Goal: Task Accomplishment & Management: Manage account settings

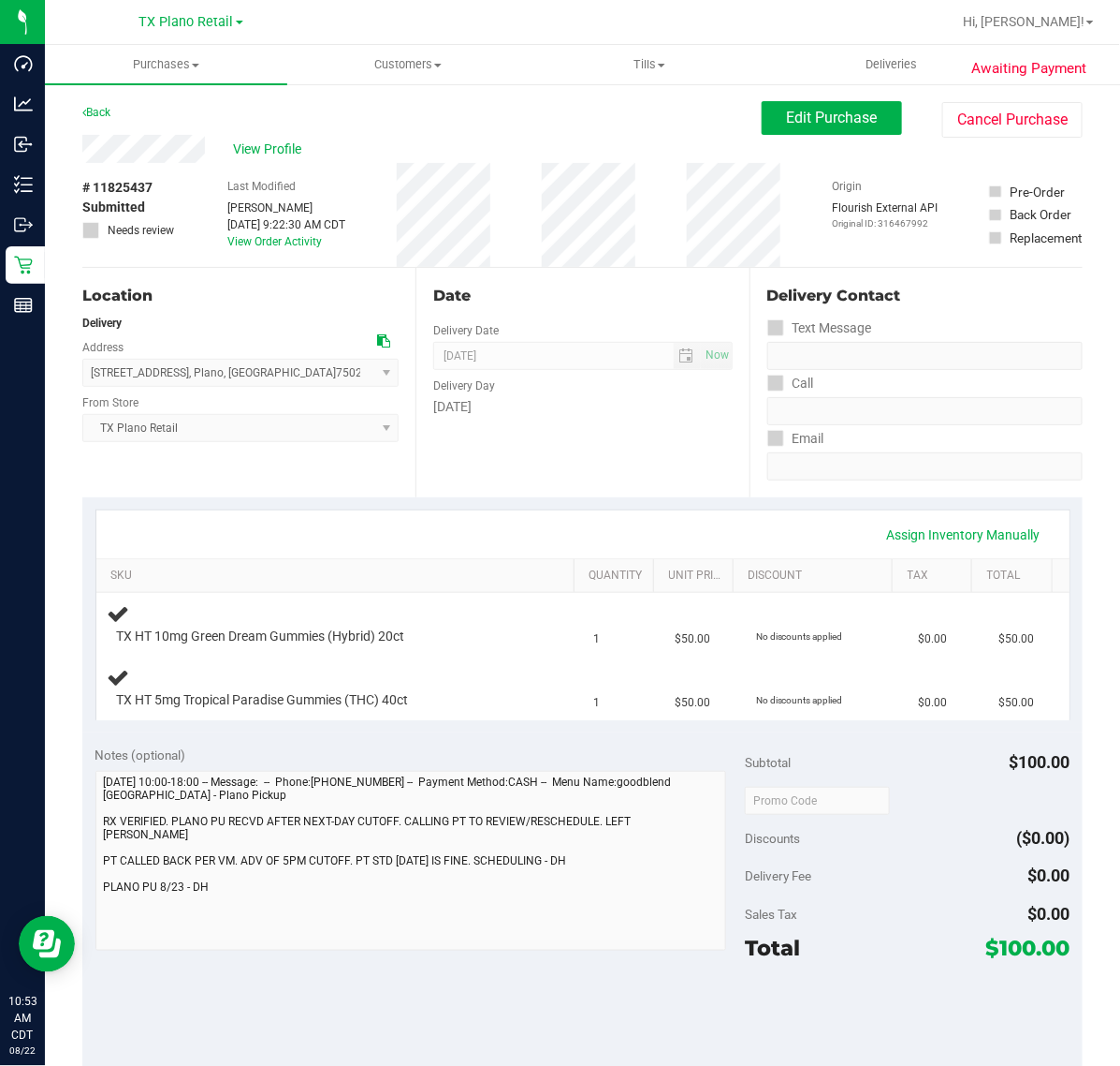
click at [591, 447] on div "Date Delivery Date [DATE] Now [DATE] 07:00 AM Now Delivery Day [DATE]" at bounding box center [582, 382] width 333 height 229
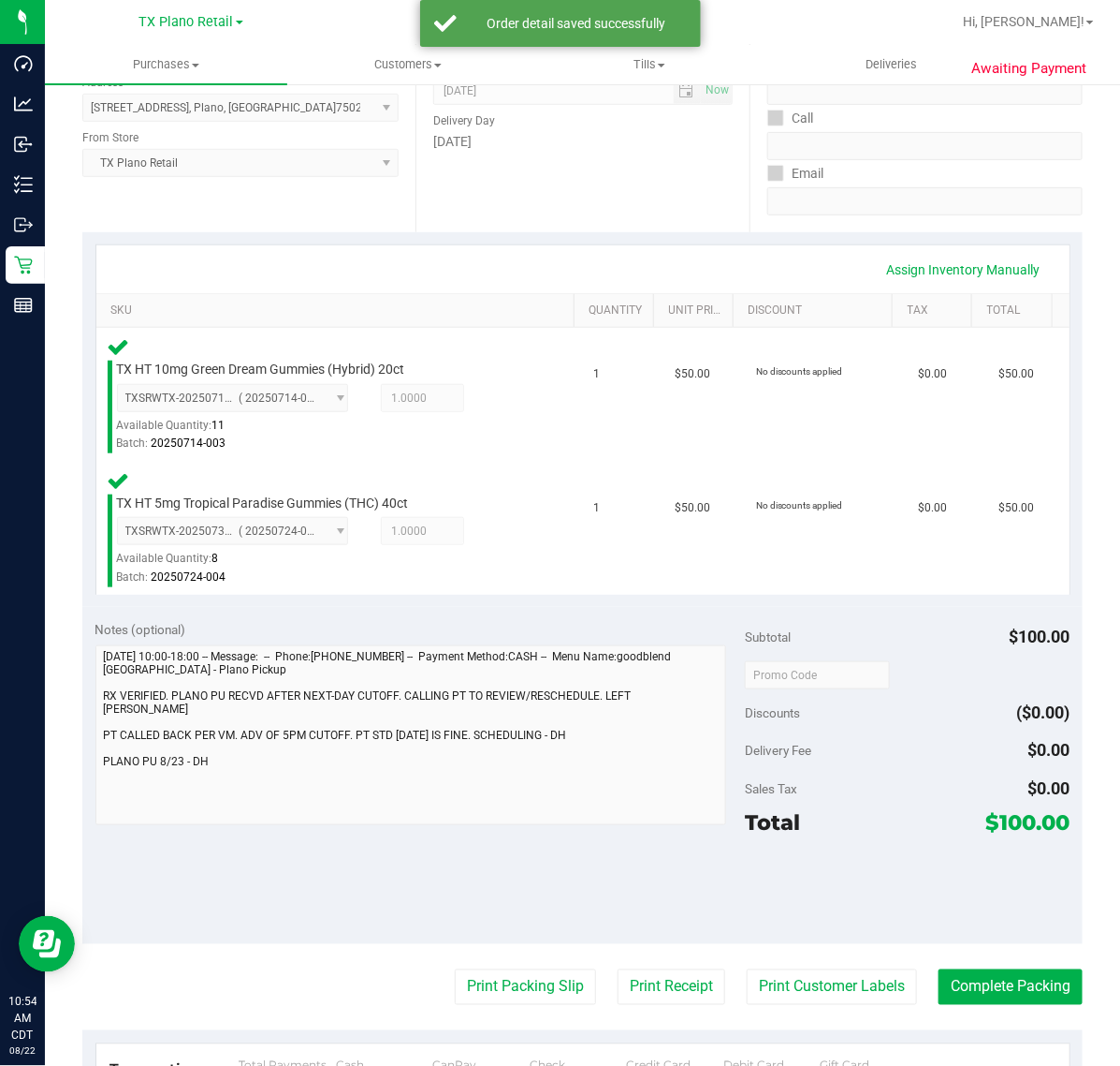
scroll to position [333, 0]
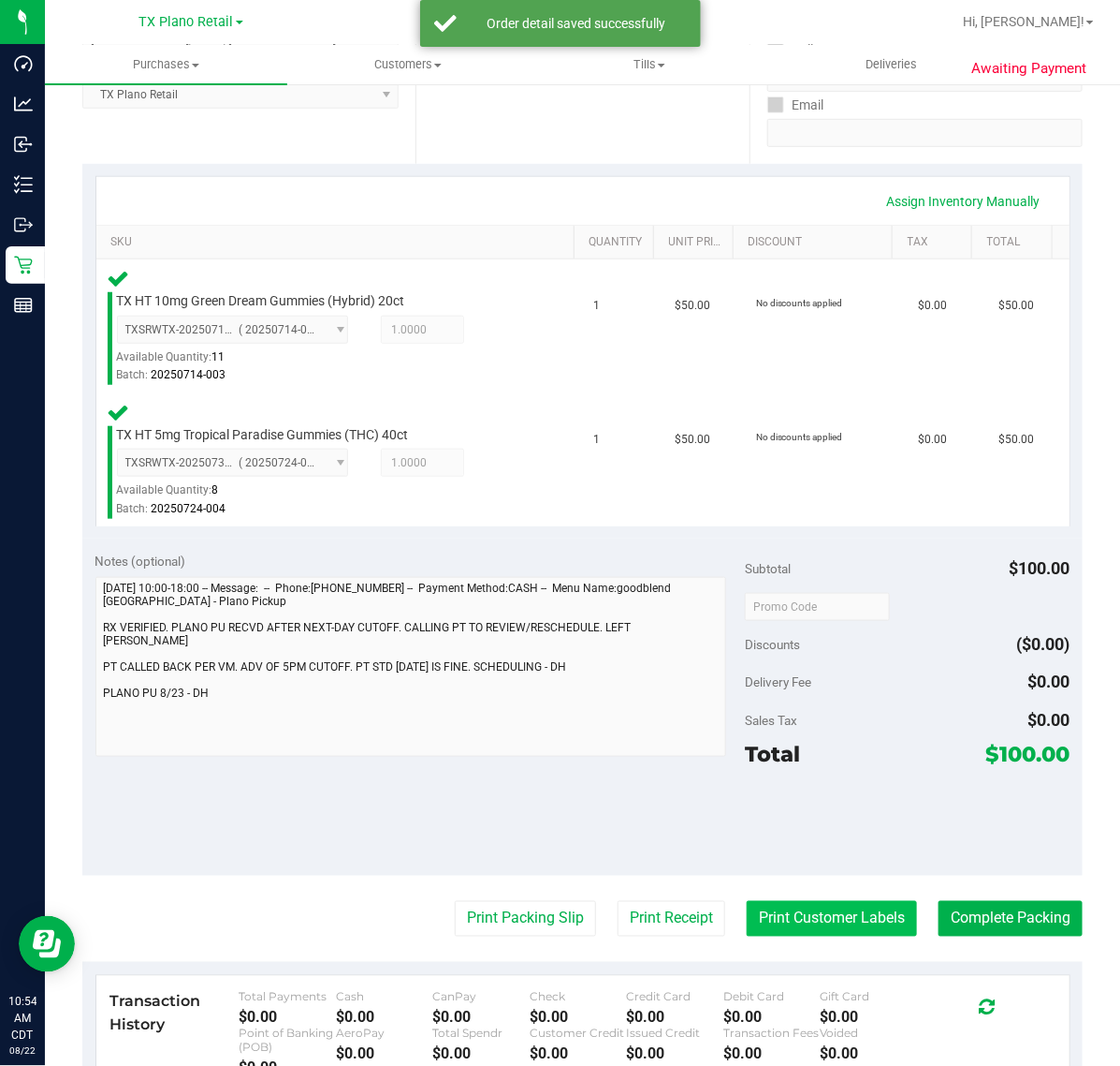
click at [807, 910] on button "Print Customer Labels" at bounding box center [832, 919] width 170 height 36
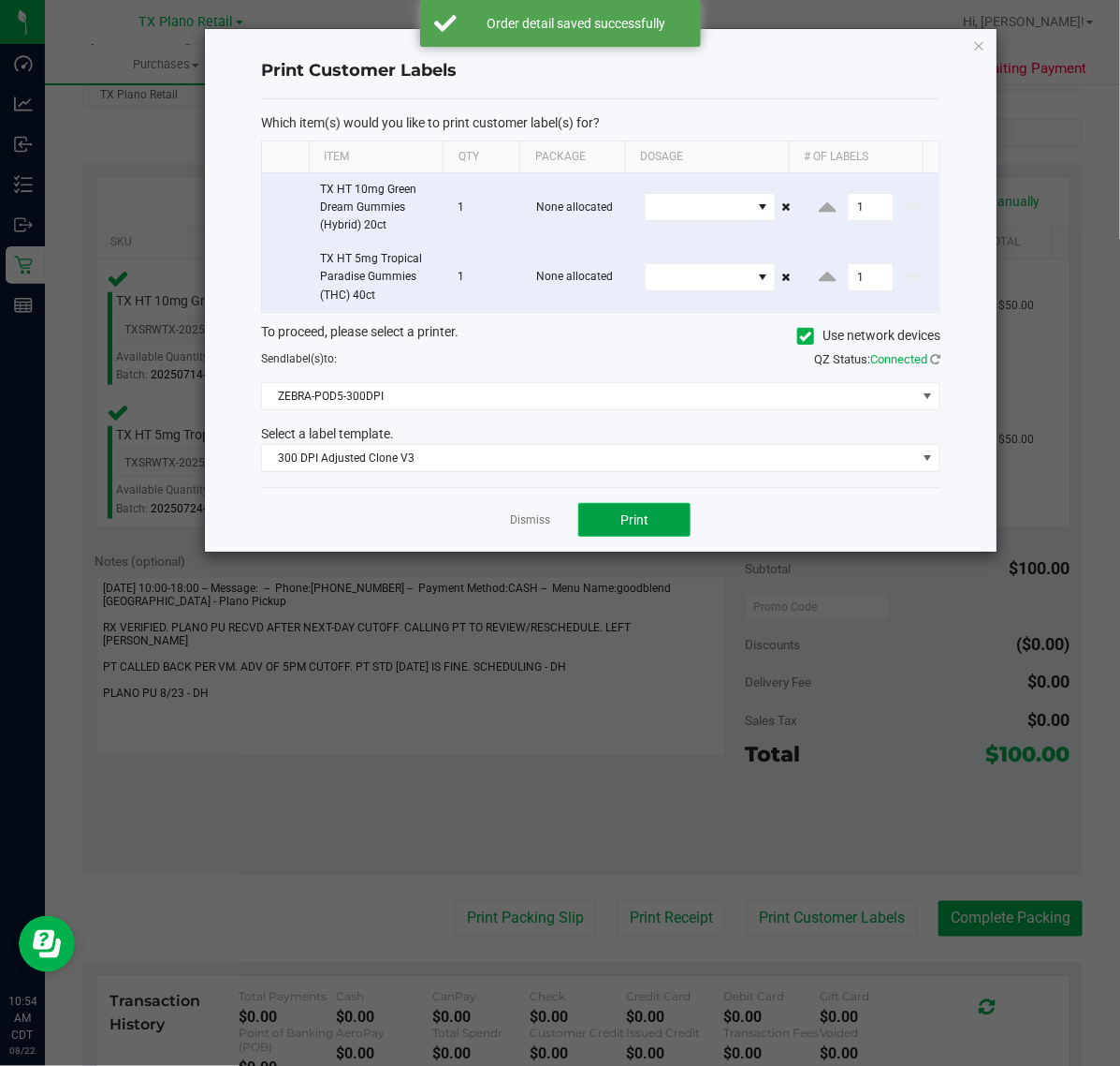
click at [633, 520] on span "Print" at bounding box center [635, 519] width 28 height 15
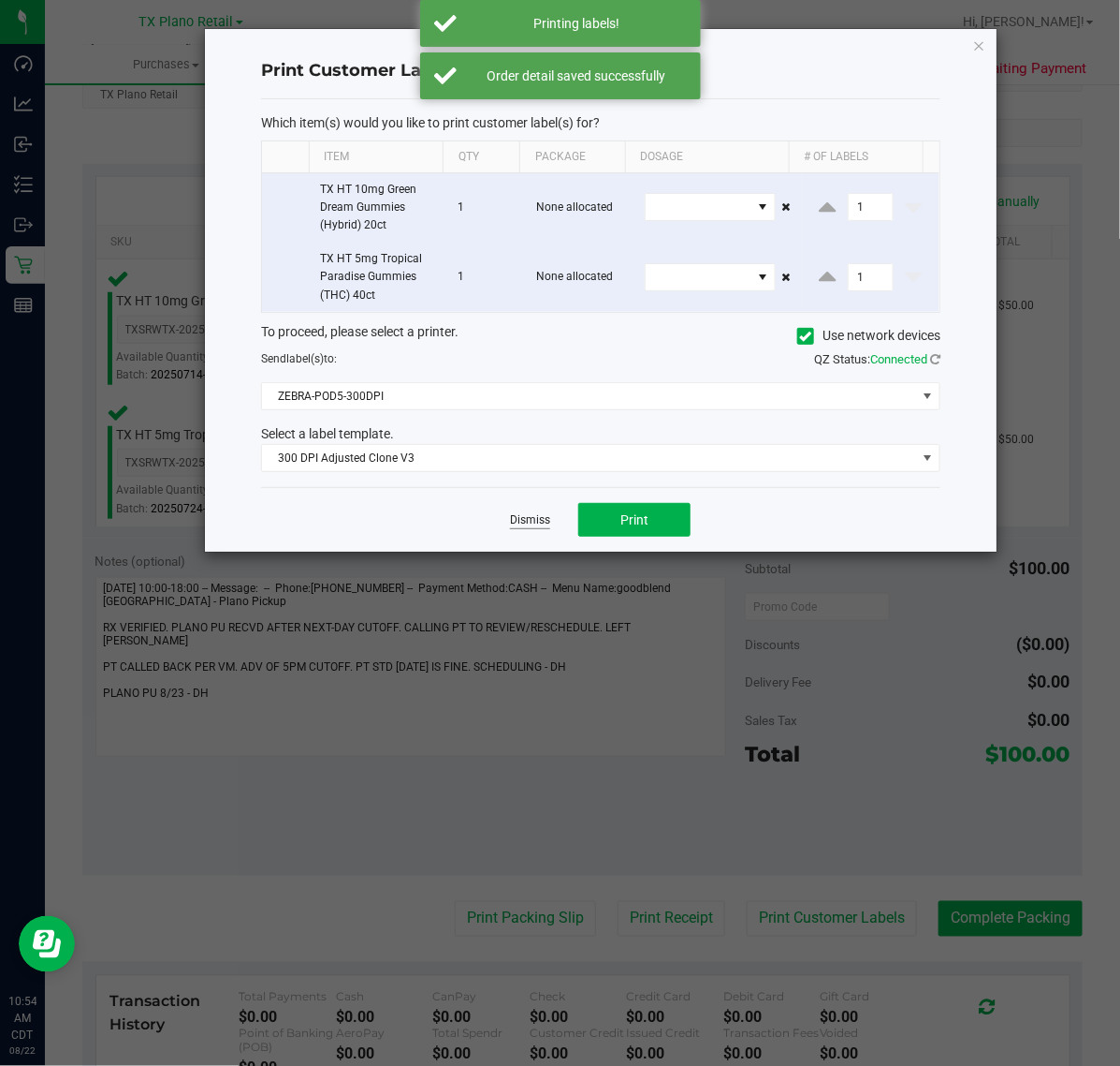
click at [533, 520] on link "Dismiss" at bounding box center [529, 519] width 40 height 16
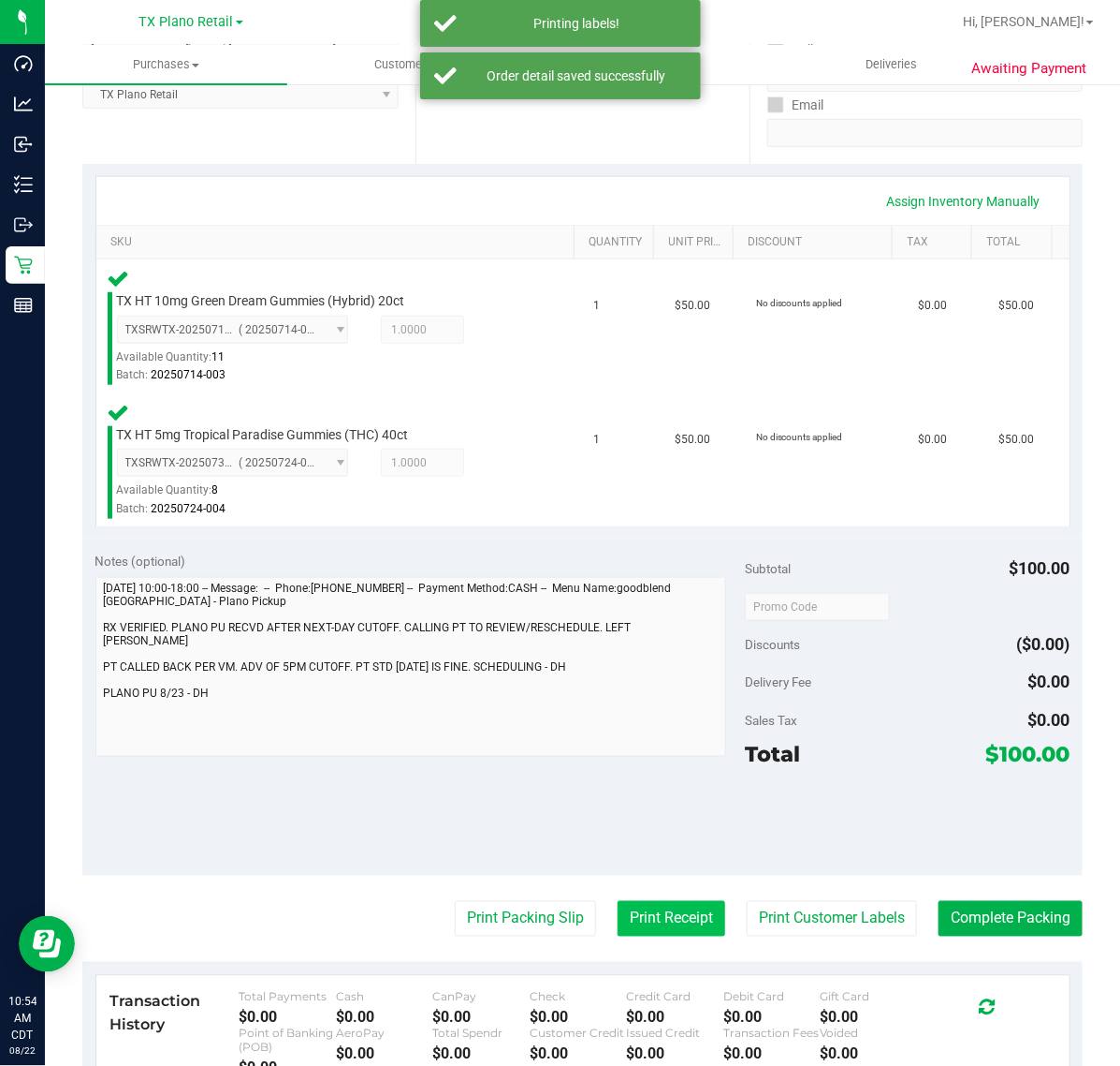
click at [688, 935] on button "Print Receipt" at bounding box center [671, 919] width 108 height 36
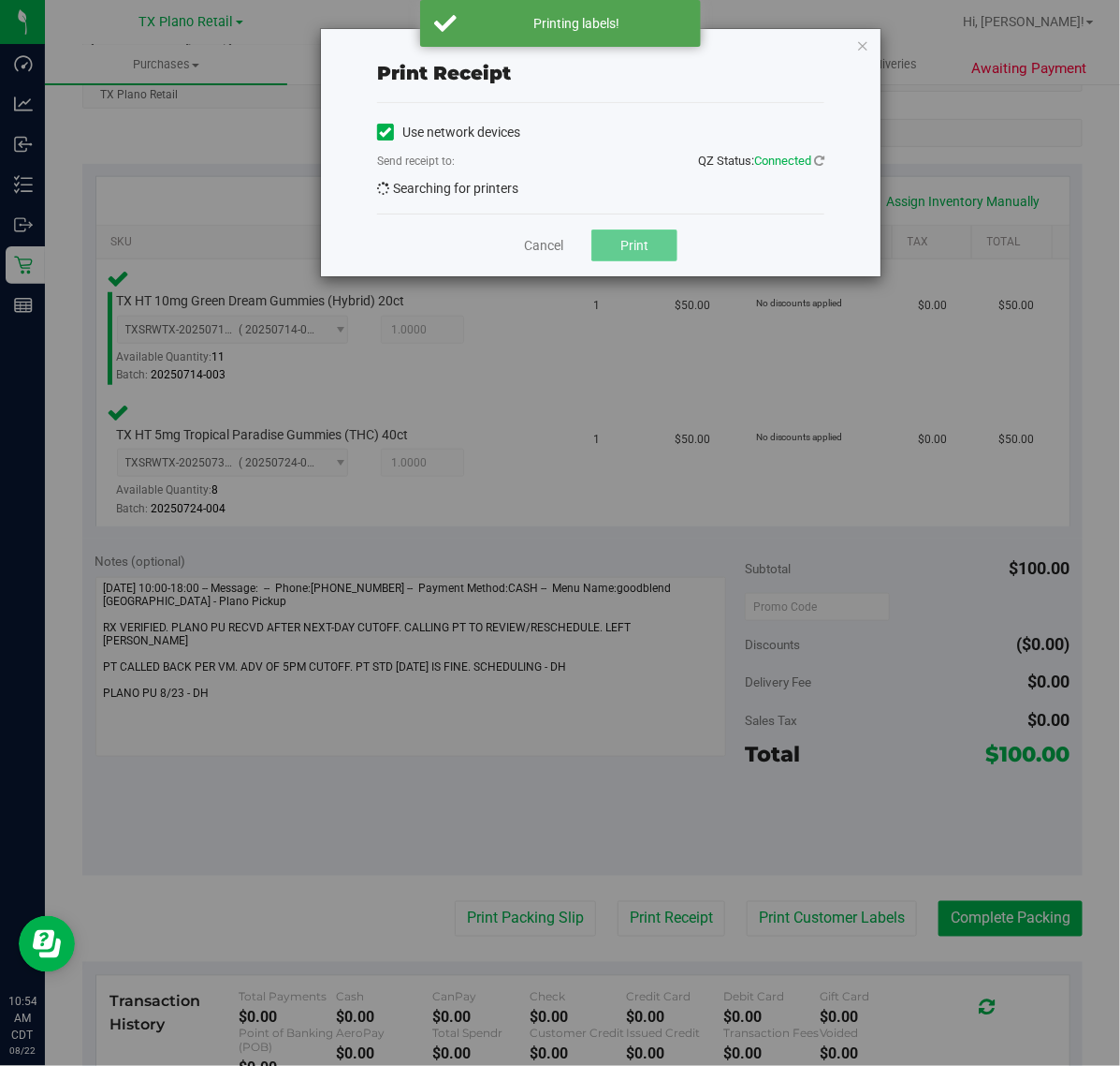
click at [649, 258] on button "Print" at bounding box center [635, 245] width 86 height 32
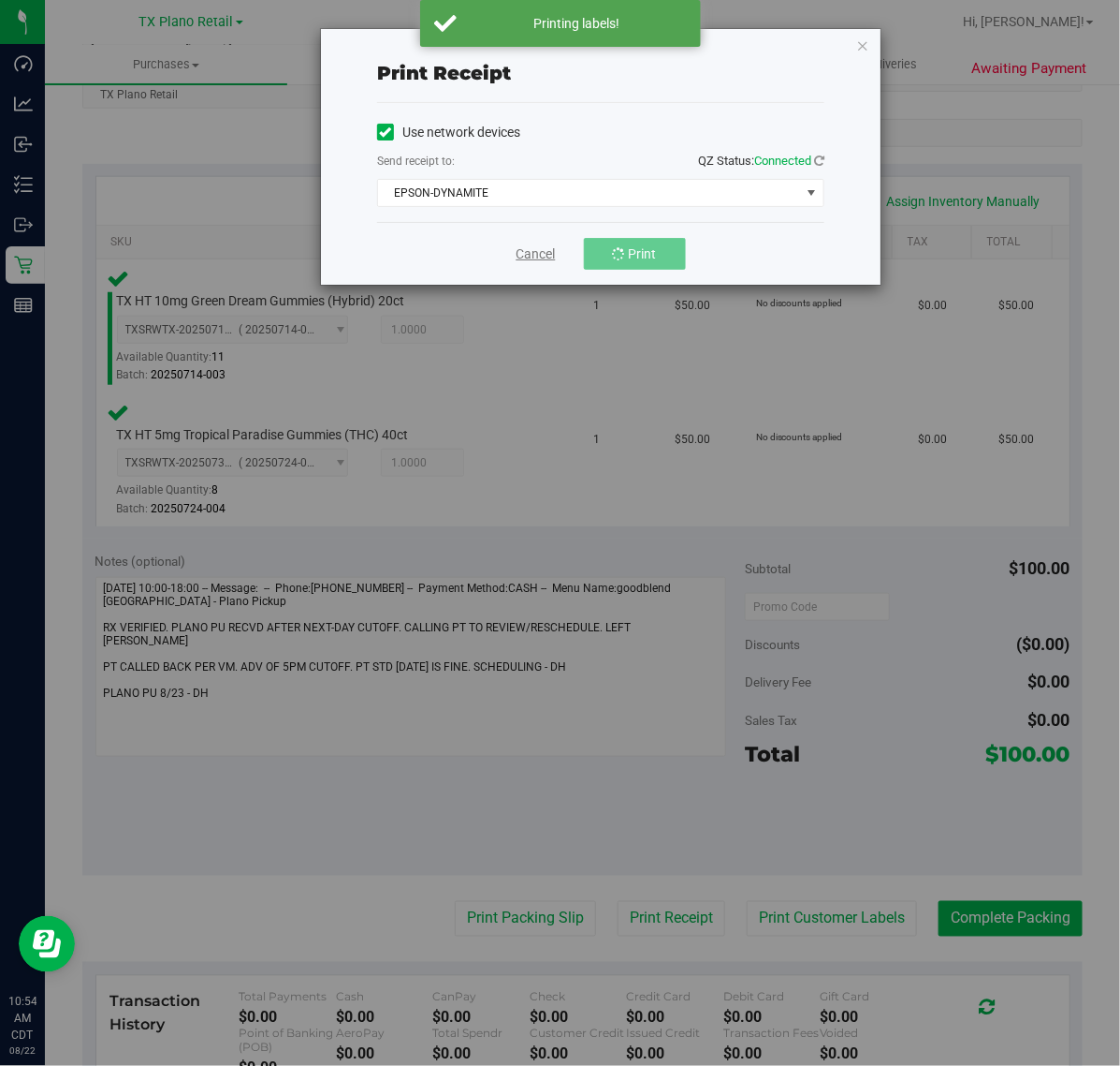
click at [541, 254] on link "Cancel" at bounding box center [536, 254] width 39 height 20
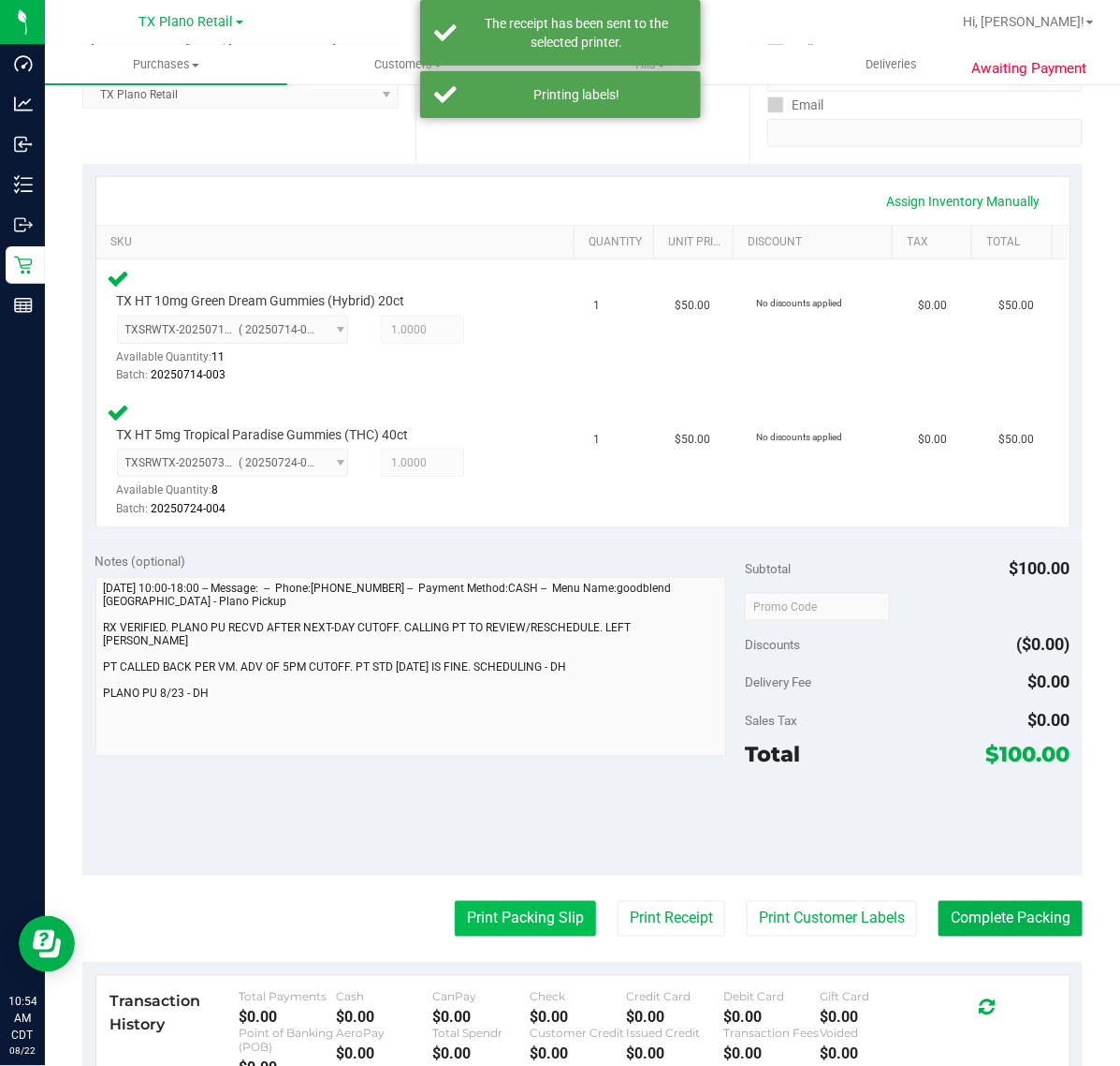
click at [511, 908] on button "Print Packing Slip" at bounding box center [526, 919] width 142 height 36
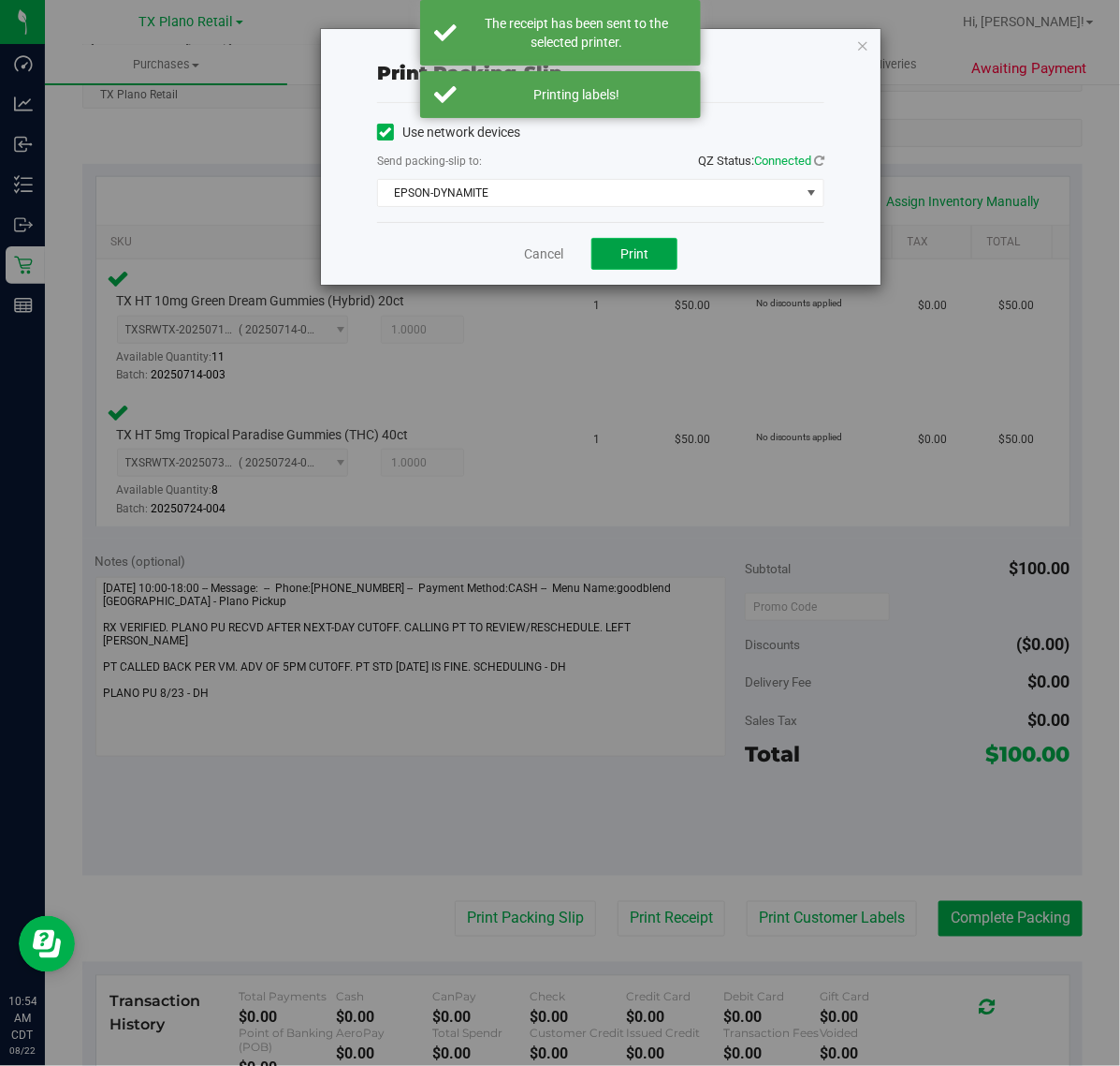
click at [652, 262] on button "Print" at bounding box center [635, 254] width 86 height 32
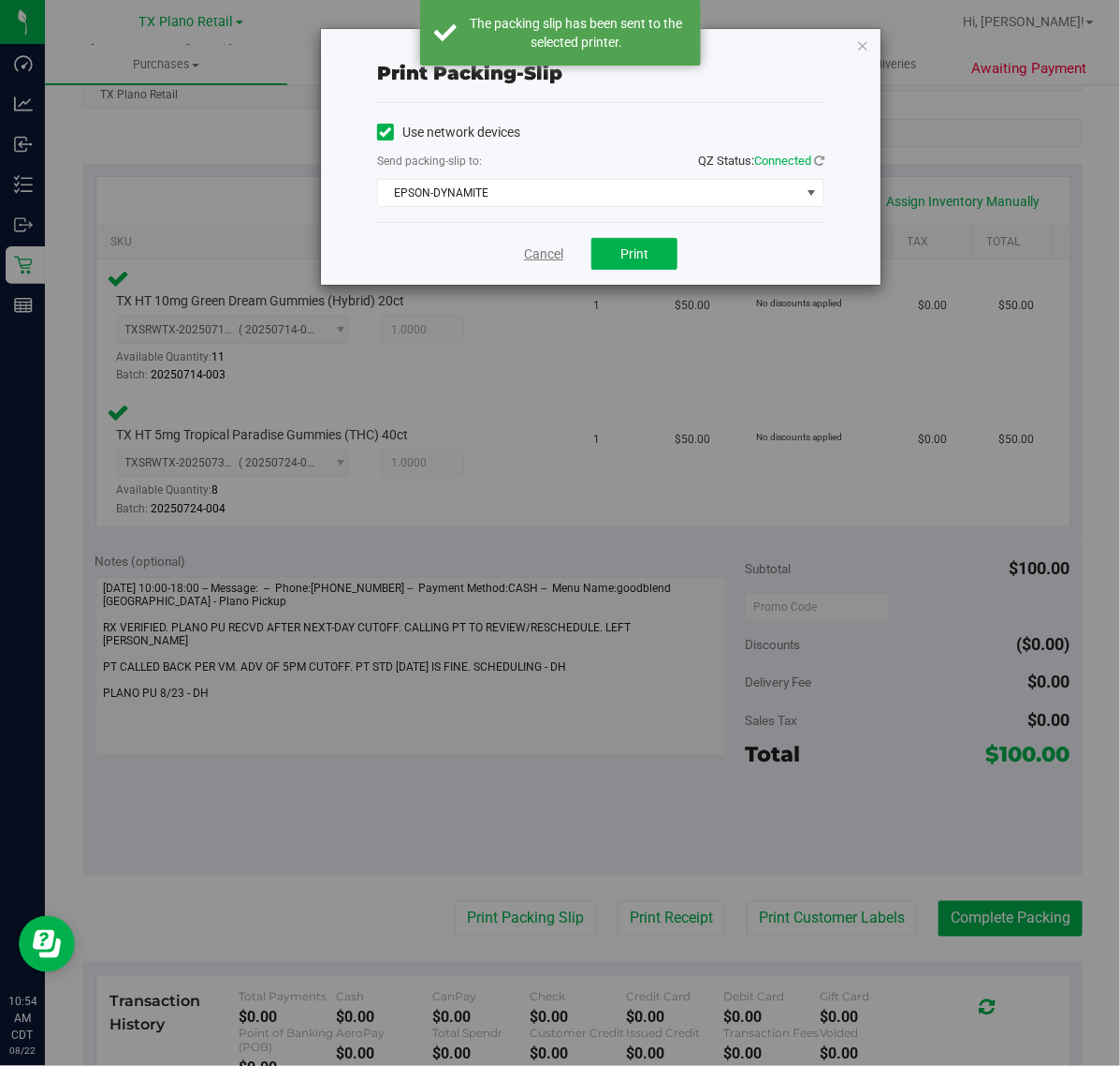
click at [533, 254] on link "Cancel" at bounding box center [544, 254] width 39 height 20
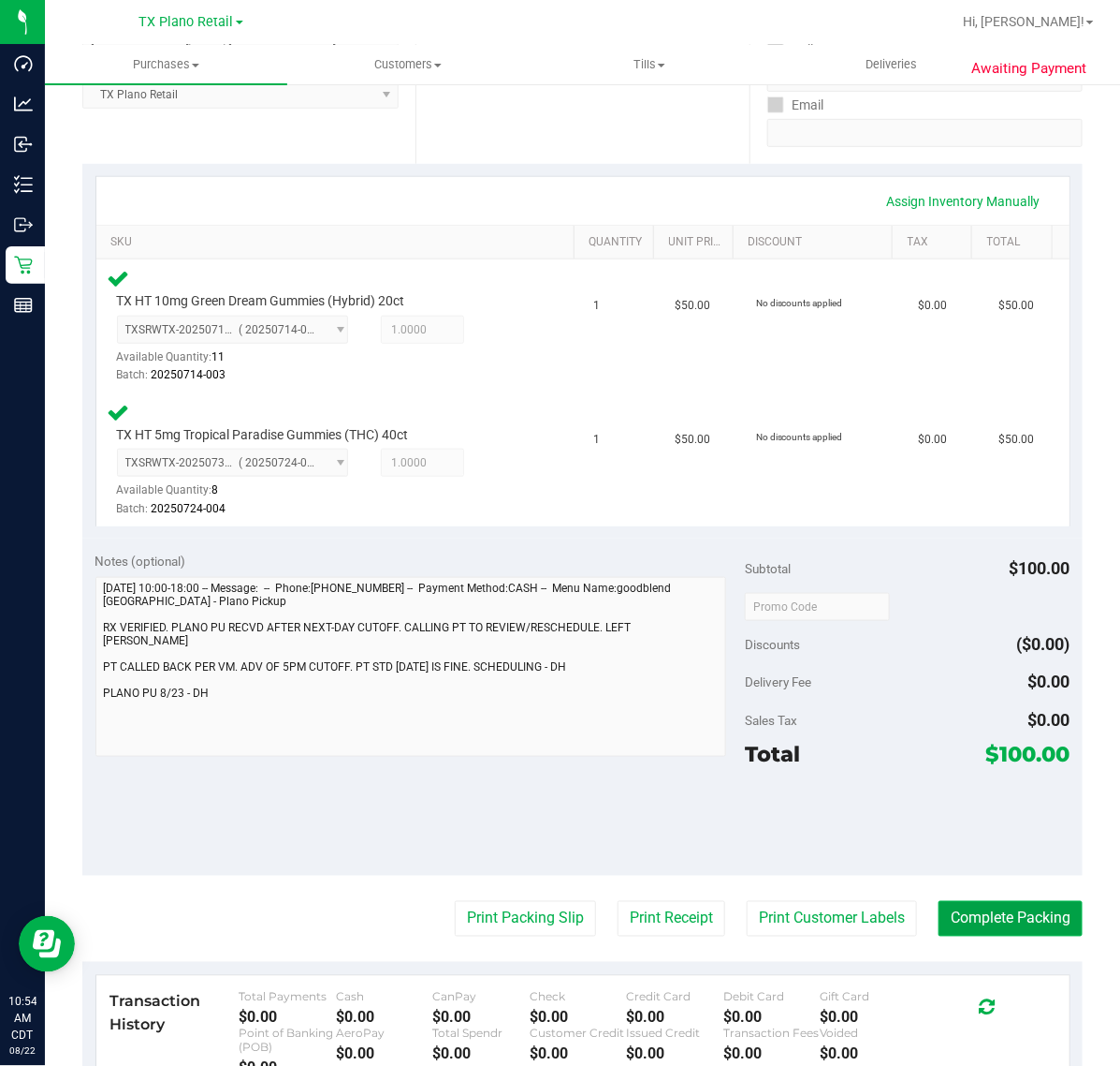
click at [1019, 919] on button "Complete Packing" at bounding box center [1011, 919] width 145 height 36
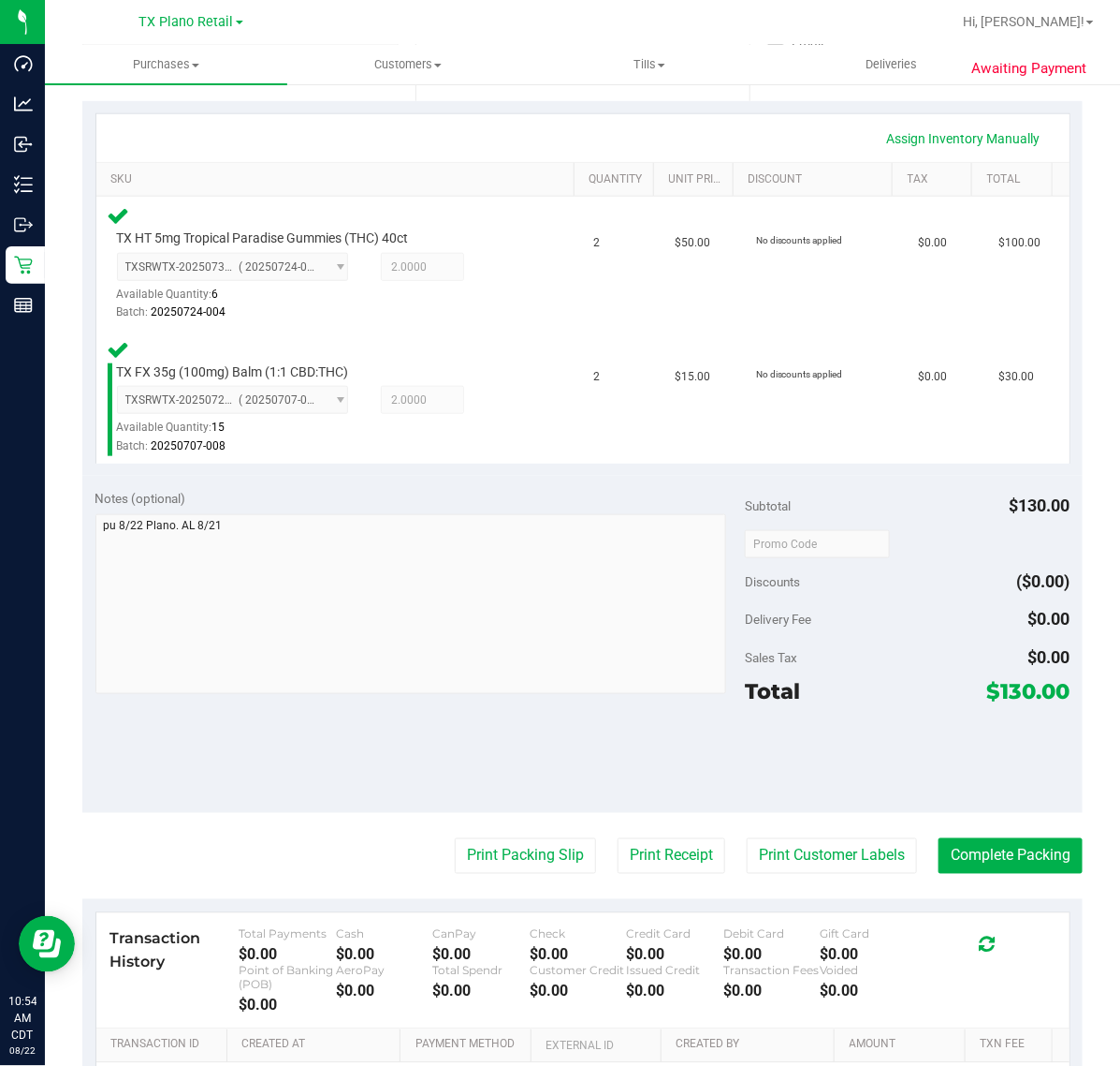
scroll to position [420, 0]
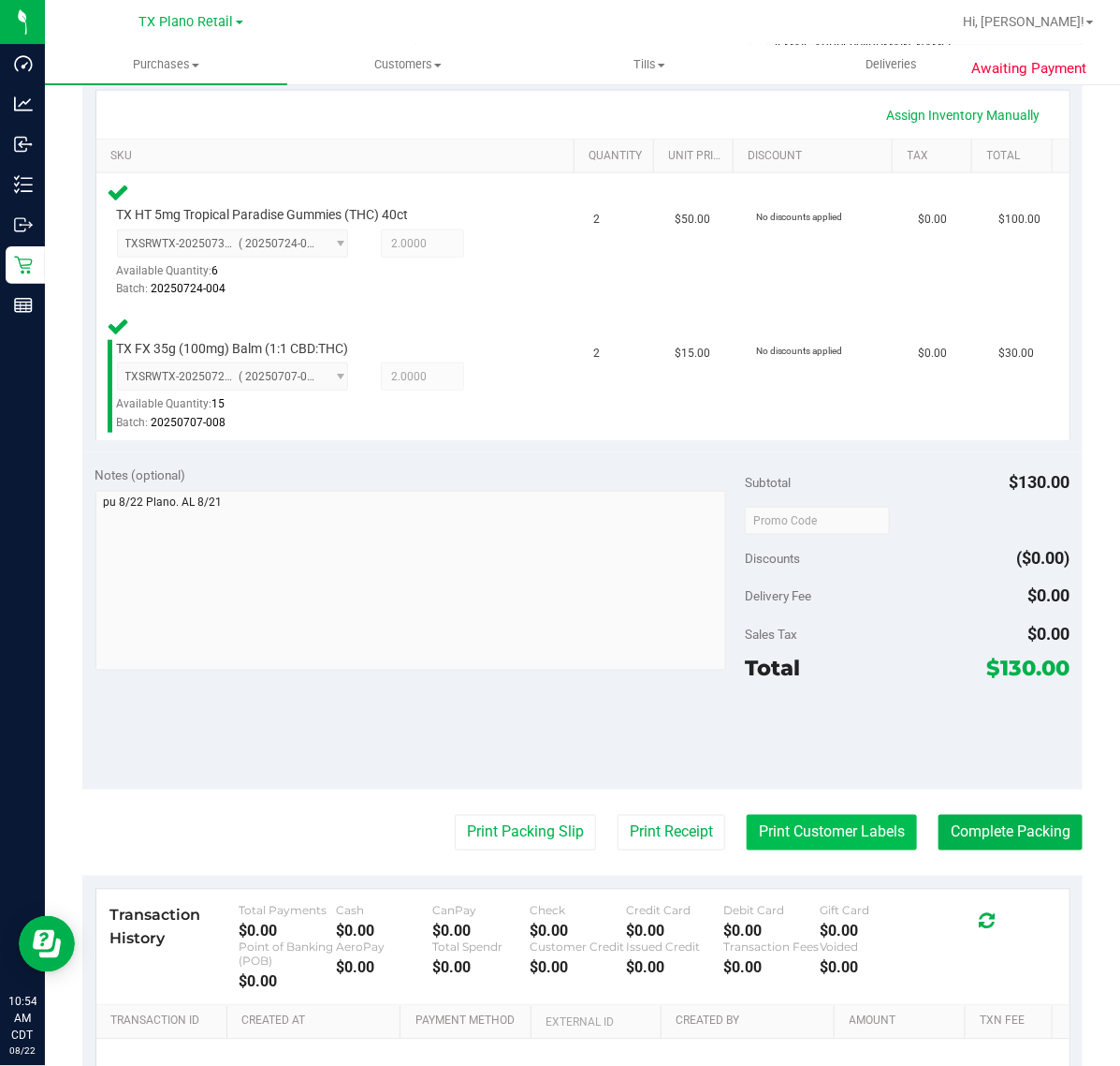
click at [798, 829] on button "Print Customer Labels" at bounding box center [832, 832] width 170 height 36
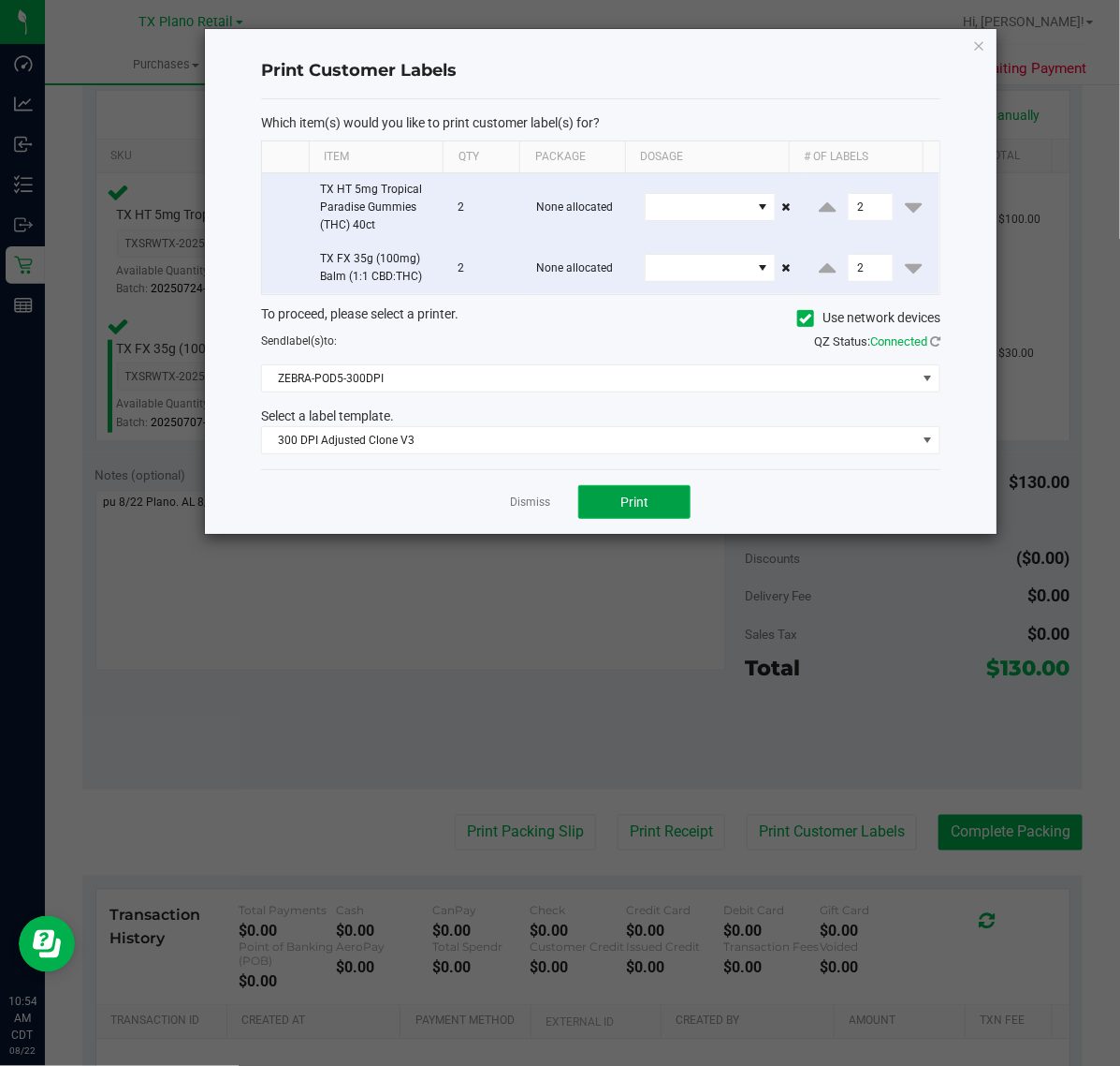
click at [630, 509] on span "Print" at bounding box center [635, 502] width 28 height 15
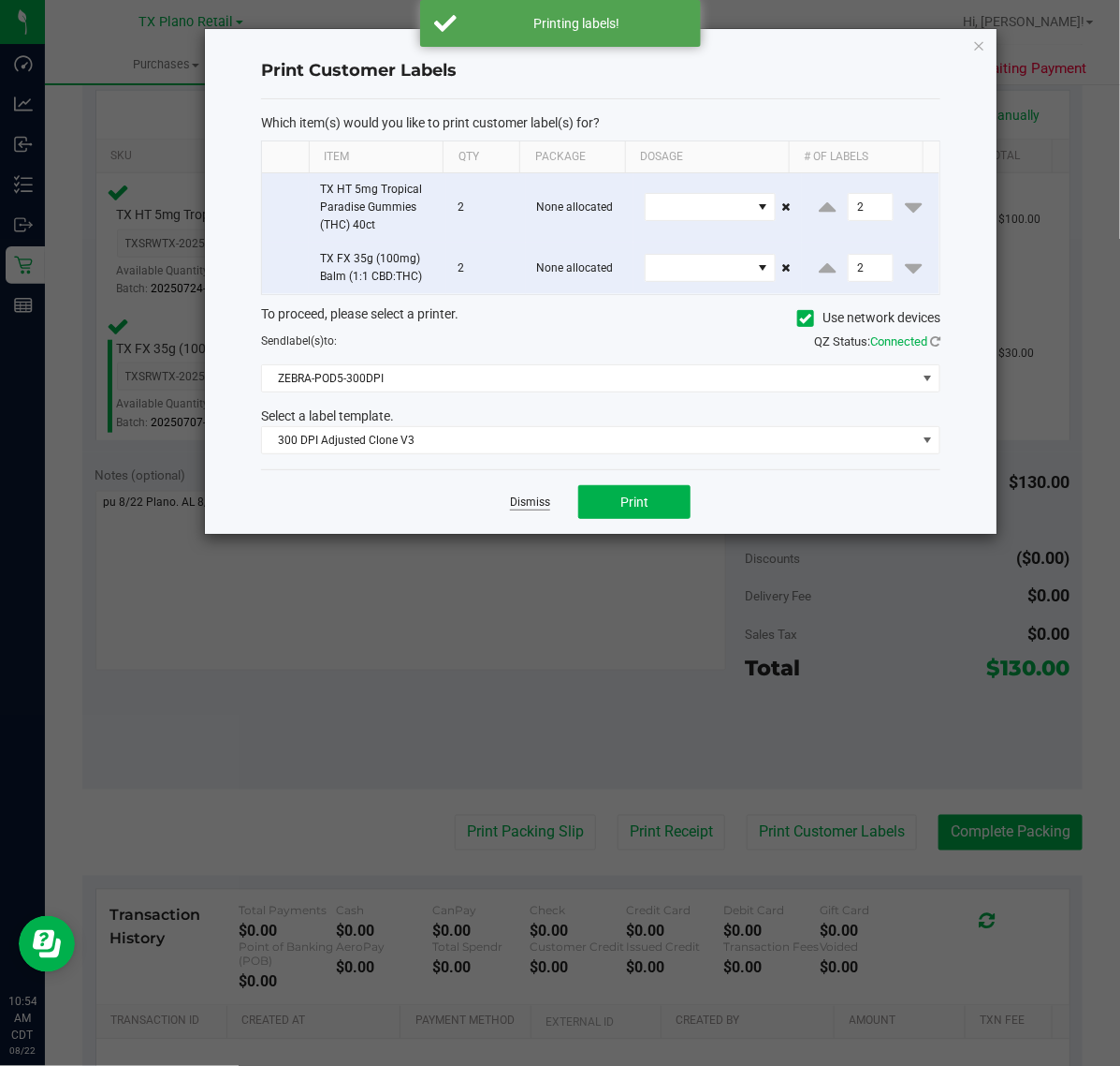
click at [512, 501] on link "Dismiss" at bounding box center [529, 502] width 40 height 16
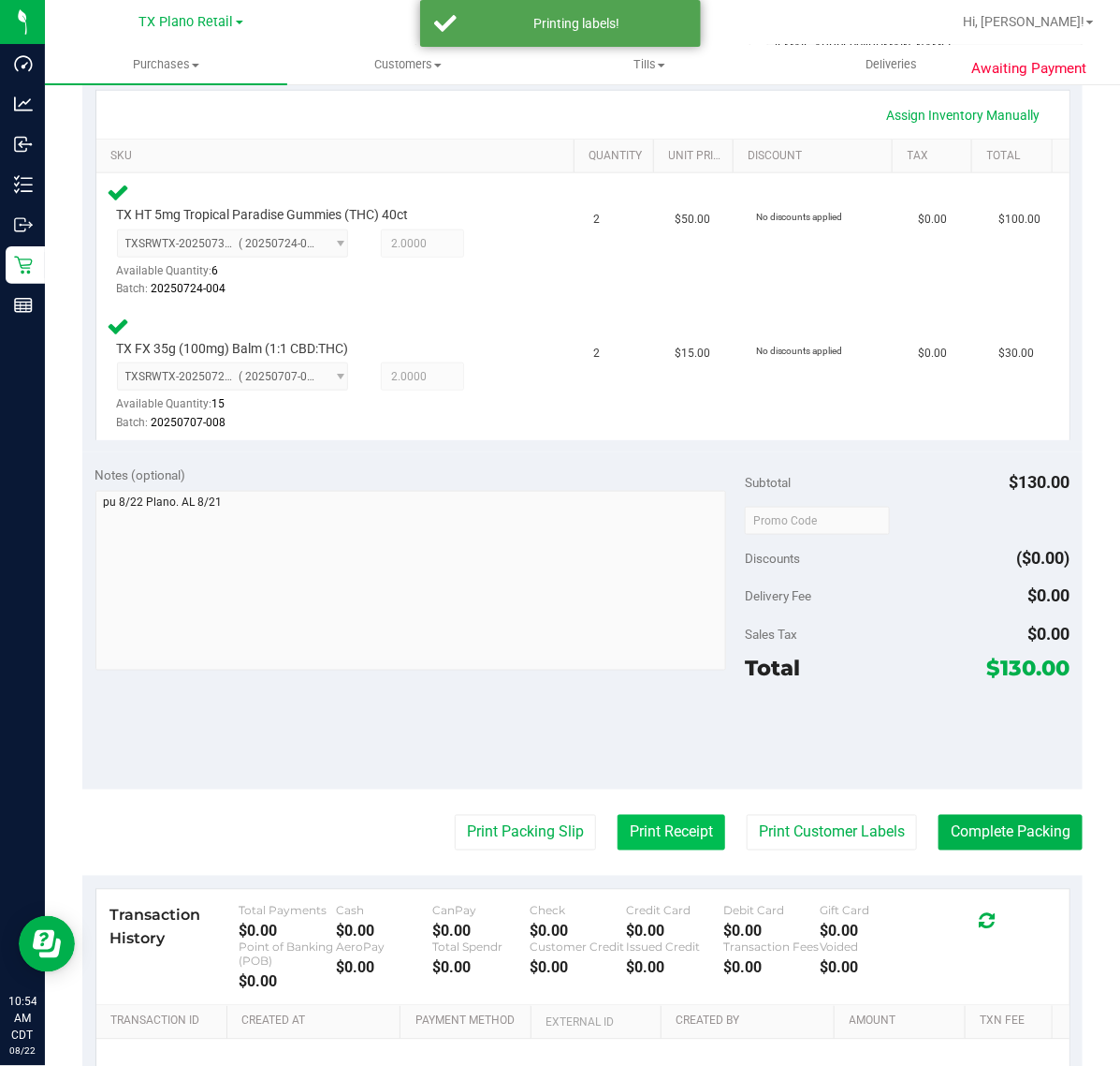
click at [646, 848] on button "Print Receipt" at bounding box center [671, 832] width 108 height 36
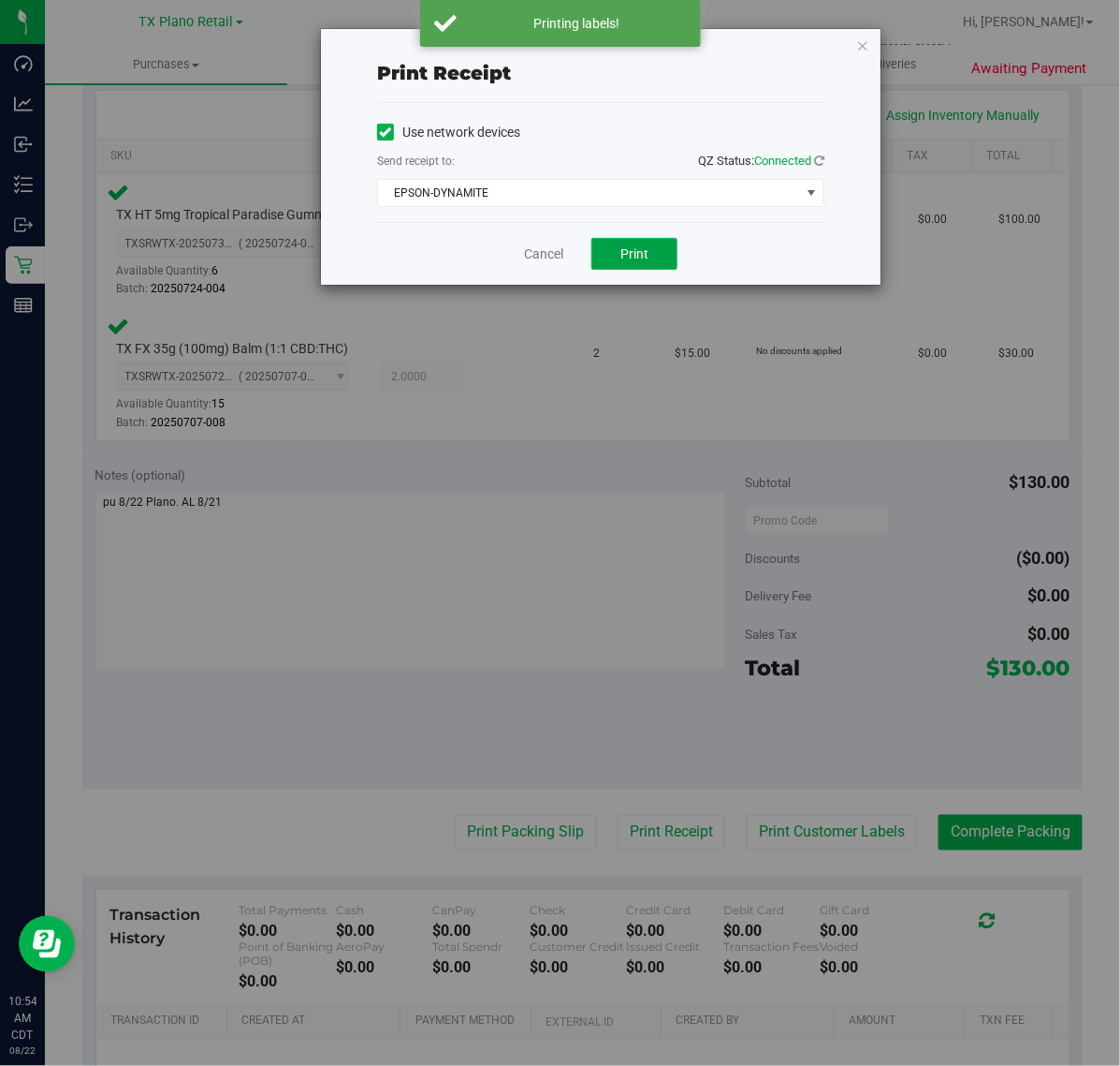
click at [648, 258] on span "Print" at bounding box center [635, 254] width 28 height 15
click at [543, 253] on link "Cancel" at bounding box center [536, 254] width 39 height 20
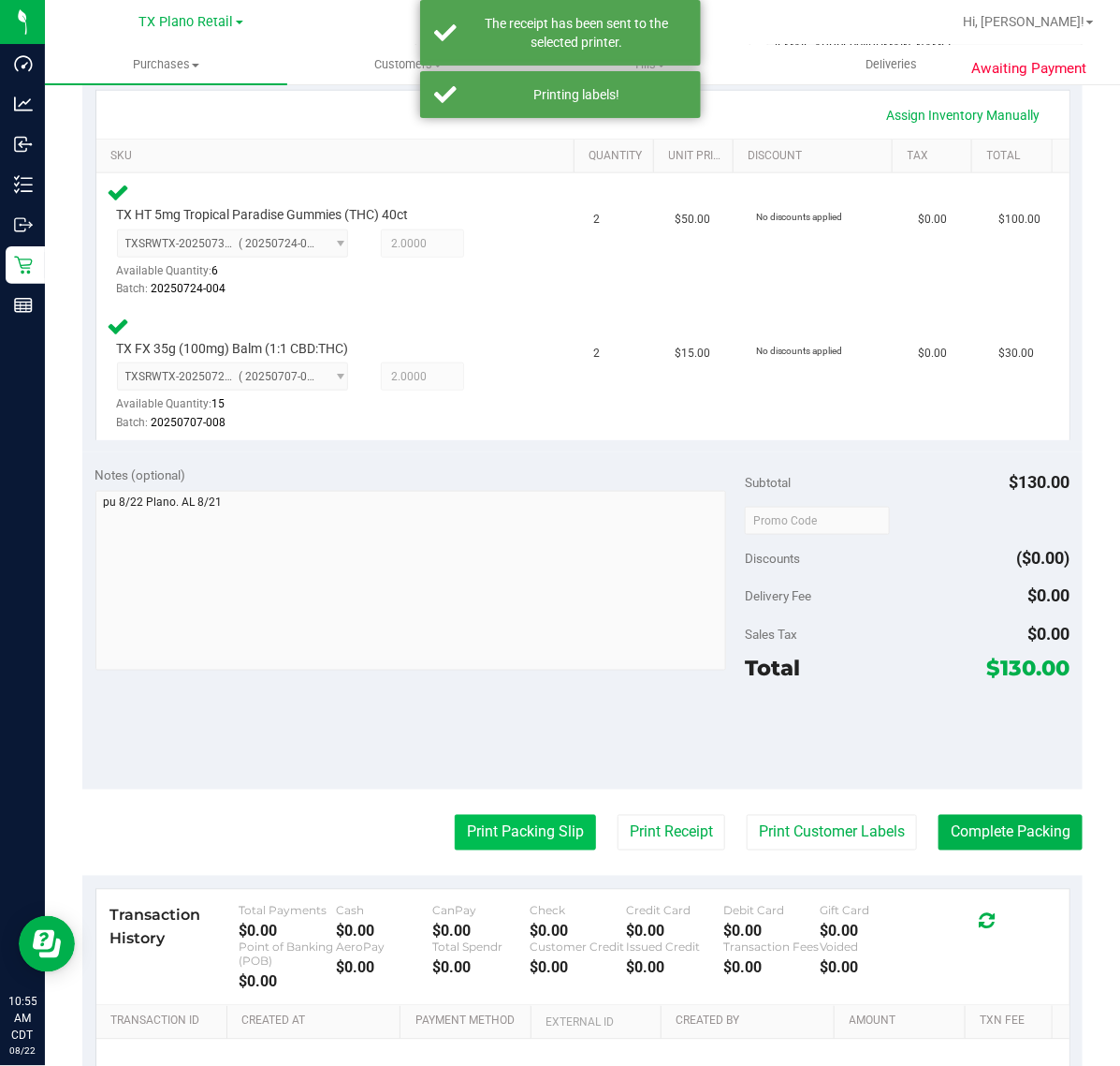
click at [498, 815] on button "Print Packing Slip" at bounding box center [526, 832] width 142 height 36
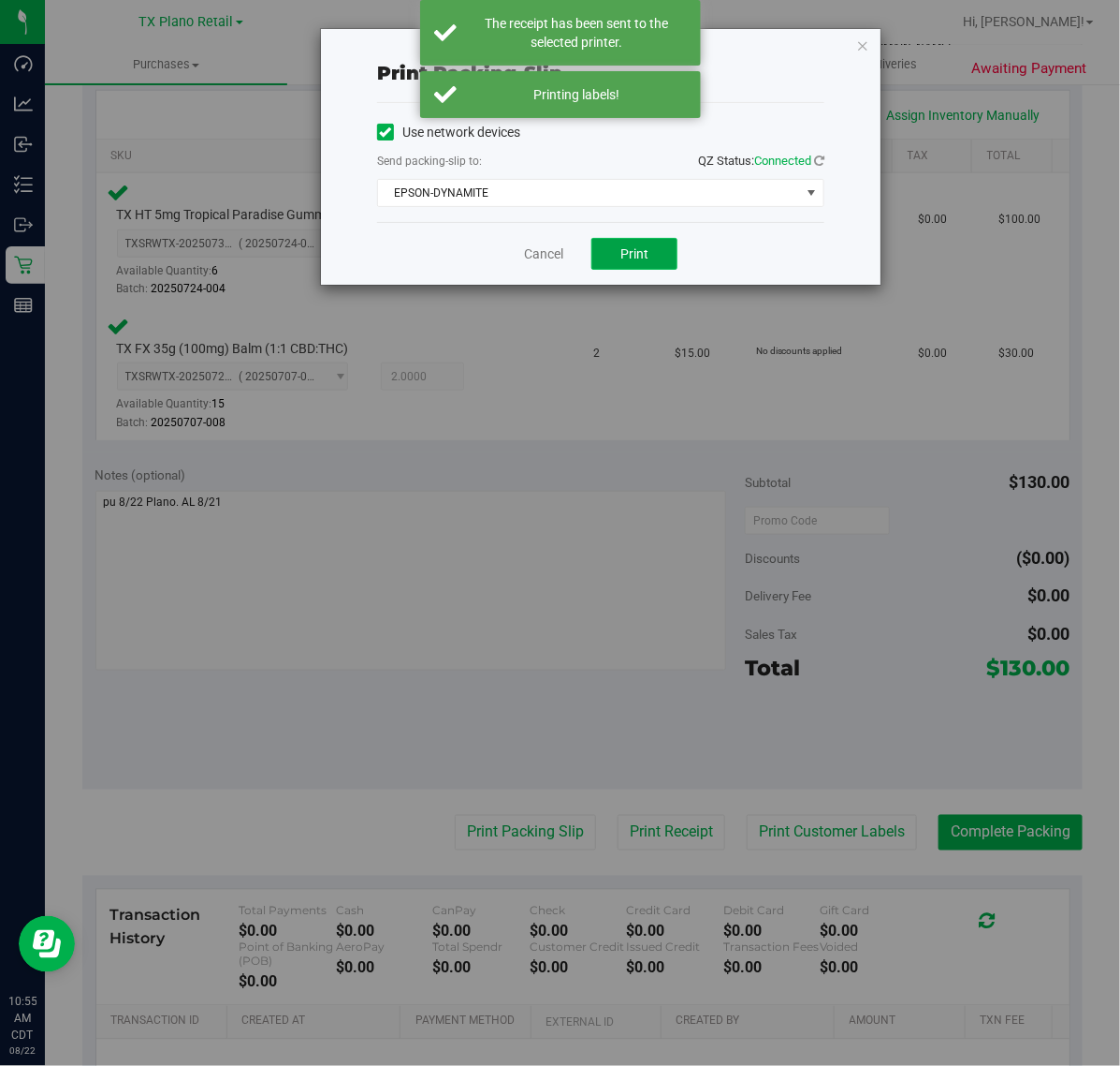
click at [643, 261] on span "Print" at bounding box center [635, 254] width 28 height 15
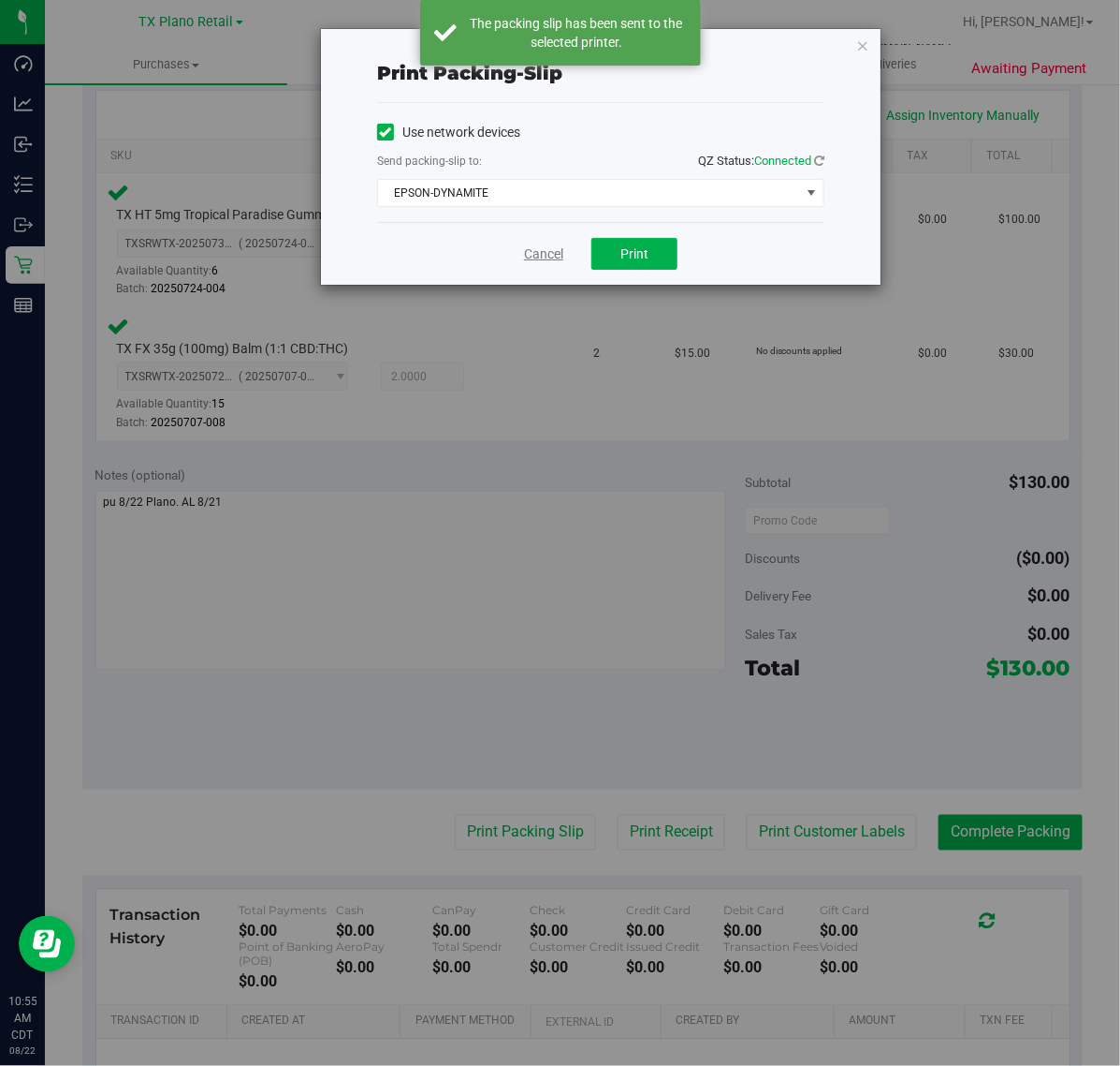
click at [541, 262] on link "Cancel" at bounding box center [544, 254] width 39 height 20
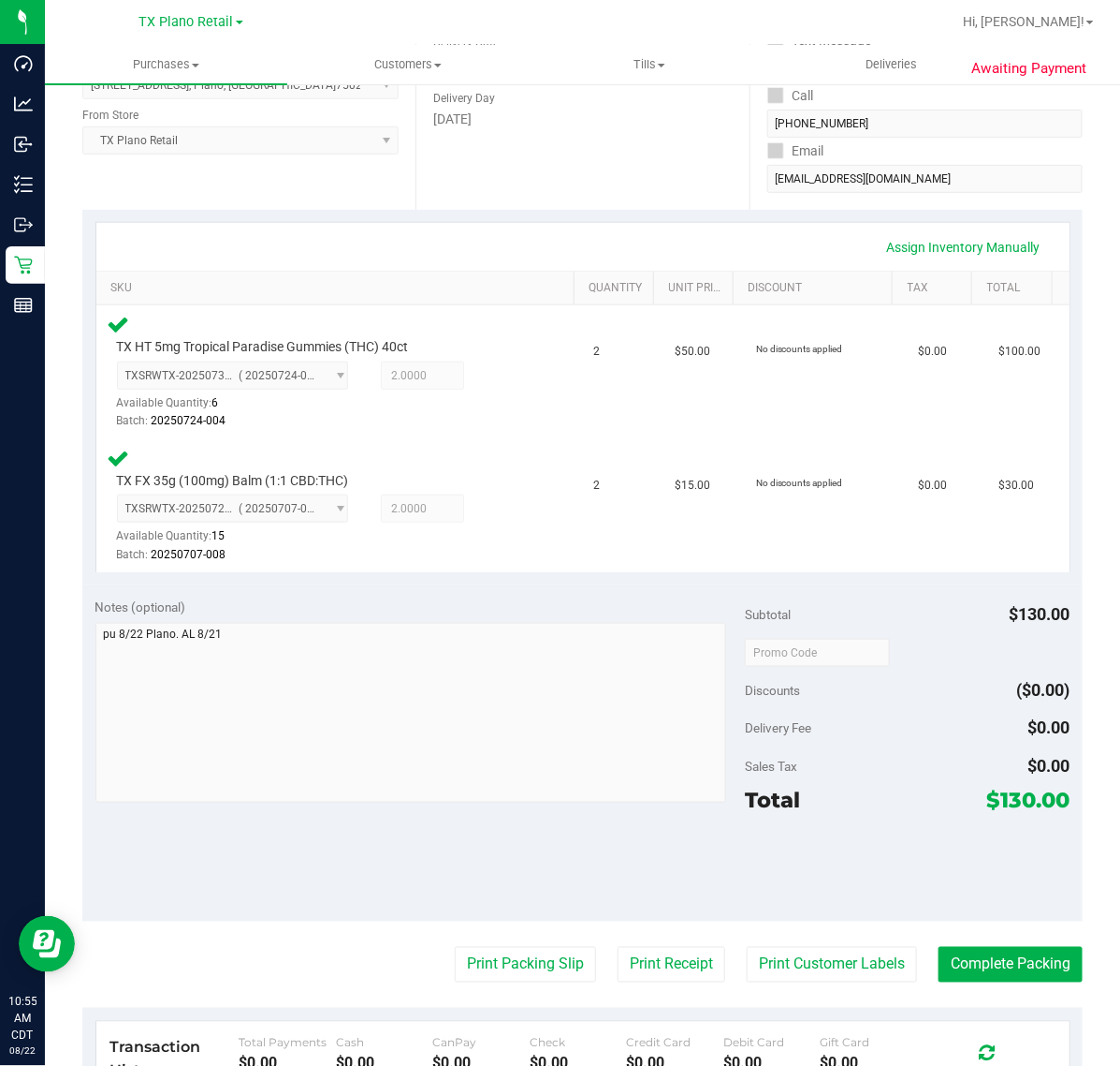
scroll to position [296, 0]
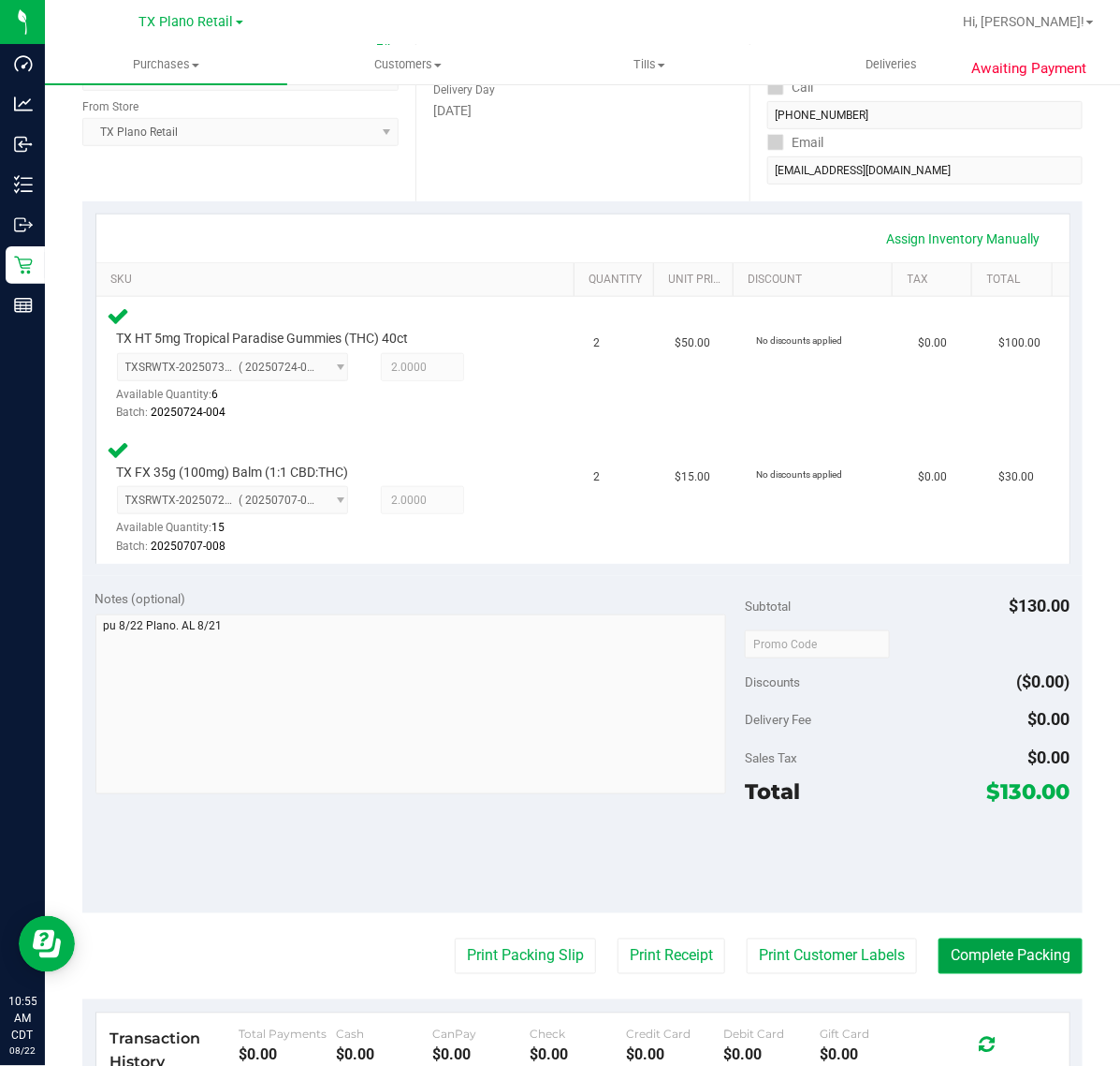
click at [1017, 958] on button "Complete Packing" at bounding box center [1011, 956] width 145 height 36
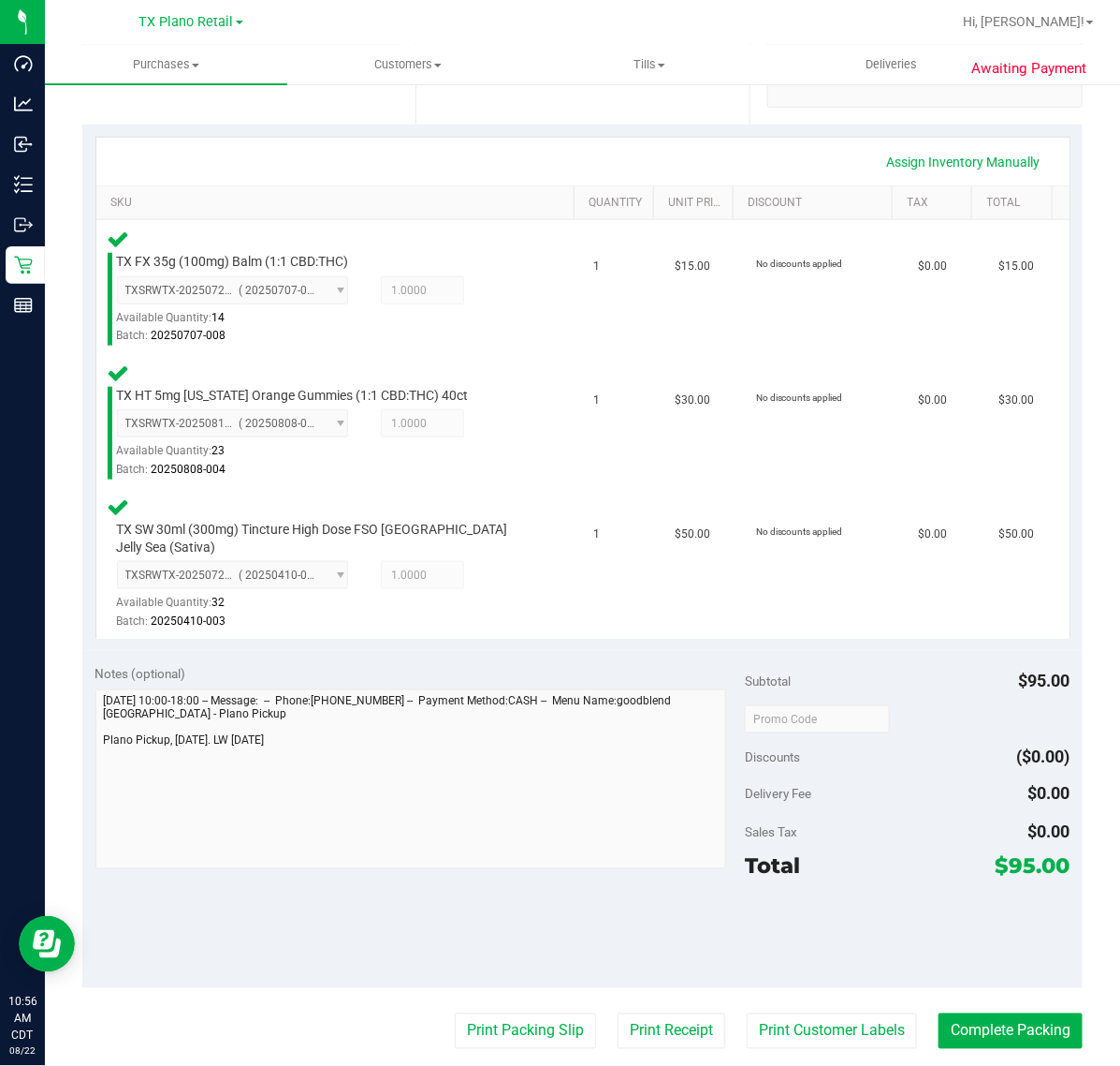
scroll to position [409, 0]
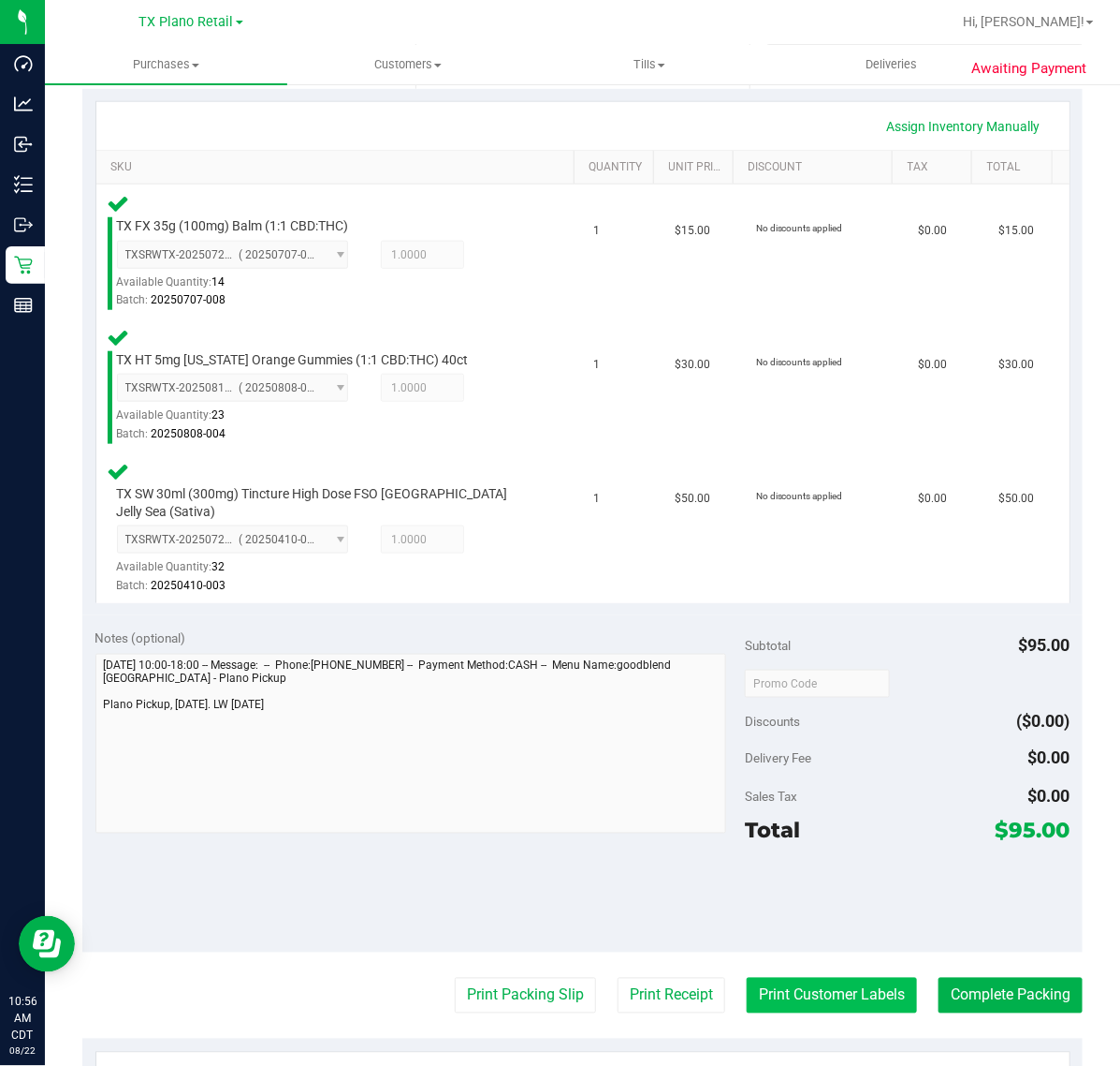
click at [839, 978] on button "Print Customer Labels" at bounding box center [832, 996] width 170 height 36
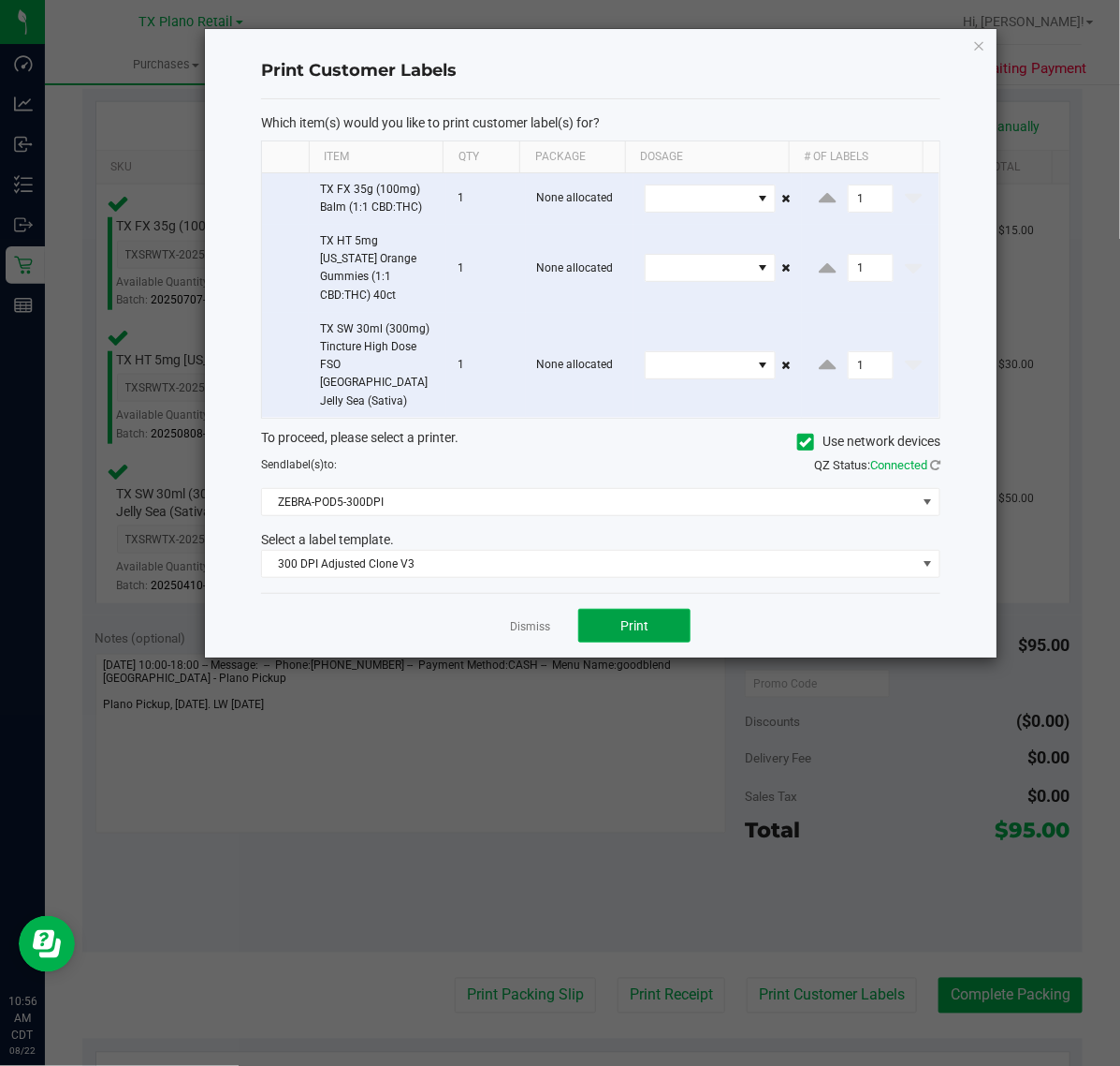
click at [653, 609] on button "Print" at bounding box center [635, 626] width 113 height 34
click at [534, 619] on link "Dismiss" at bounding box center [529, 626] width 40 height 16
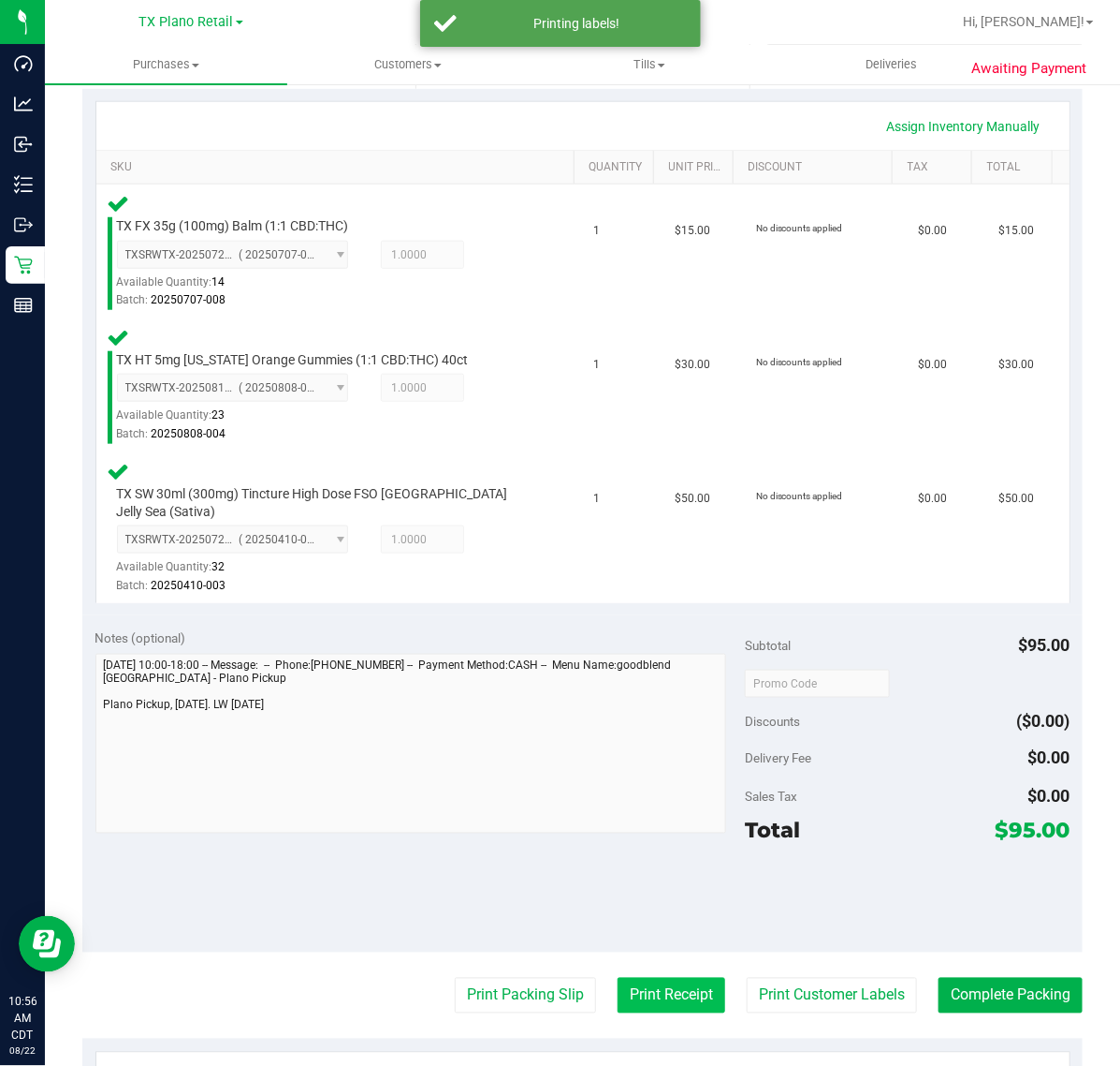
click at [652, 984] on button "Print Receipt" at bounding box center [671, 996] width 108 height 36
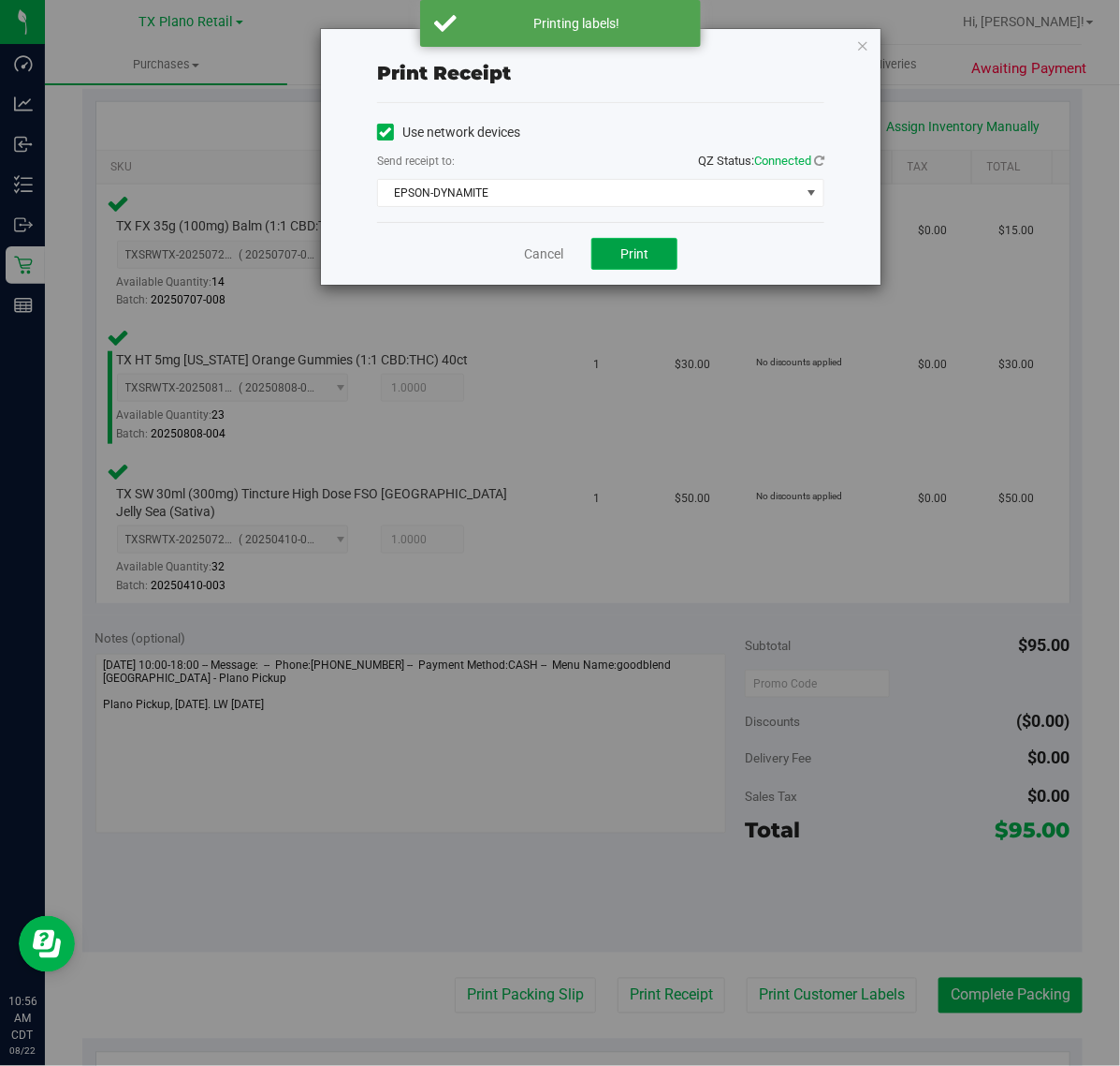
click at [667, 249] on button "Print" at bounding box center [635, 254] width 86 height 32
click at [545, 254] on link "Cancel" at bounding box center [536, 254] width 39 height 20
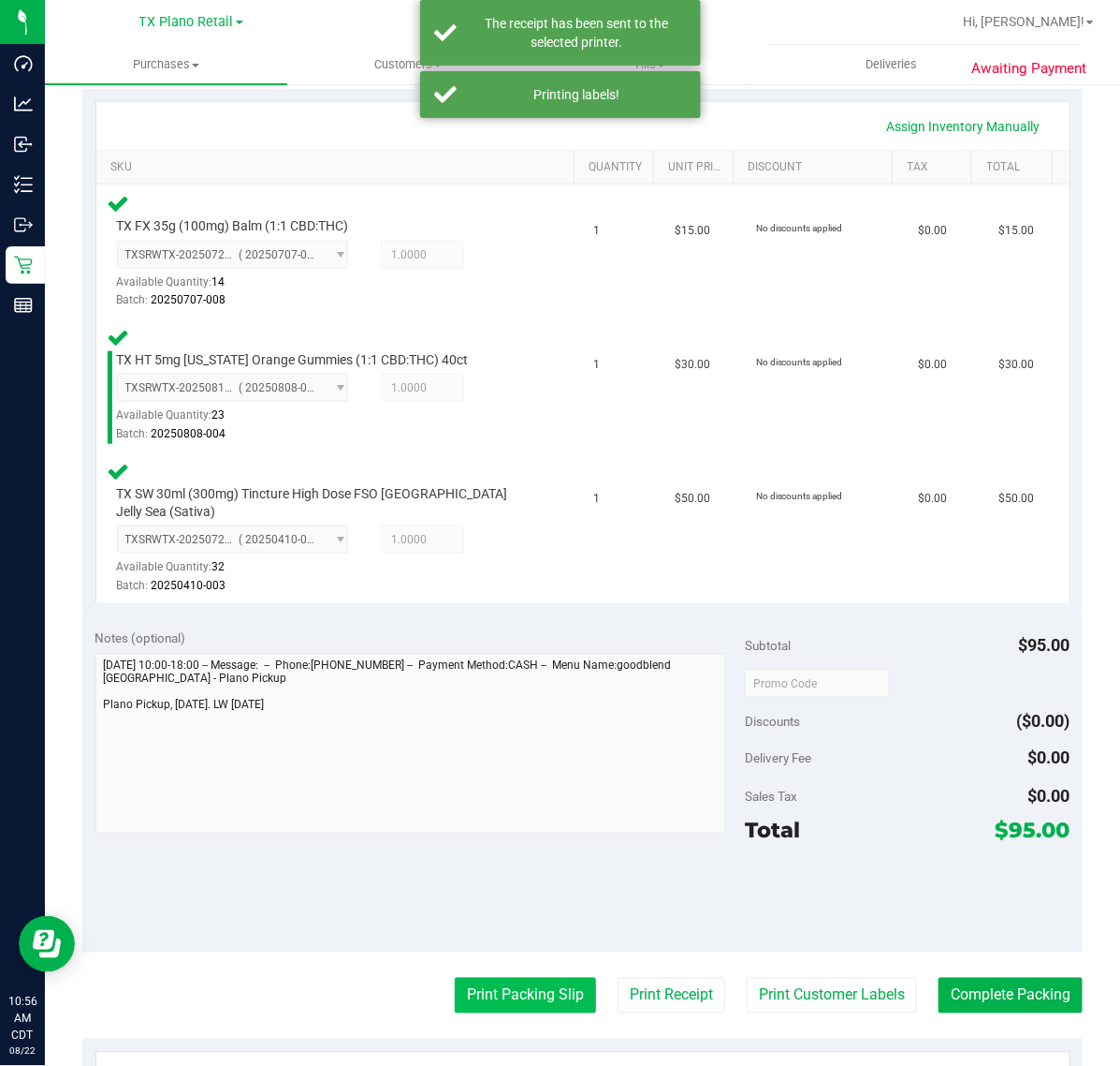
click at [529, 980] on button "Print Packing Slip" at bounding box center [526, 996] width 142 height 36
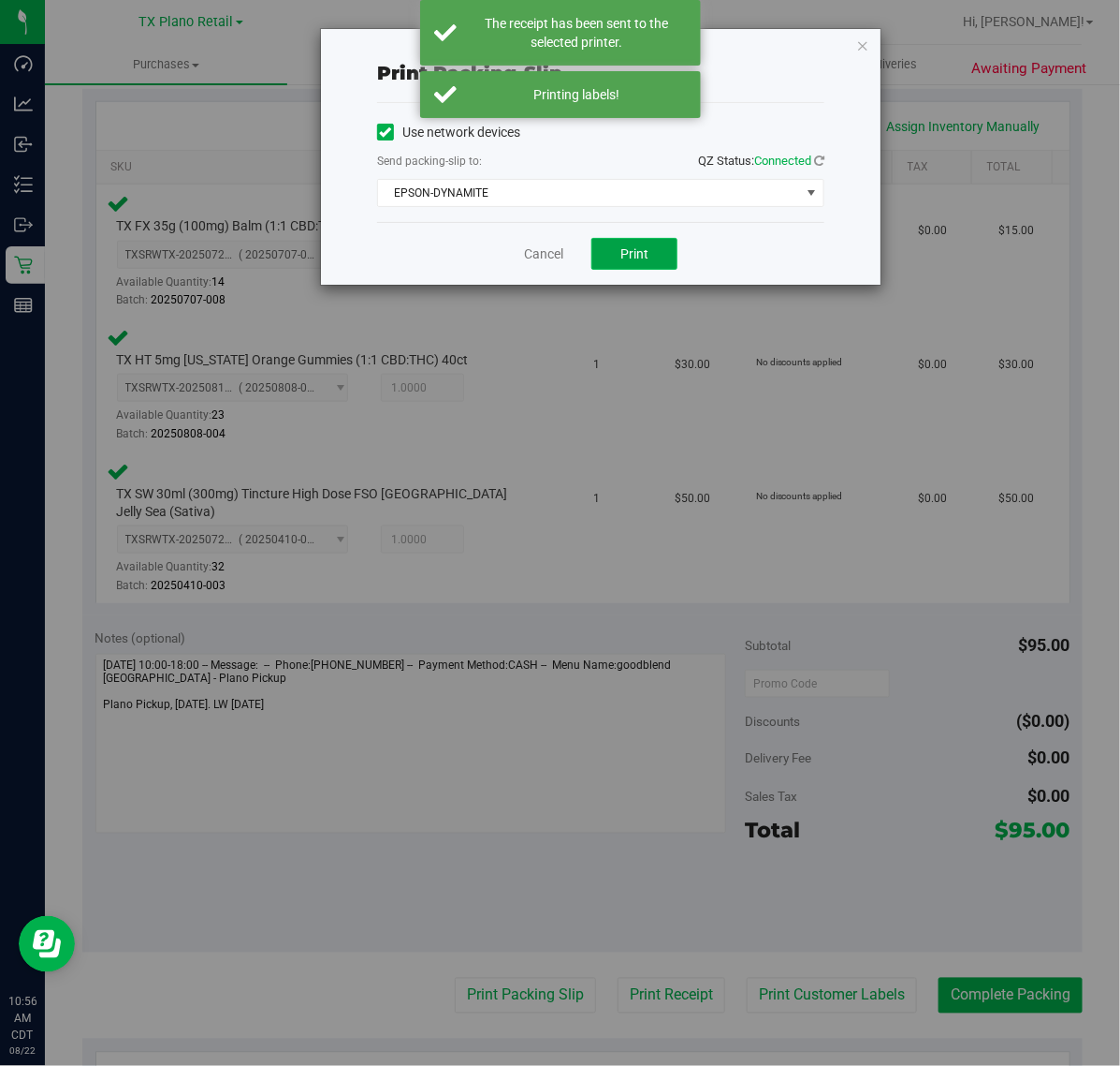
click at [635, 255] on span "Print" at bounding box center [635, 254] width 28 height 15
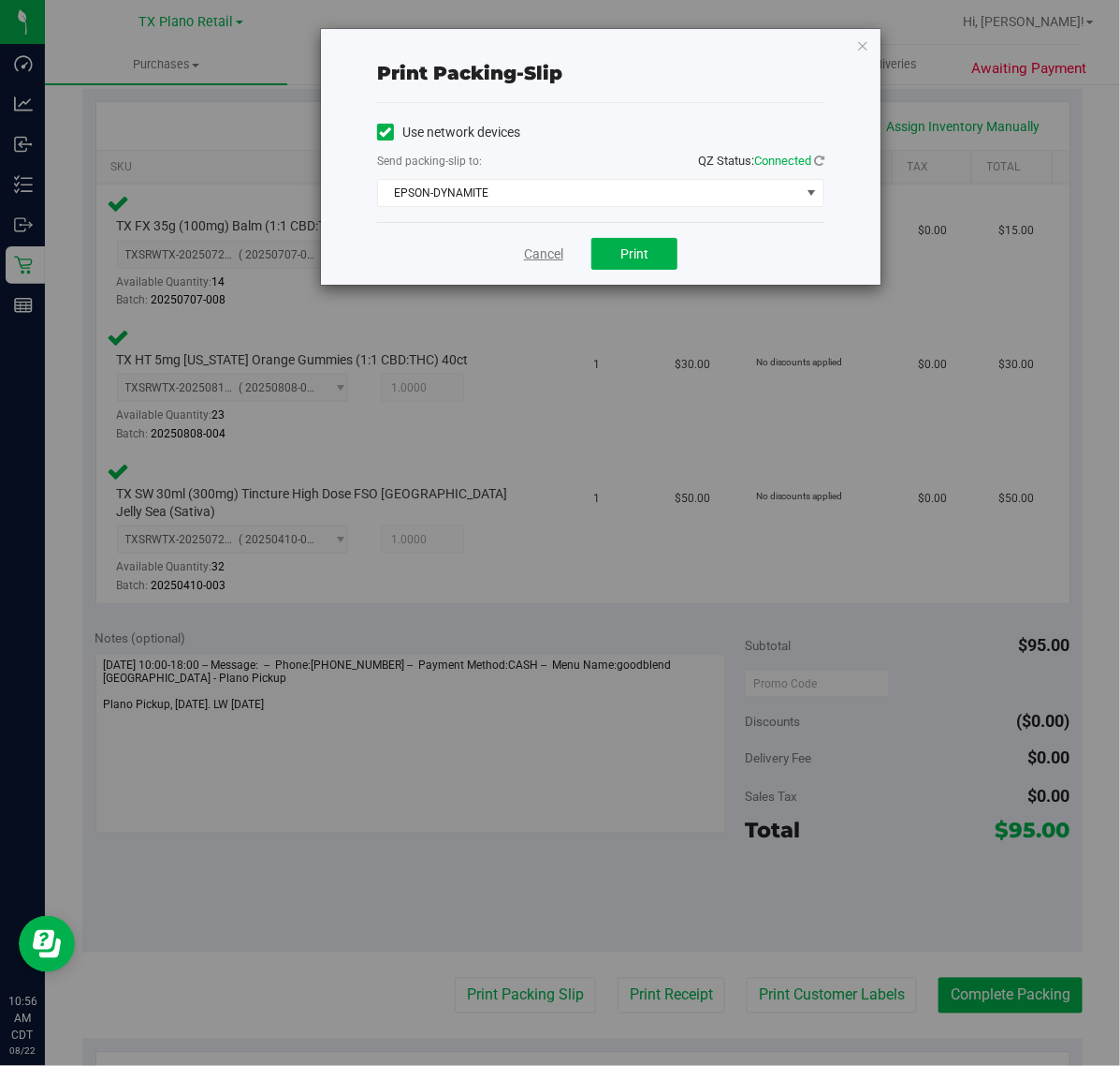
click at [535, 260] on link "Cancel" at bounding box center [544, 254] width 39 height 20
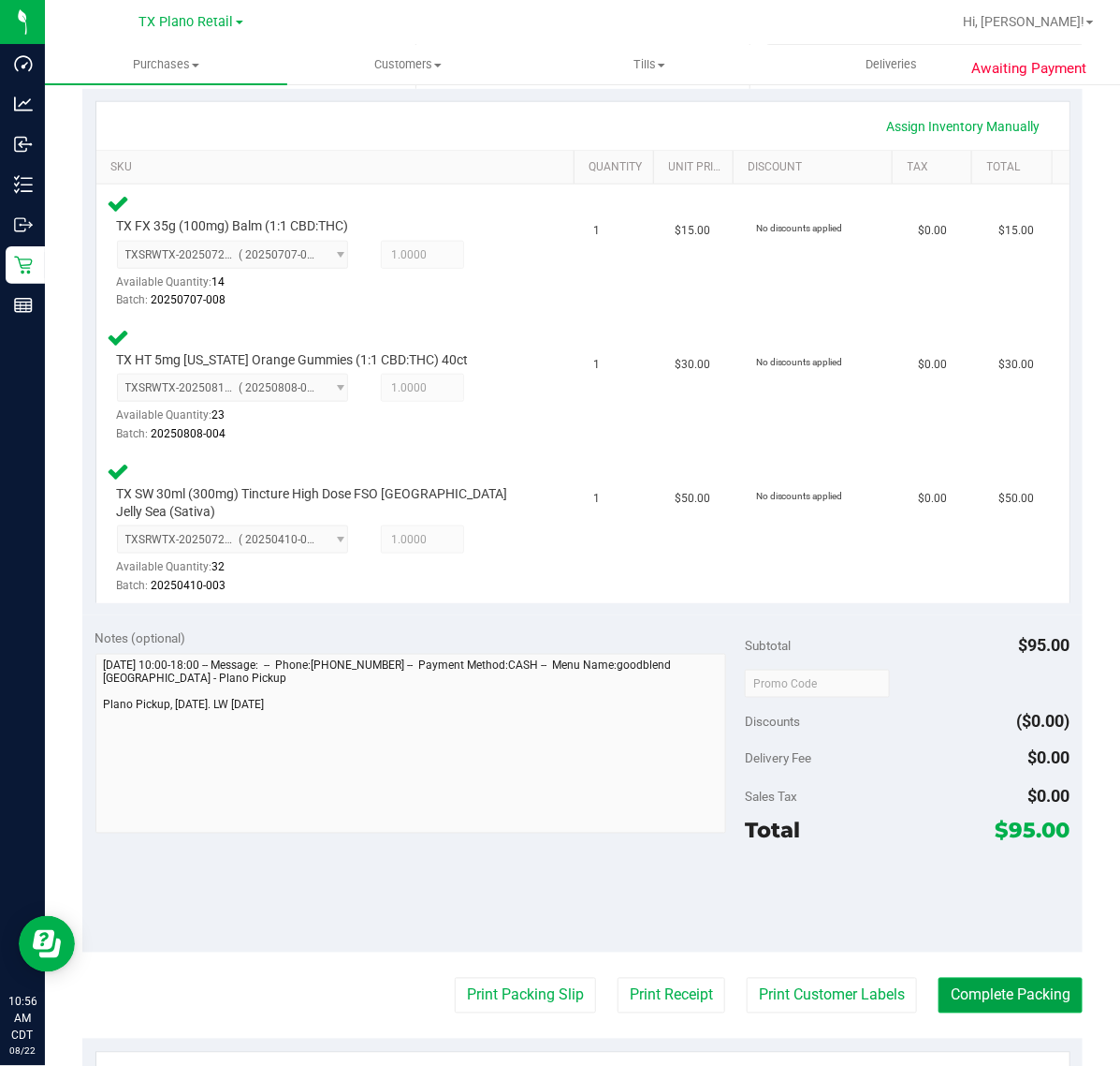
click at [1050, 993] on button "Complete Packing" at bounding box center [1011, 996] width 145 height 36
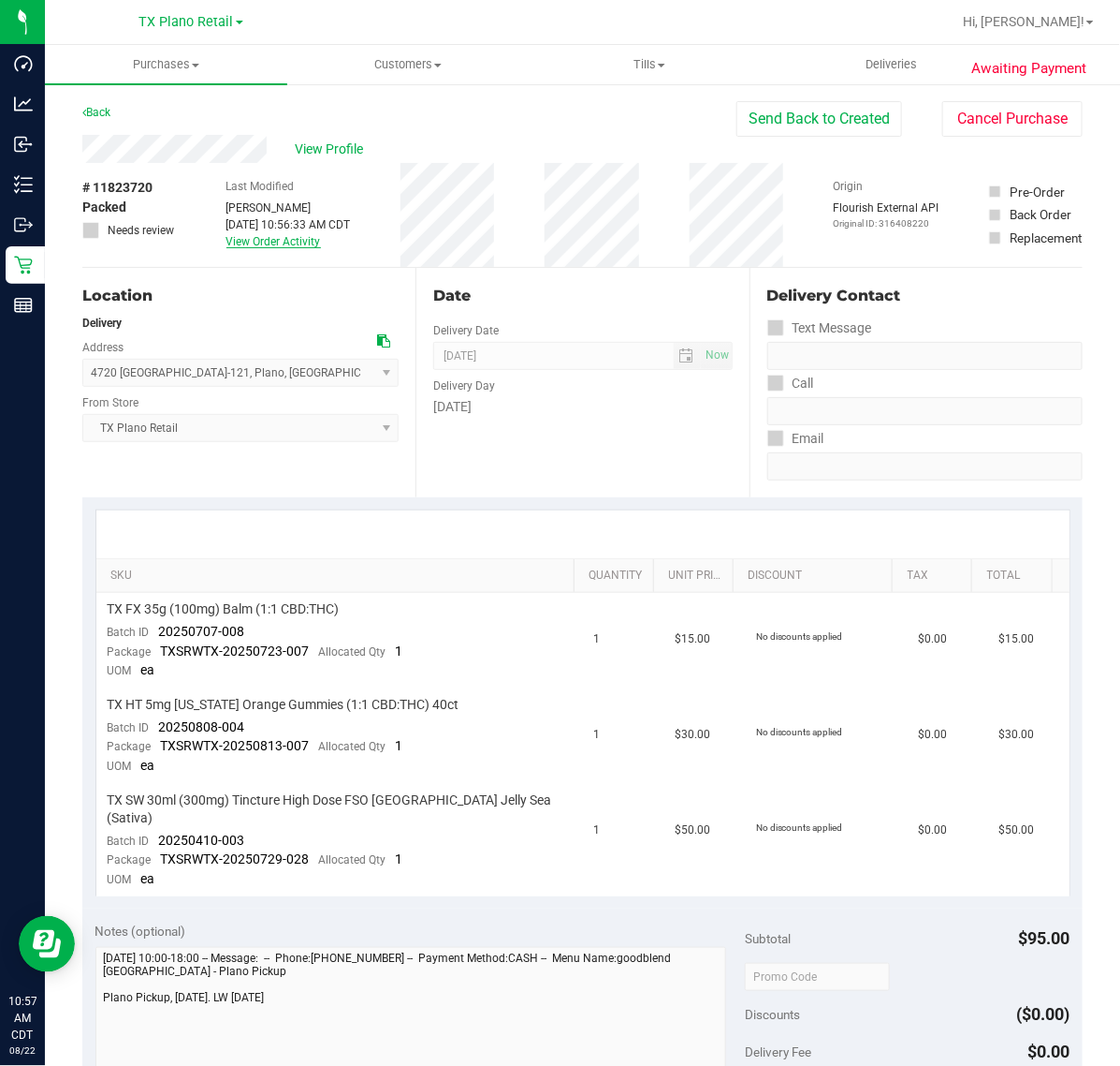
click at [297, 241] on link "View Order Activity" at bounding box center [273, 241] width 95 height 13
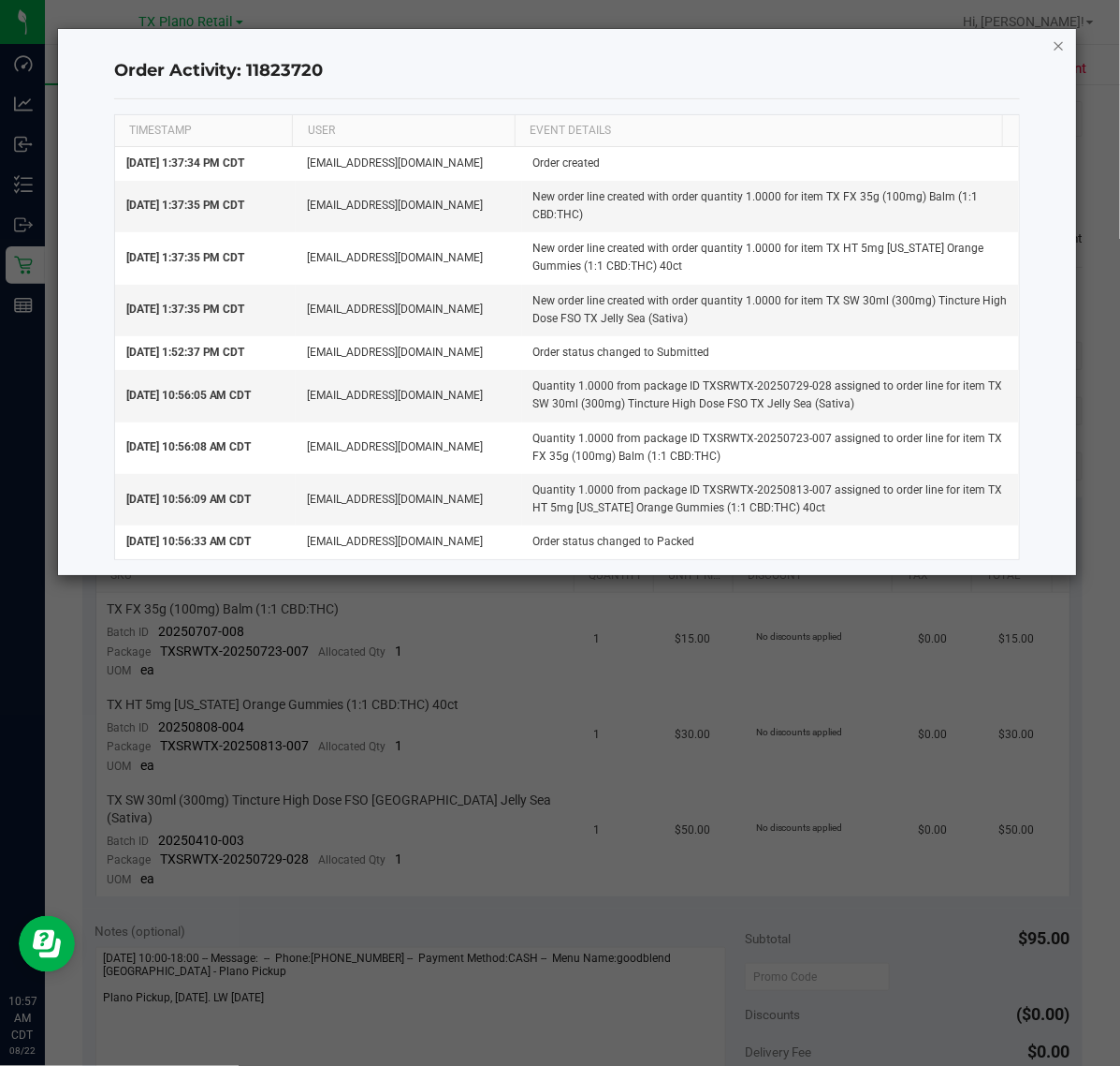
click at [1055, 52] on icon "button" at bounding box center [1060, 45] width 13 height 23
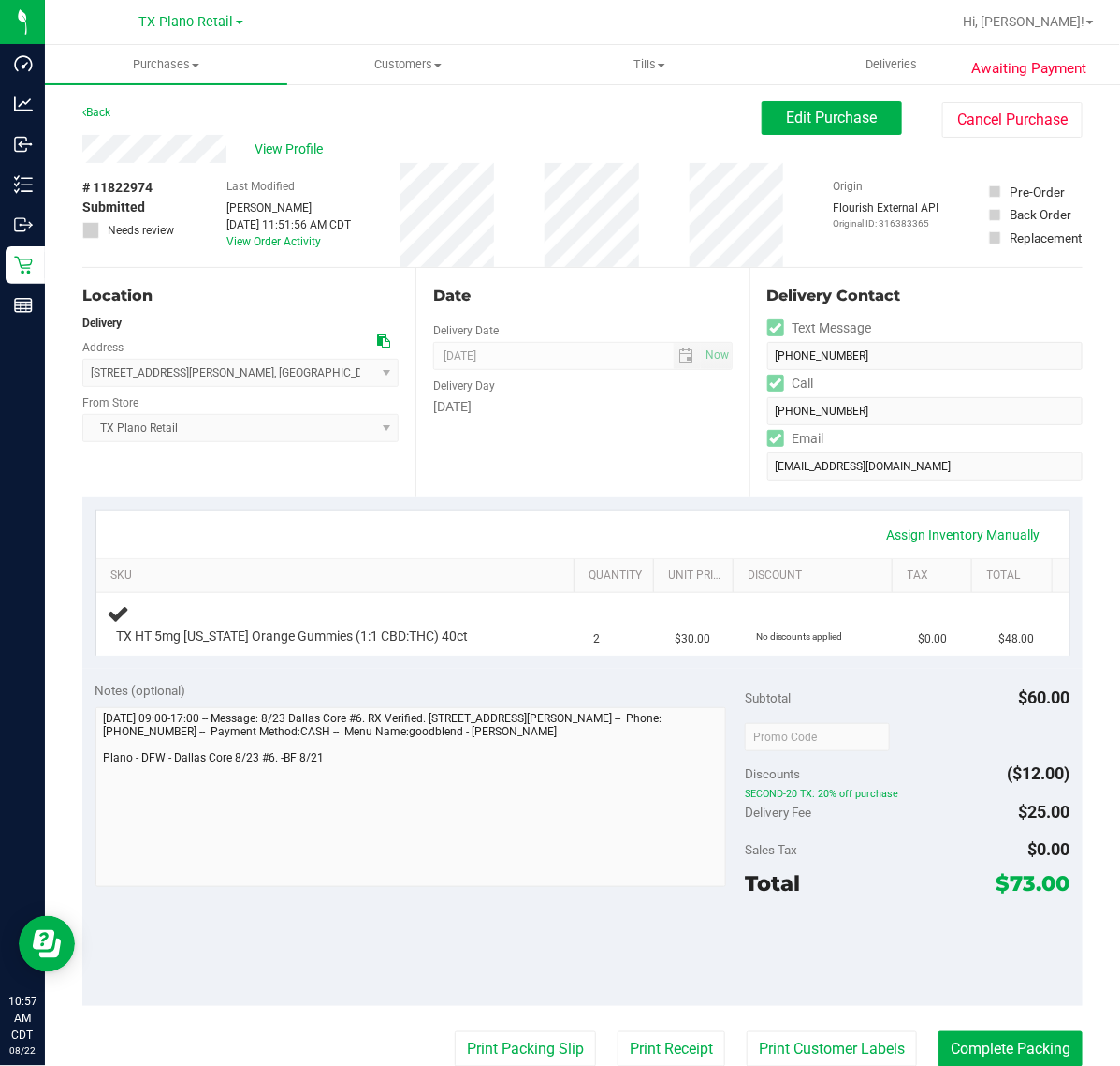
click at [557, 484] on div "Date Delivery Date [DATE] Now [DATE] 07:00 AM Now Delivery Day [DATE]" at bounding box center [582, 382] width 333 height 229
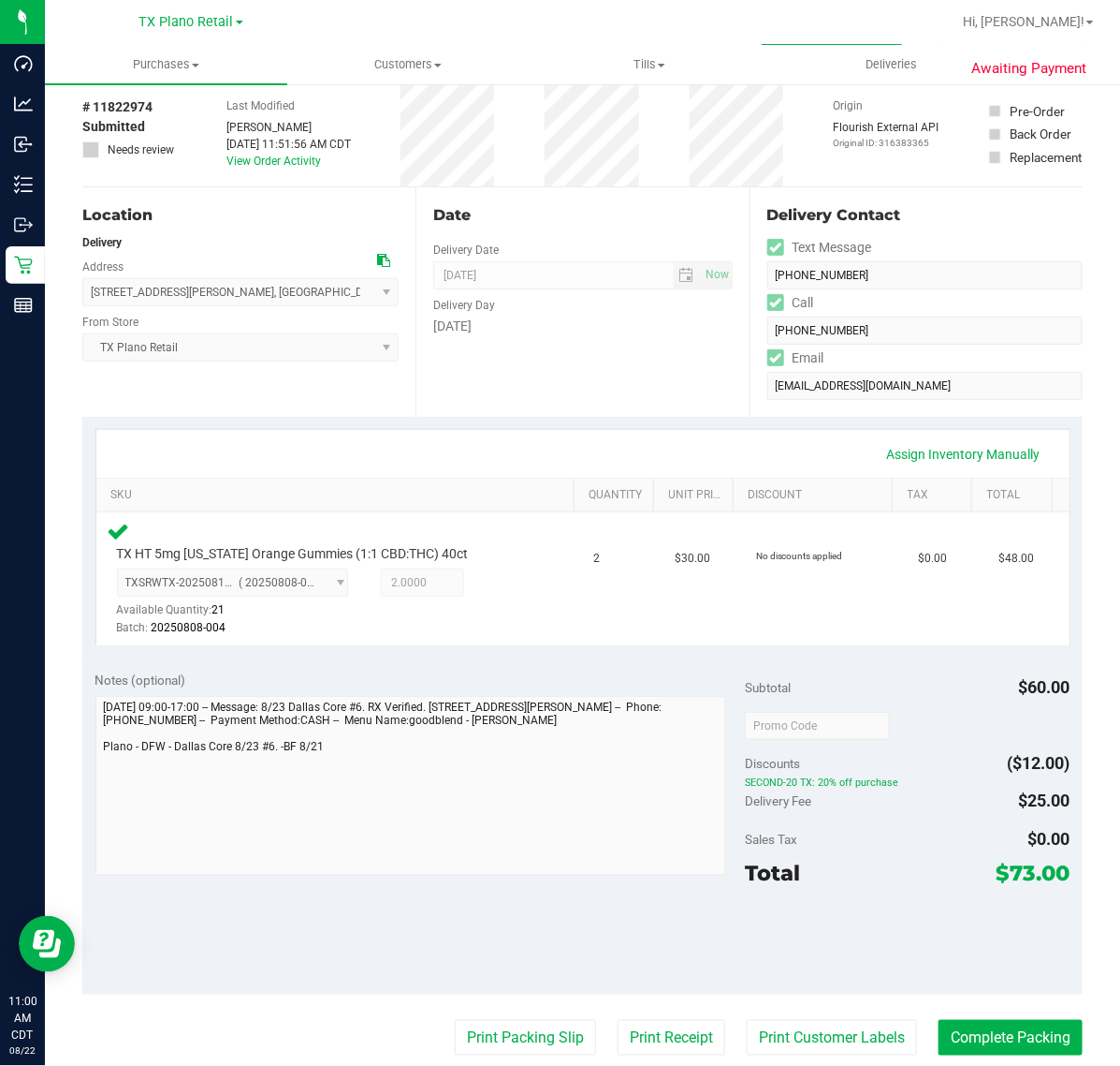
scroll to position [117, 0]
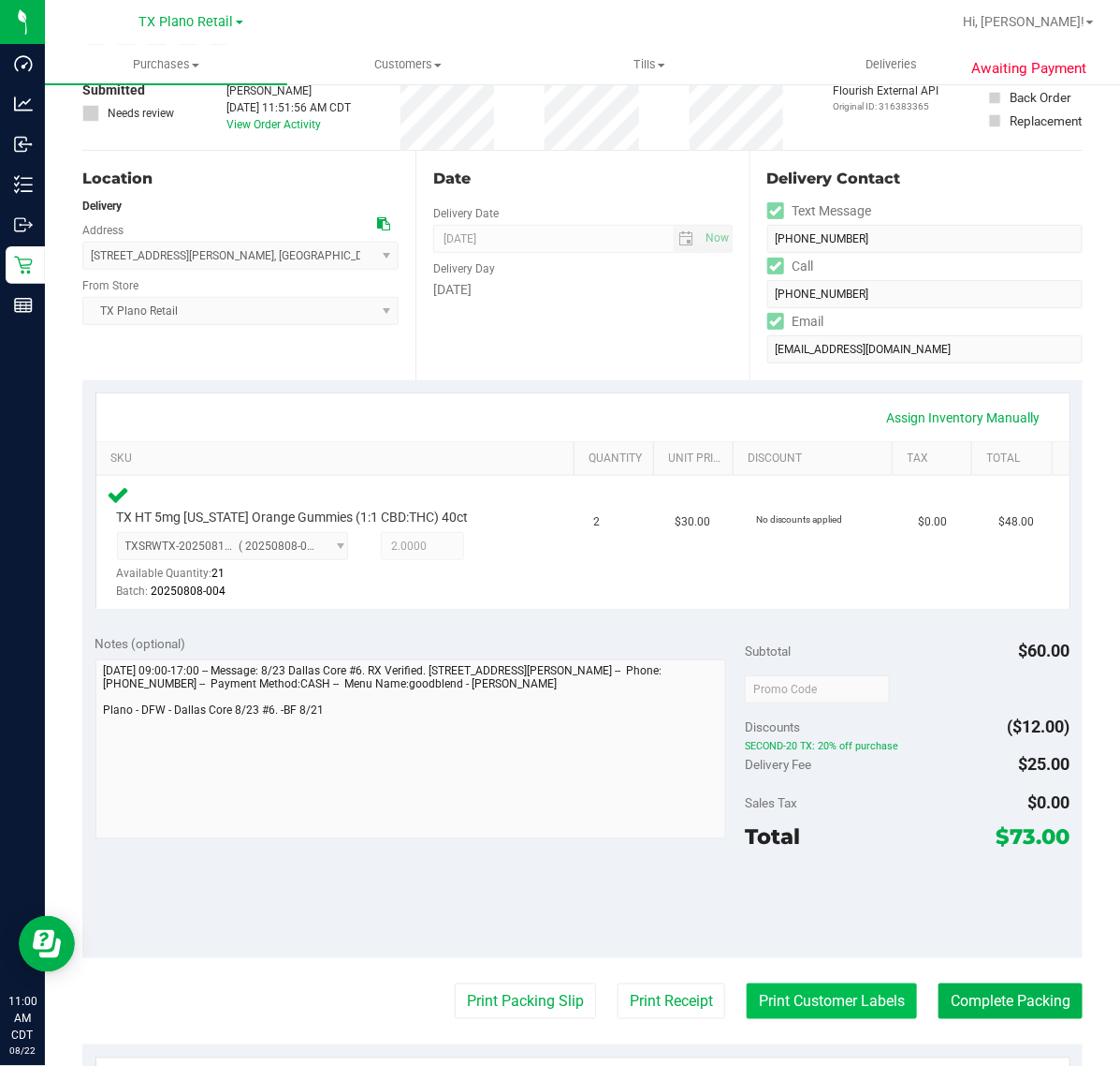
click at [852, 999] on button "Print Customer Labels" at bounding box center [832, 1001] width 170 height 36
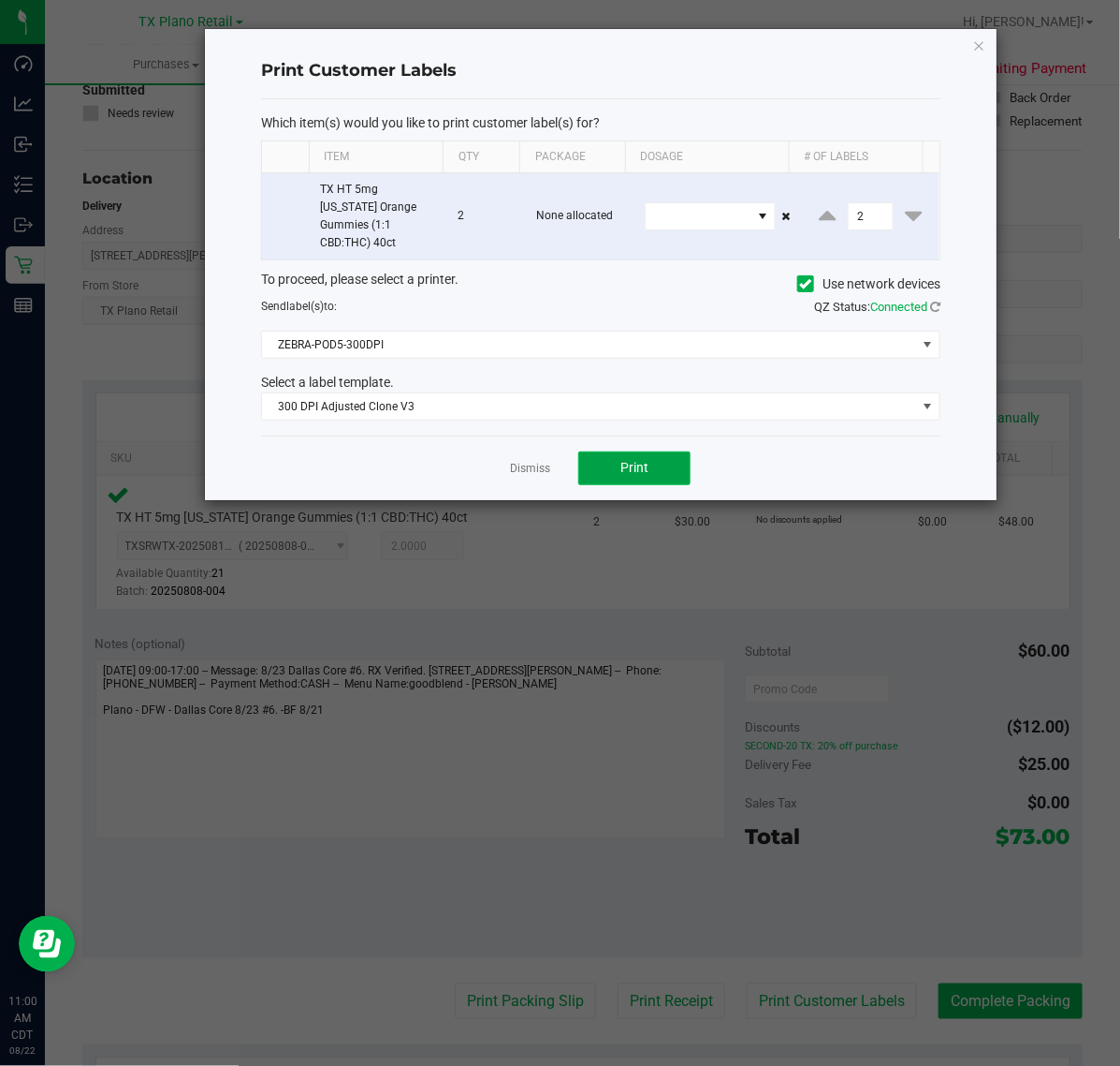
click at [601, 455] on button "Print" at bounding box center [635, 469] width 113 height 34
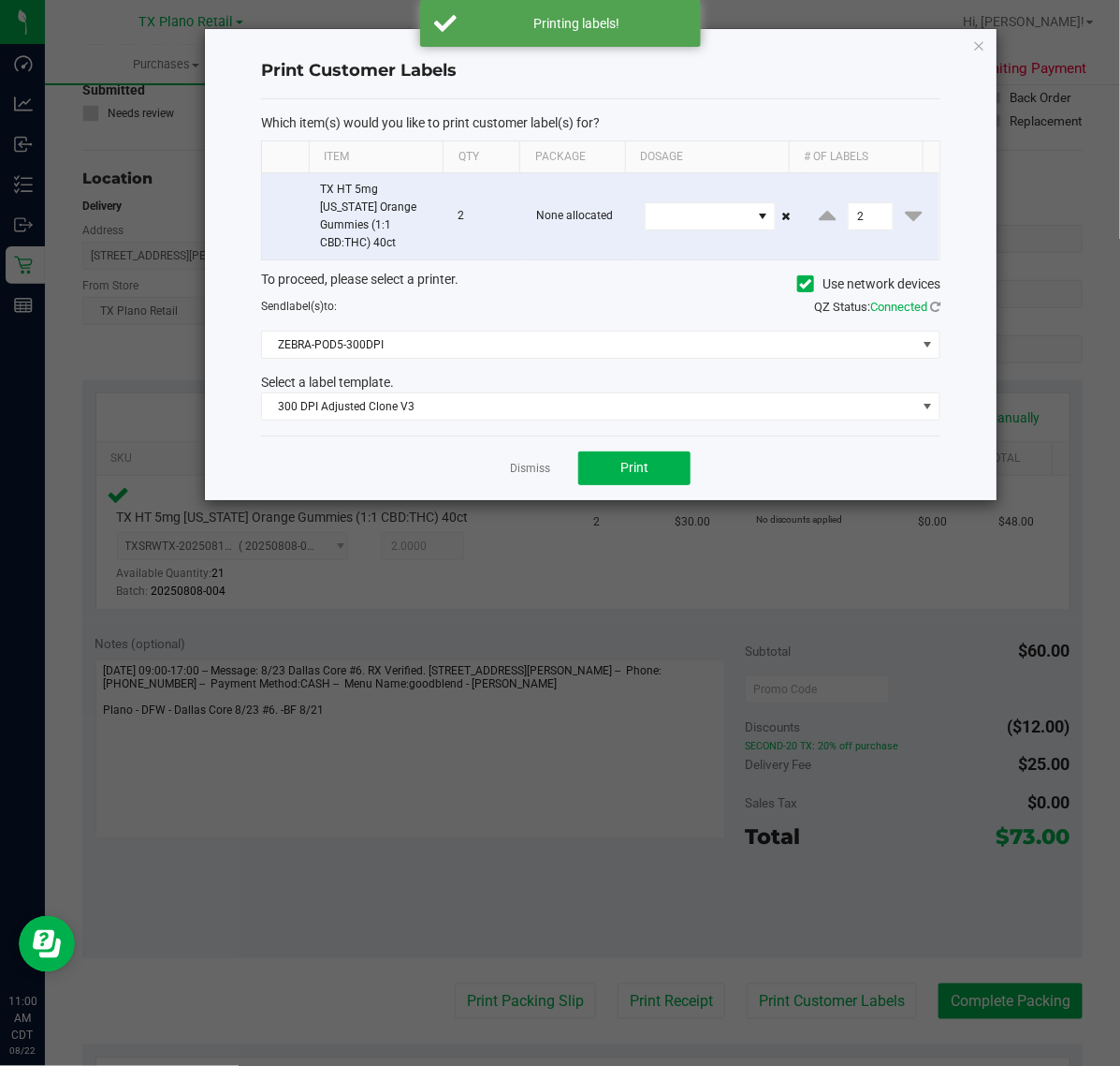
click at [550, 455] on div "Dismiss Print" at bounding box center [601, 468] width 680 height 65
click at [531, 461] on link "Dismiss" at bounding box center [529, 469] width 40 height 16
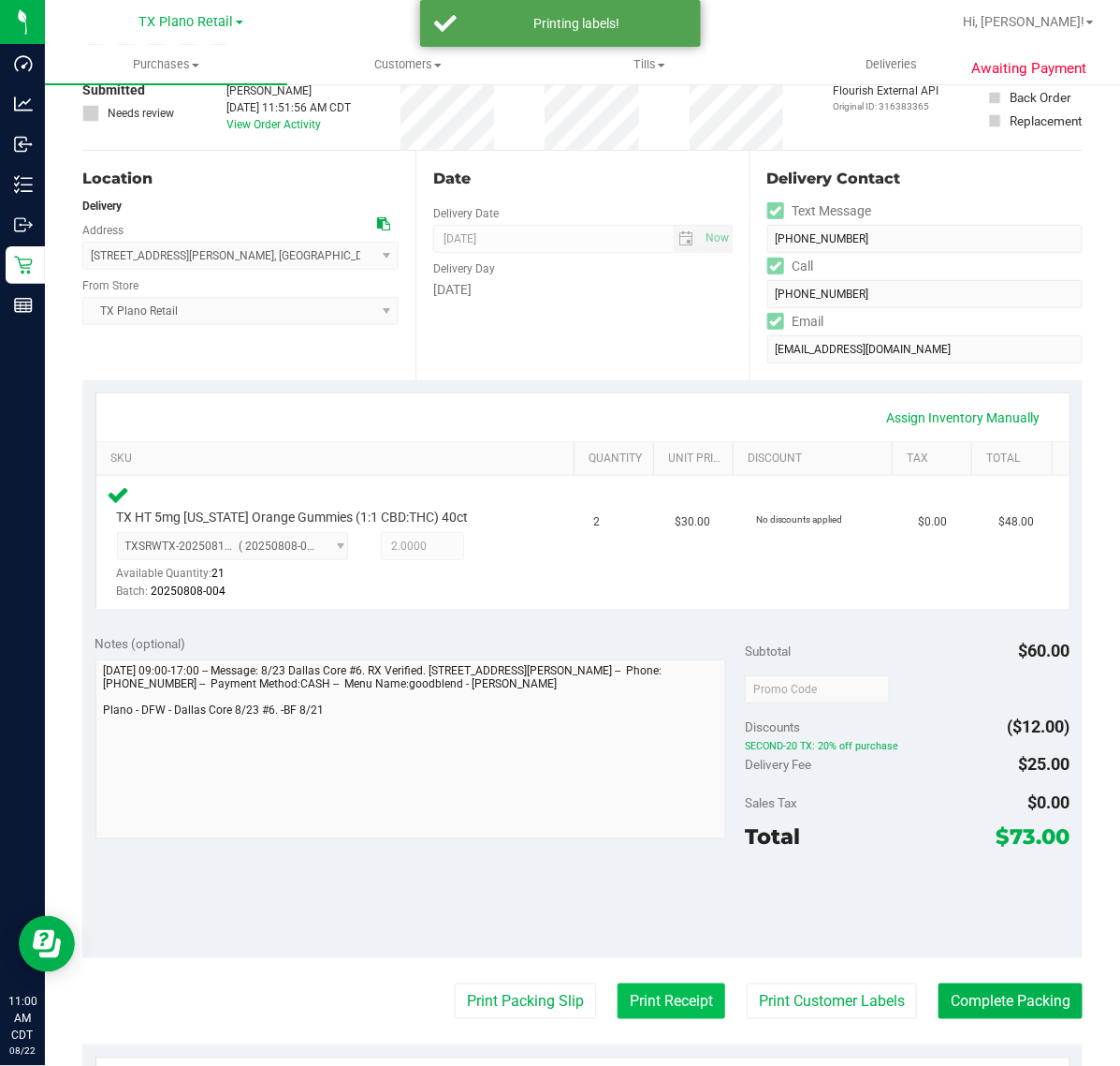
click at [623, 985] on button "Print Receipt" at bounding box center [671, 1001] width 108 height 36
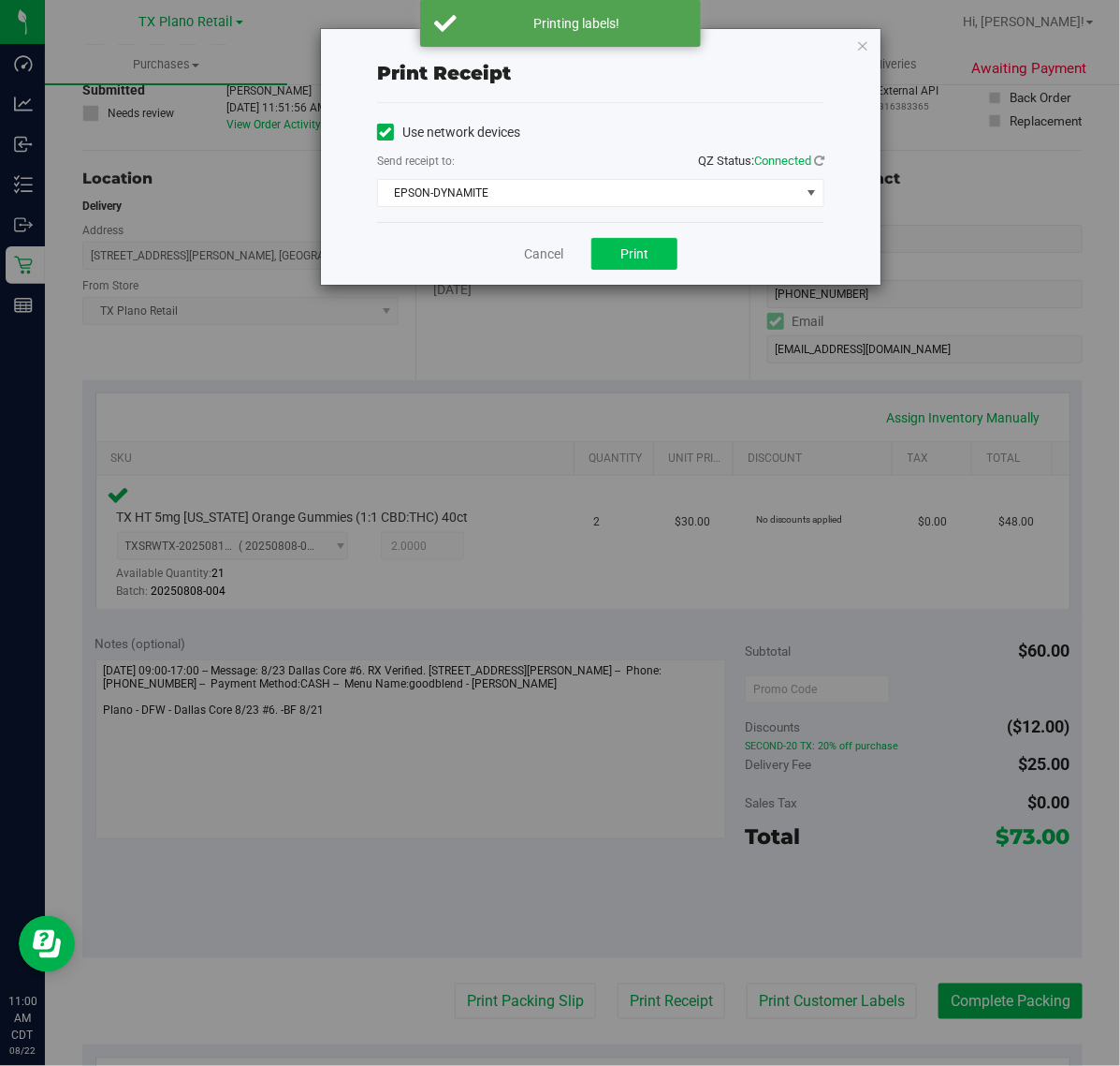
click at [625, 273] on div "Cancel Print" at bounding box center [601, 253] width 448 height 63
click at [622, 257] on span "Print" at bounding box center [635, 254] width 28 height 15
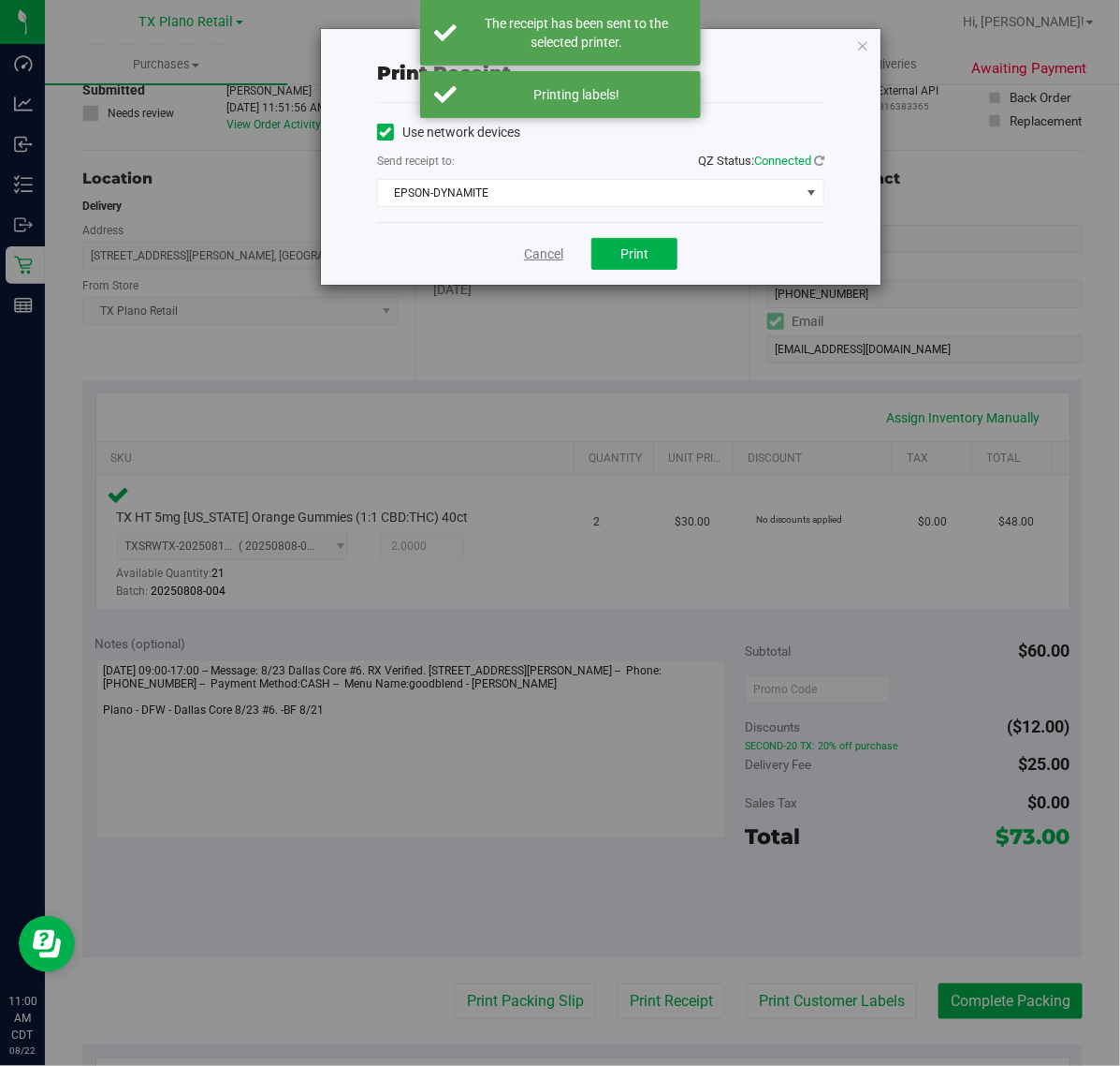
click at [545, 254] on link "Cancel" at bounding box center [544, 254] width 39 height 20
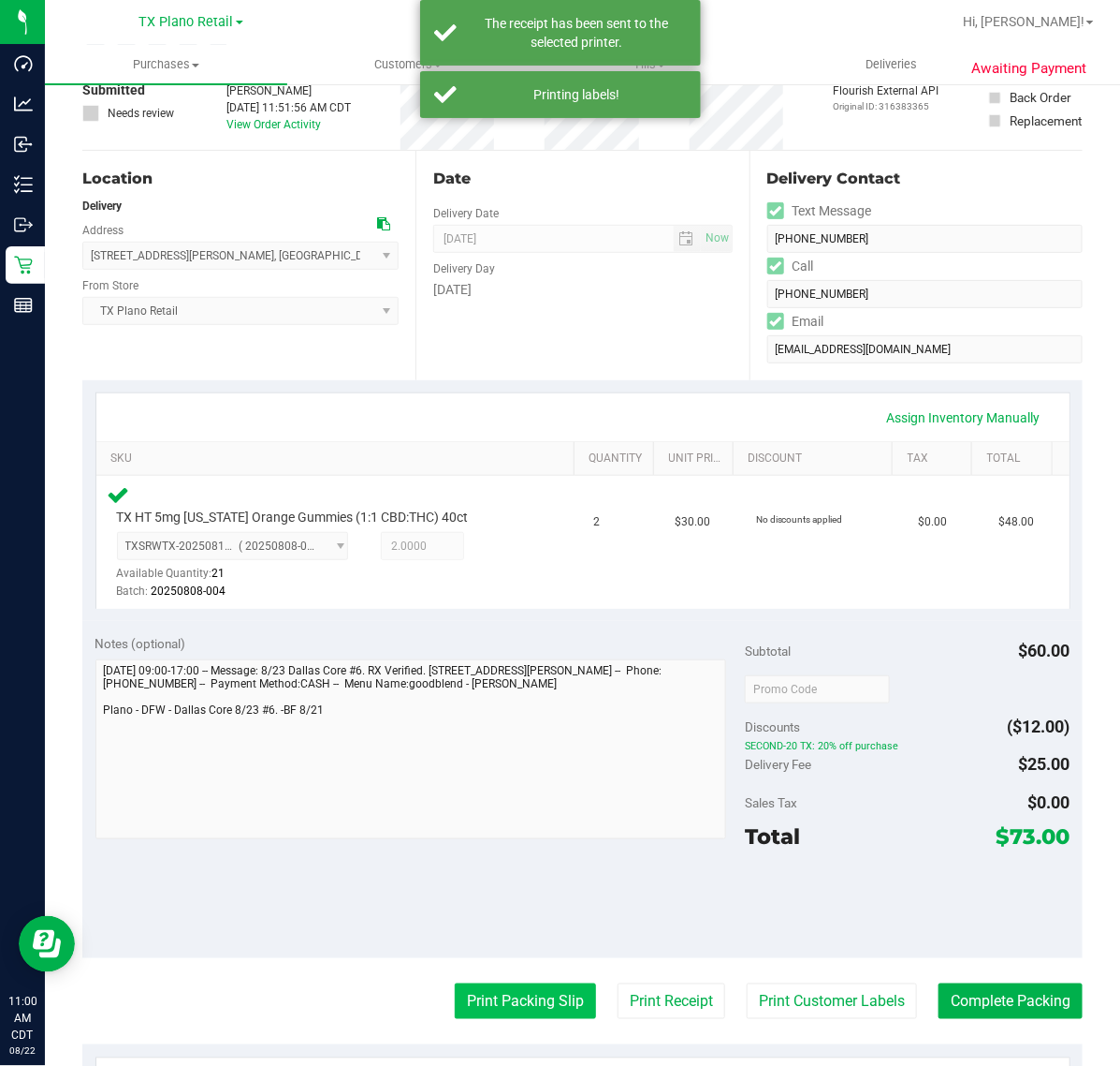
click at [553, 1008] on button "Print Packing Slip" at bounding box center [526, 1001] width 142 height 36
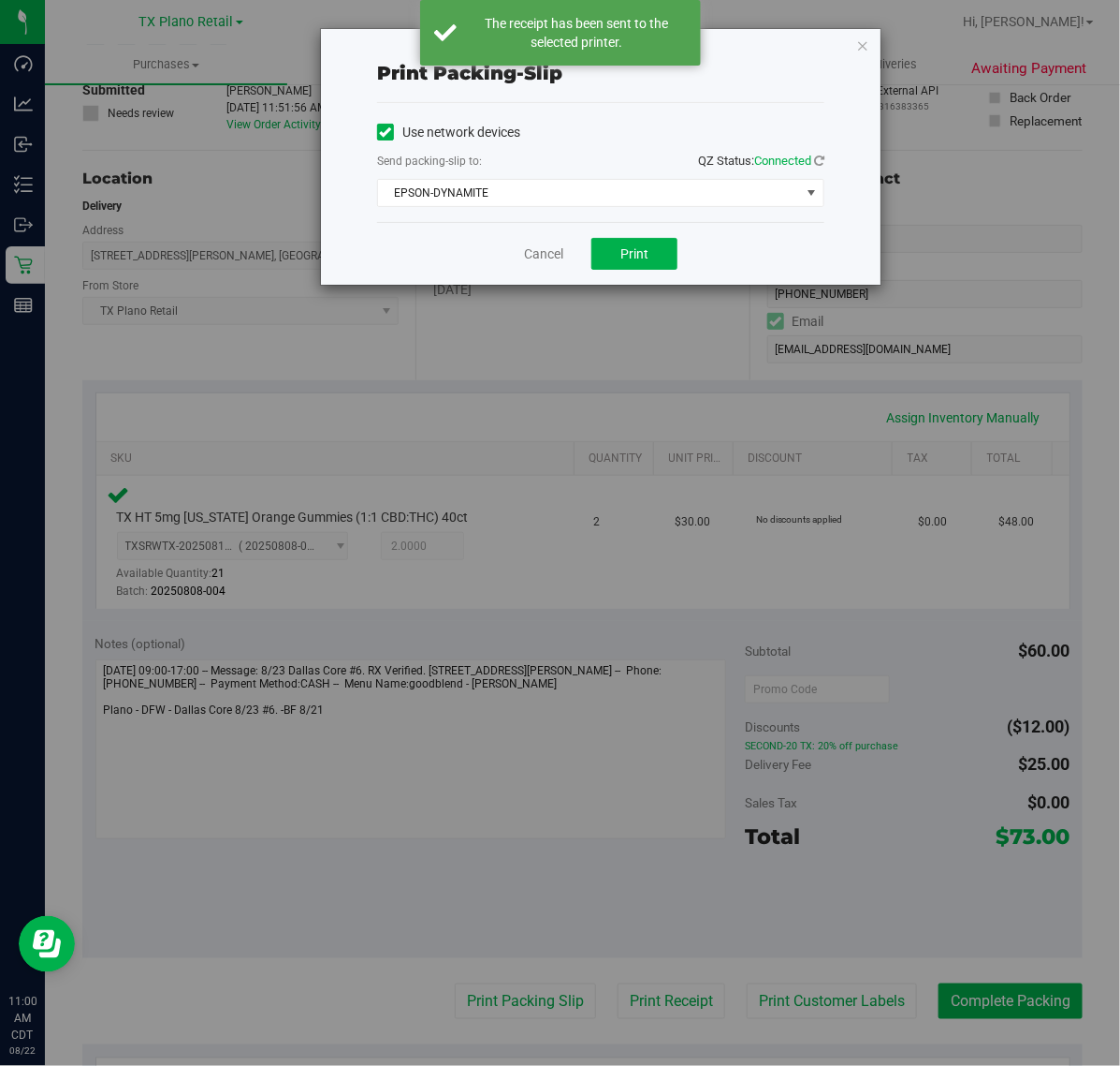
click at [637, 229] on div "Cancel Print" at bounding box center [601, 253] width 448 height 63
click at [635, 243] on button "Print" at bounding box center [635, 254] width 86 height 32
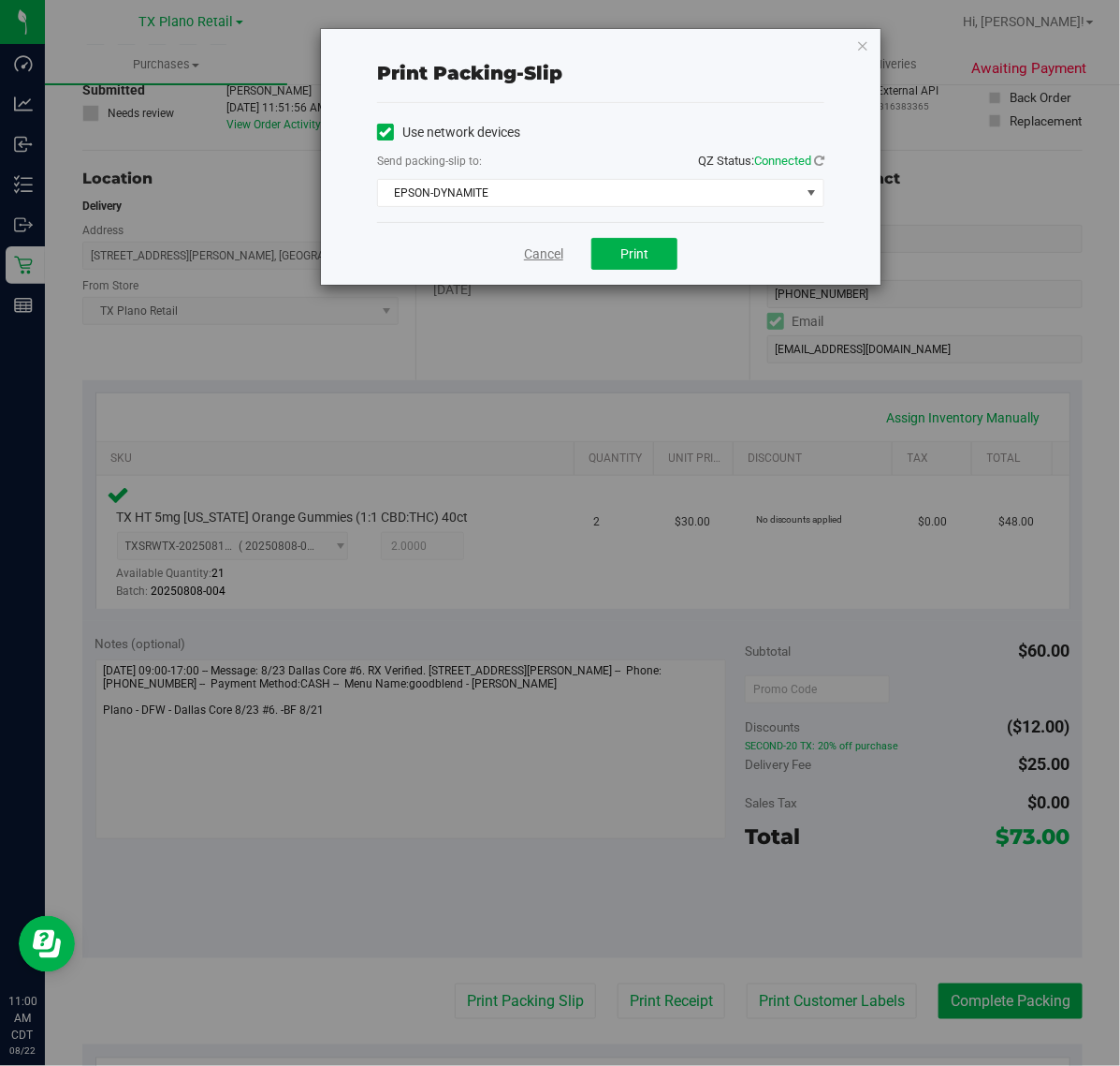
click at [548, 245] on link "Cancel" at bounding box center [544, 254] width 39 height 20
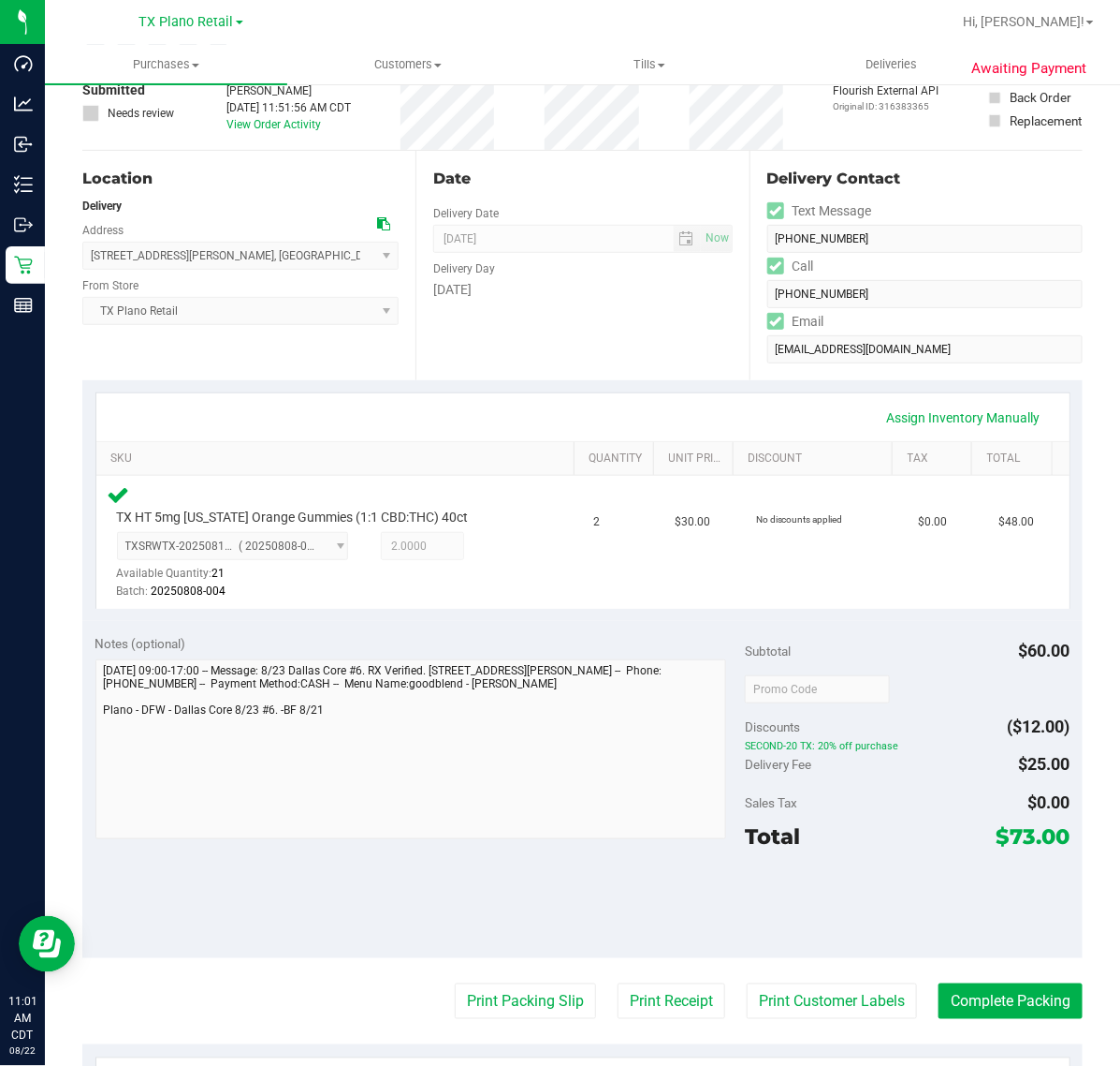
click at [700, 381] on div "Assign Inventory Manually SKU Quantity Unit Price Discount Tax Total TX HT 5mg …" at bounding box center [583, 501] width 1001 height 241
click at [1005, 1010] on button "Complete Packing" at bounding box center [1011, 1001] width 145 height 36
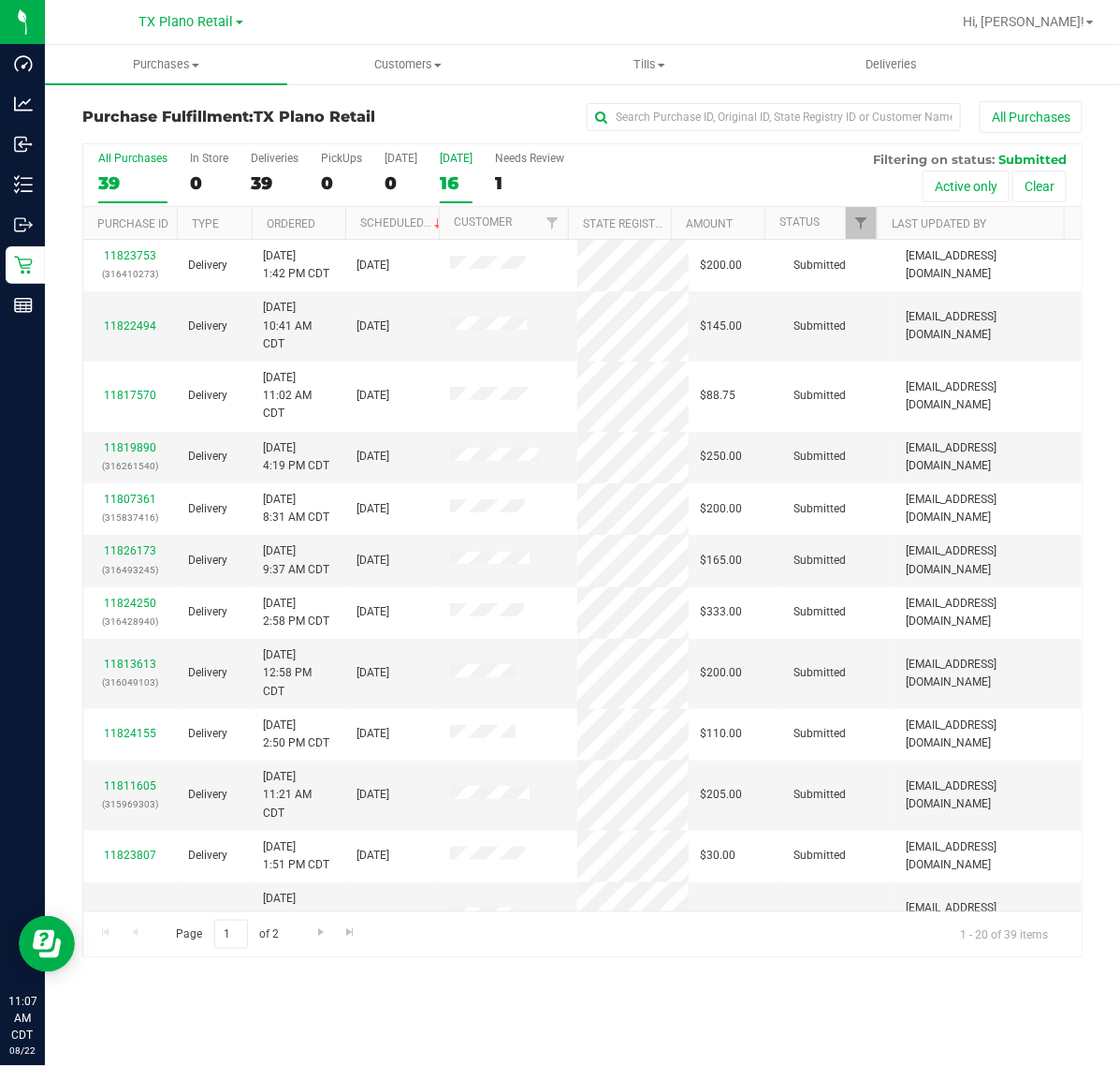
click at [456, 176] on div "16" at bounding box center [456, 182] width 33 height 22
click at [0, 0] on input "Tomorrow 16" at bounding box center [0, 0] width 0 height 0
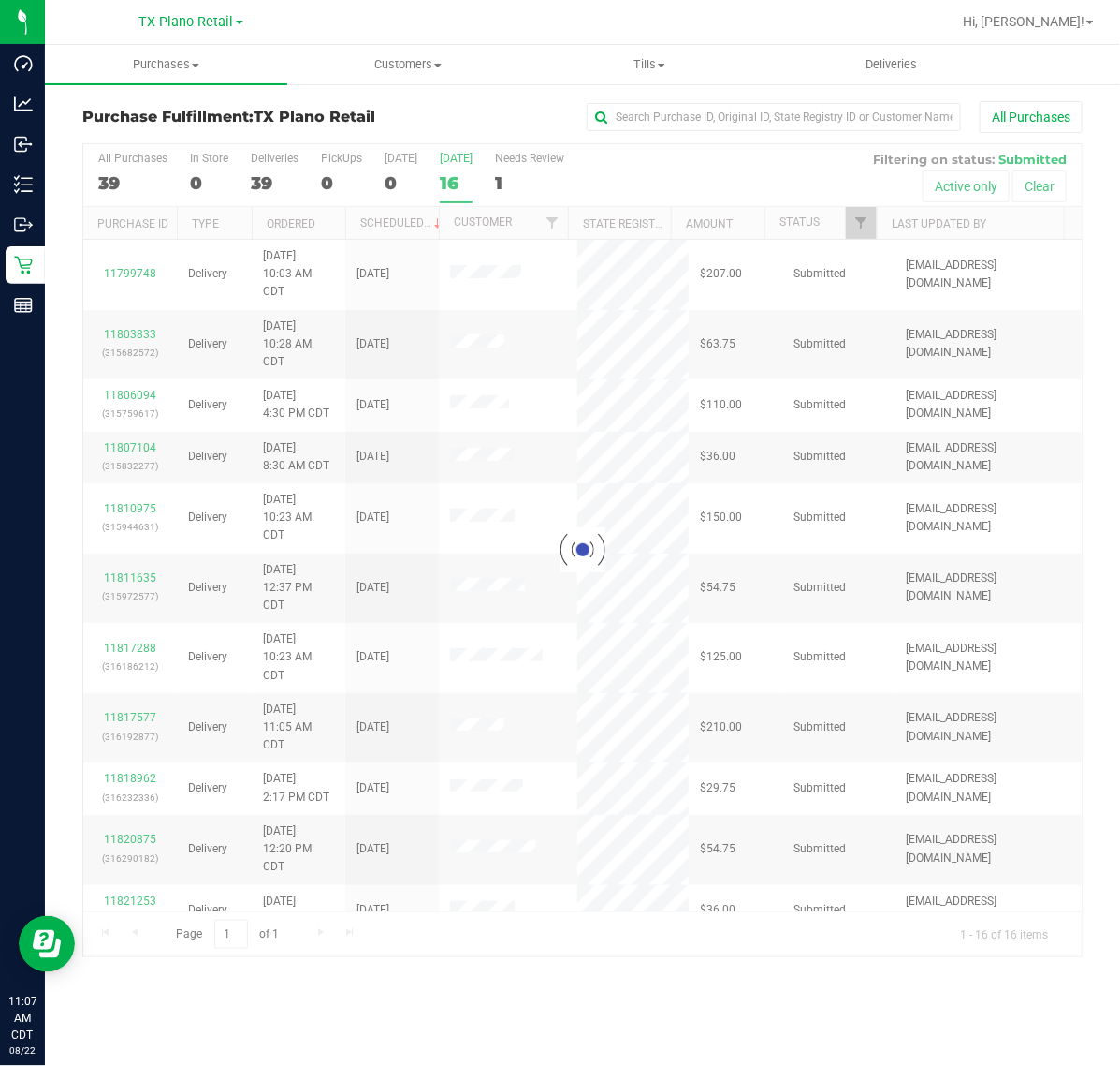
click at [144, 277] on div at bounding box center [583, 550] width 999 height 811
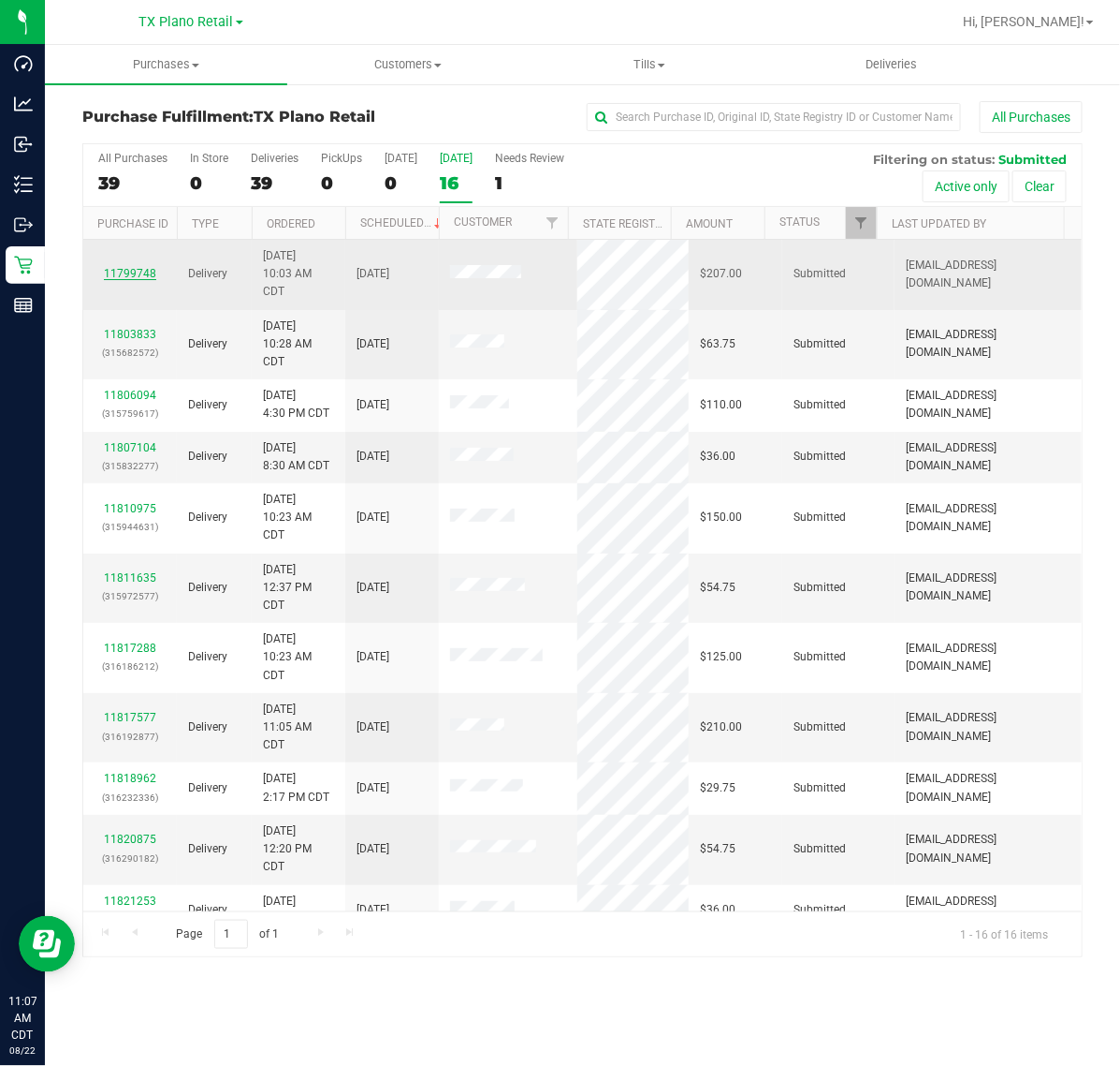
click at [118, 276] on link "11799748" at bounding box center [130, 273] width 53 height 13
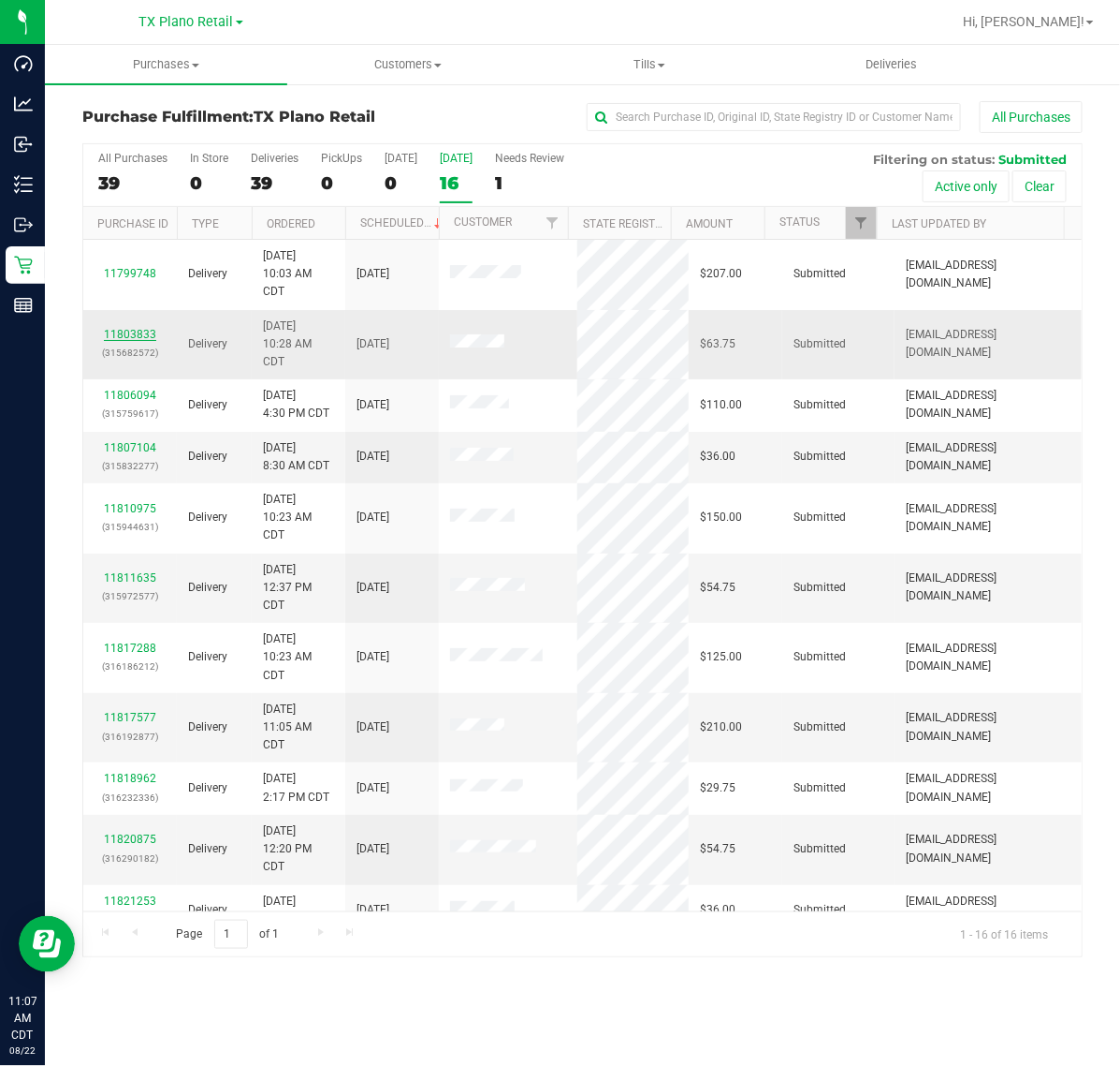
click at [117, 341] on link "11803833" at bounding box center [130, 334] width 53 height 13
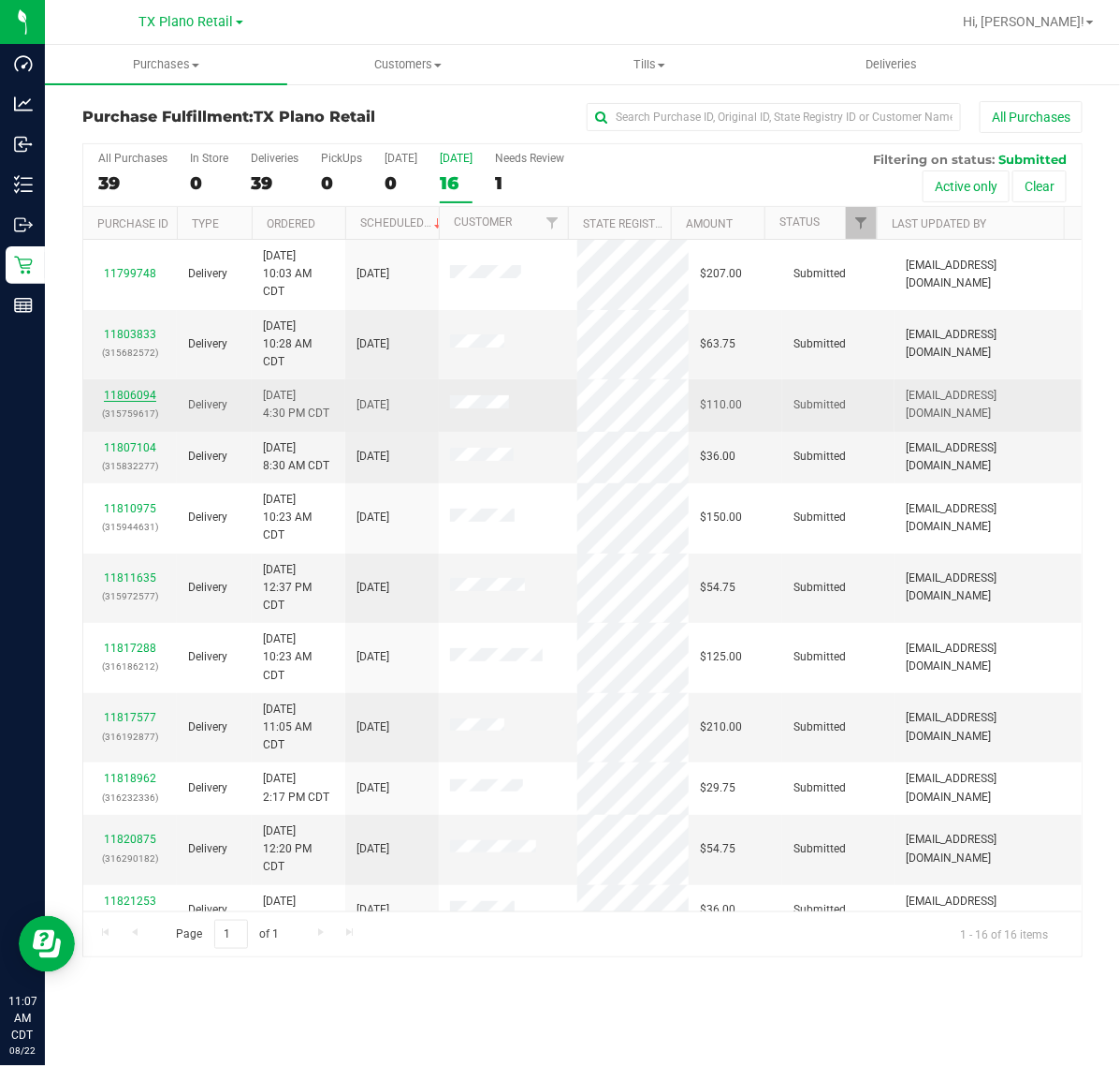
click at [119, 401] on link "11806094" at bounding box center [130, 395] width 53 height 13
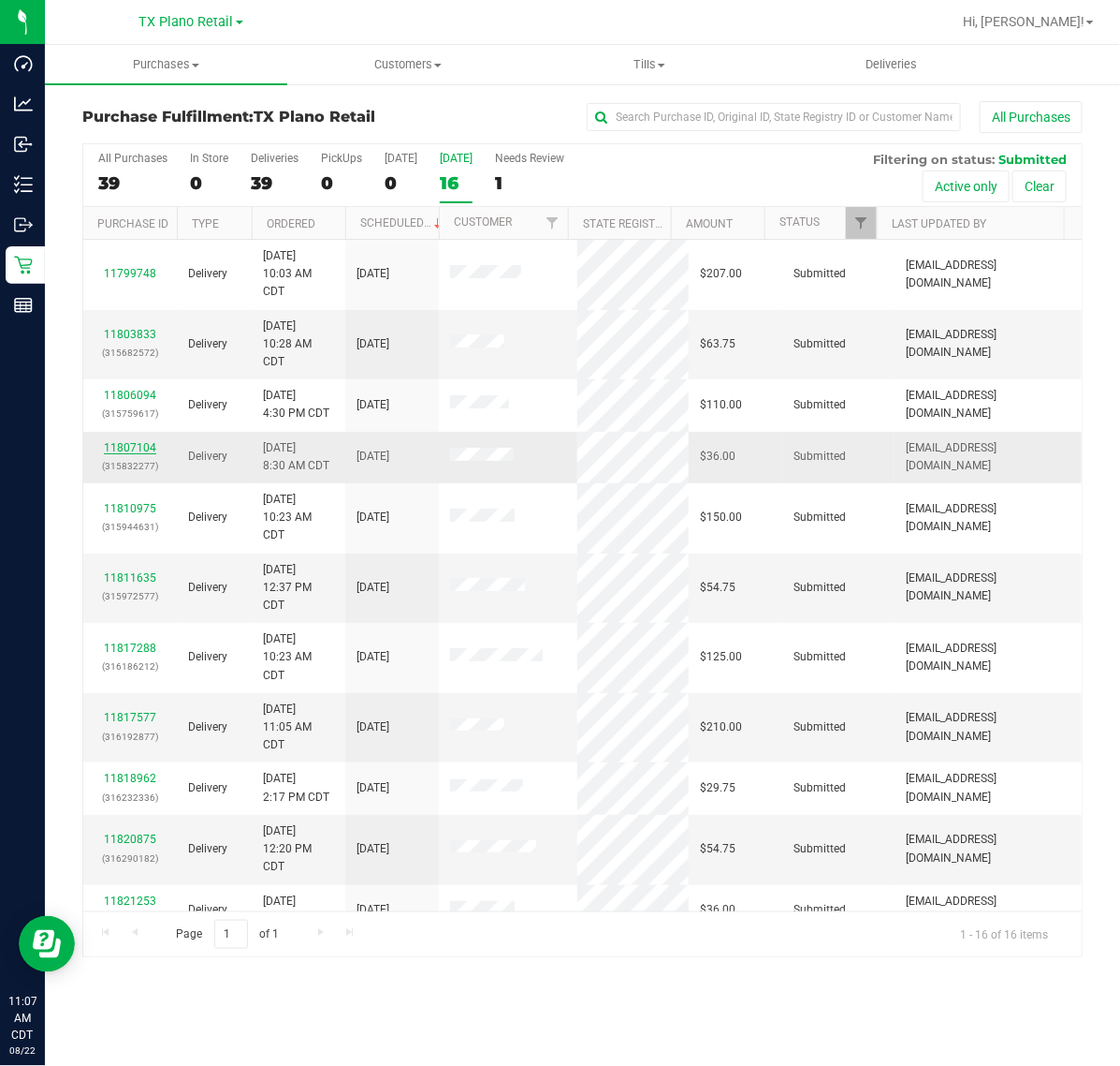
click at [120, 452] on link "11807104" at bounding box center [130, 448] width 53 height 13
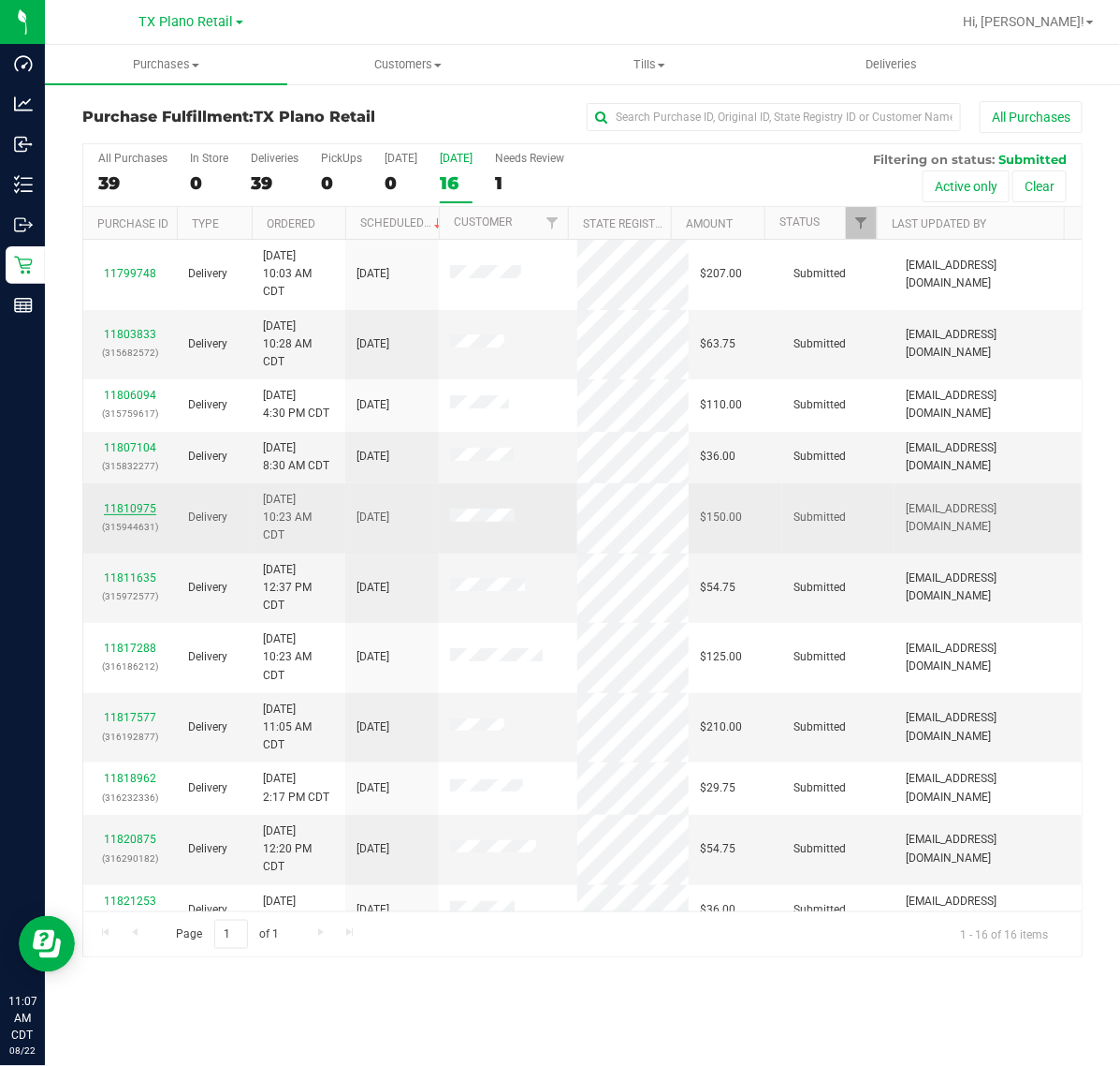
click at [119, 505] on link "11810975" at bounding box center [130, 508] width 53 height 13
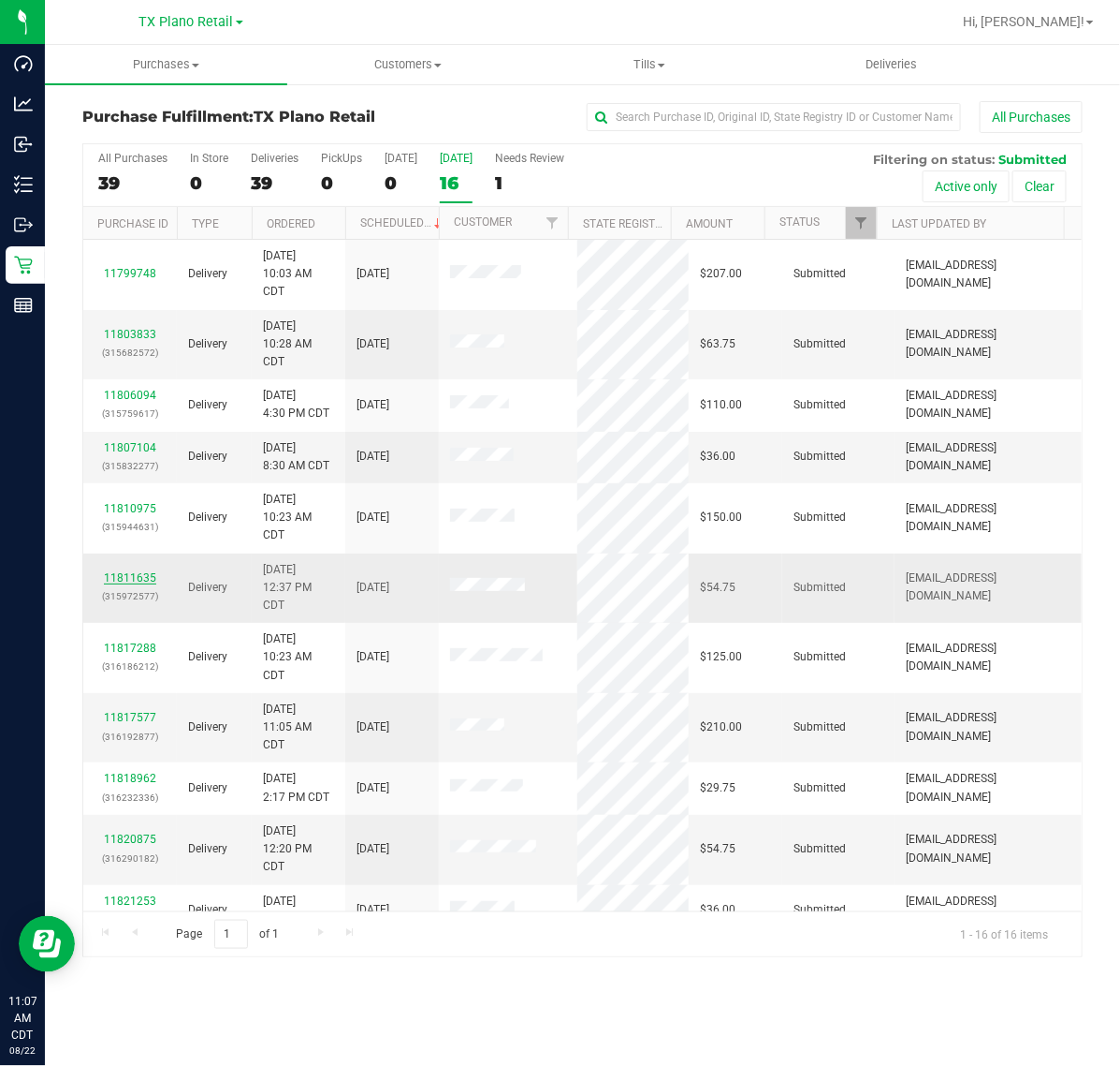
click at [117, 578] on link "11811635" at bounding box center [130, 578] width 53 height 13
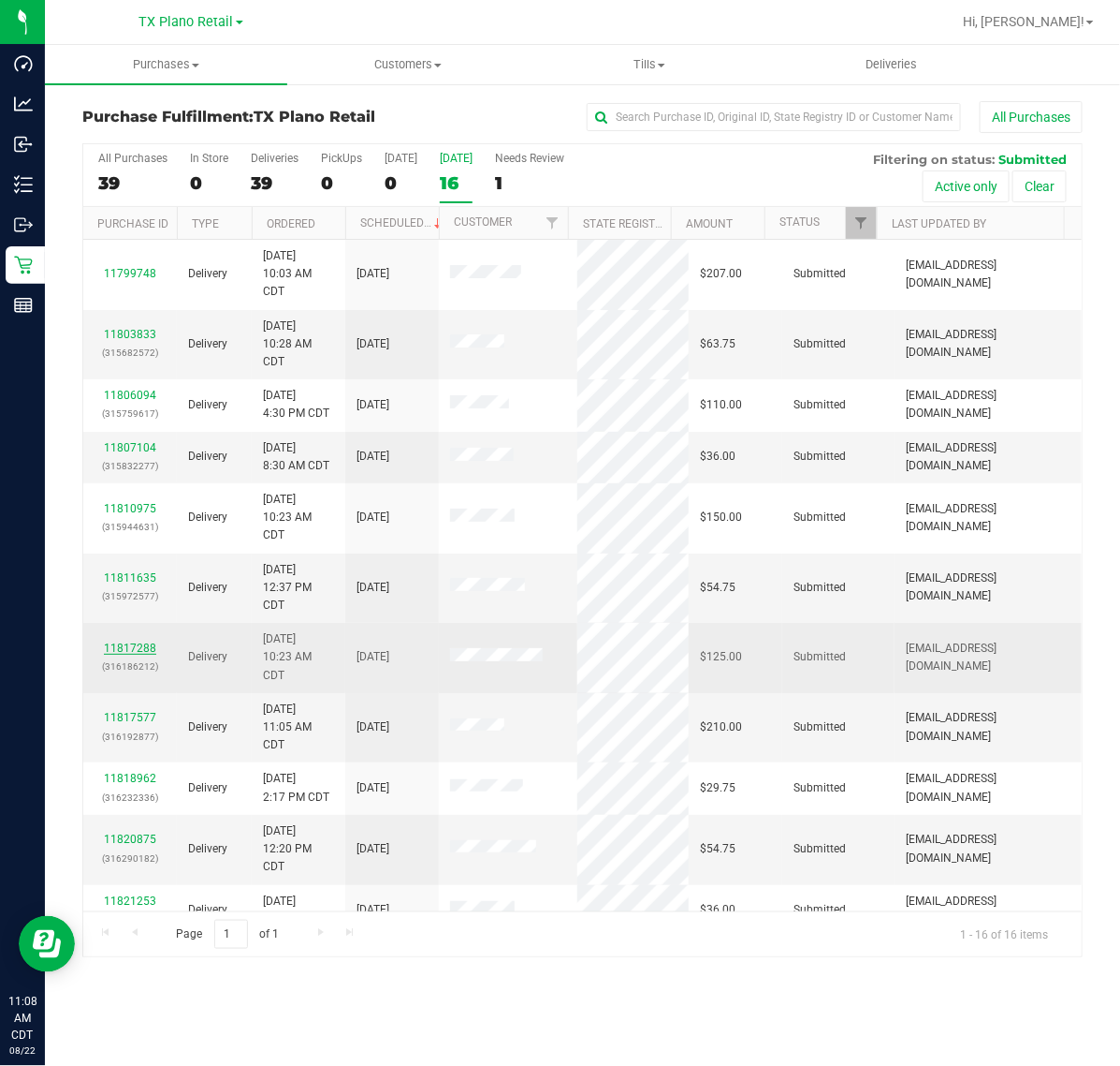
click at [120, 647] on link "11817288" at bounding box center [130, 648] width 53 height 13
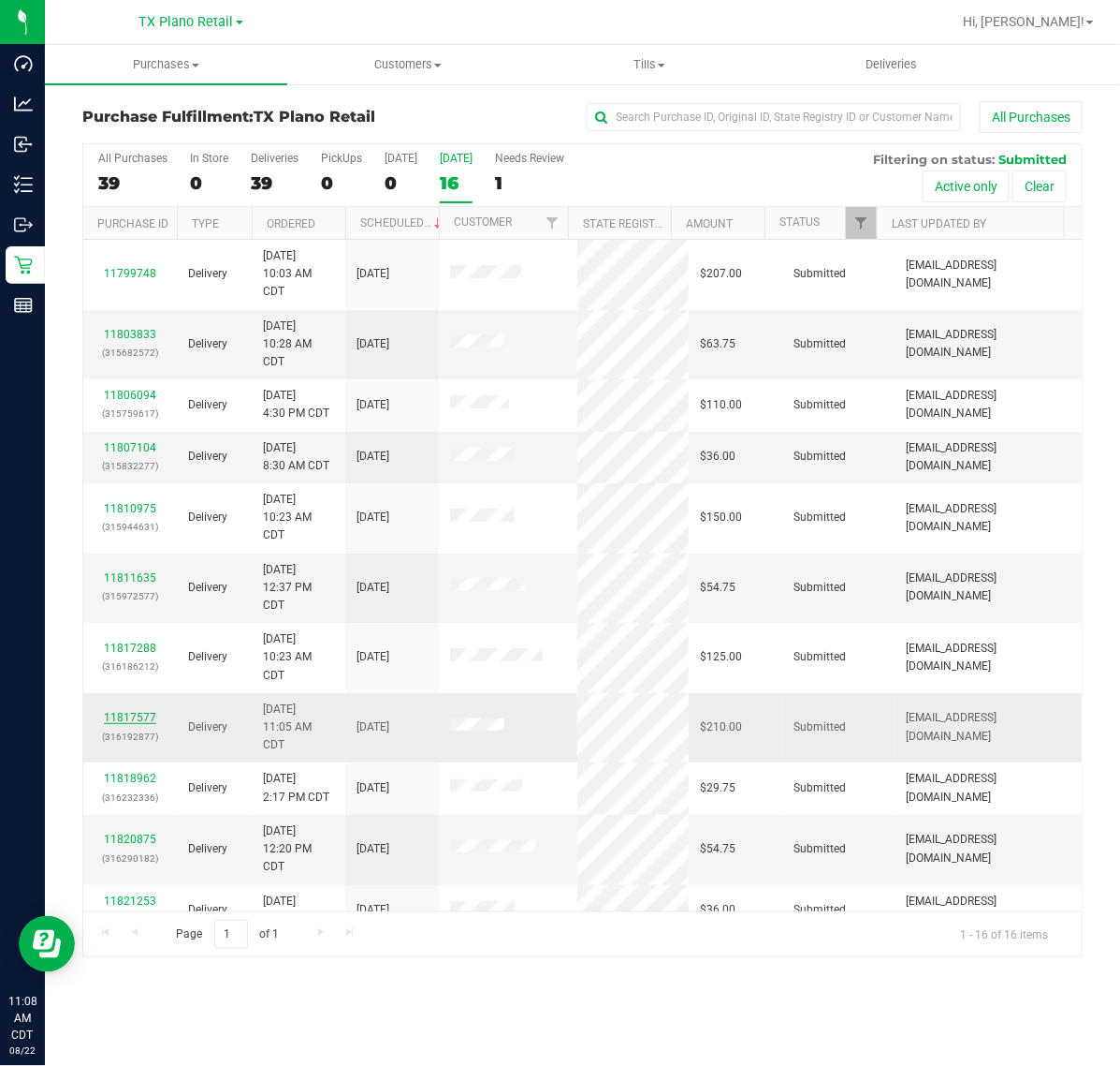
click at [123, 722] on link "11817577" at bounding box center [130, 718] width 53 height 13
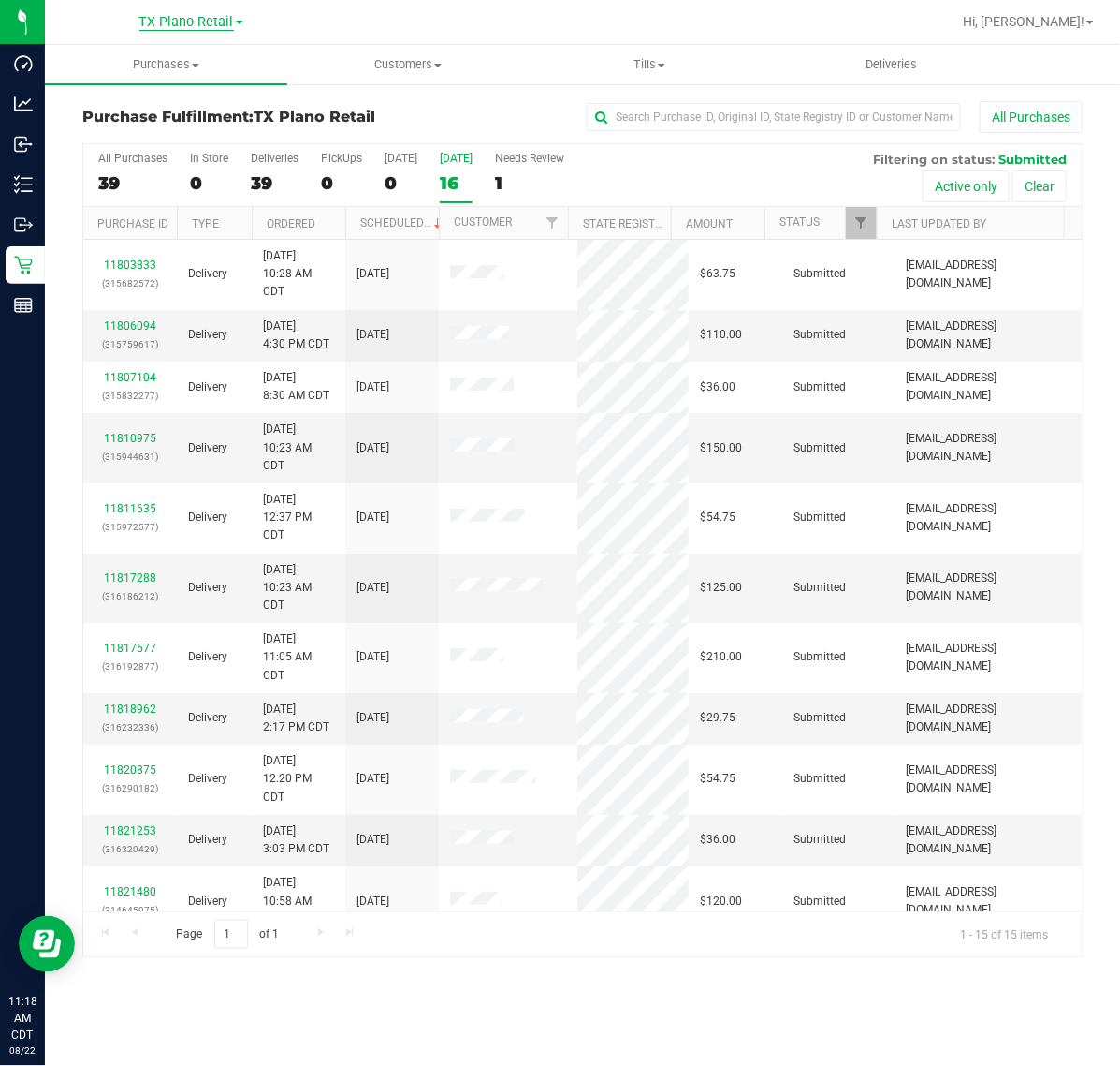
click at [169, 29] on span "TX Plano Retail" at bounding box center [187, 23] width 95 height 17
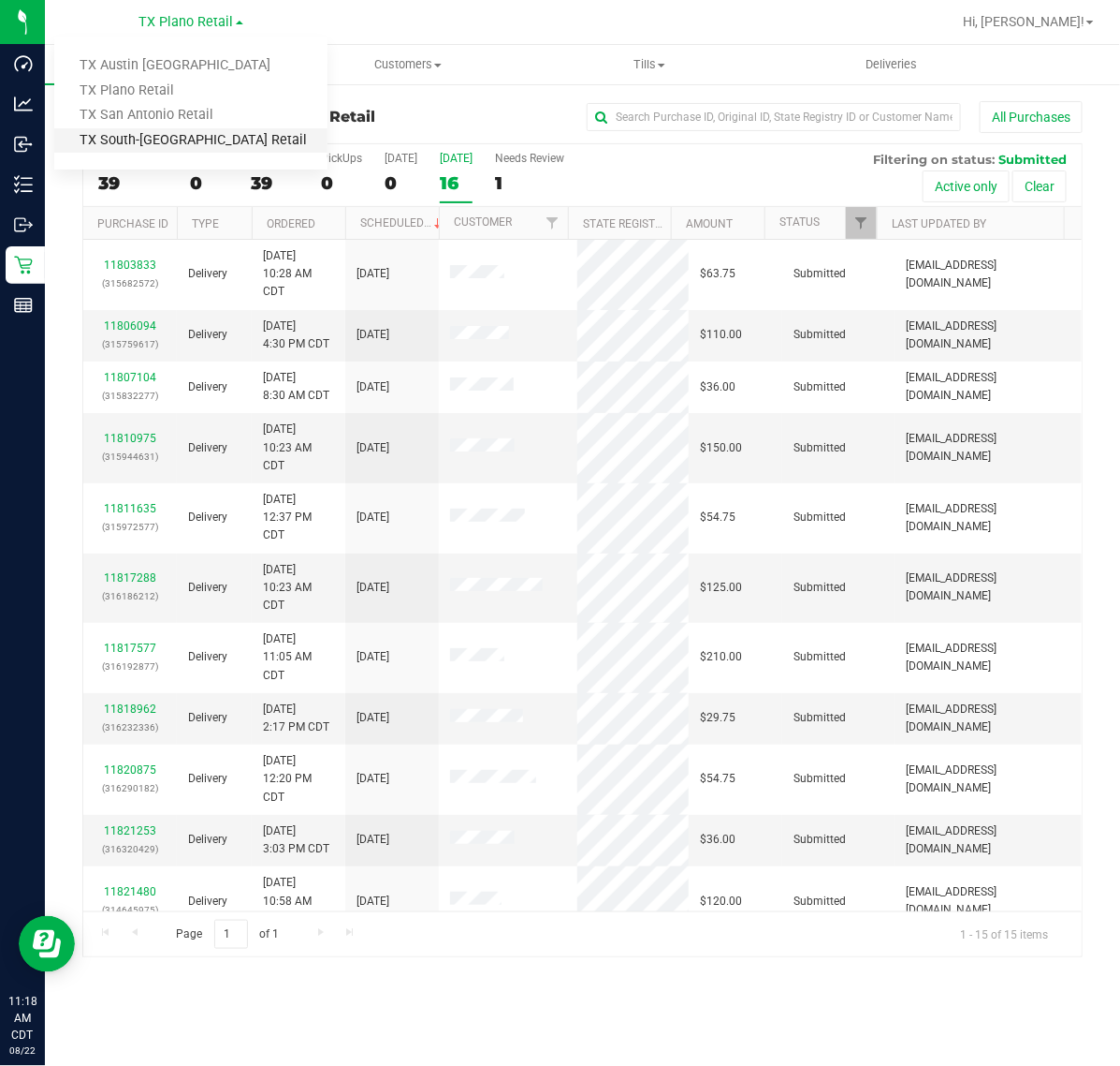
click at [156, 138] on link "TX South-Austin Retail" at bounding box center [191, 141] width 273 height 25
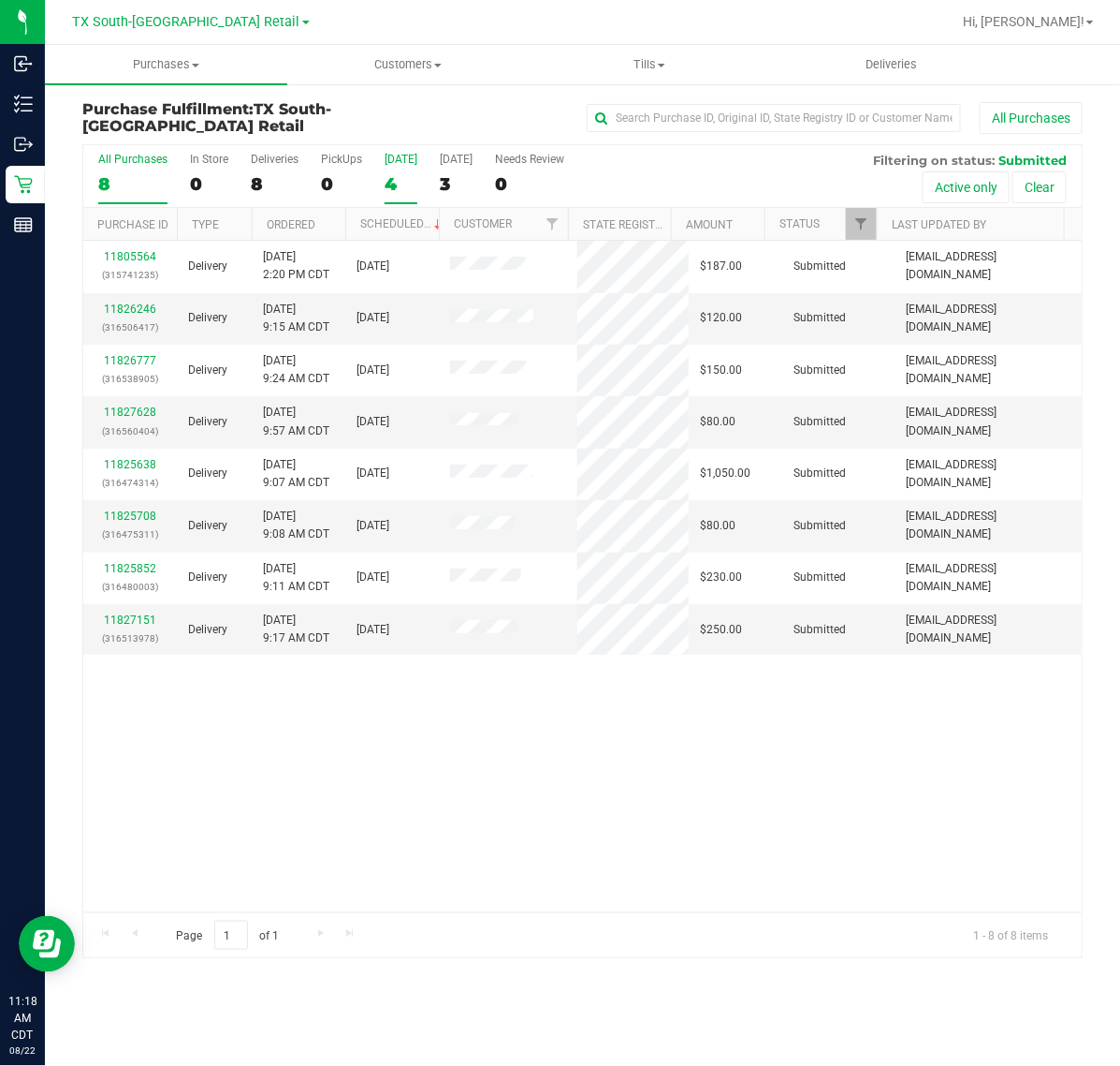
click at [406, 171] on label "Today 4" at bounding box center [401, 178] width 33 height 52
click at [0, 0] on input "Today 4" at bounding box center [0, 0] width 0 height 0
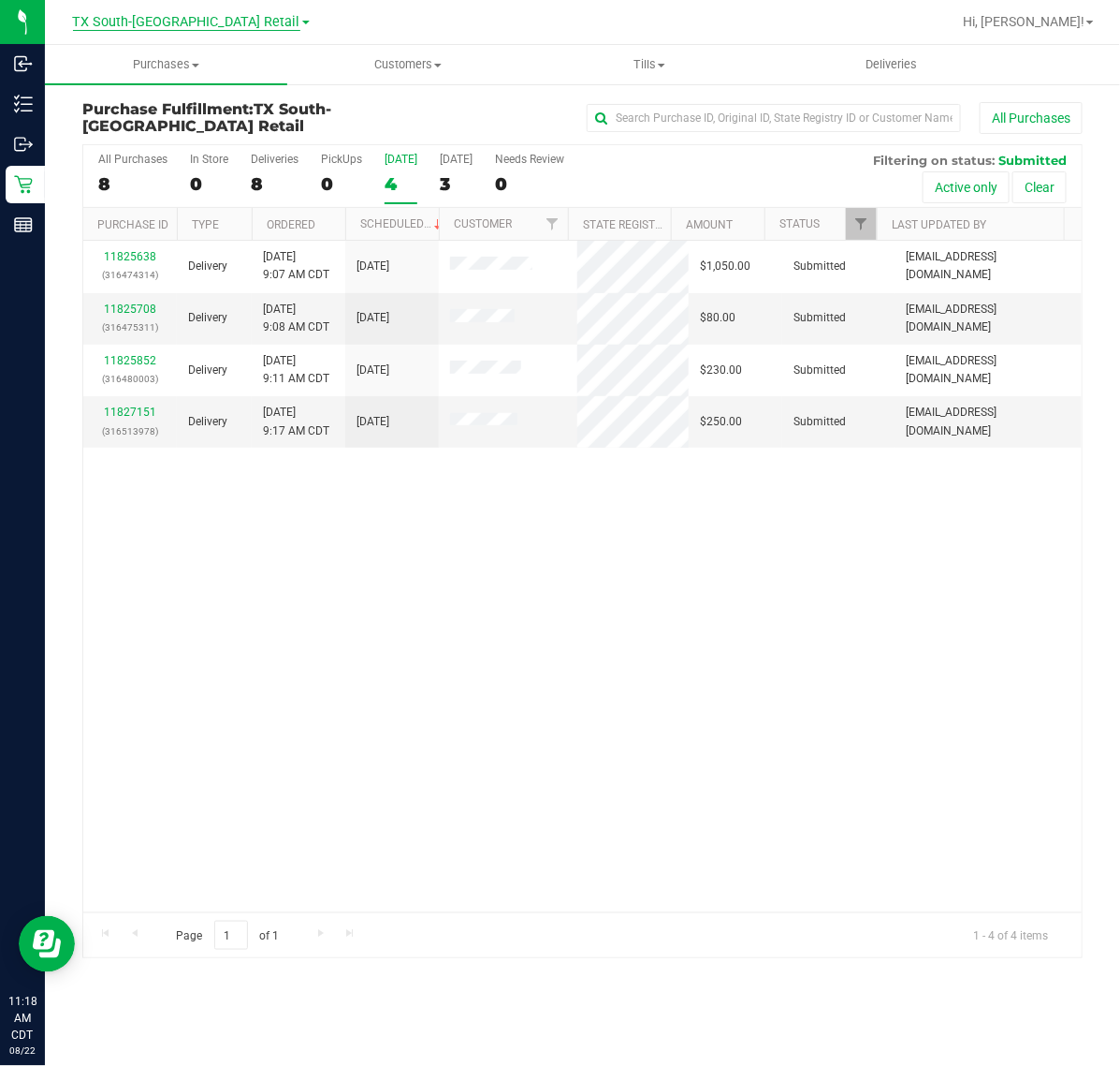
click at [163, 15] on span "TX South-Austin Retail" at bounding box center [187, 23] width 227 height 17
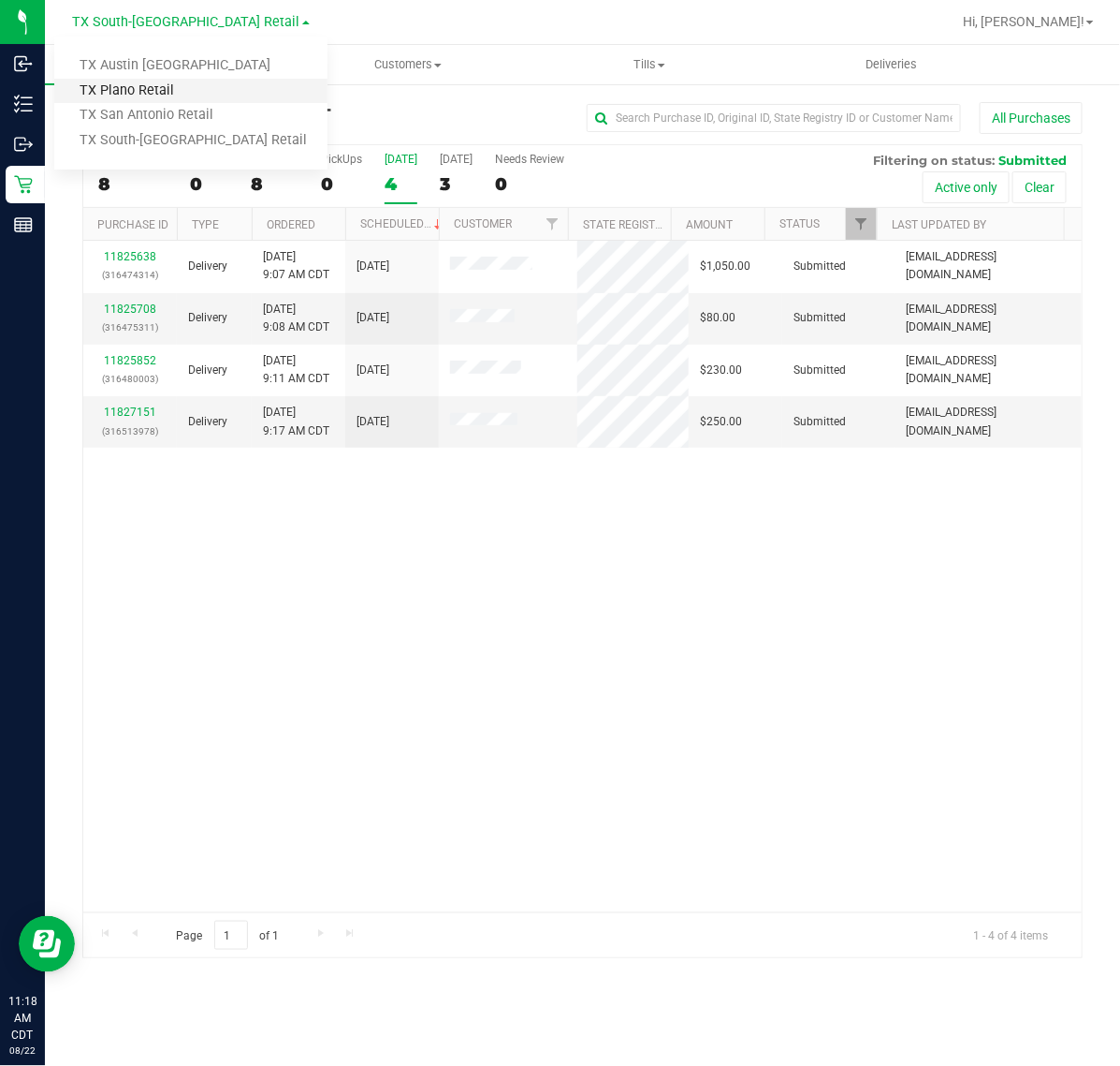
click at [160, 91] on link "TX Plano Retail" at bounding box center [191, 91] width 273 height 25
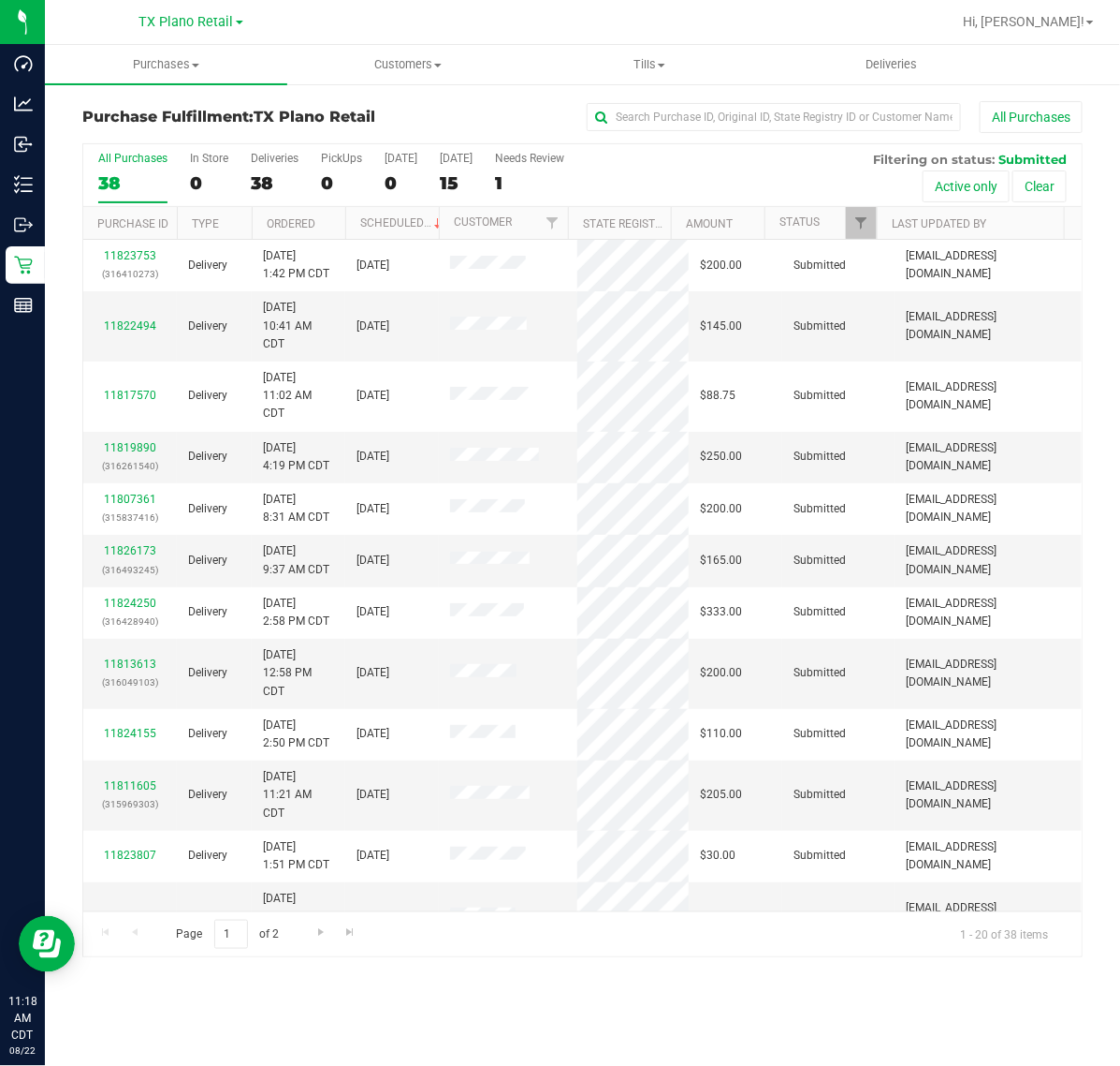
click at [452, 182] on div "15" at bounding box center [456, 182] width 33 height 22
click at [0, 0] on input "Tomorrow 15" at bounding box center [0, 0] width 0 height 0
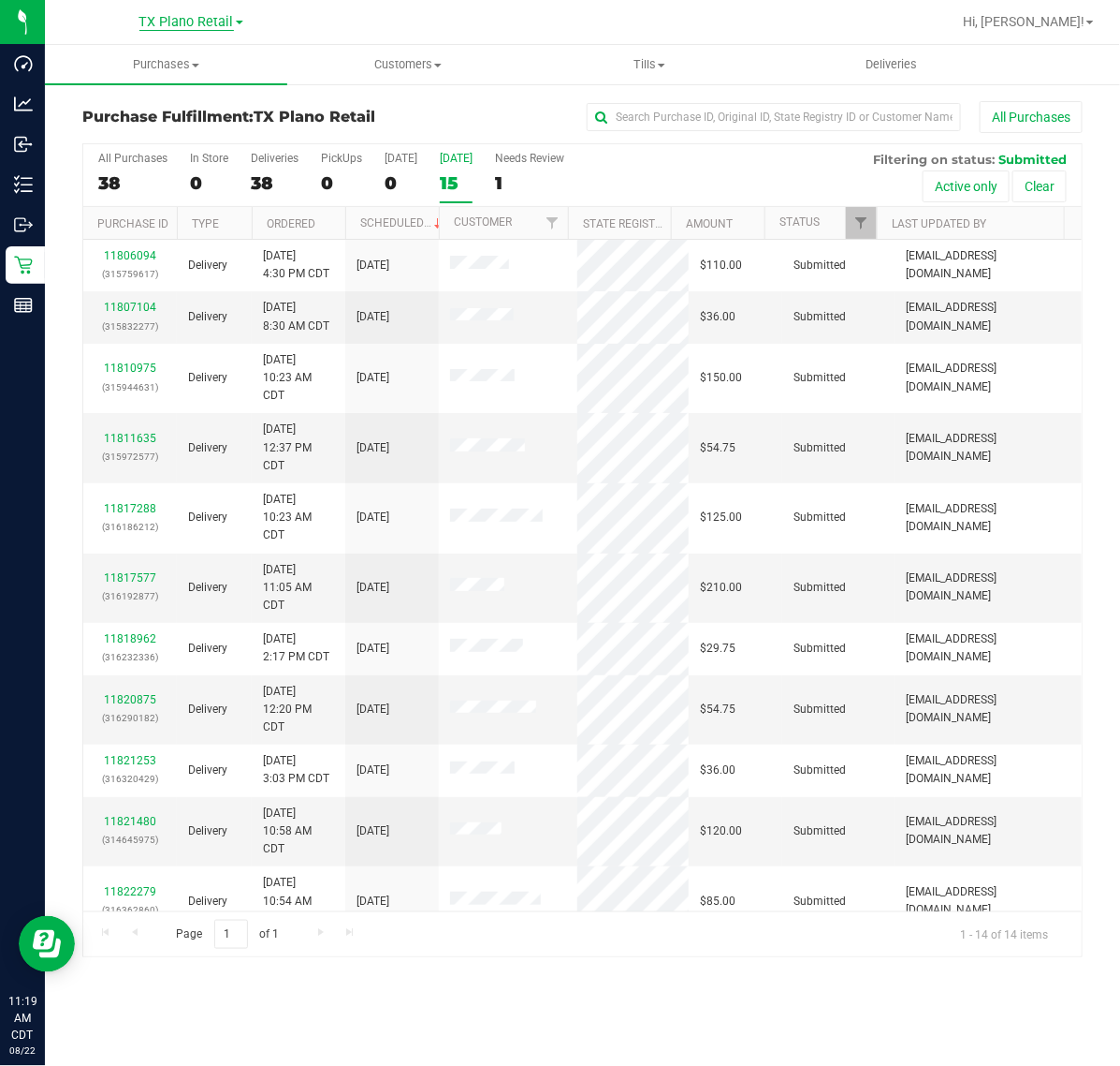
click at [196, 22] on span "TX Plano Retail" at bounding box center [187, 23] width 95 height 17
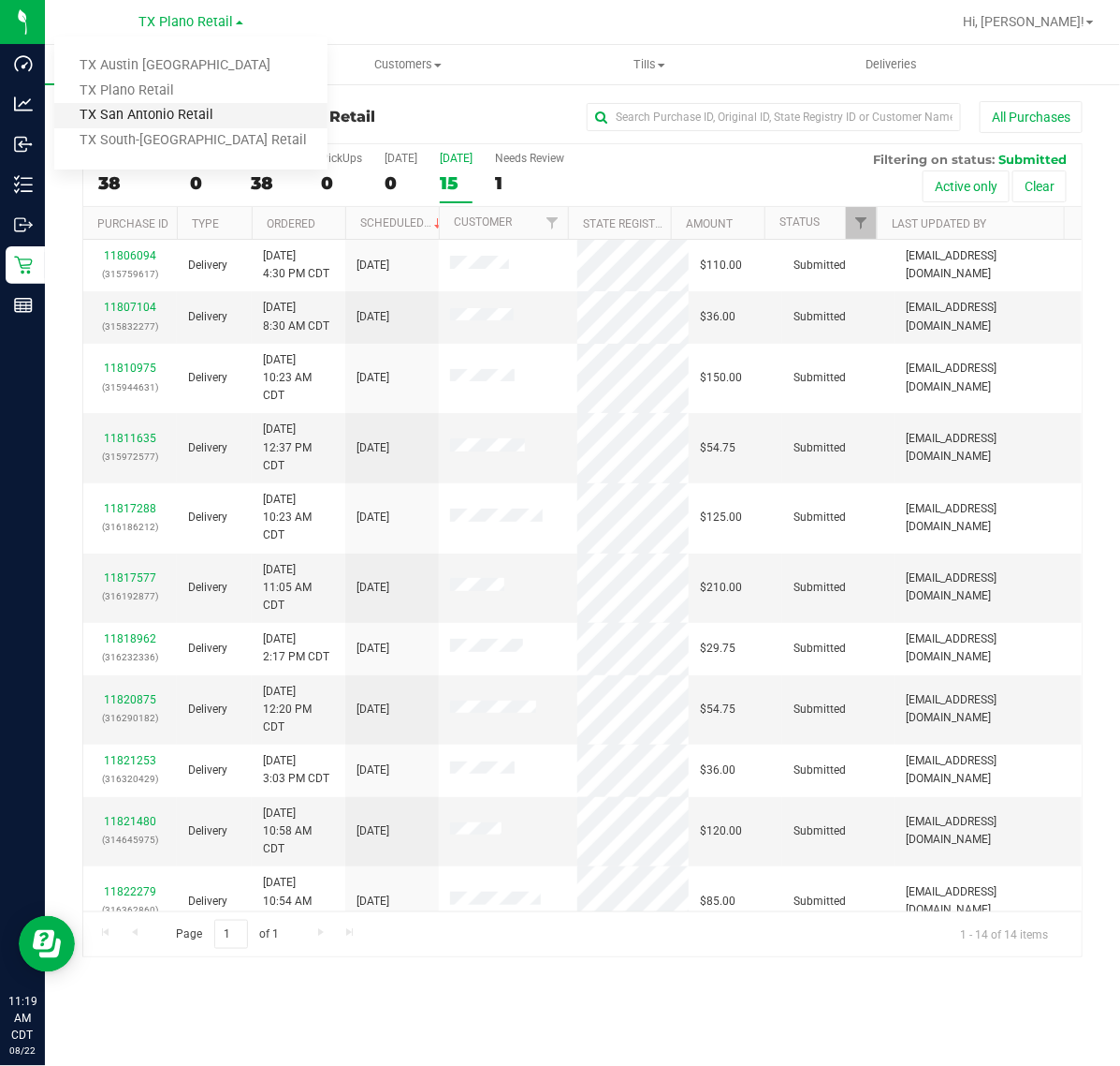
click at [179, 113] on link "TX San Antonio Retail" at bounding box center [191, 116] width 273 height 25
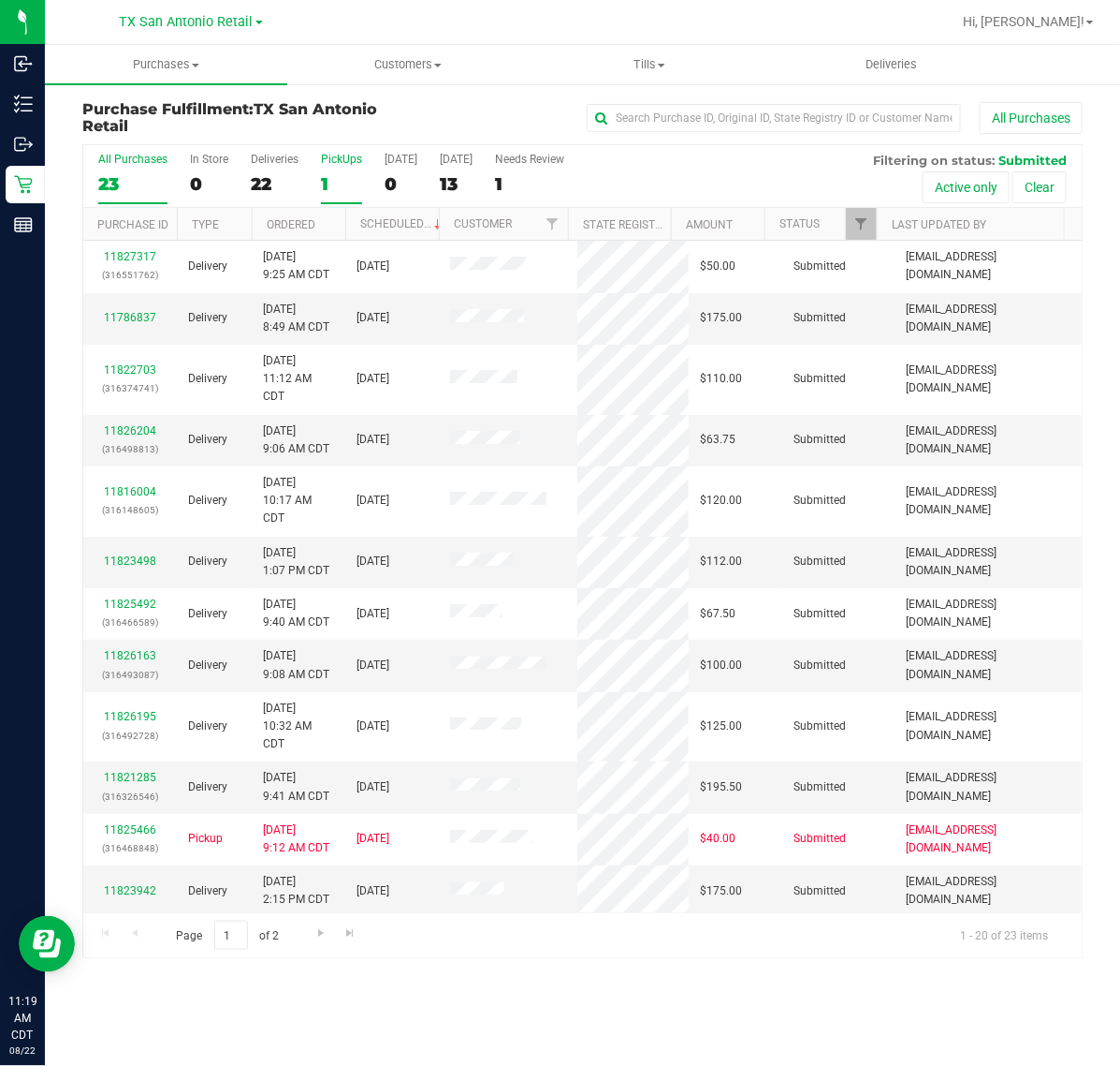
click at [345, 182] on div "1" at bounding box center [342, 183] width 41 height 22
click at [0, 0] on input "PickUps 1" at bounding box center [0, 0] width 0 height 0
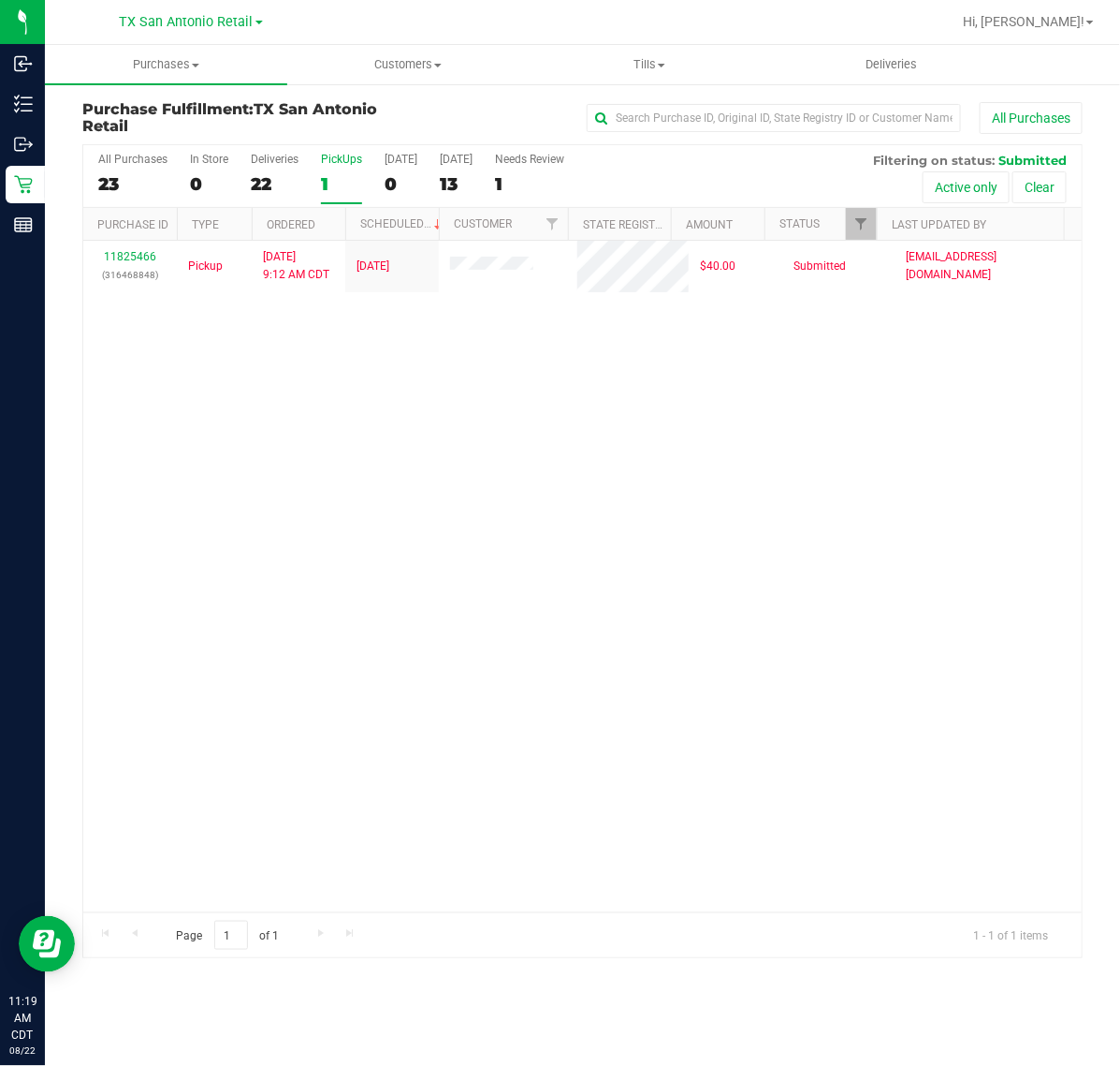
click at [422, 170] on div "All Purchases 23 In Store 0 Deliveries 22 PickUps 1 Today 0 Tomorrow 13 Needs R…" at bounding box center [583, 177] width 999 height 63
click at [441, 165] on label "Tomorrow 13" at bounding box center [456, 178] width 33 height 52
click at [0, 0] on input "Tomorrow 13" at bounding box center [0, 0] width 0 height 0
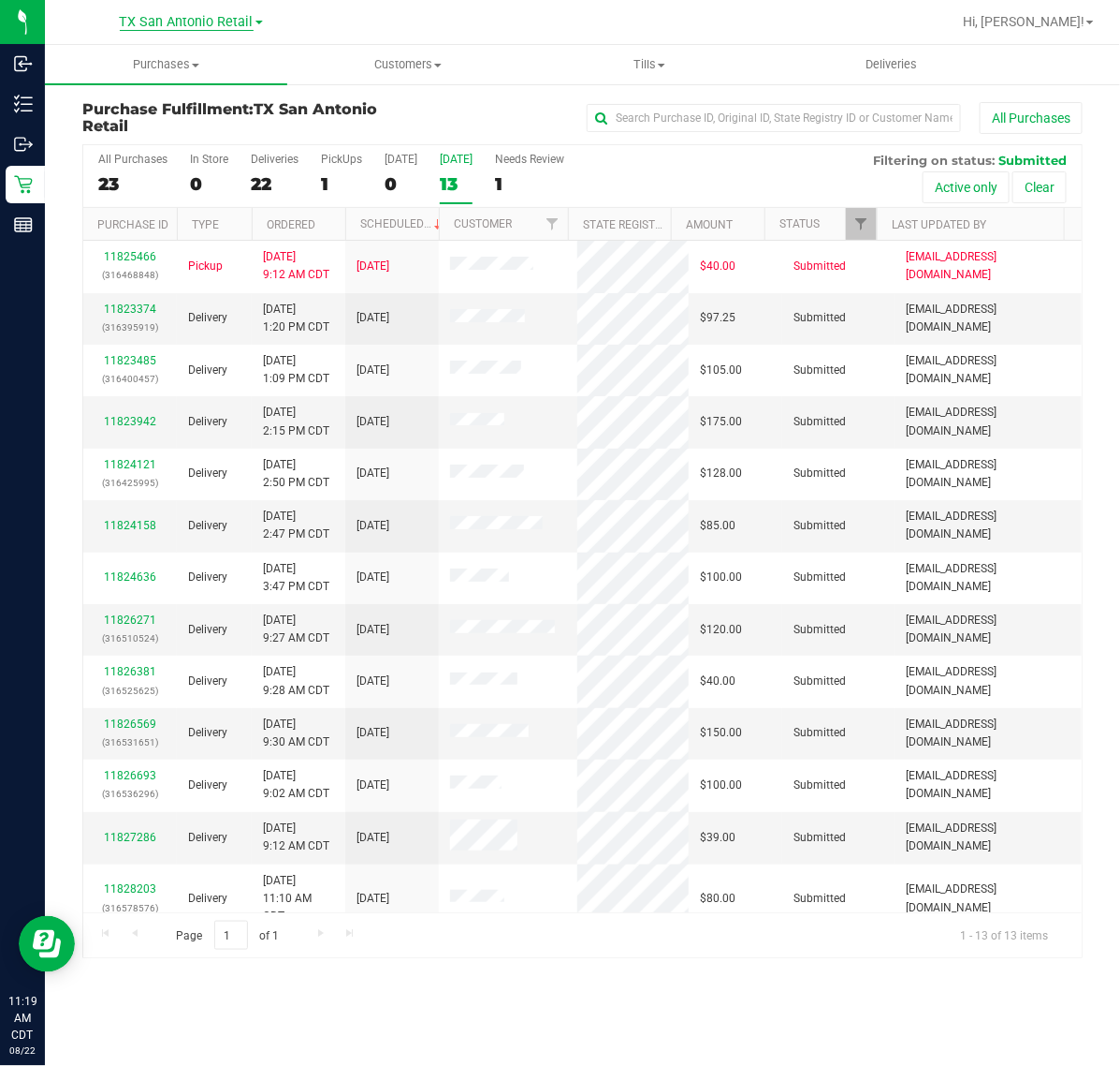
click at [160, 24] on span "TX San Antonio Retail" at bounding box center [187, 23] width 134 height 17
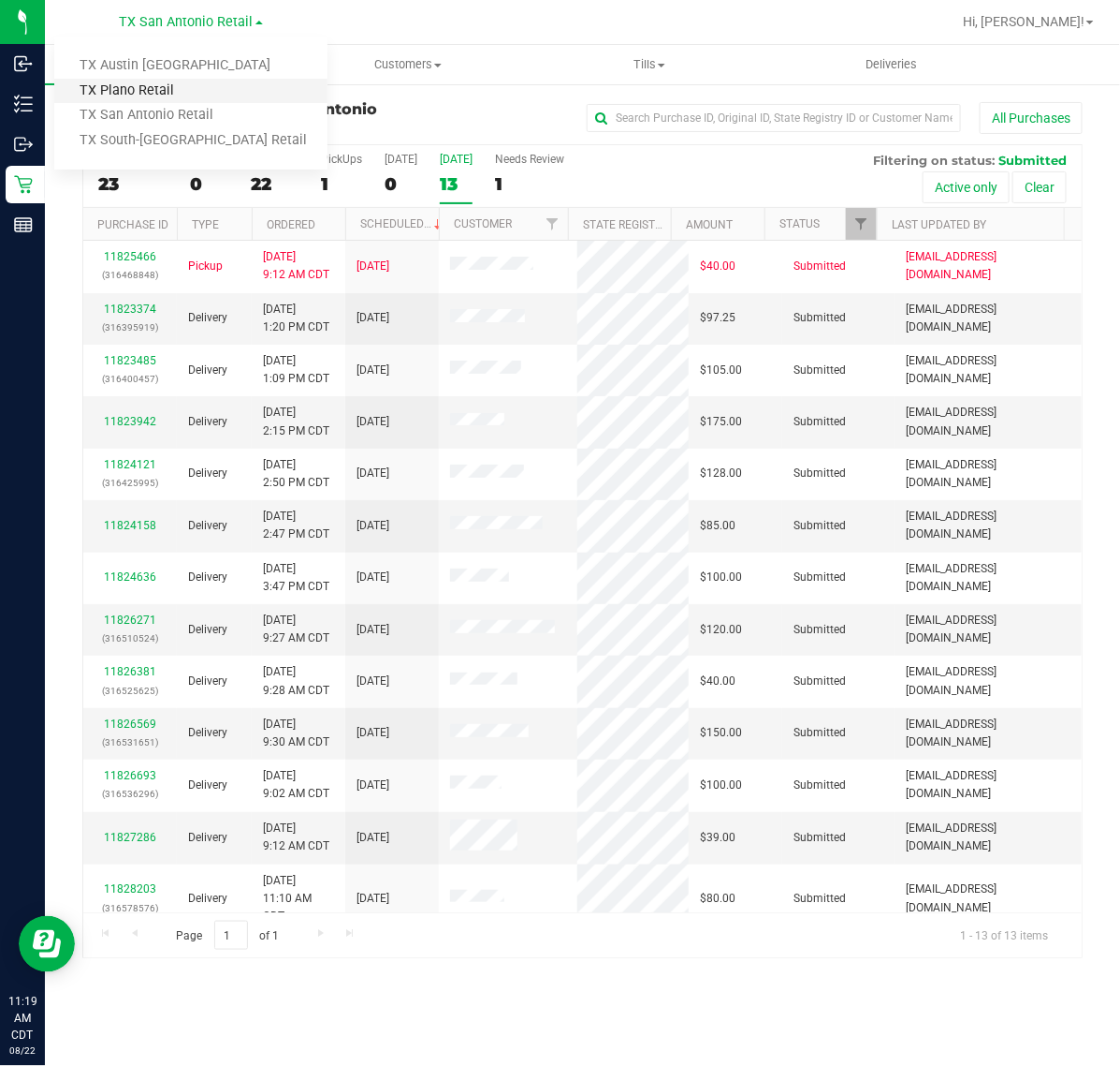
click at [192, 97] on link "TX Plano Retail" at bounding box center [191, 91] width 273 height 25
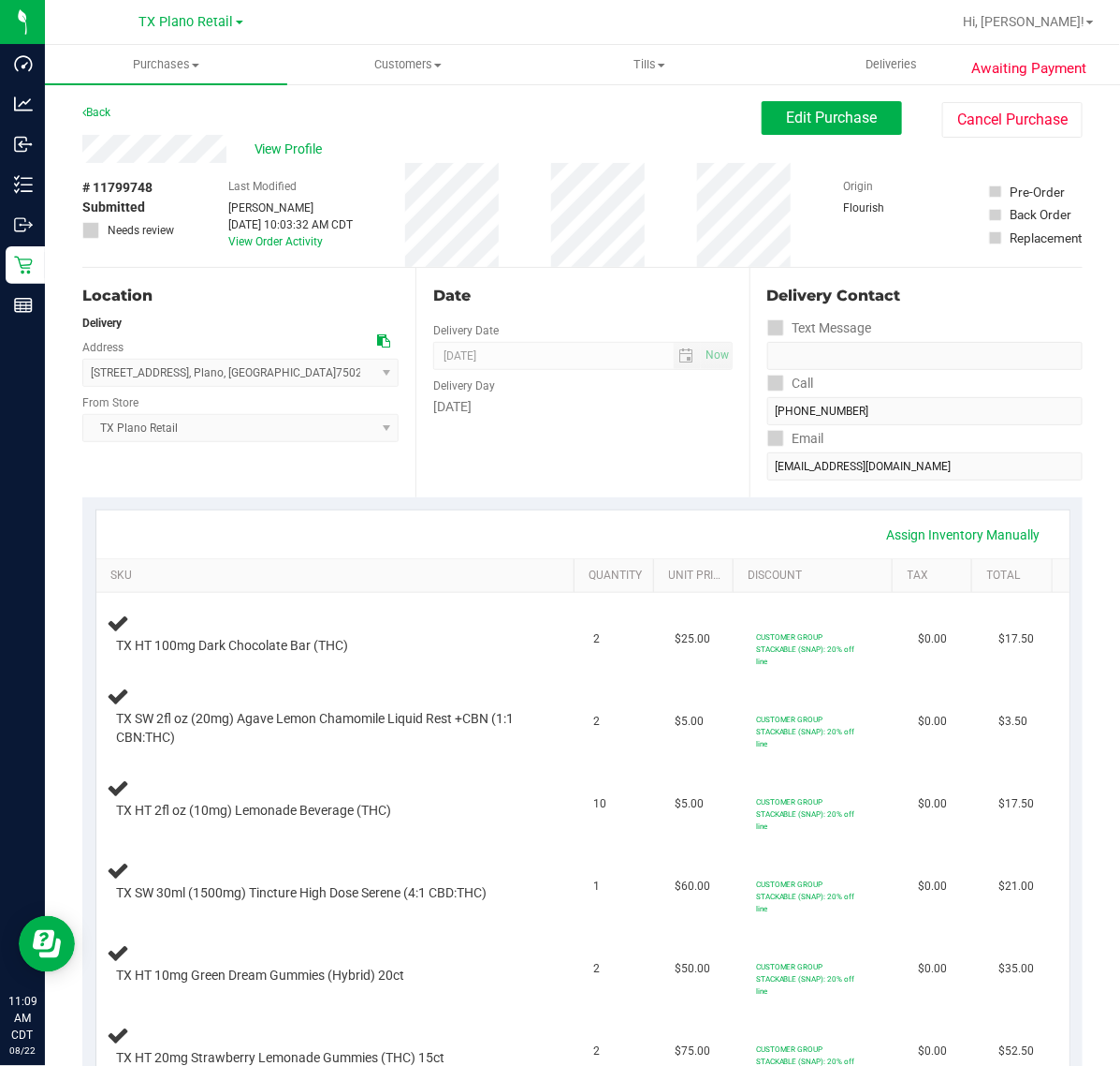
click at [602, 519] on div "Assign Inventory Manually" at bounding box center [583, 534] width 940 height 32
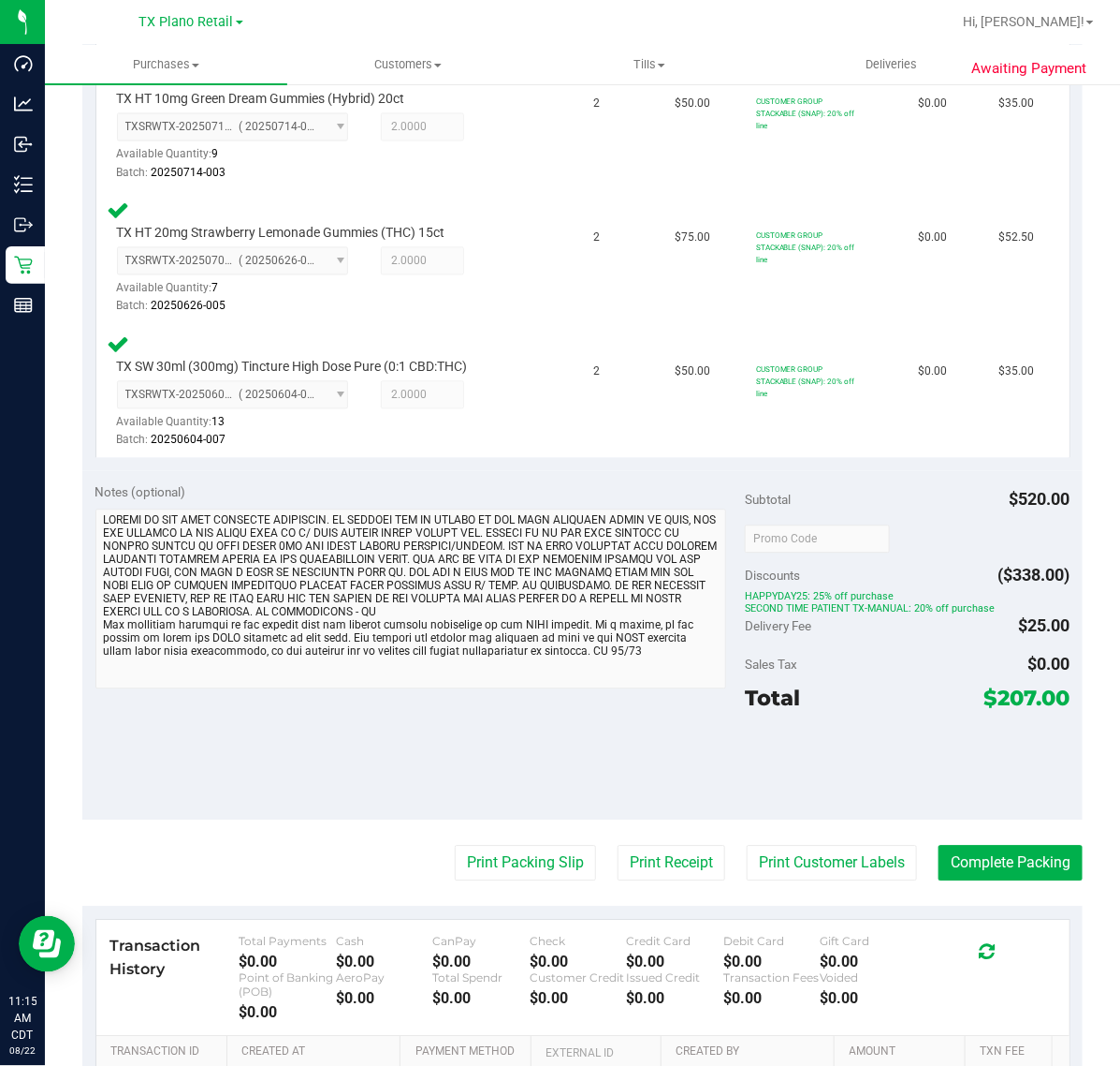
scroll to position [1170, 0]
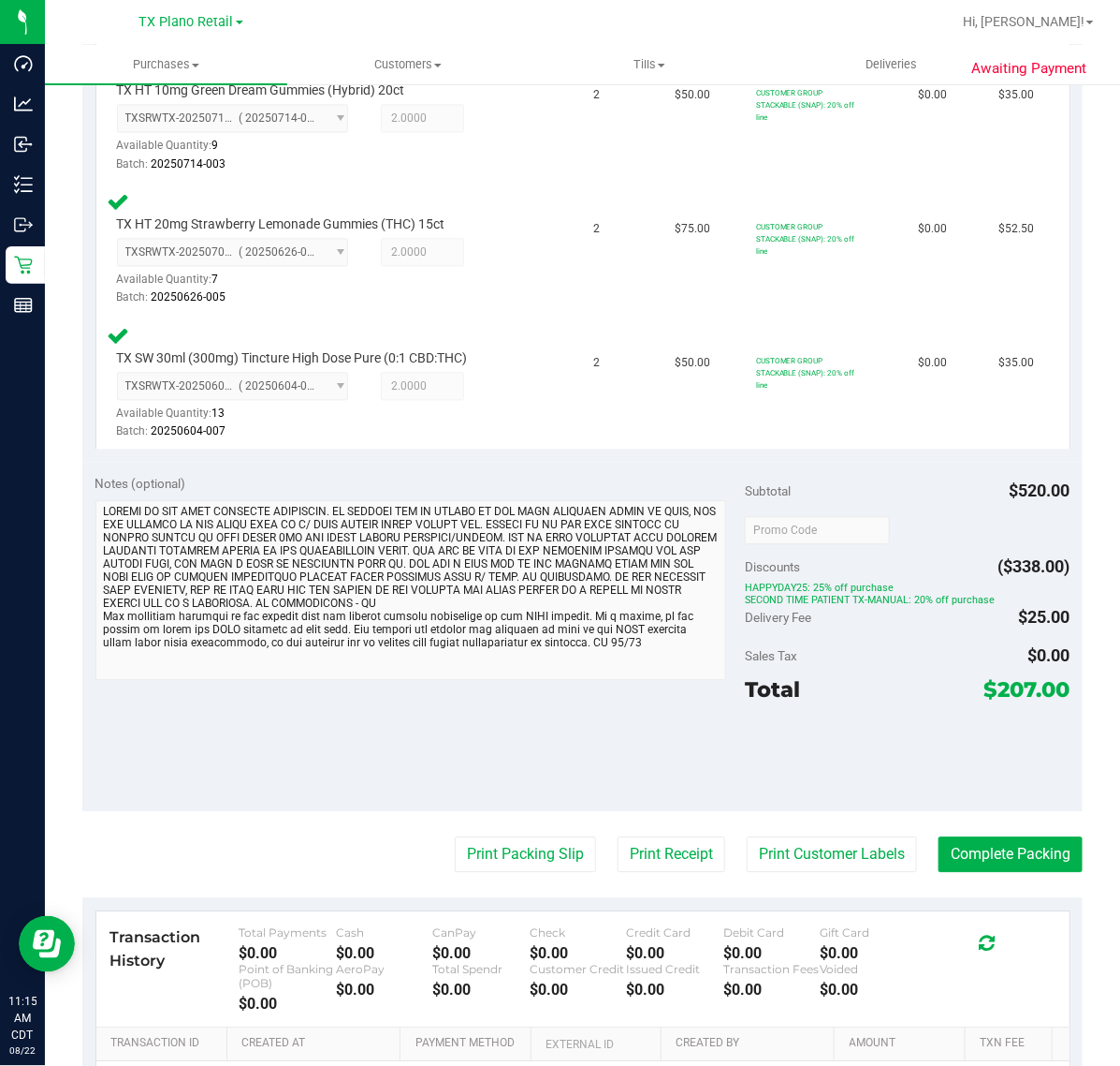
click at [834, 822] on purchase-details "Back Edit Purchase Cancel Purchase View Profile # 11799748 Submitted Needs revi…" at bounding box center [583, 95] width 1001 height 2330
click at [789, 836] on button "Print Customer Labels" at bounding box center [832, 854] width 170 height 36
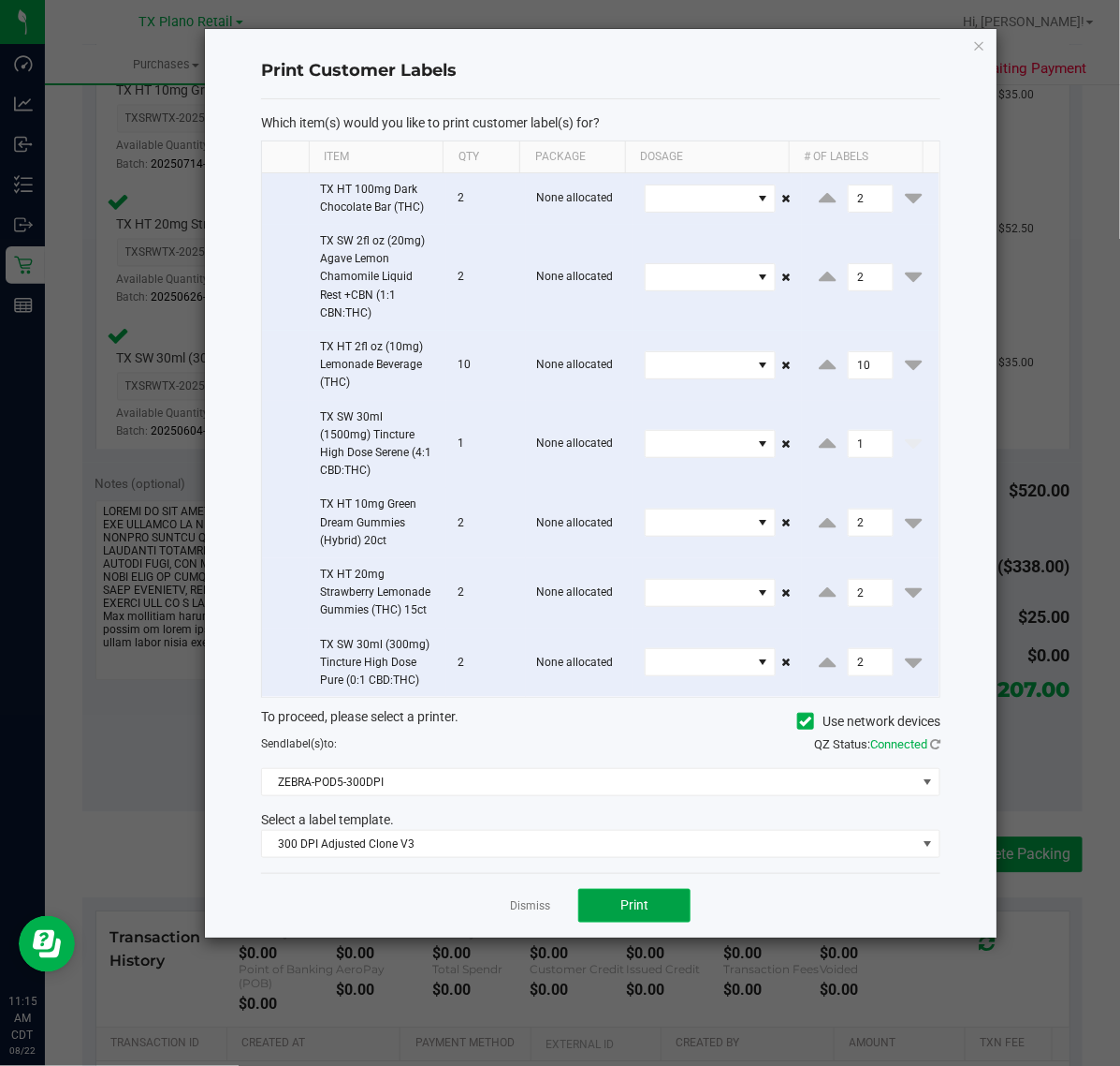
click at [621, 905] on span "Print" at bounding box center [635, 904] width 28 height 15
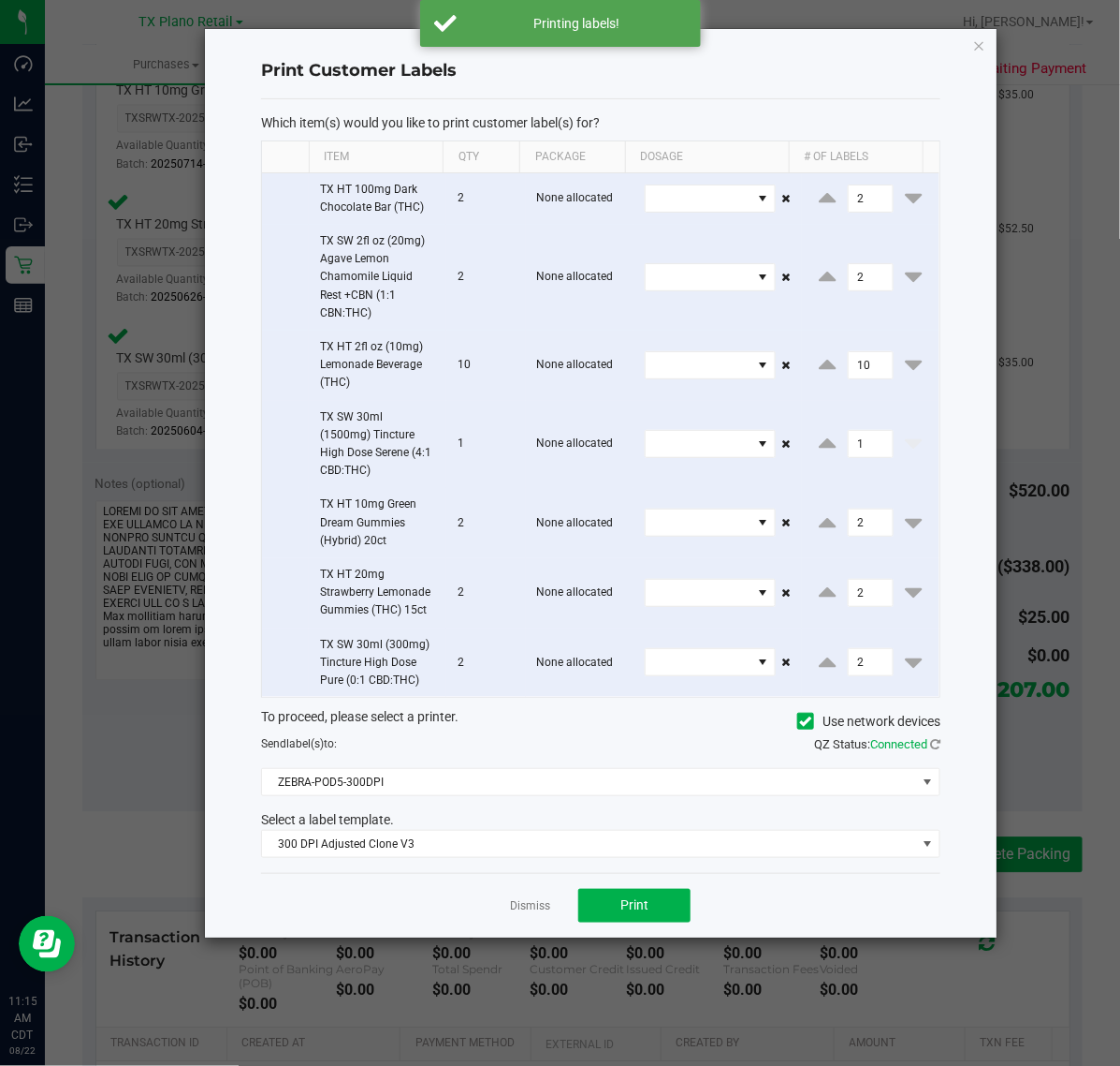
click at [512, 904] on link "Dismiss" at bounding box center [529, 905] width 40 height 16
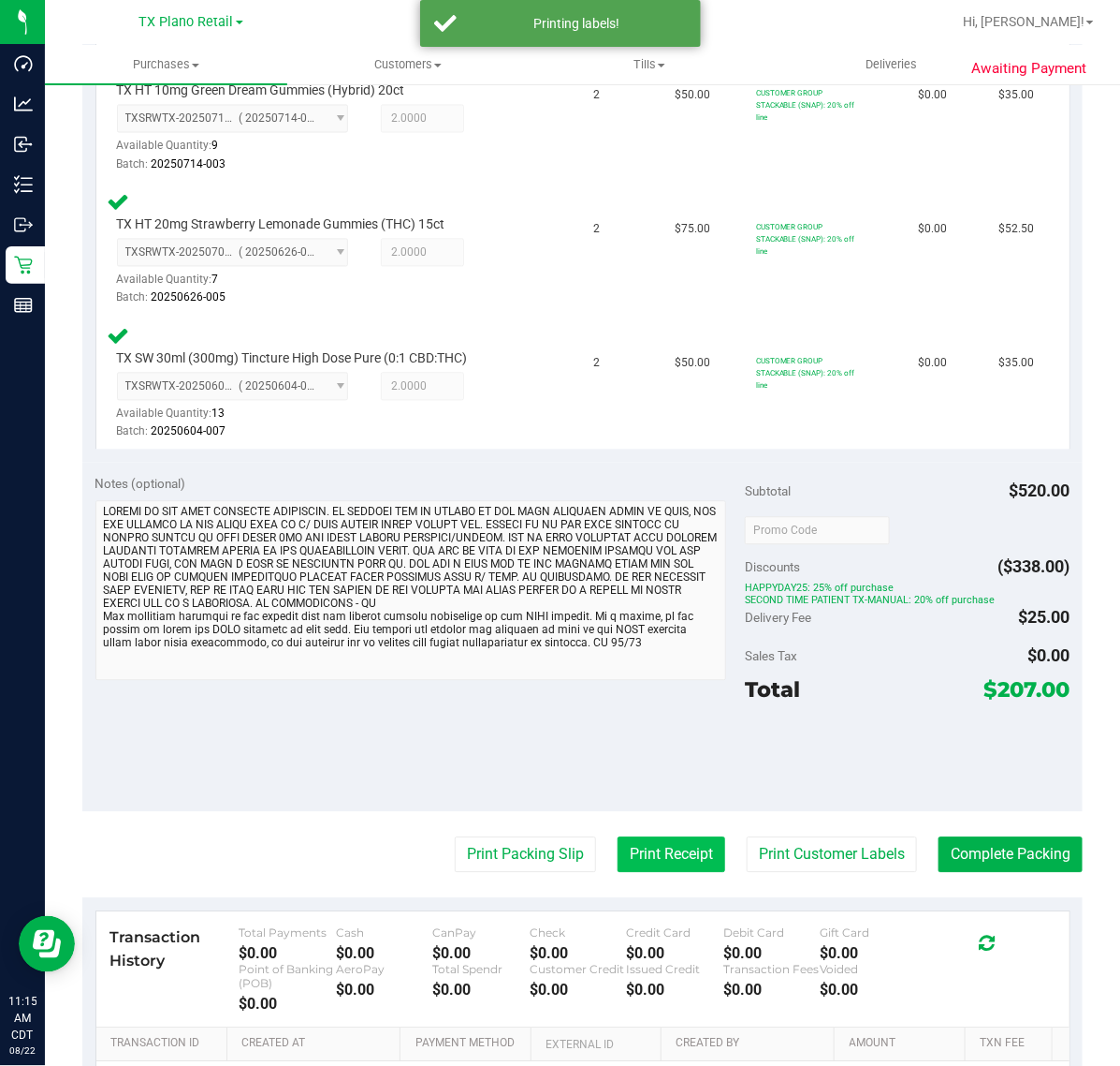
click at [618, 841] on button "Print Receipt" at bounding box center [671, 854] width 108 height 36
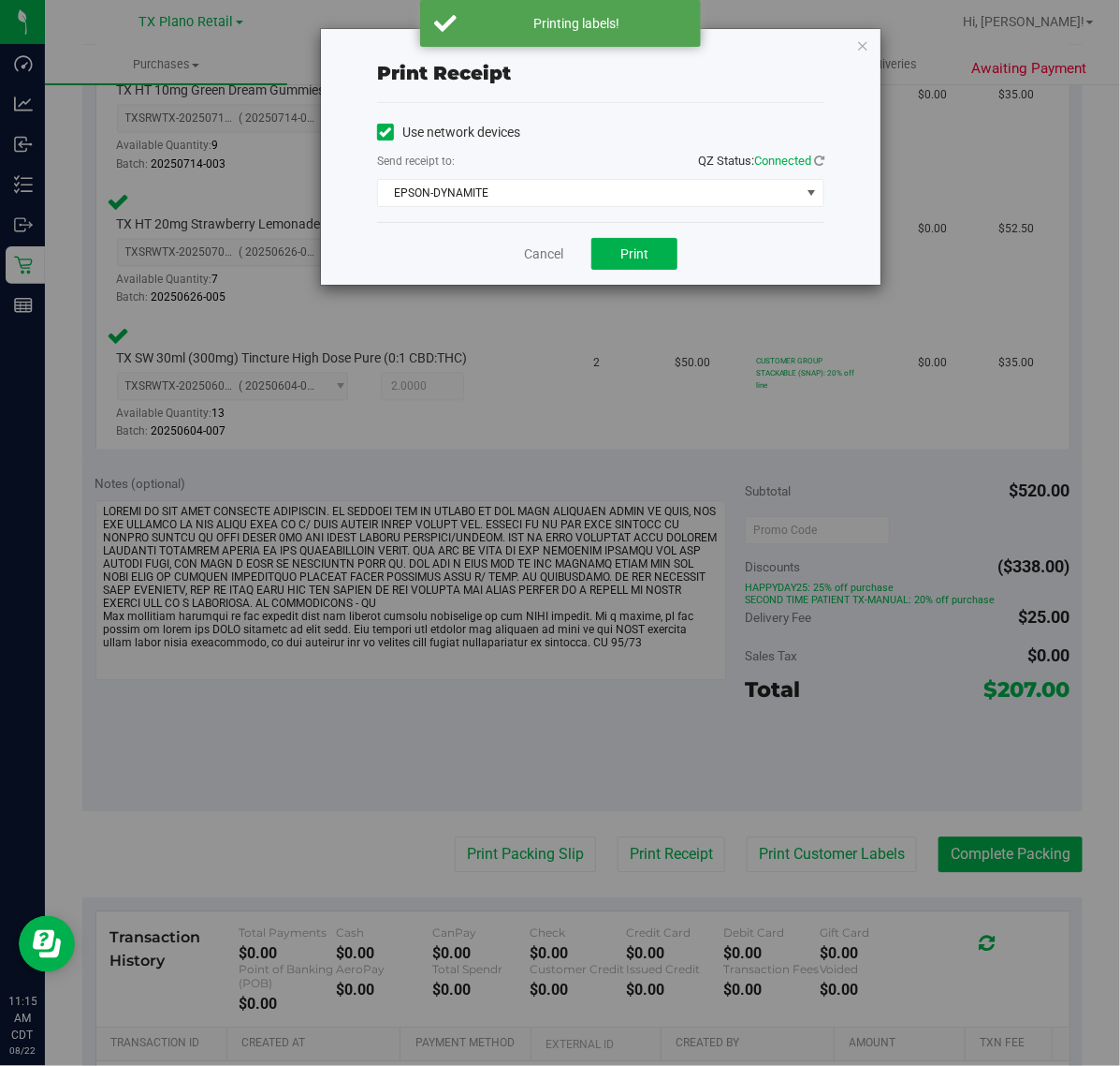
click at [625, 237] on div "Cancel Print" at bounding box center [601, 253] width 448 height 63
click at [615, 243] on button "Print" at bounding box center [635, 254] width 86 height 32
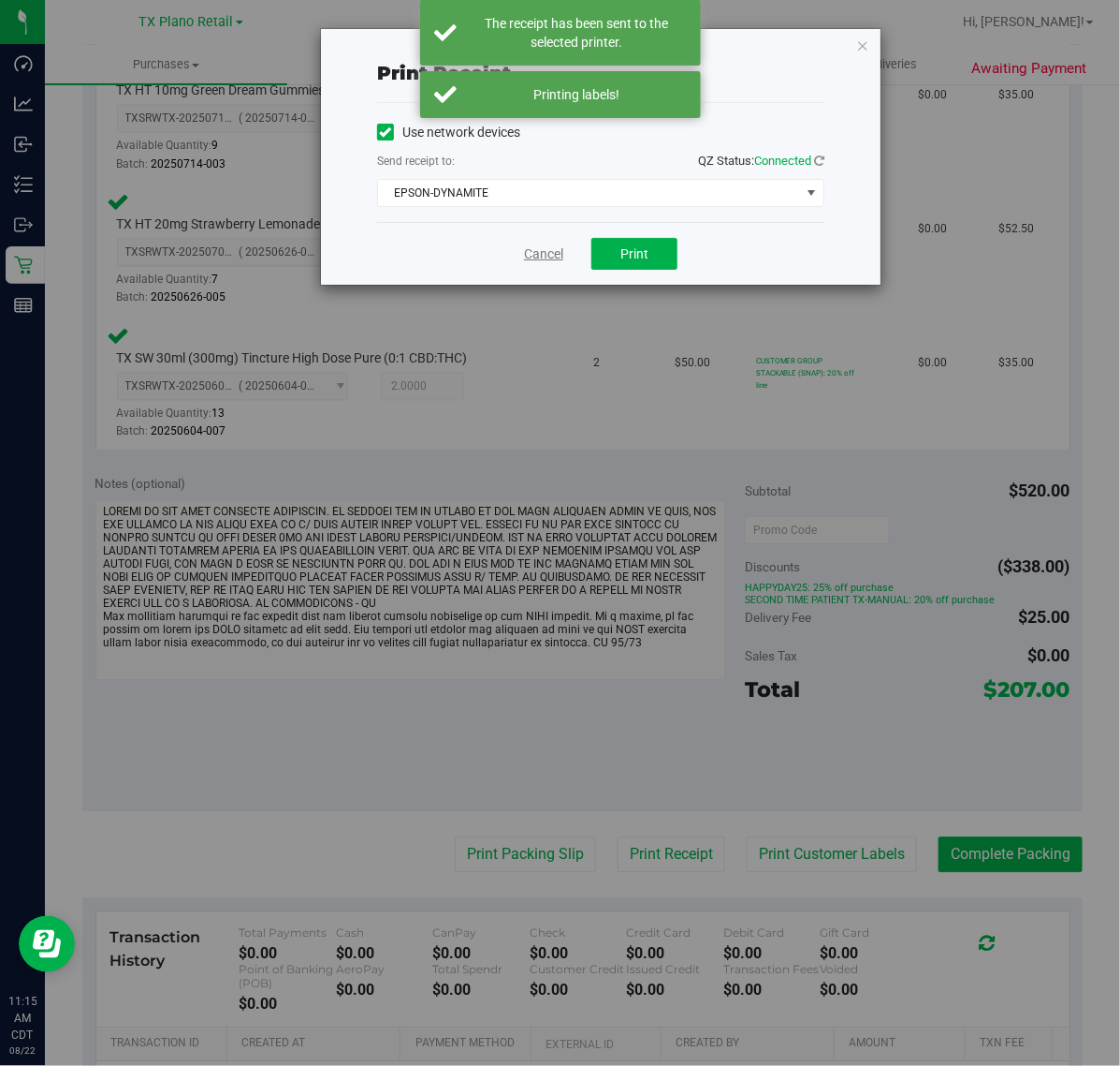
click at [552, 246] on link "Cancel" at bounding box center [544, 254] width 39 height 20
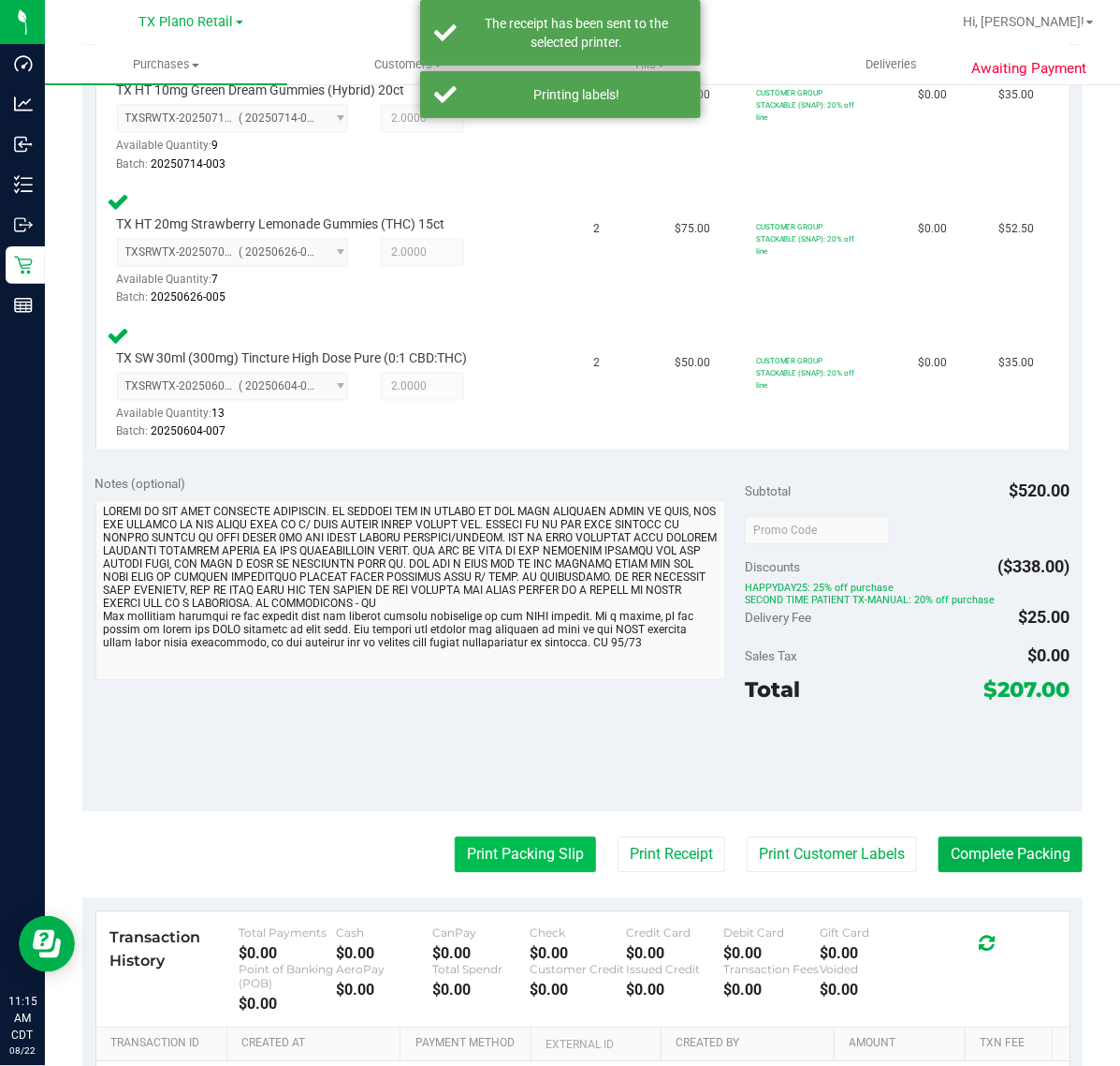
drag, startPoint x: 517, startPoint y: 873, endPoint x: 514, endPoint y: 859, distance: 14.3
click at [515, 869] on purchase-details "Back Edit Purchase Cancel Purchase View Profile # 11799748 Submitted Needs revi…" at bounding box center [583, 95] width 1001 height 2330
click at [514, 852] on button "Print Packing Slip" at bounding box center [526, 854] width 142 height 36
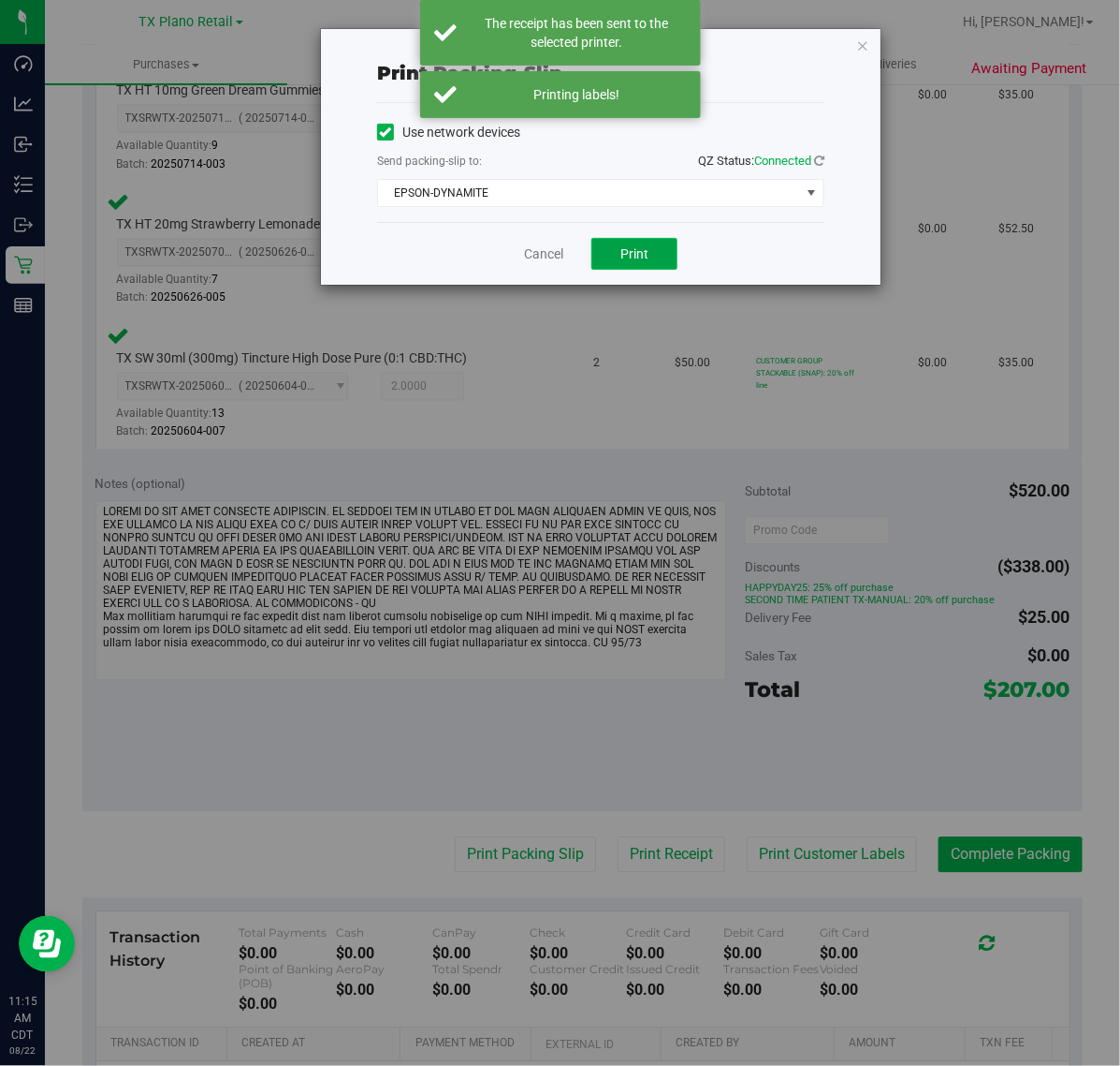
click at [634, 249] on span "Print" at bounding box center [635, 254] width 28 height 15
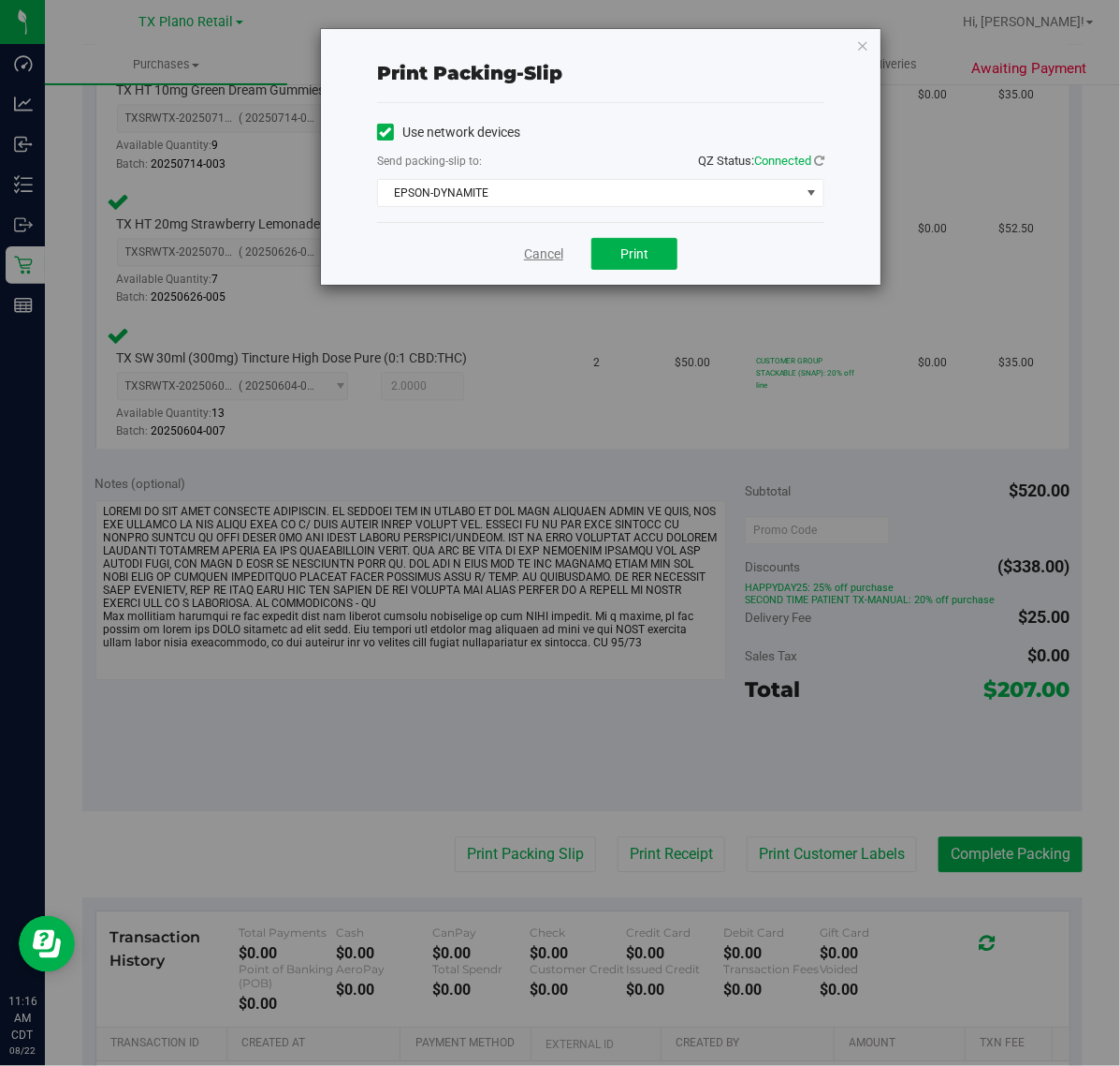
click at [550, 255] on link "Cancel" at bounding box center [544, 254] width 39 height 20
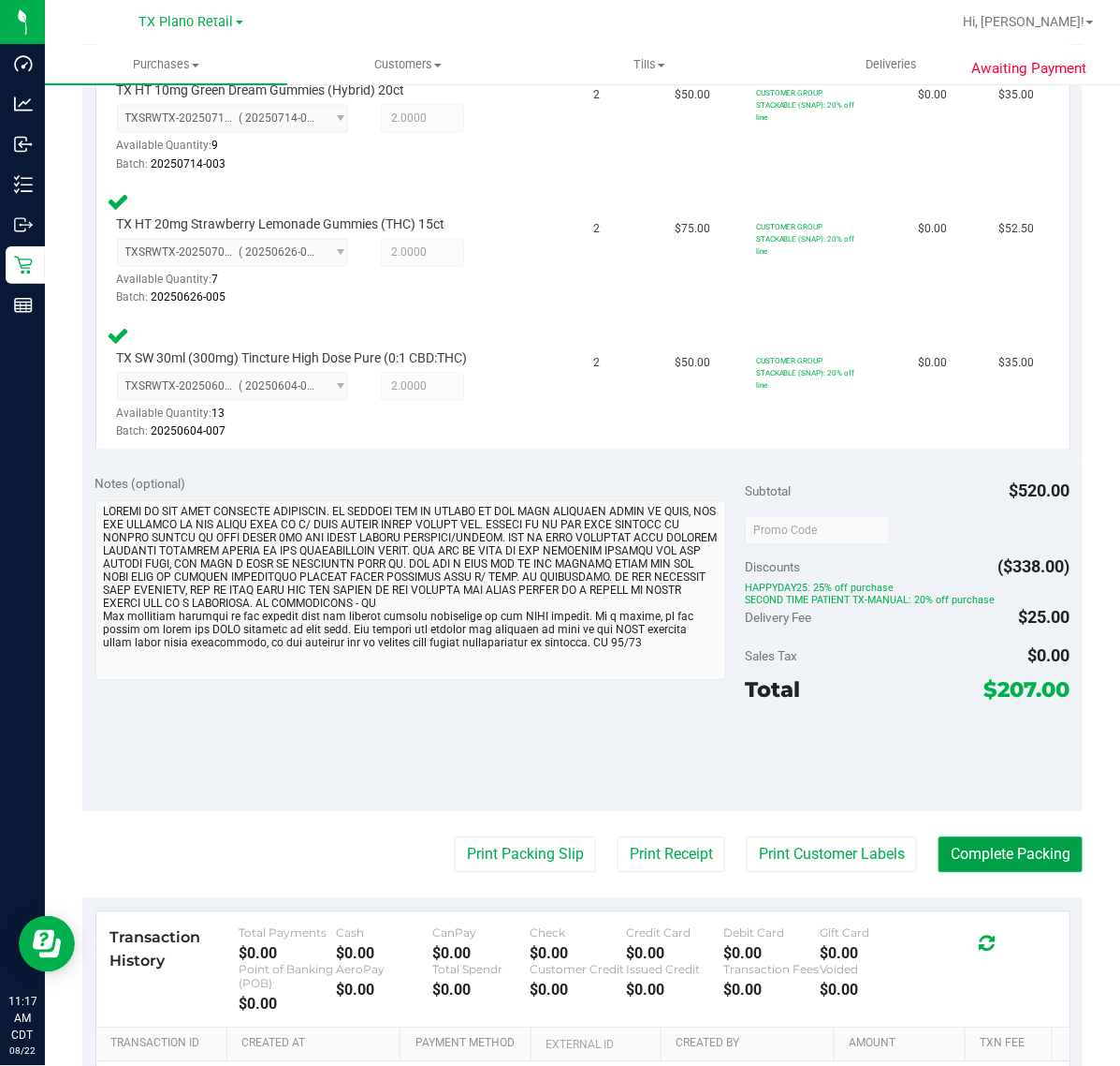
click at [978, 844] on button "Complete Packing" at bounding box center [1011, 854] width 145 height 36
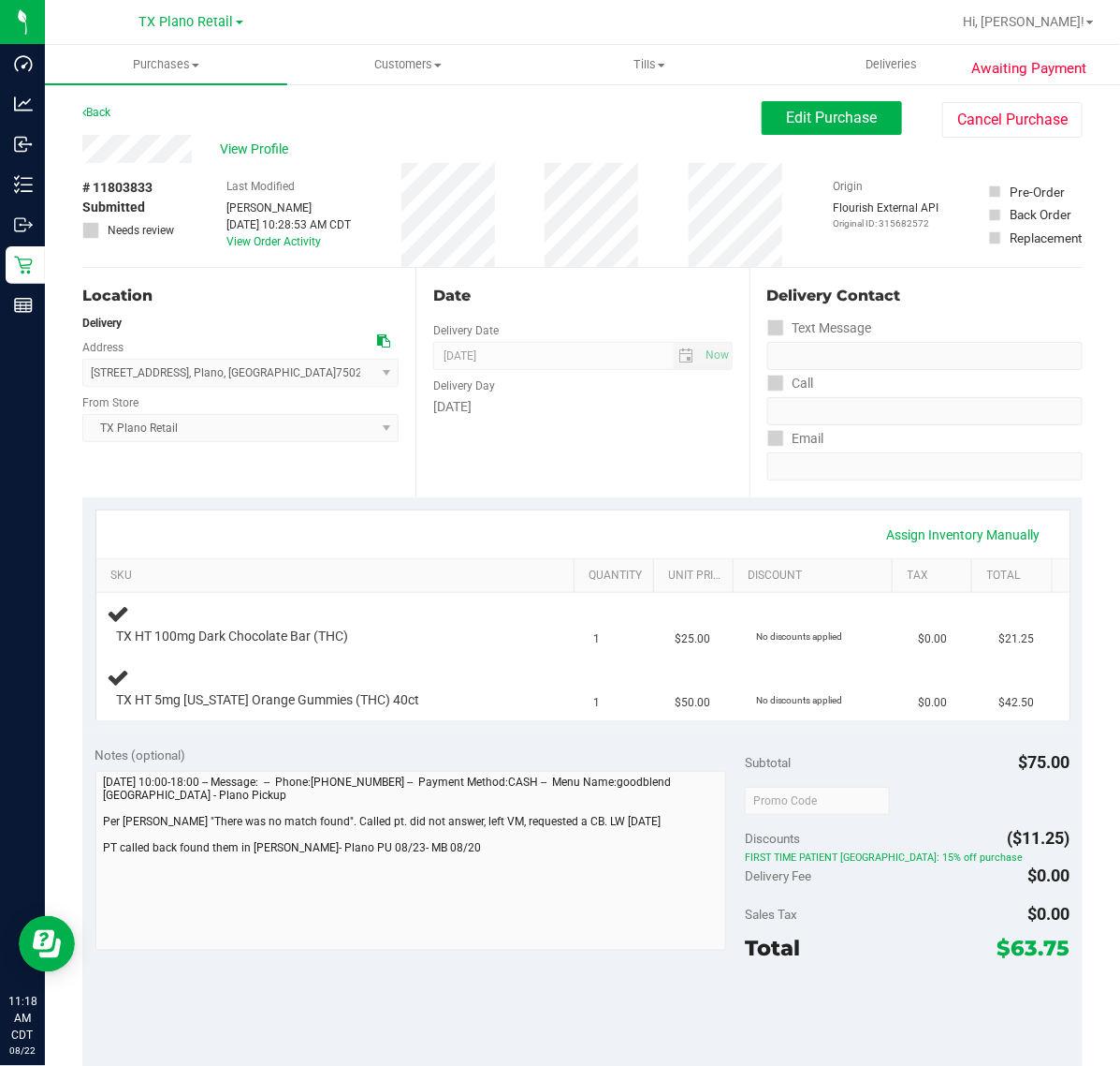
click at [466, 493] on div "Date Delivery Date [DATE] Now [DATE] 07:00 AM Now Delivery Day [DATE]" at bounding box center [582, 382] width 333 height 229
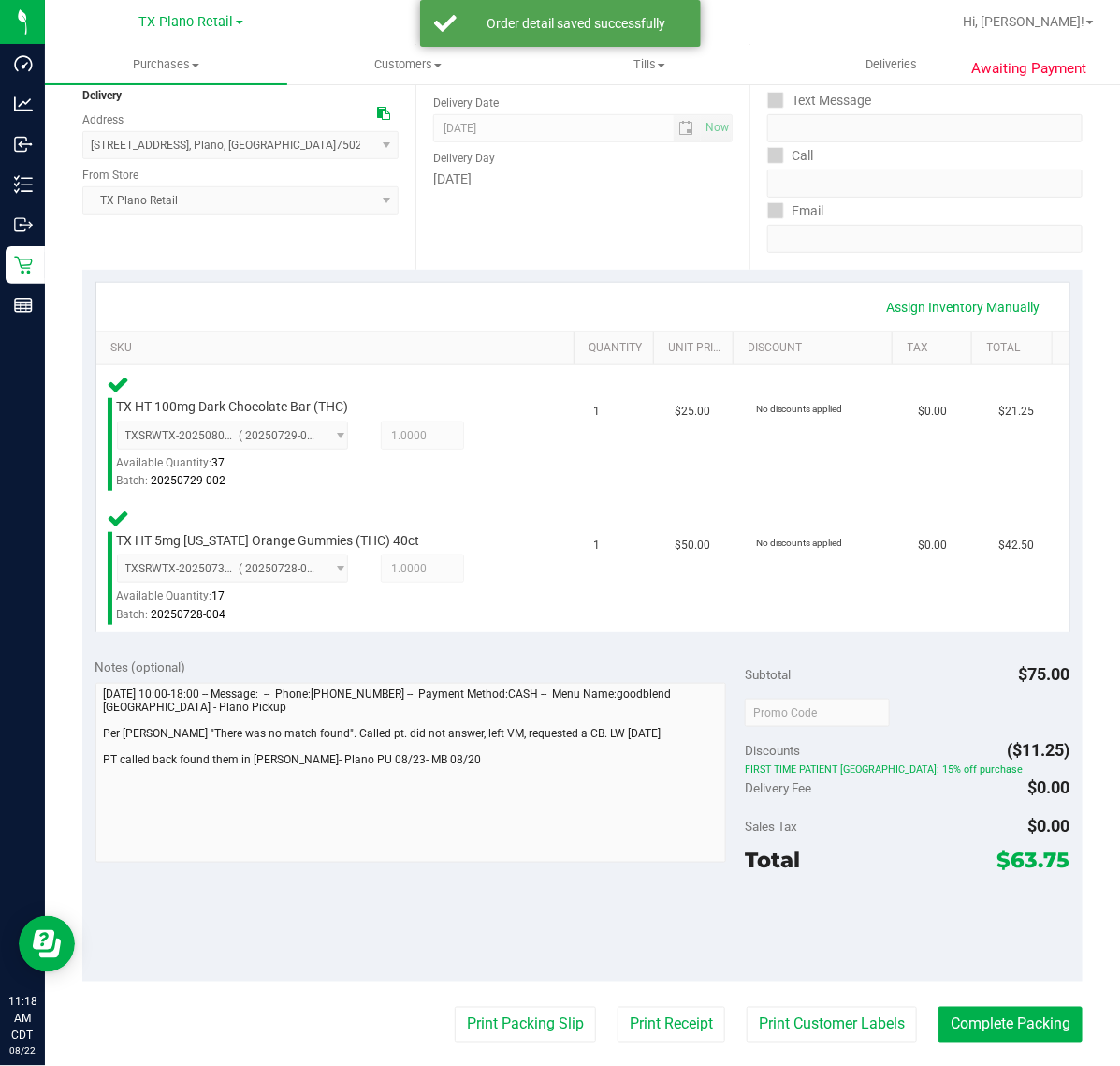
scroll to position [234, 0]
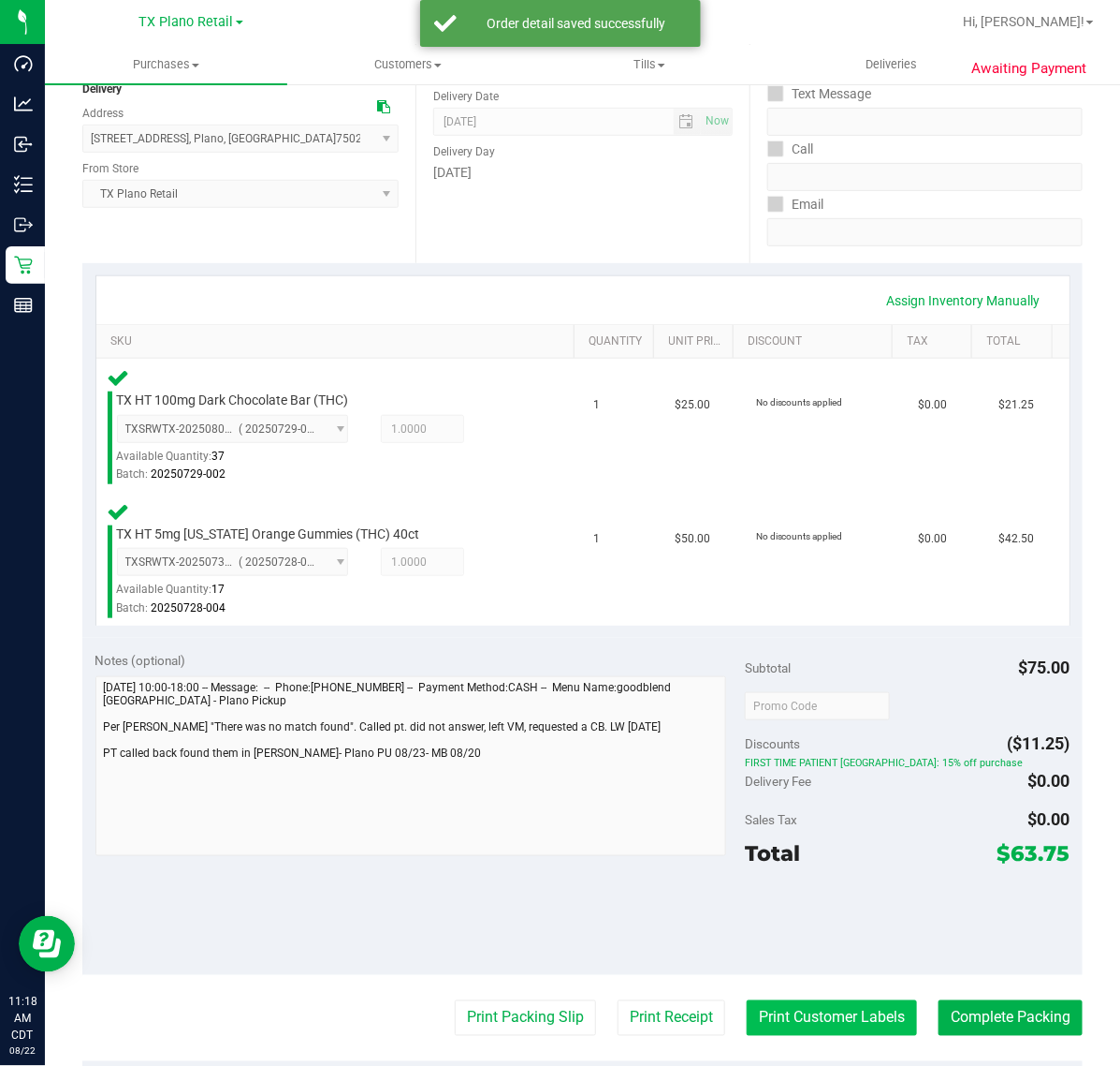
click at [763, 1023] on button "Print Customer Labels" at bounding box center [832, 1018] width 170 height 36
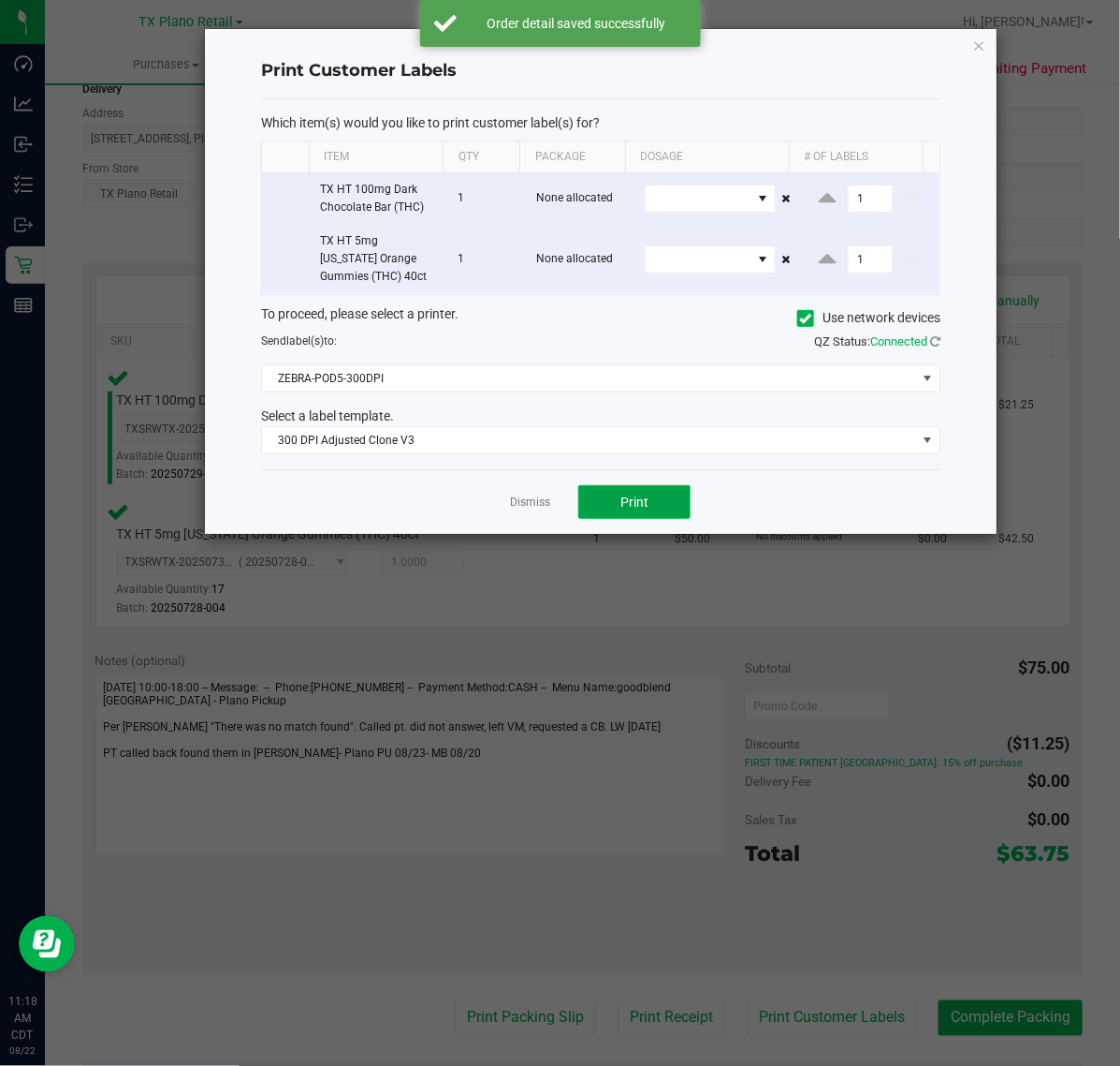
click at [638, 499] on span "Print" at bounding box center [635, 502] width 28 height 15
click at [512, 508] on link "Dismiss" at bounding box center [529, 502] width 40 height 16
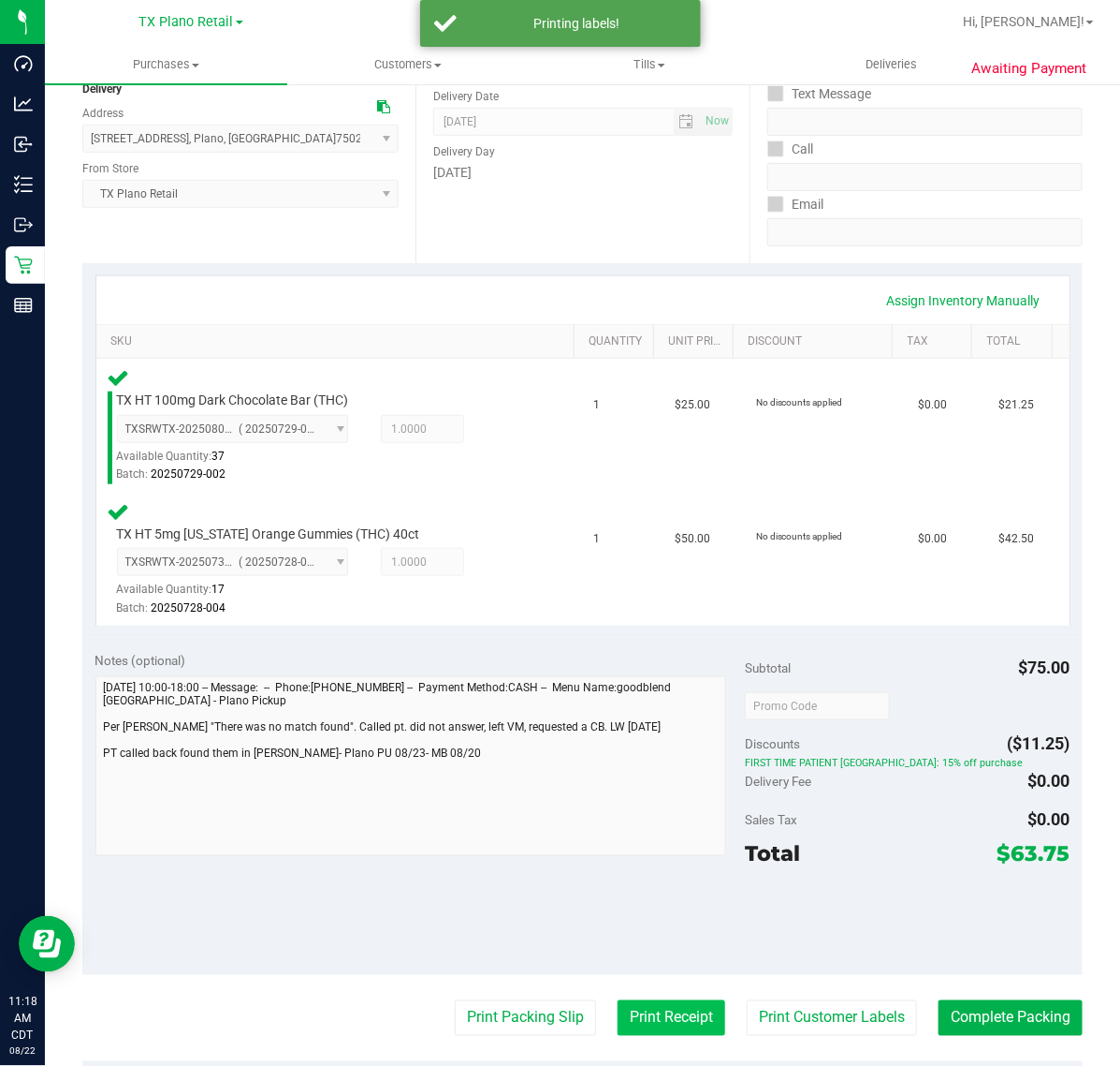
click at [638, 1033] on button "Print Receipt" at bounding box center [671, 1018] width 108 height 36
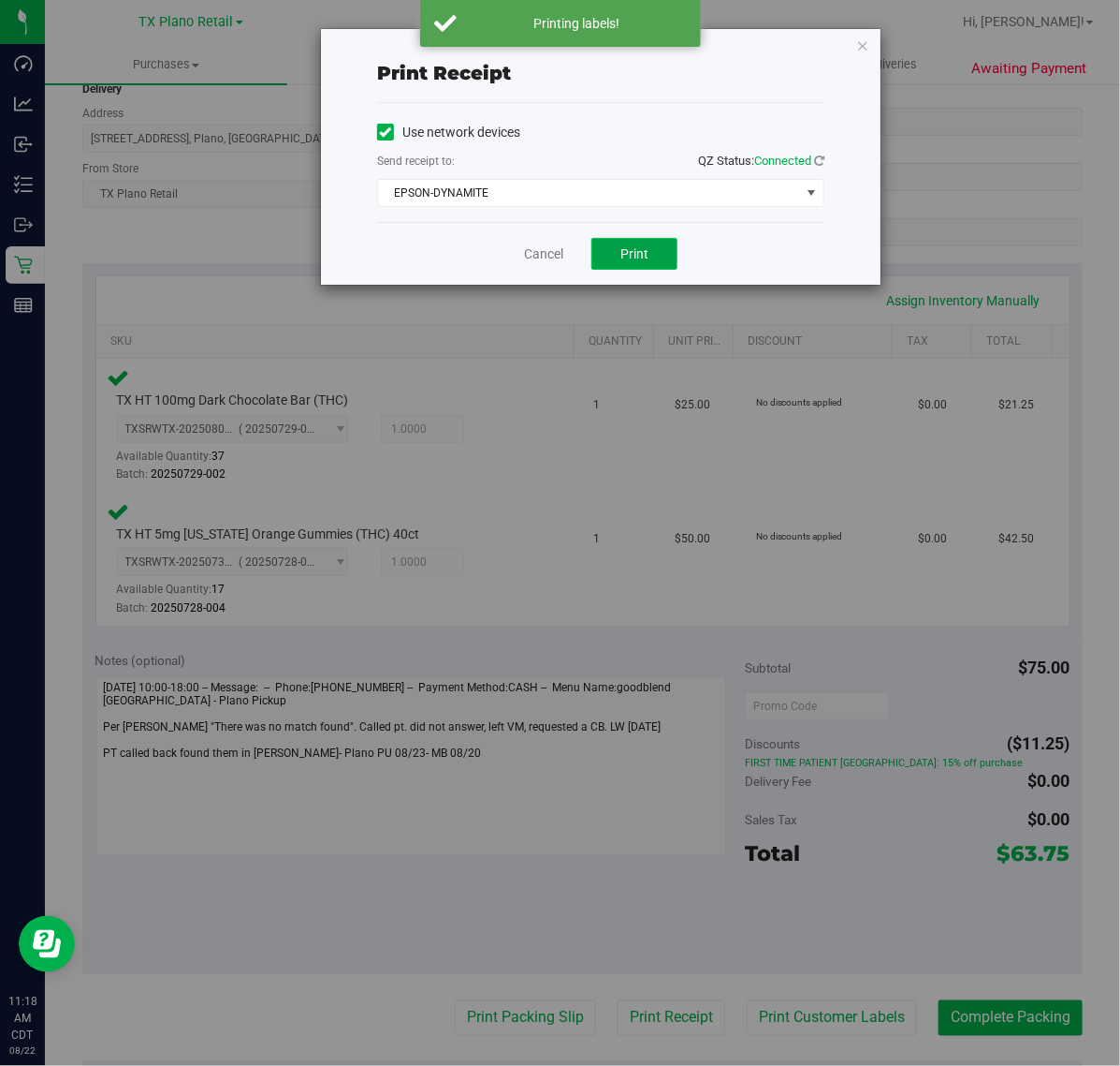
click at [604, 268] on button "Print" at bounding box center [635, 254] width 86 height 32
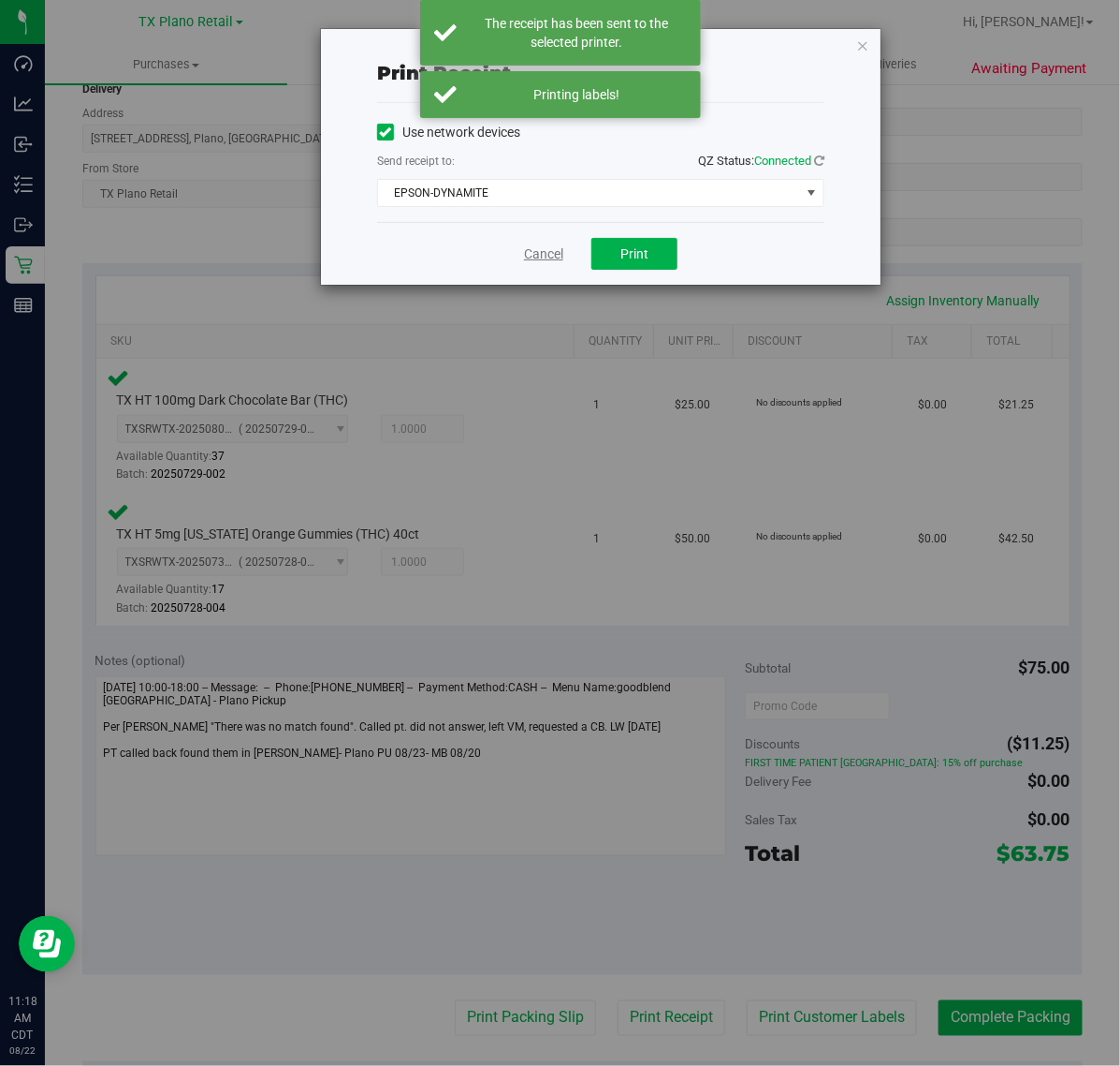
click at [548, 259] on link "Cancel" at bounding box center [544, 254] width 39 height 20
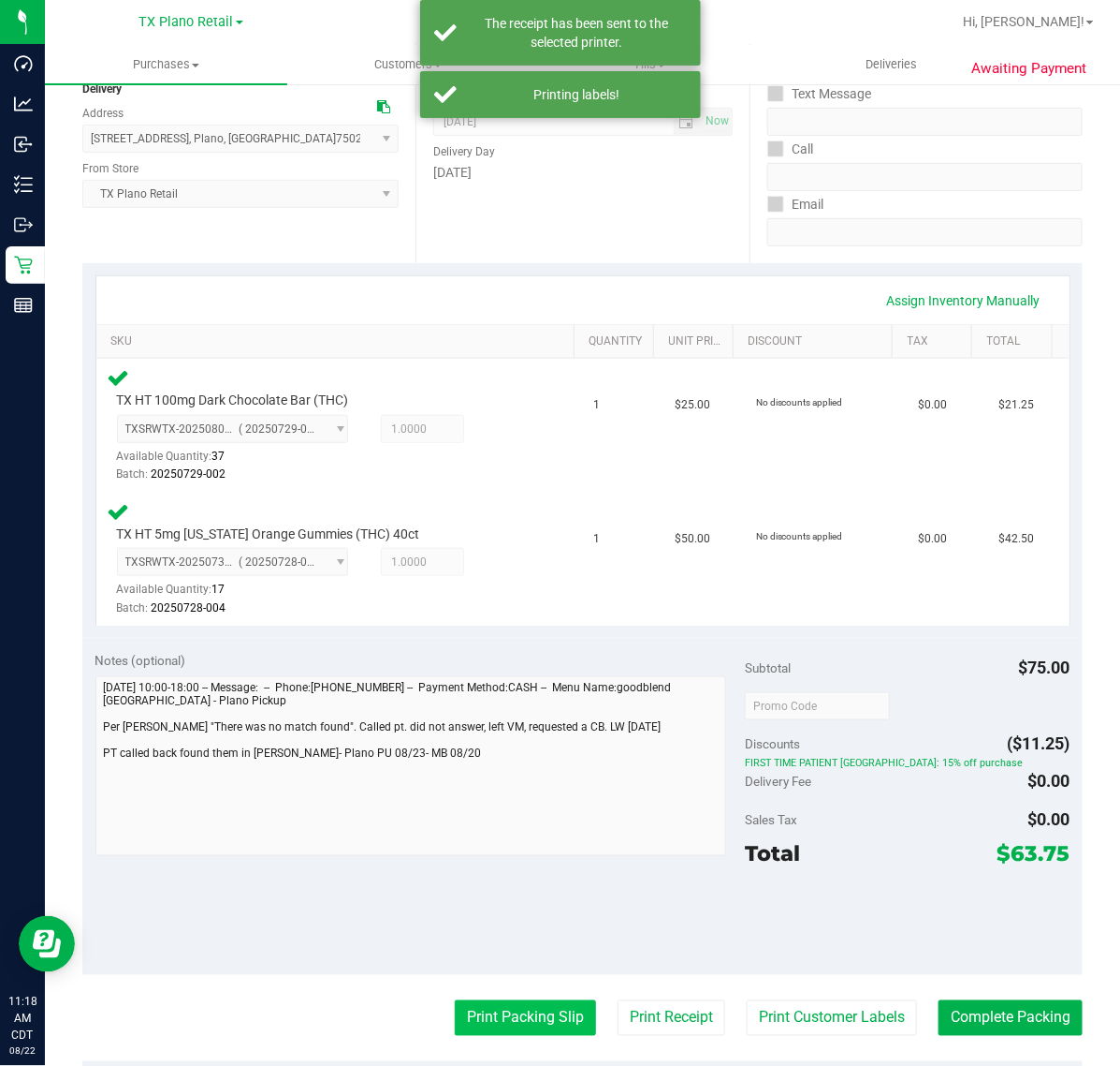
click at [478, 1018] on button "Print Packing Slip" at bounding box center [526, 1018] width 142 height 36
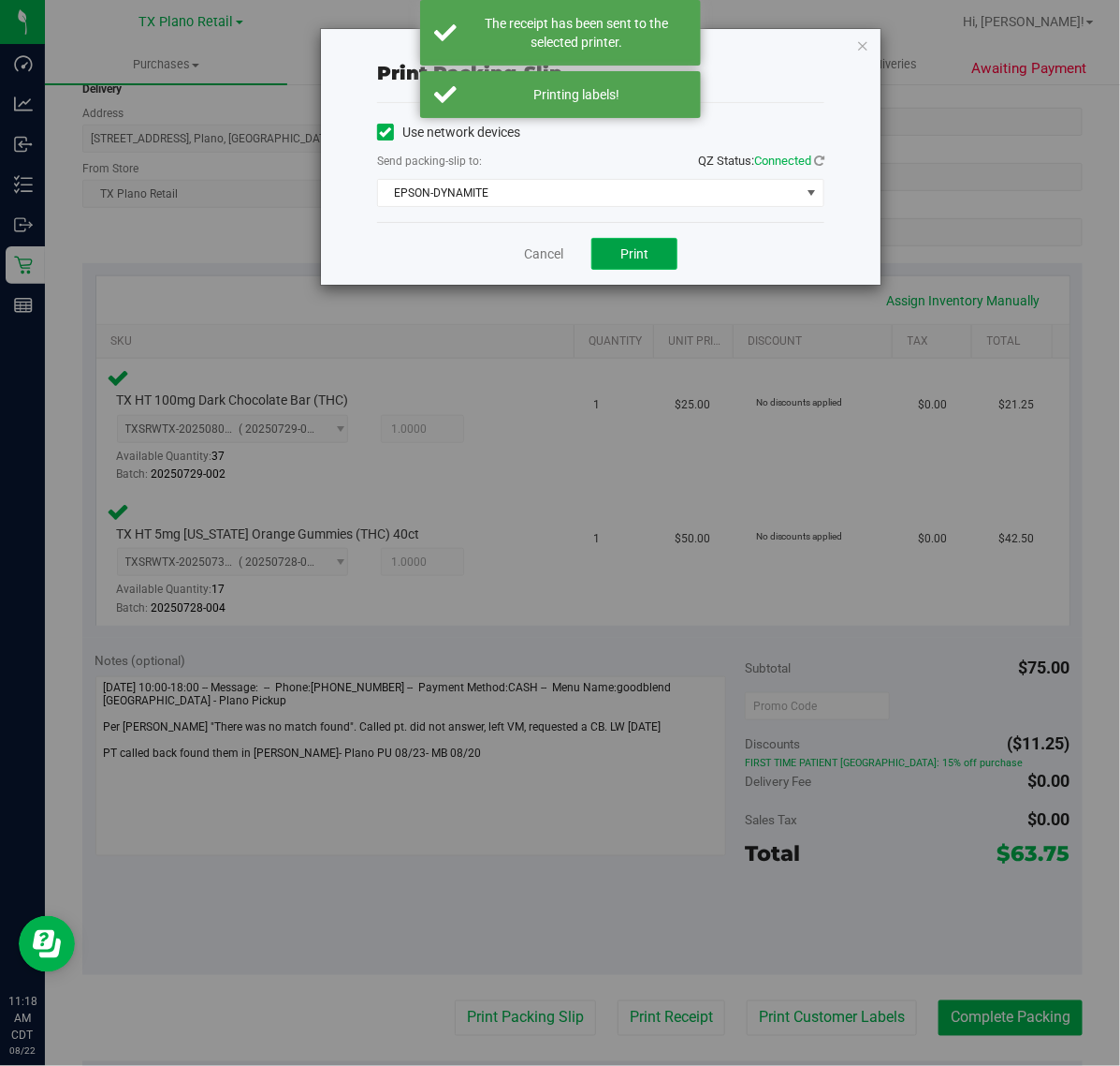
click at [660, 253] on button "Print" at bounding box center [635, 254] width 86 height 32
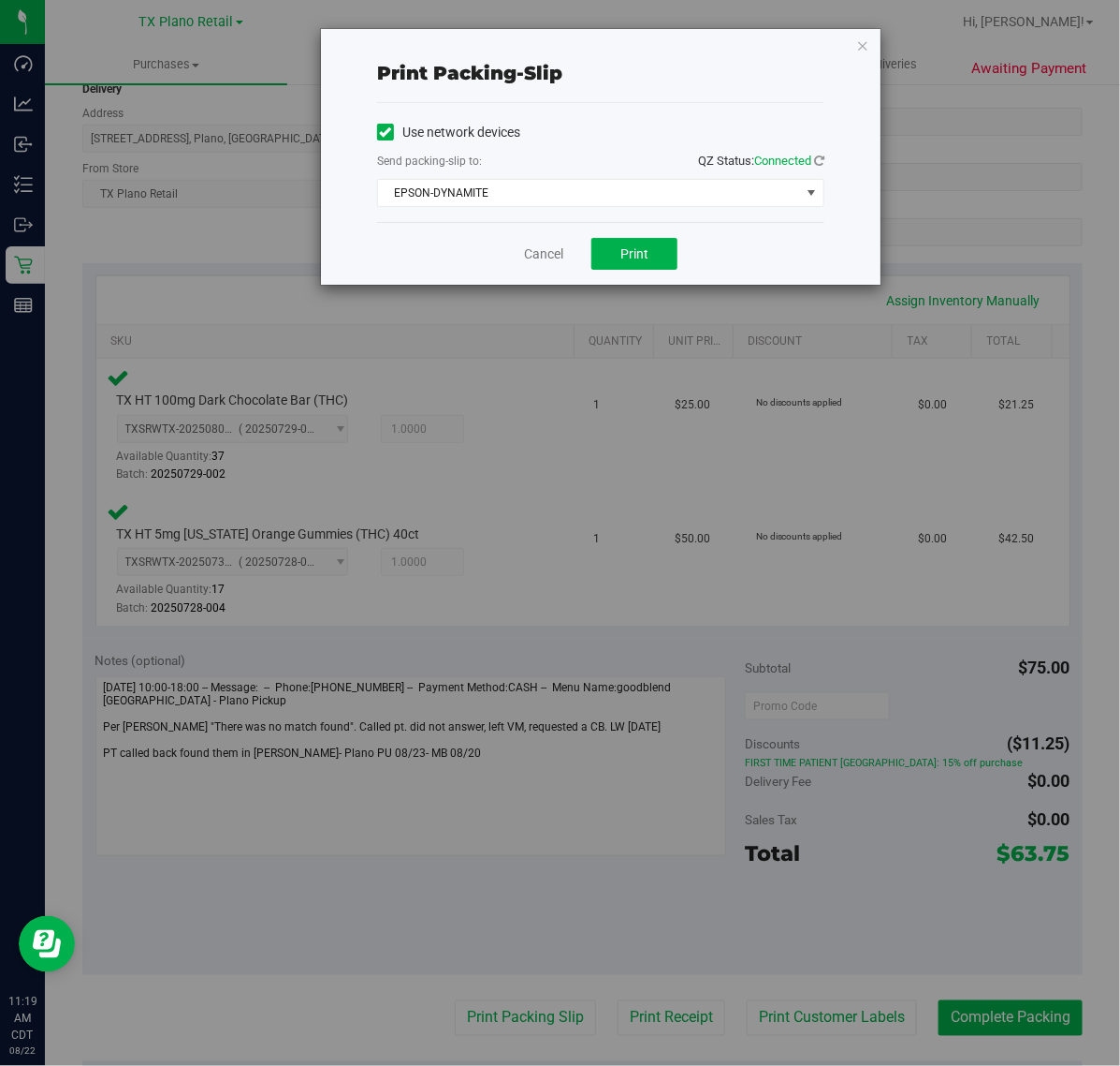
click at [536, 285] on div "Cancel Print" at bounding box center [601, 253] width 448 height 63
click at [544, 264] on link "Cancel" at bounding box center [544, 254] width 39 height 20
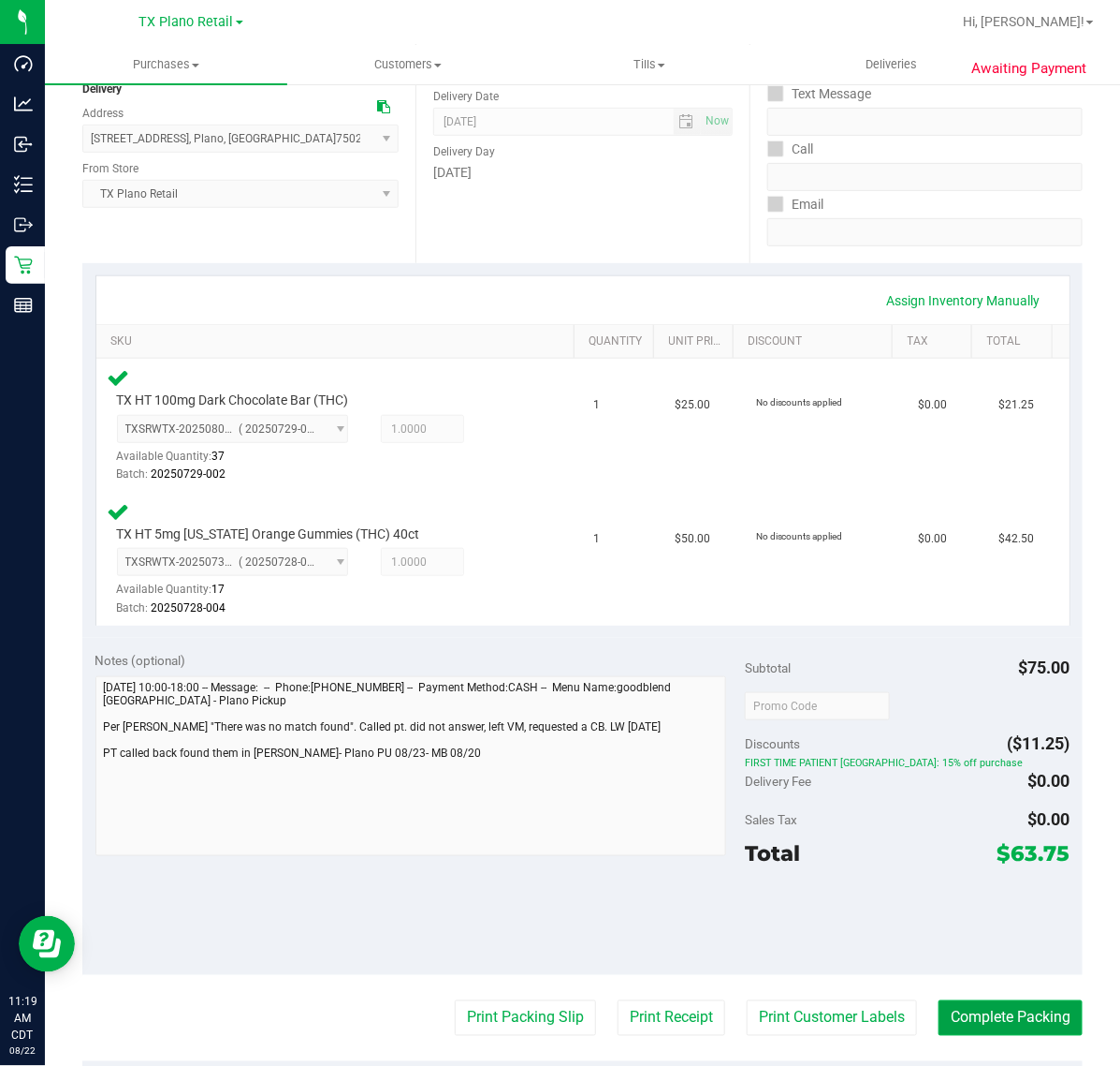
click at [961, 1003] on button "Complete Packing" at bounding box center [1011, 1018] width 145 height 36
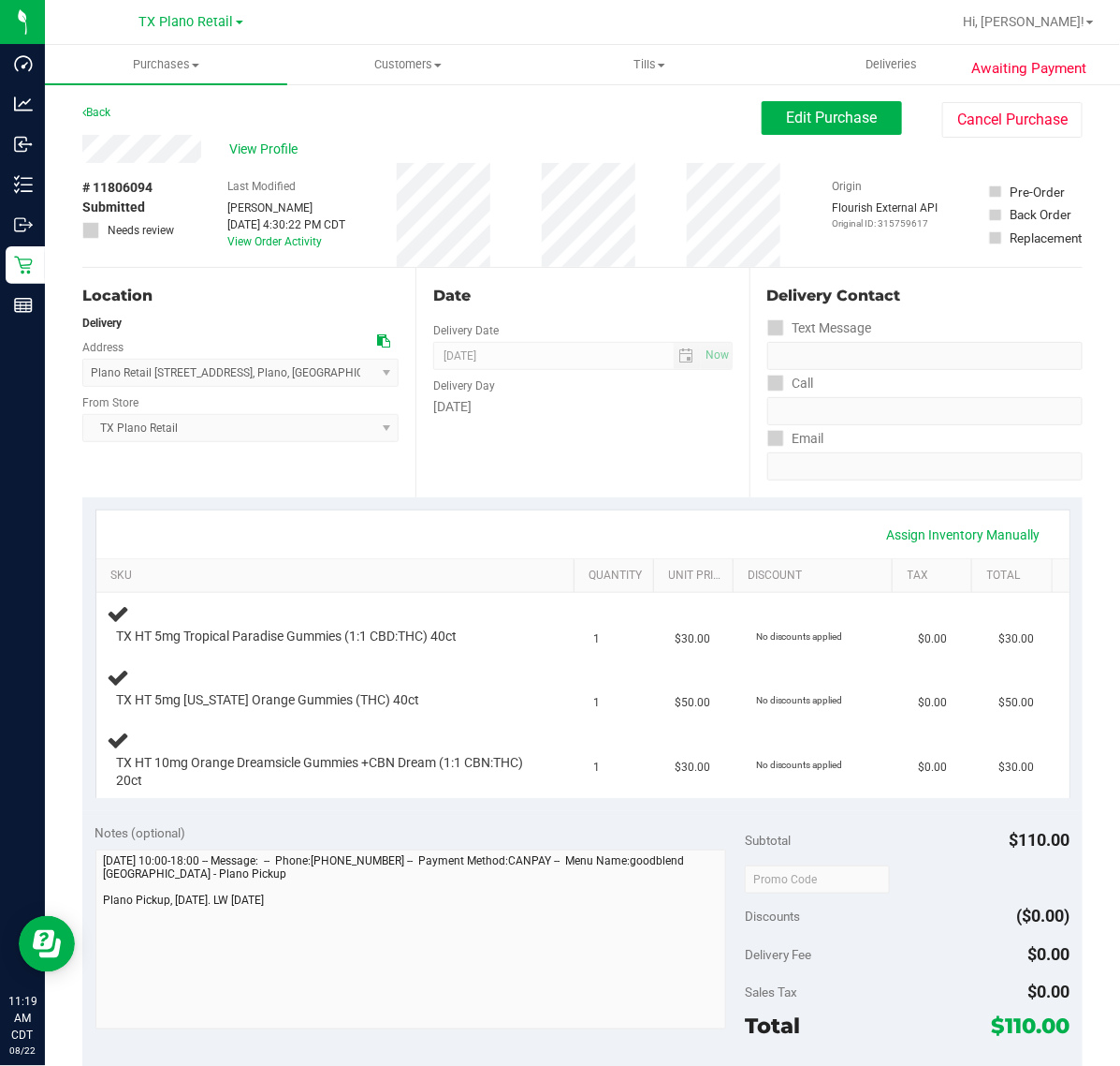
click at [586, 400] on div "[DATE]" at bounding box center [583, 407] width 299 height 20
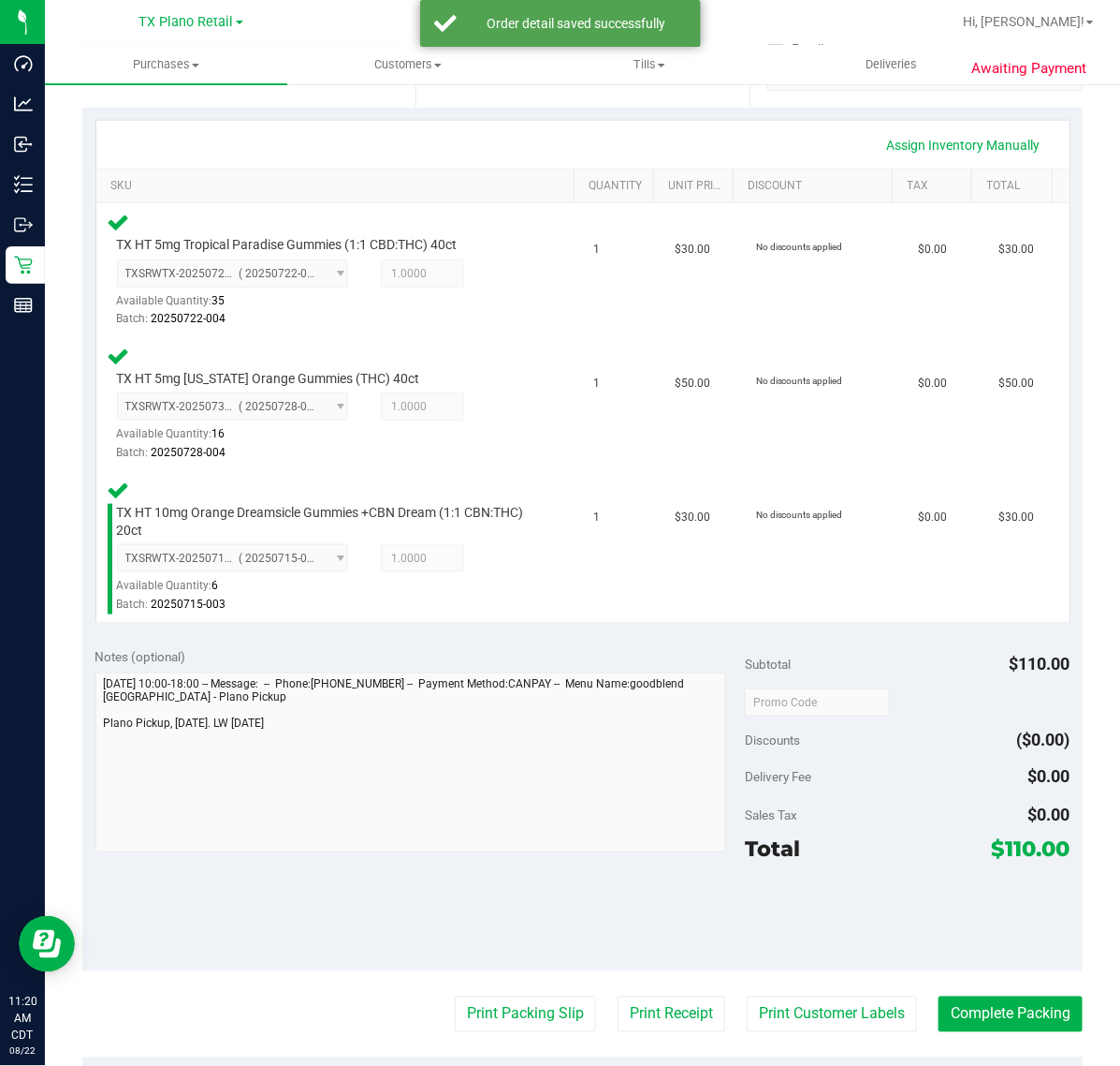
scroll to position [585, 0]
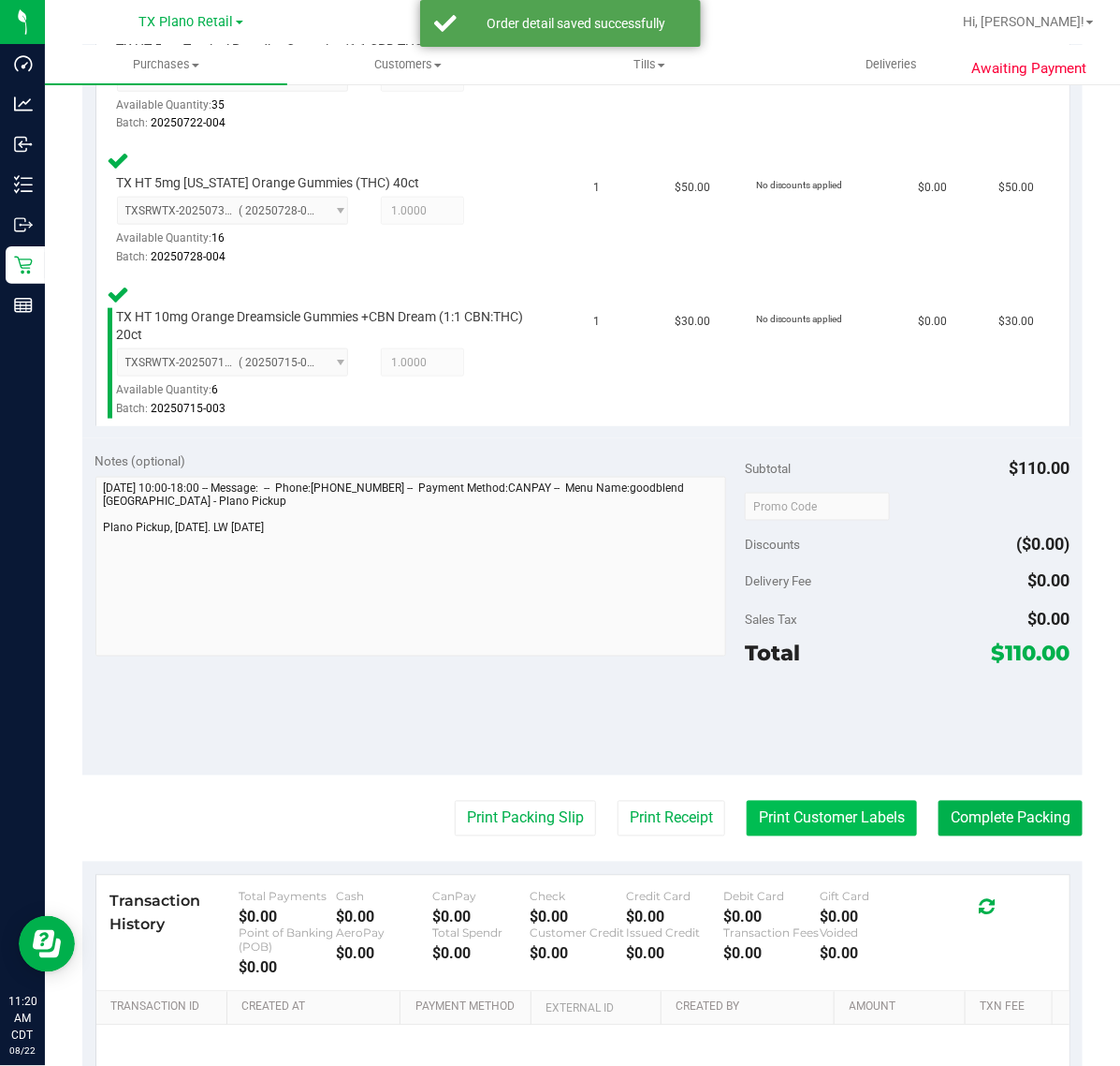
click at [821, 814] on button "Print Customer Labels" at bounding box center [832, 818] width 170 height 36
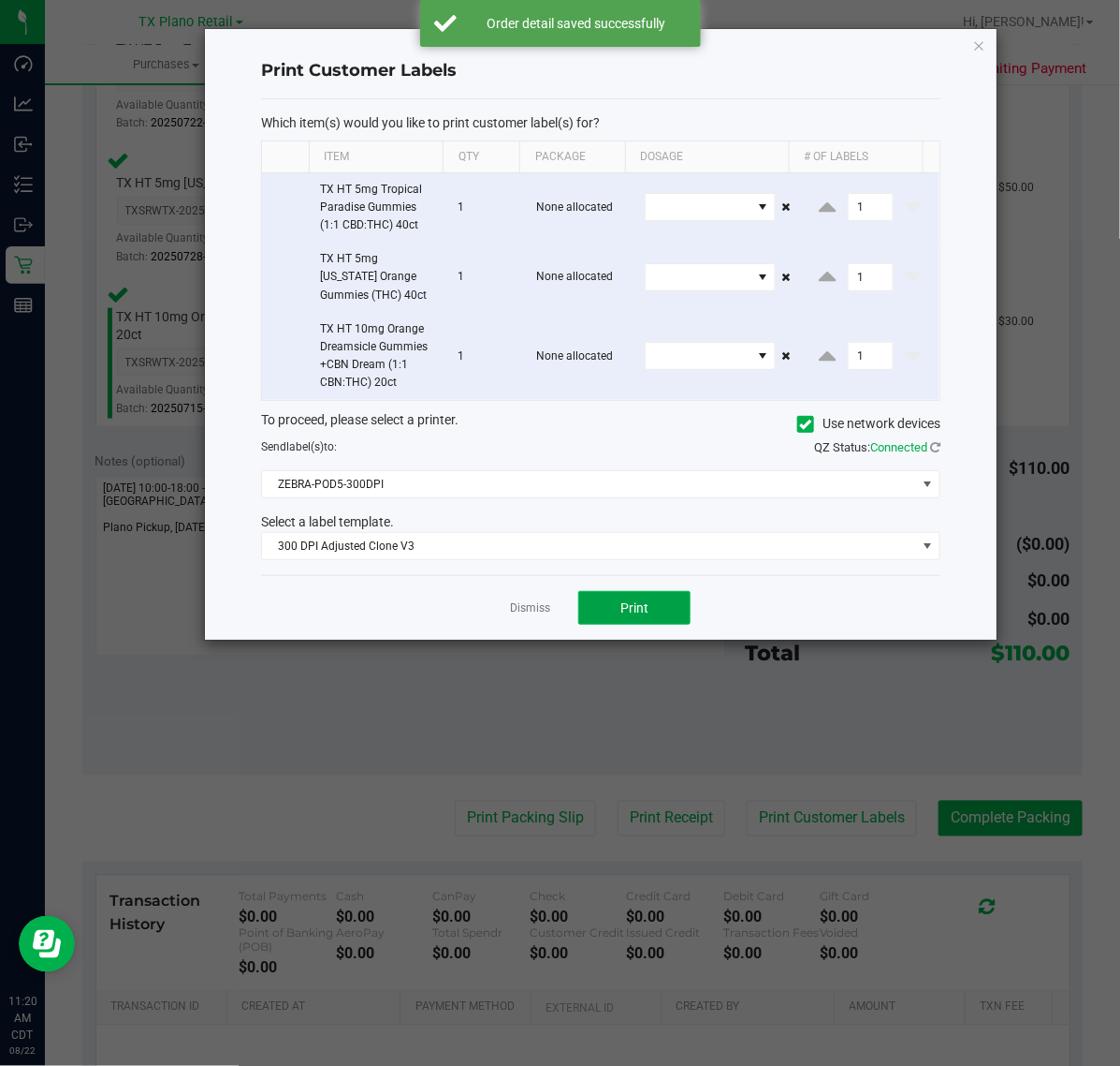
click at [608, 597] on button "Print" at bounding box center [635, 608] width 113 height 34
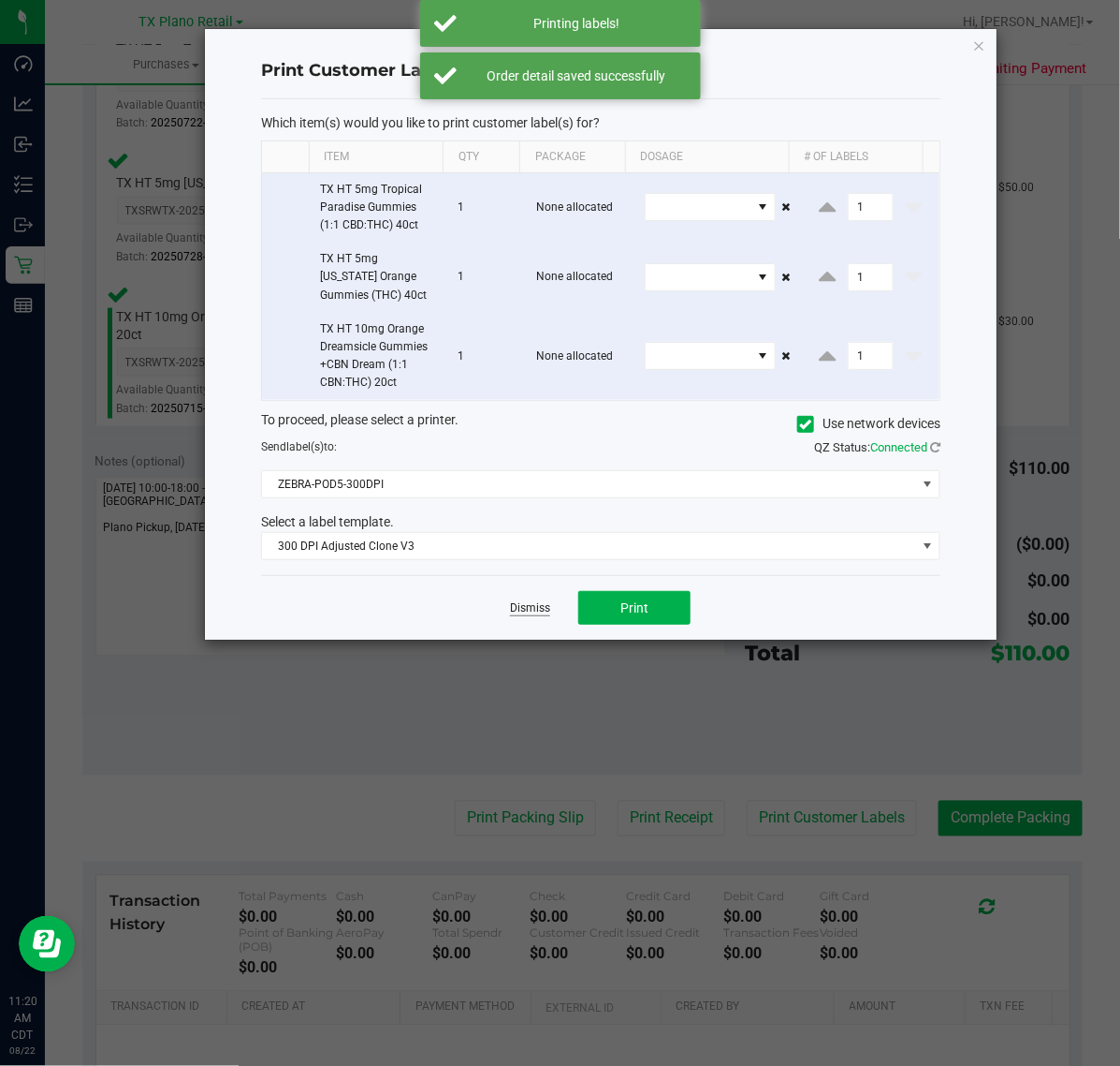
click at [543, 614] on link "Dismiss" at bounding box center [529, 608] width 40 height 16
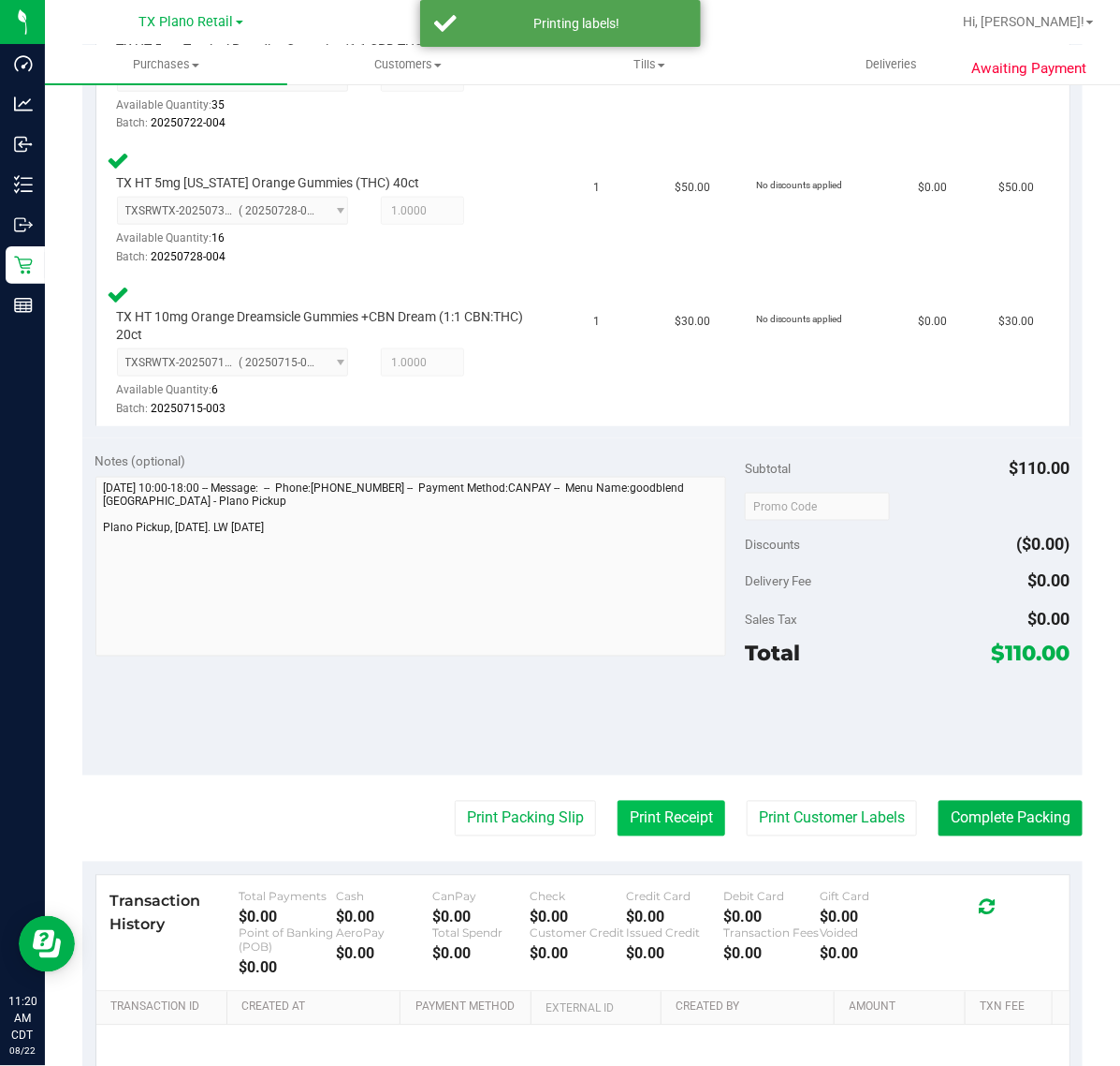
click at [657, 815] on button "Print Receipt" at bounding box center [671, 818] width 108 height 36
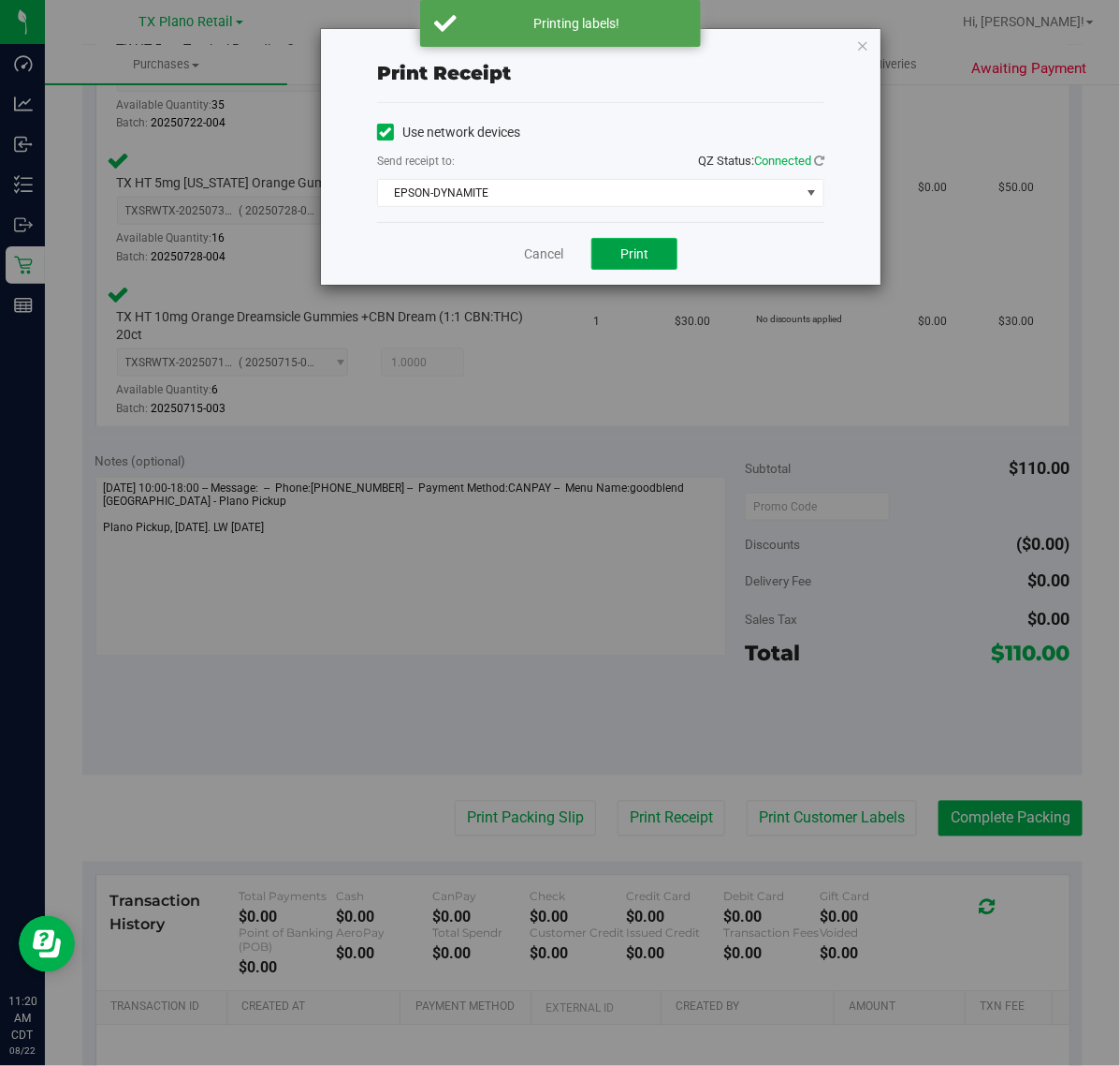
click at [627, 257] on span "Print" at bounding box center [635, 254] width 28 height 15
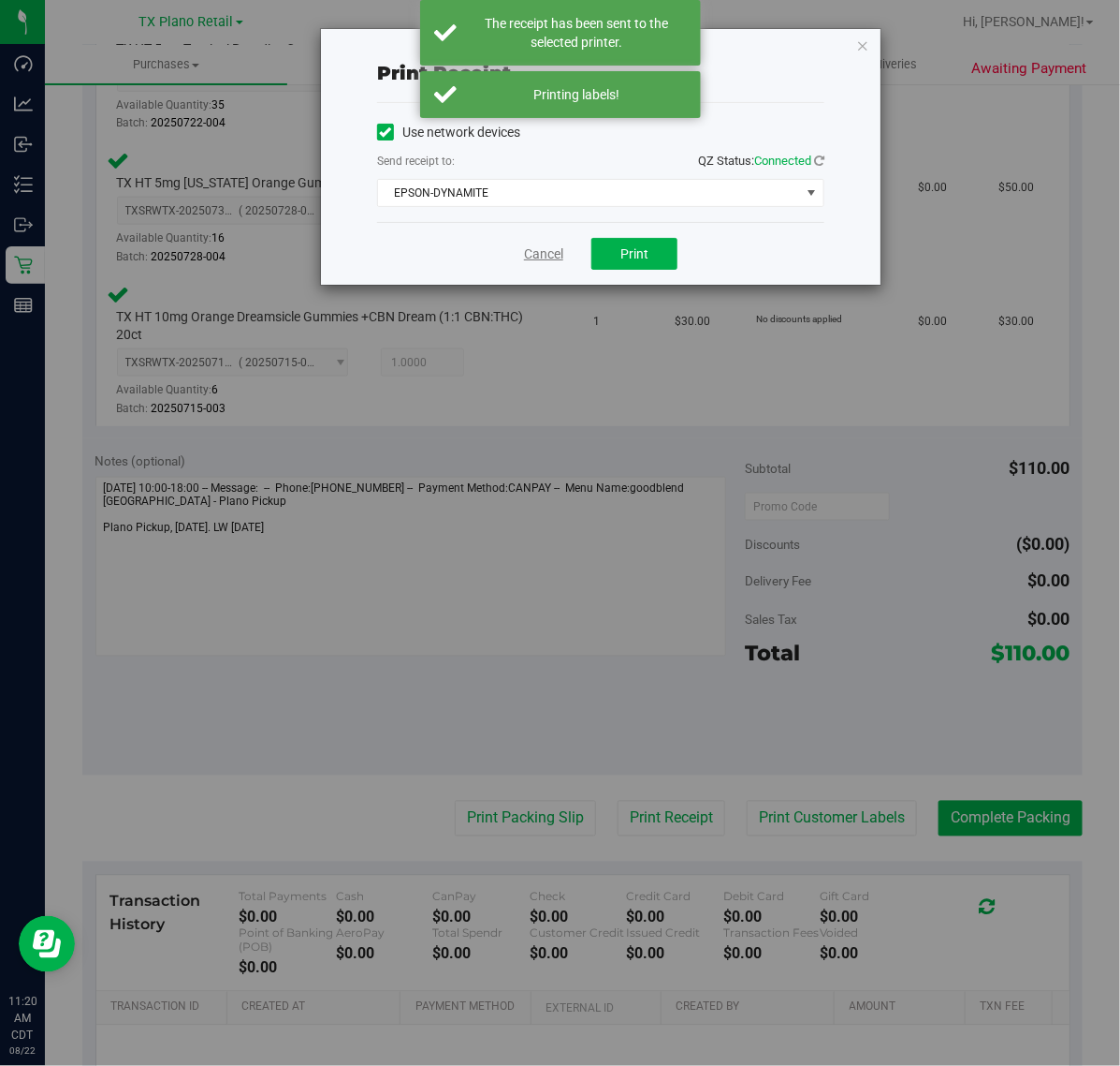
click at [561, 257] on link "Cancel" at bounding box center [544, 254] width 39 height 20
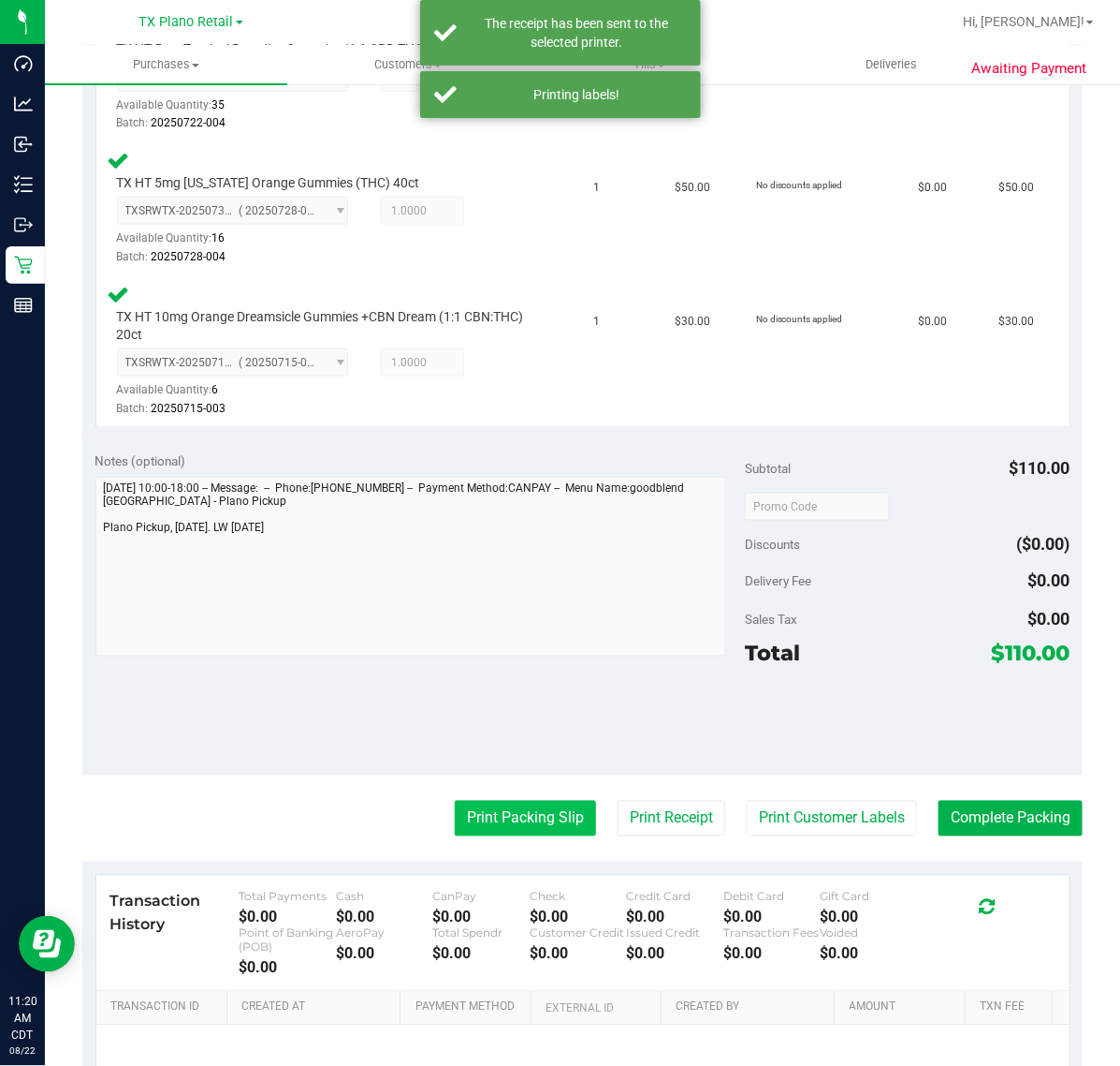
click at [502, 830] on button "Print Packing Slip" at bounding box center [526, 818] width 142 height 36
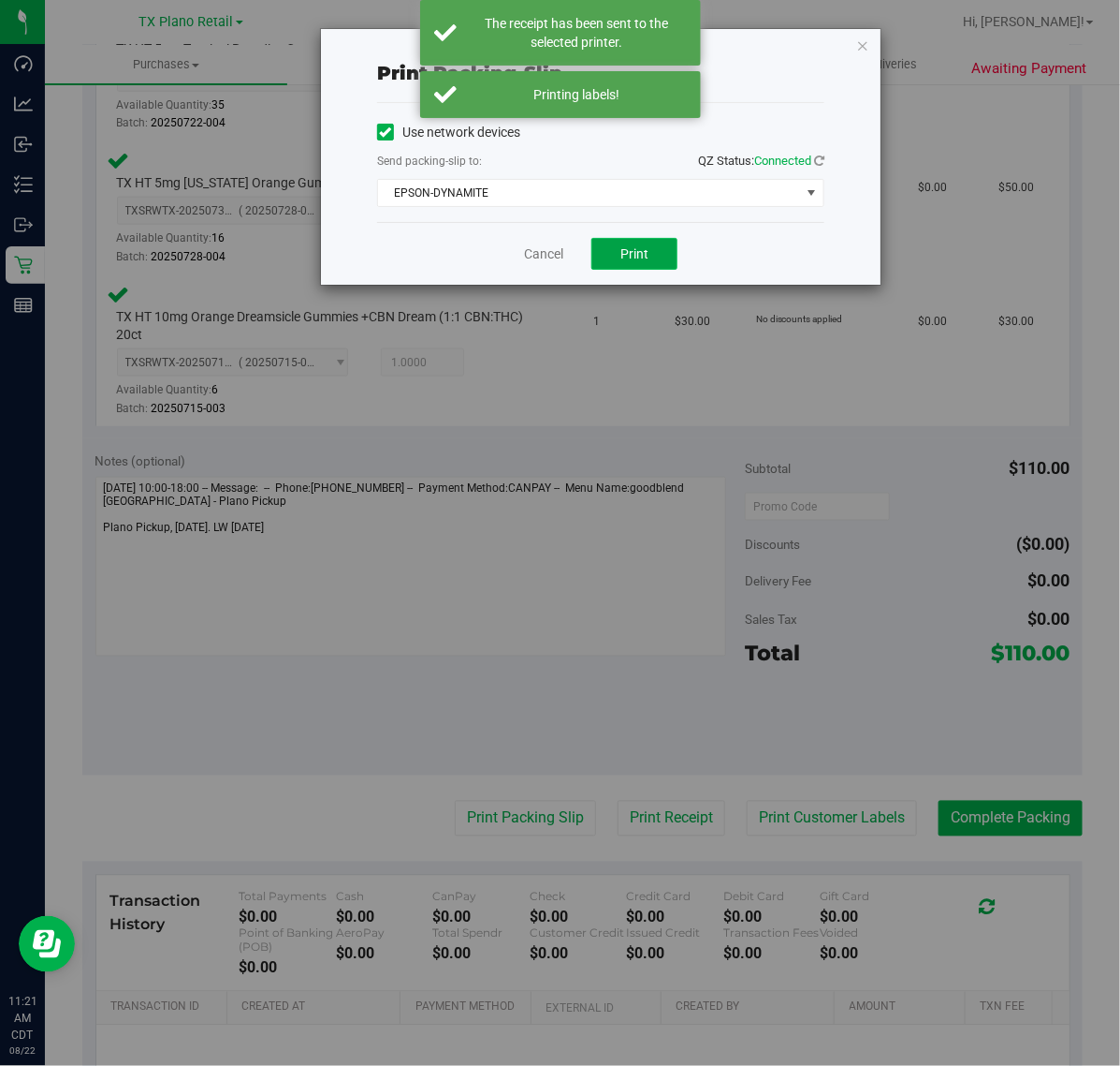
click at [622, 267] on button "Print" at bounding box center [635, 254] width 86 height 32
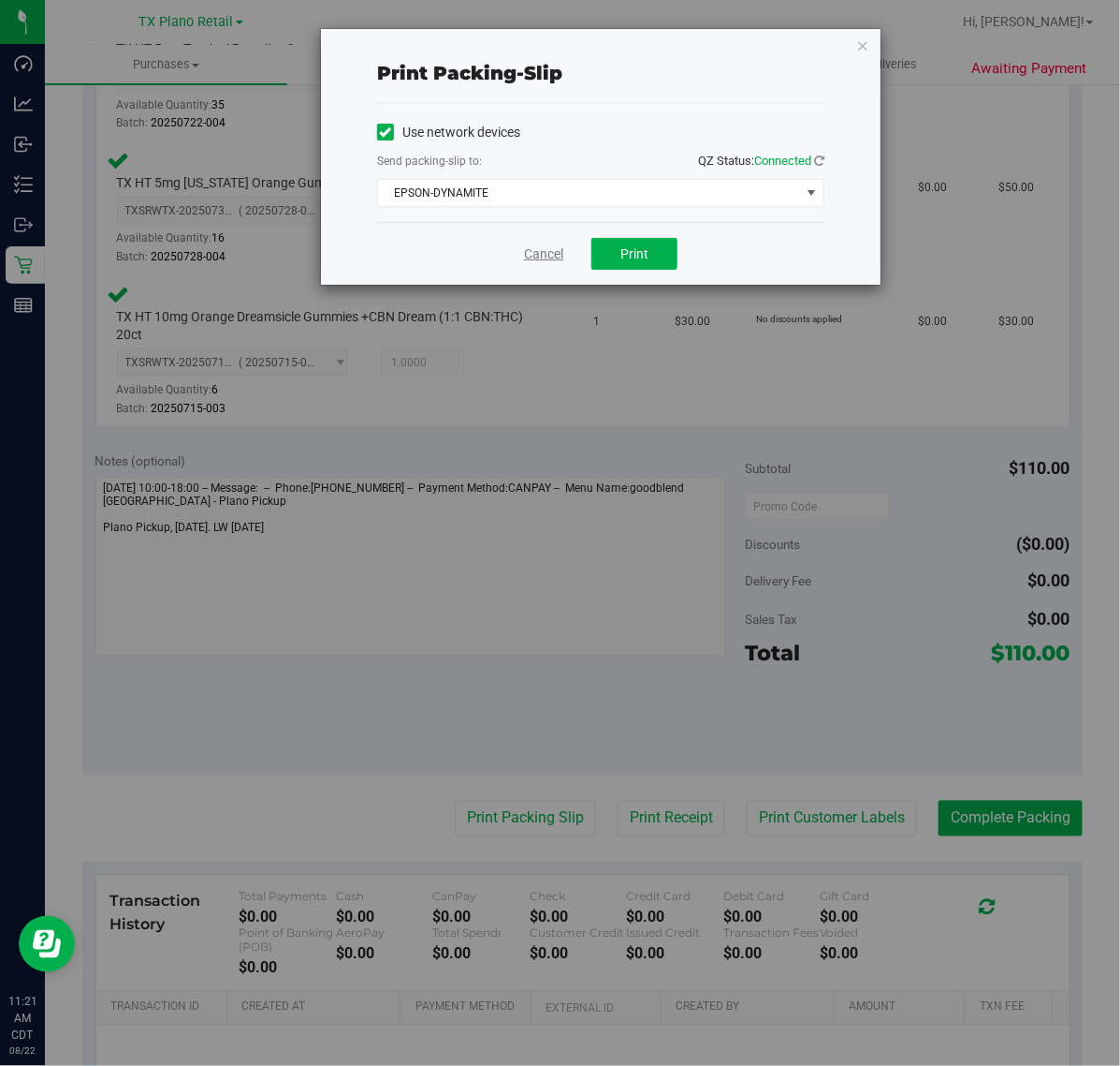
click at [545, 248] on link "Cancel" at bounding box center [544, 254] width 39 height 20
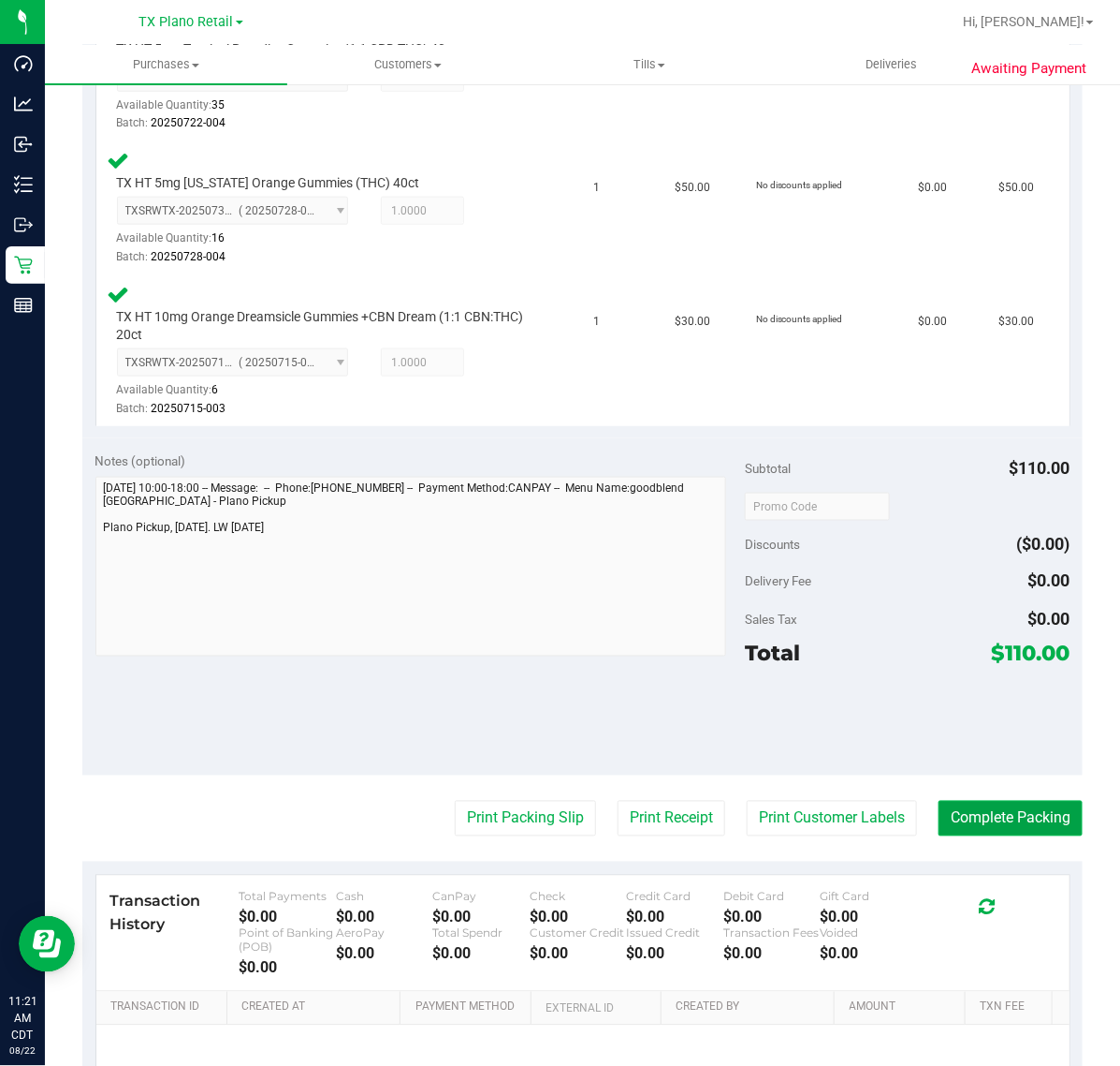
click at [1019, 812] on button "Complete Packing" at bounding box center [1011, 818] width 145 height 36
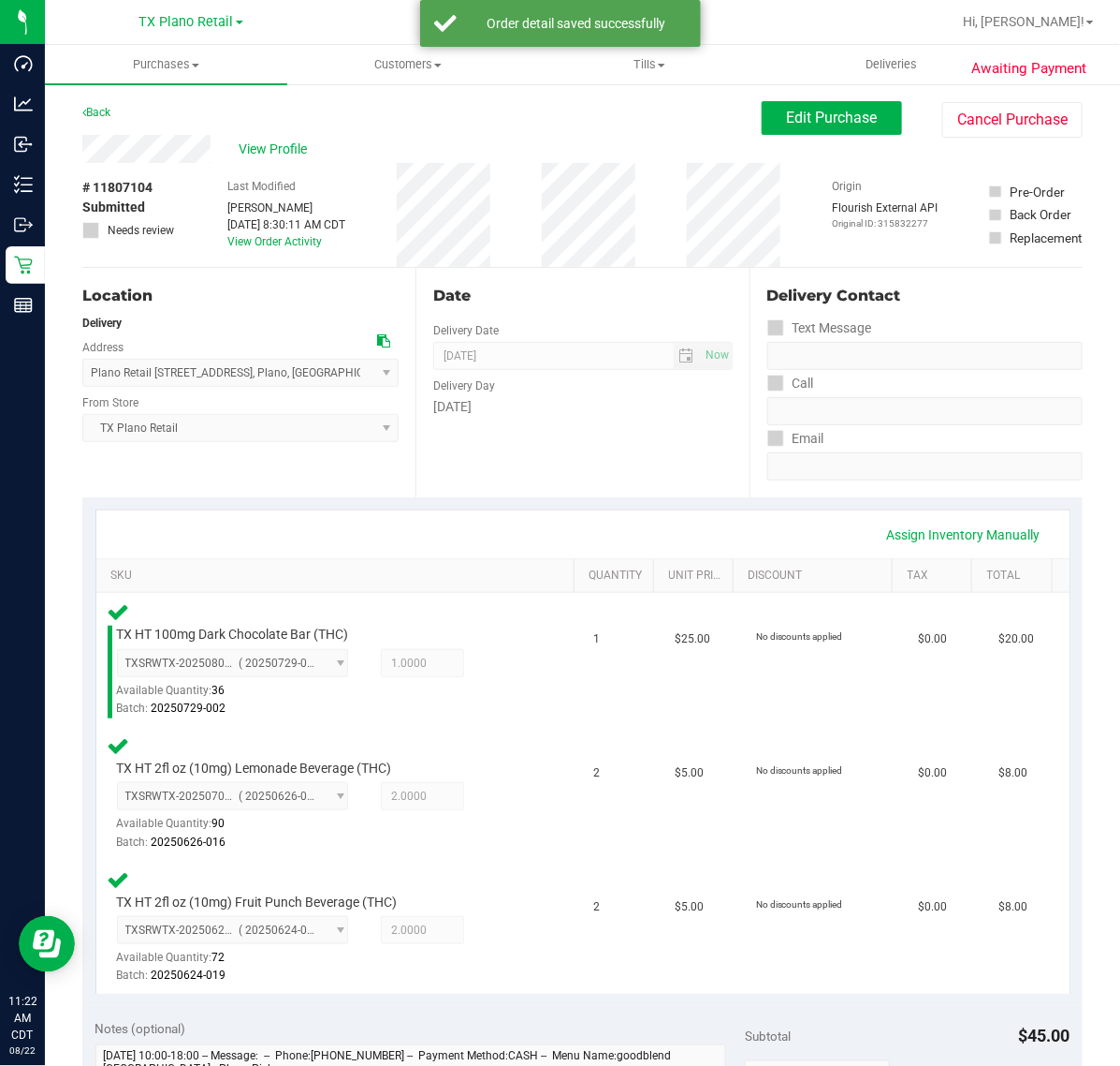
scroll to position [351, 0]
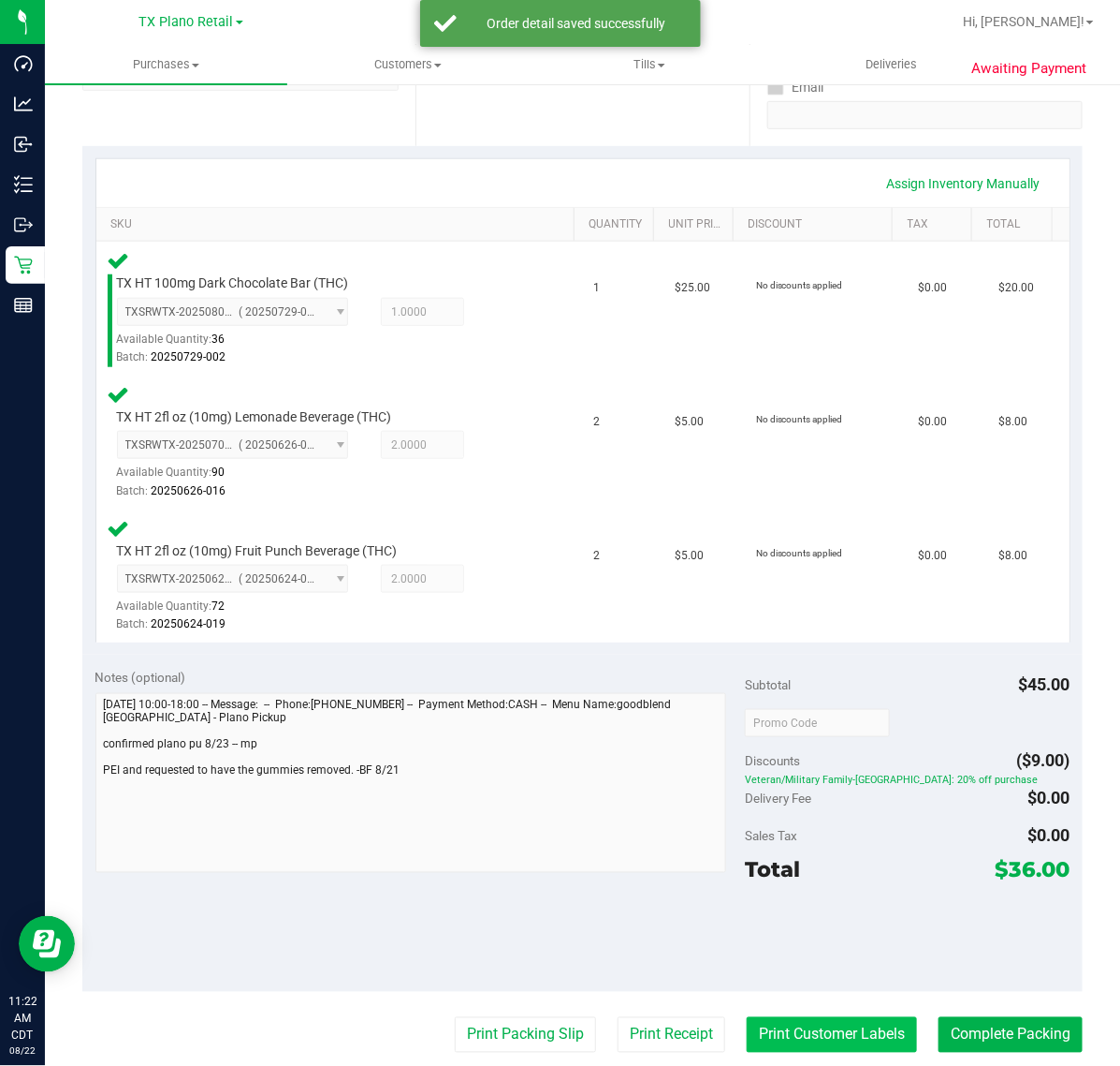
click at [803, 1033] on button "Print Customer Labels" at bounding box center [832, 1035] width 170 height 36
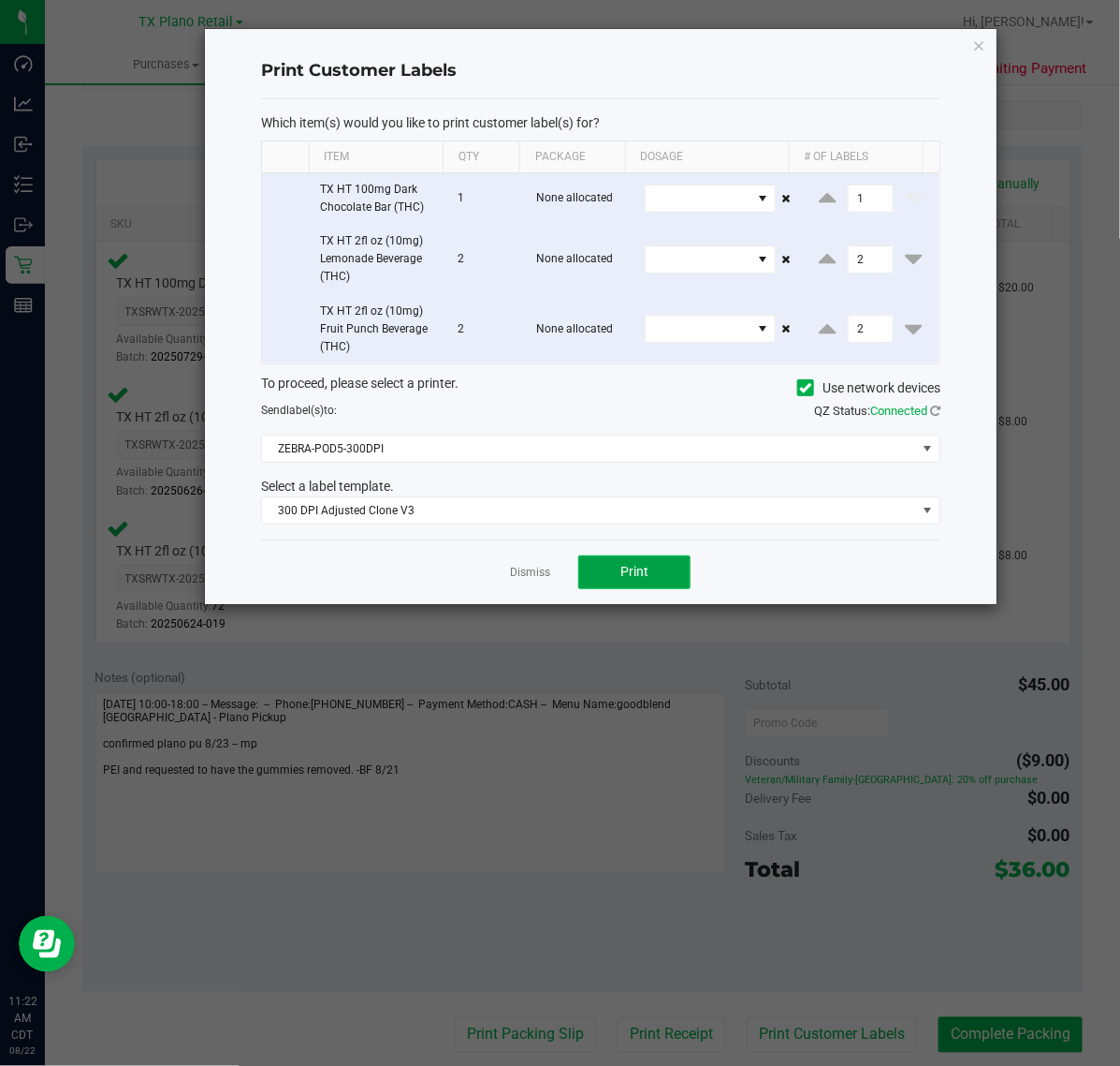
click at [599, 585] on button "Print" at bounding box center [635, 572] width 113 height 34
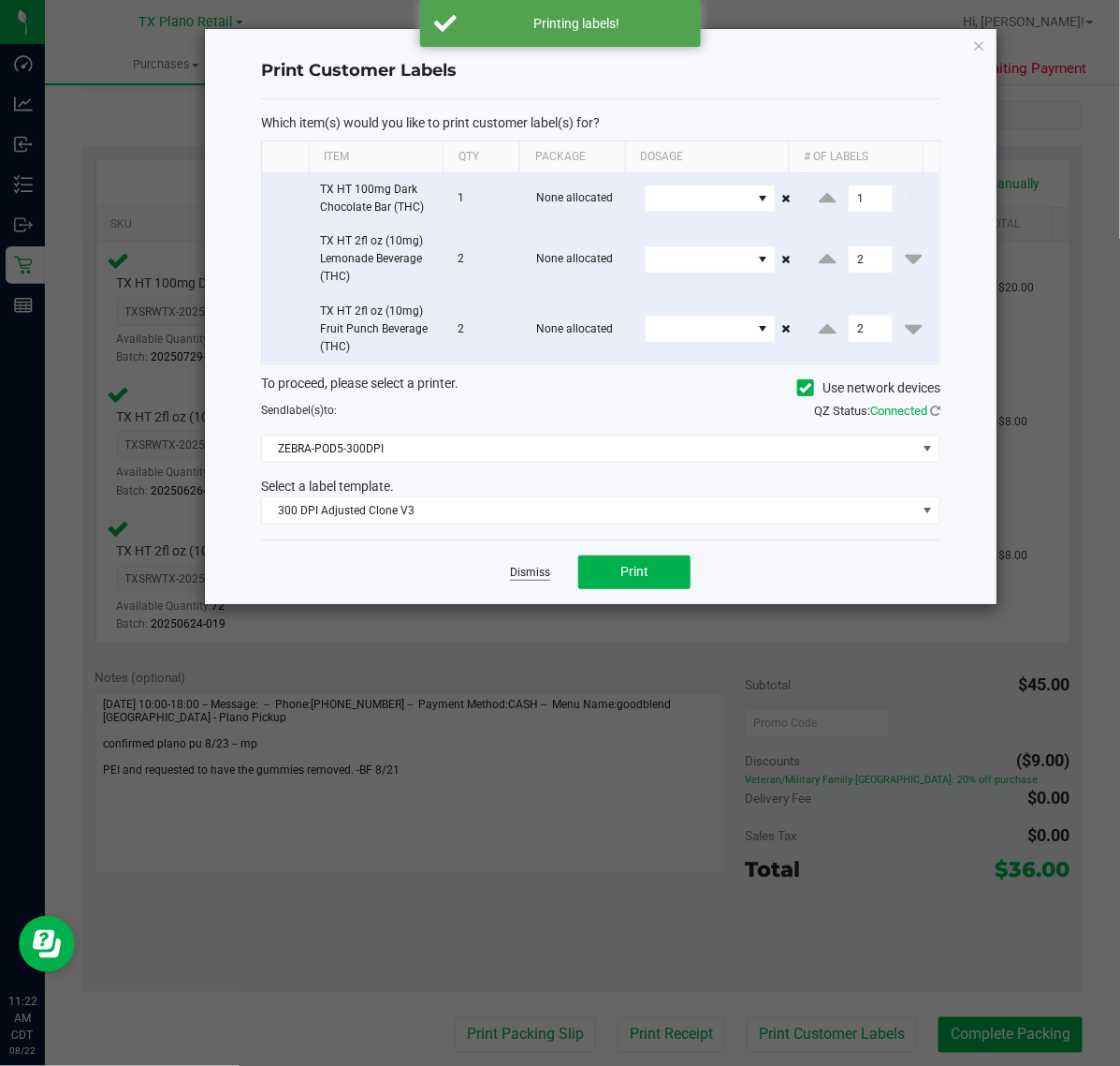
click at [526, 573] on link "Dismiss" at bounding box center [529, 572] width 40 height 16
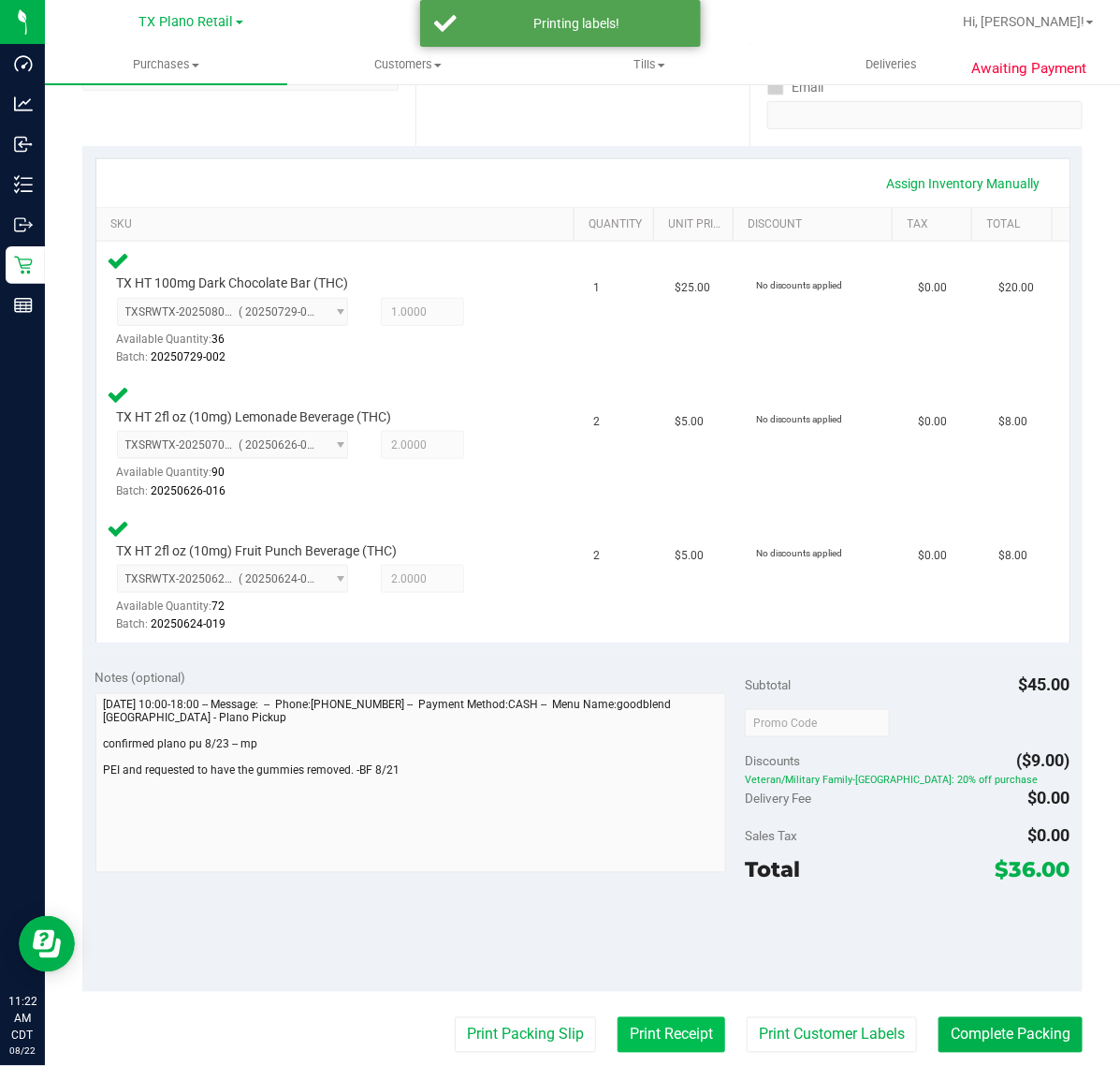
click at [632, 1017] on button "Print Receipt" at bounding box center [671, 1035] width 108 height 36
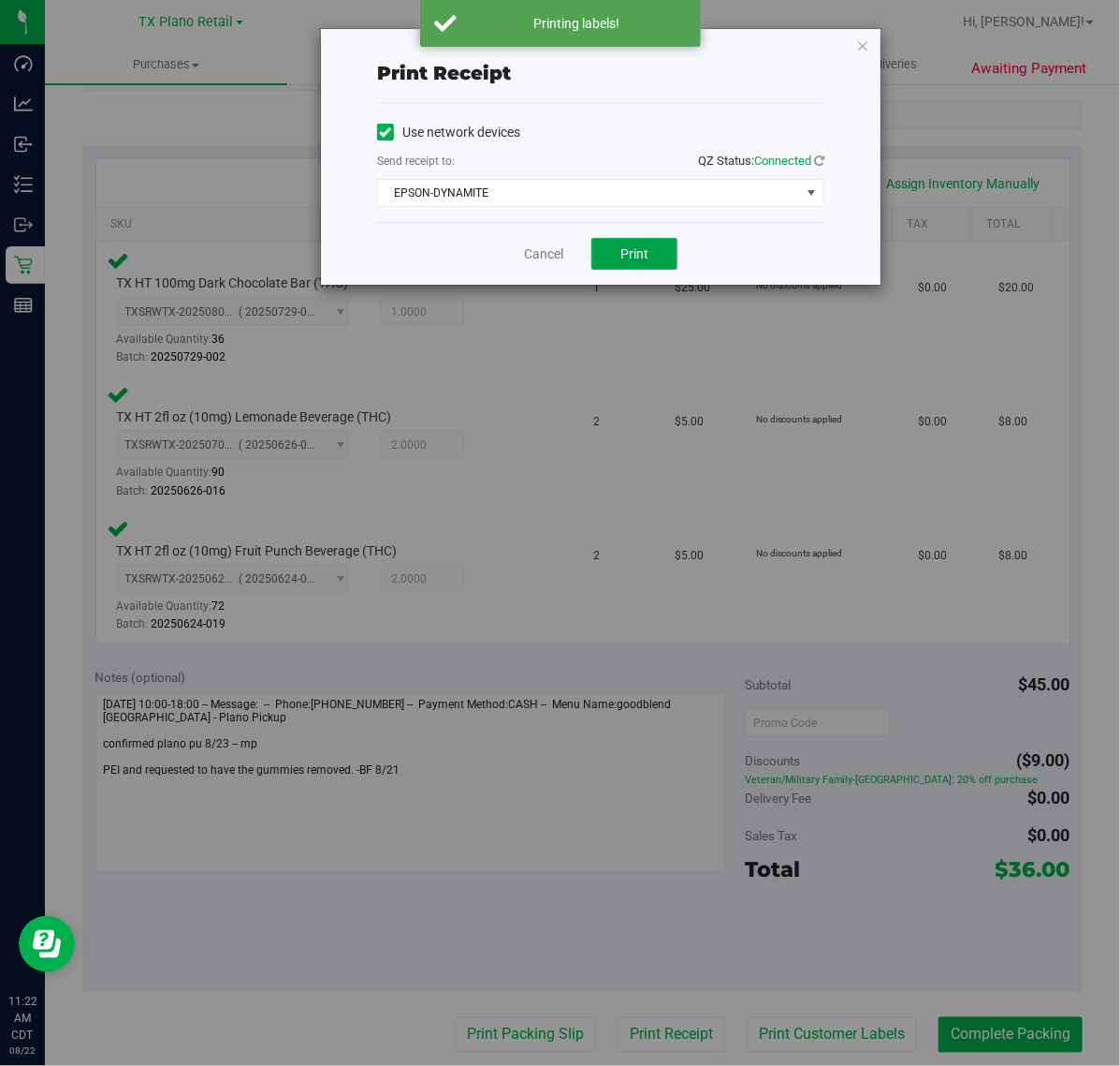
click at [628, 251] on span "Print" at bounding box center [635, 254] width 28 height 15
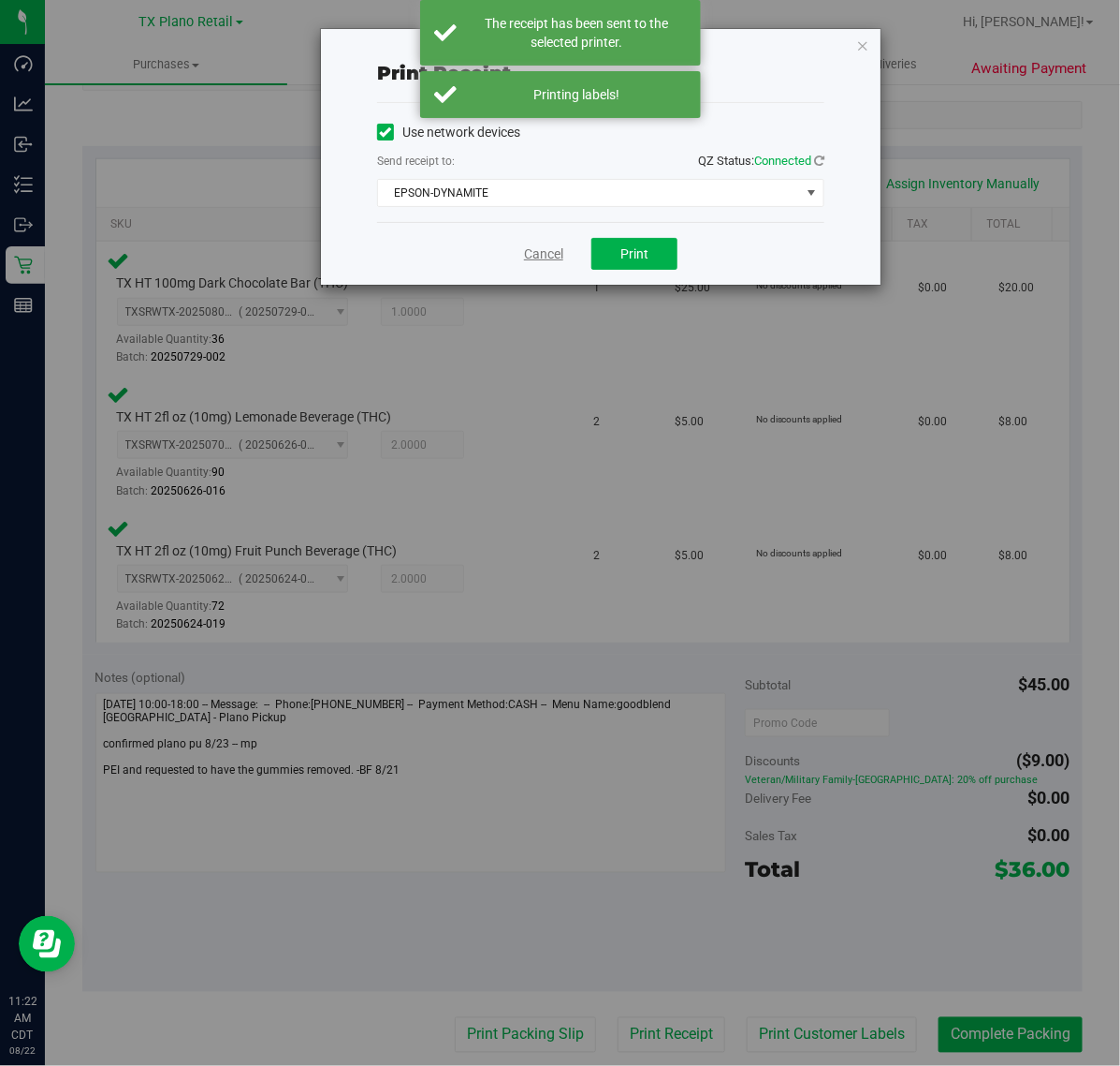
click at [539, 259] on link "Cancel" at bounding box center [544, 254] width 39 height 20
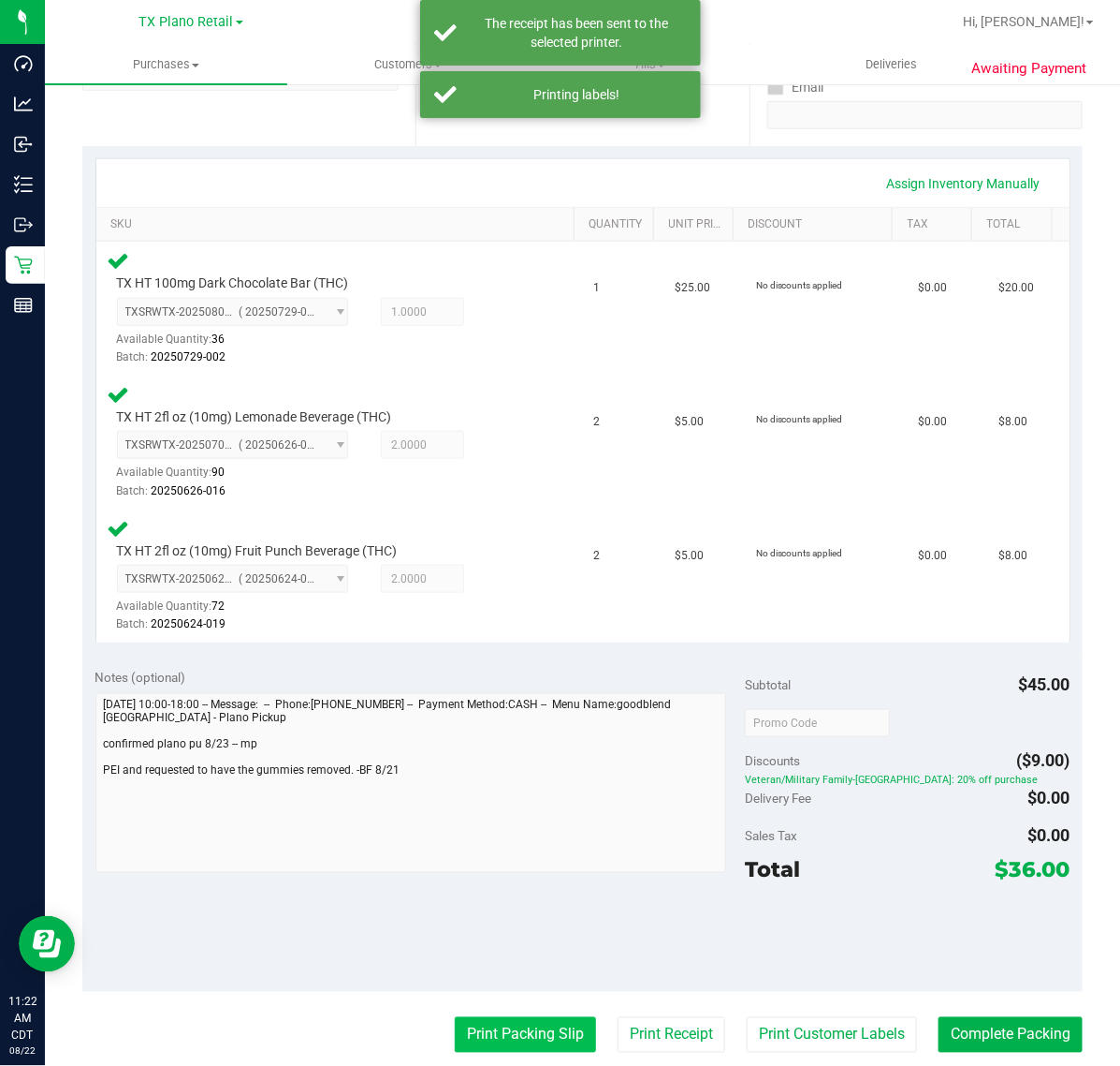
drag, startPoint x: 426, startPoint y: 1010, endPoint x: 447, endPoint y: 1024, distance: 25.2
click at [427, 1010] on purchase-details "Back Edit Purchase Cancel Purchase View Profile # 11807104 Submitted Needs revi…" at bounding box center [583, 596] width 1001 height 1692
click at [455, 1024] on button "Print Packing Slip" at bounding box center [526, 1035] width 142 height 36
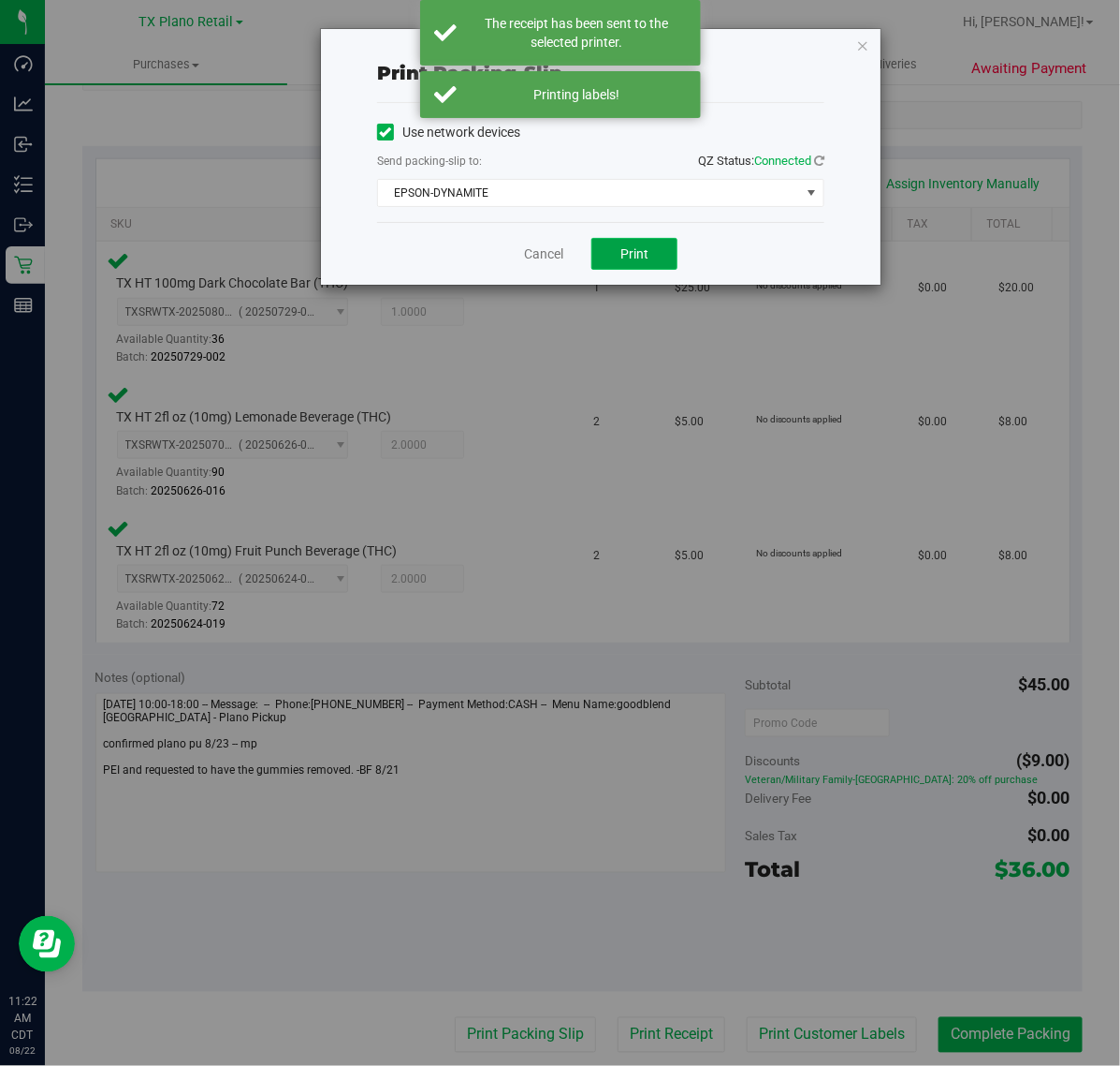
click at [658, 245] on button "Print" at bounding box center [635, 254] width 86 height 32
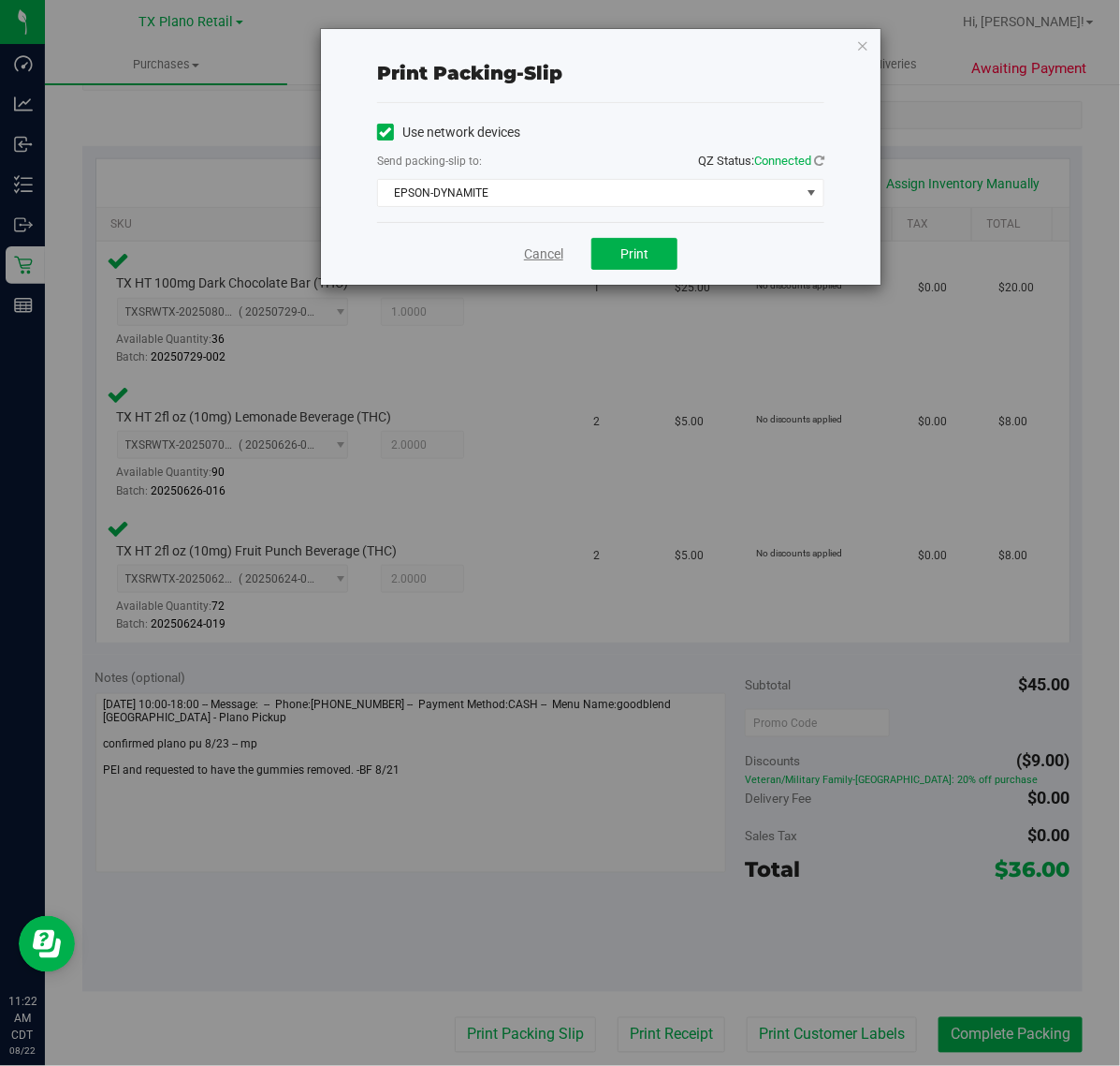
click at [534, 249] on link "Cancel" at bounding box center [544, 254] width 39 height 20
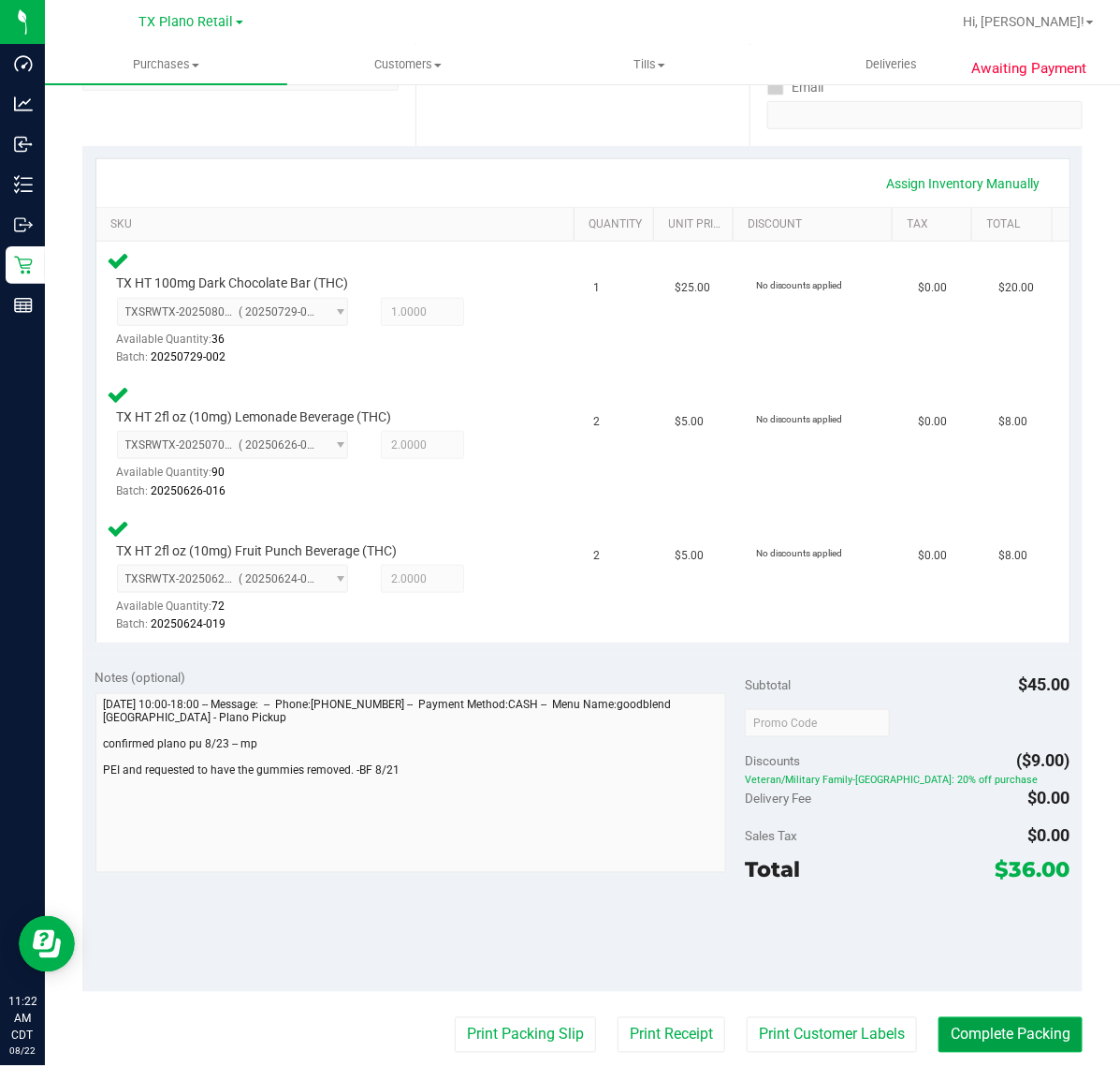
click at [952, 1035] on button "Complete Packing" at bounding box center [1011, 1035] width 145 height 36
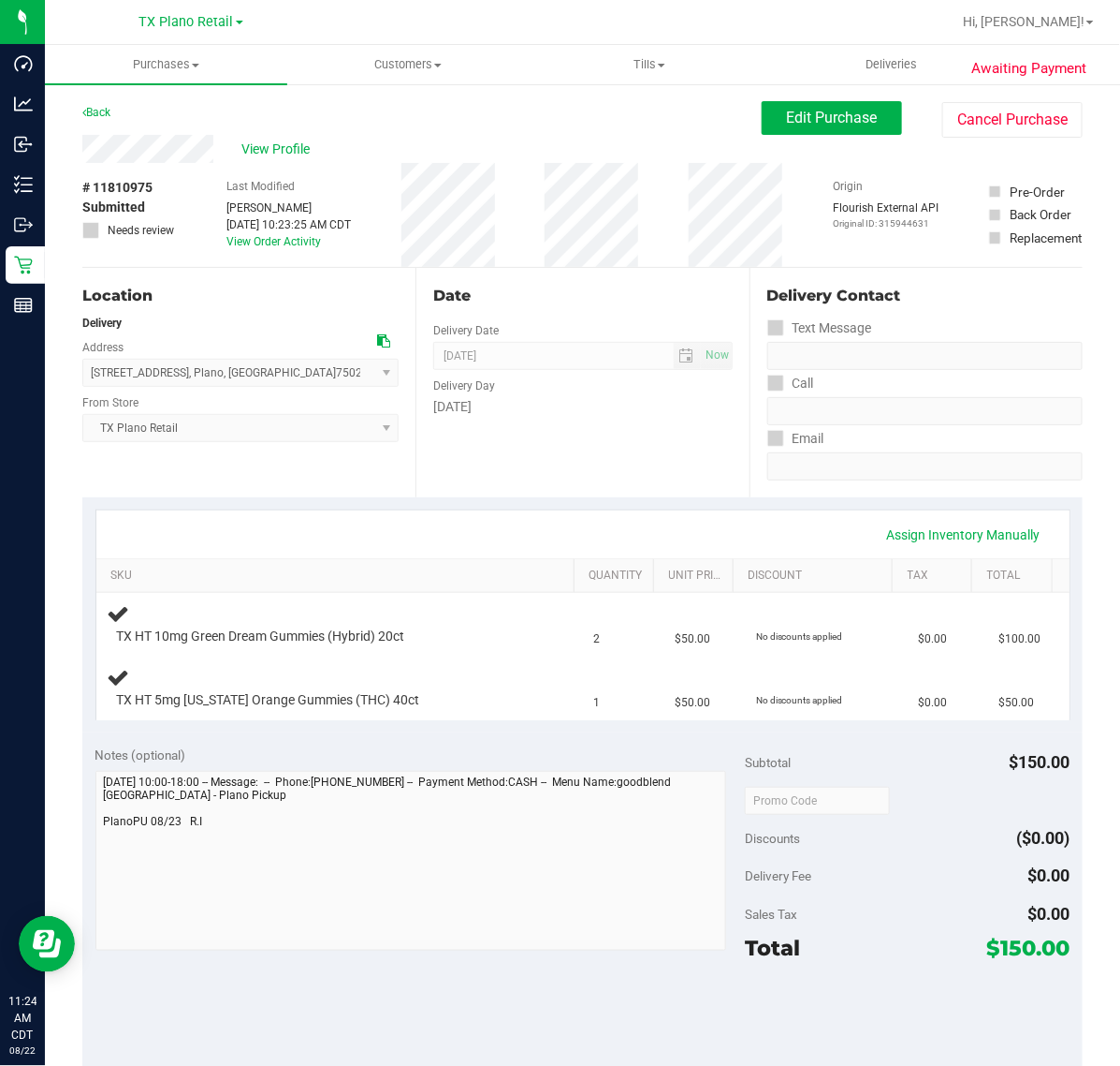
click at [461, 502] on div "Assign Inventory Manually SKU Quantity Unit Price Discount Tax Total TX HT 10mg…" at bounding box center [583, 614] width 1001 height 235
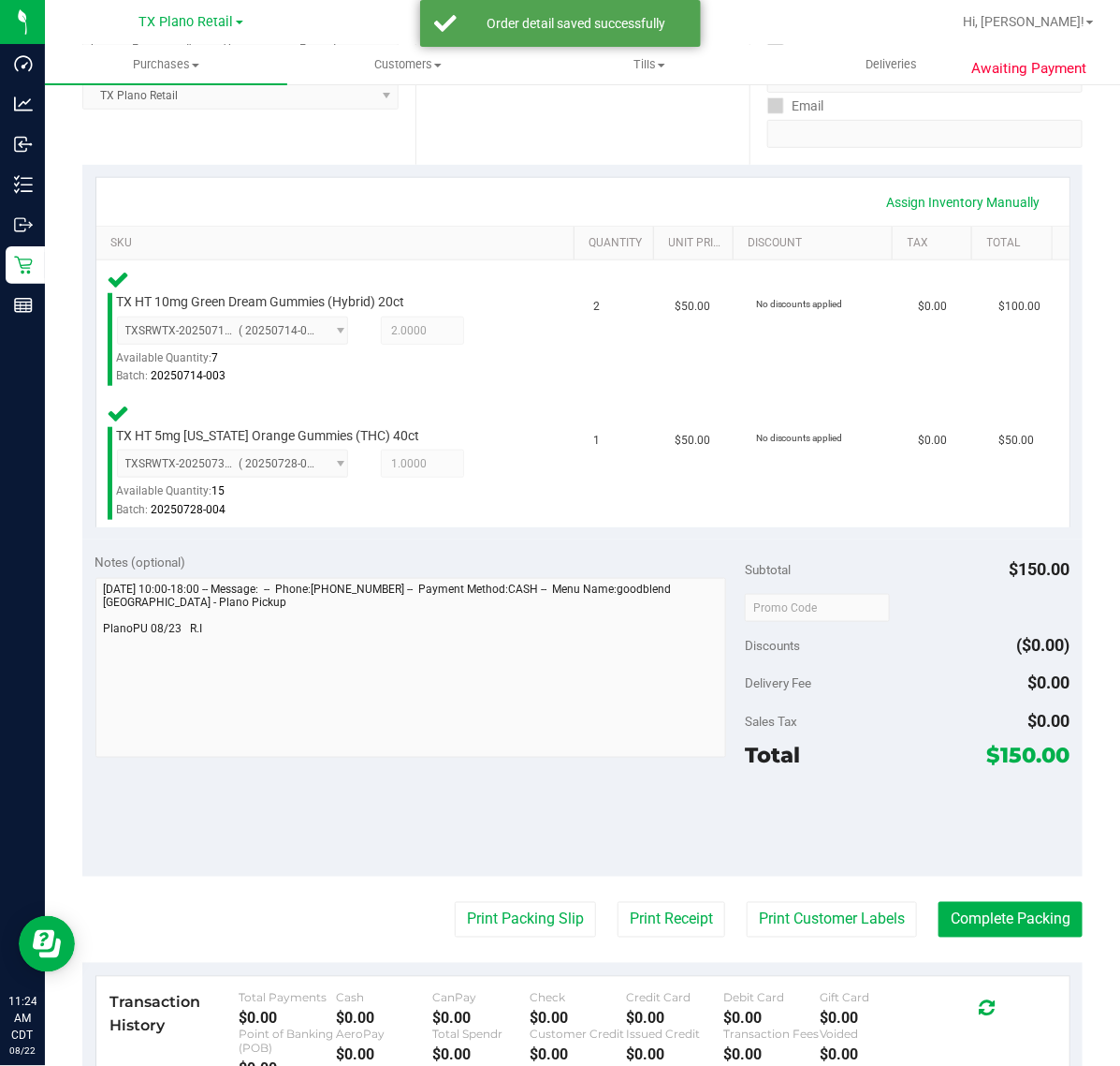
scroll to position [342, 0]
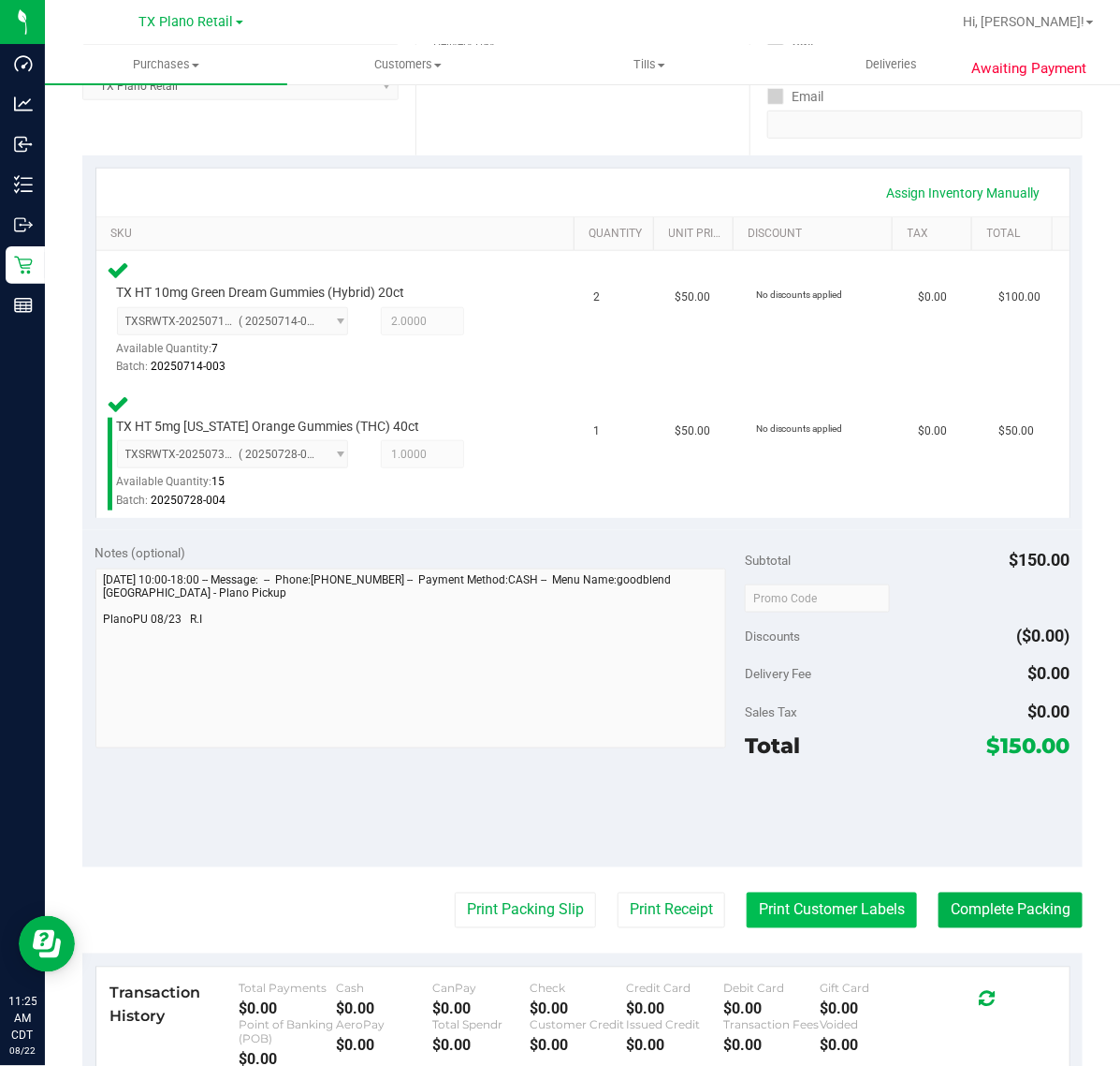
click at [835, 905] on button "Print Customer Labels" at bounding box center [832, 910] width 170 height 36
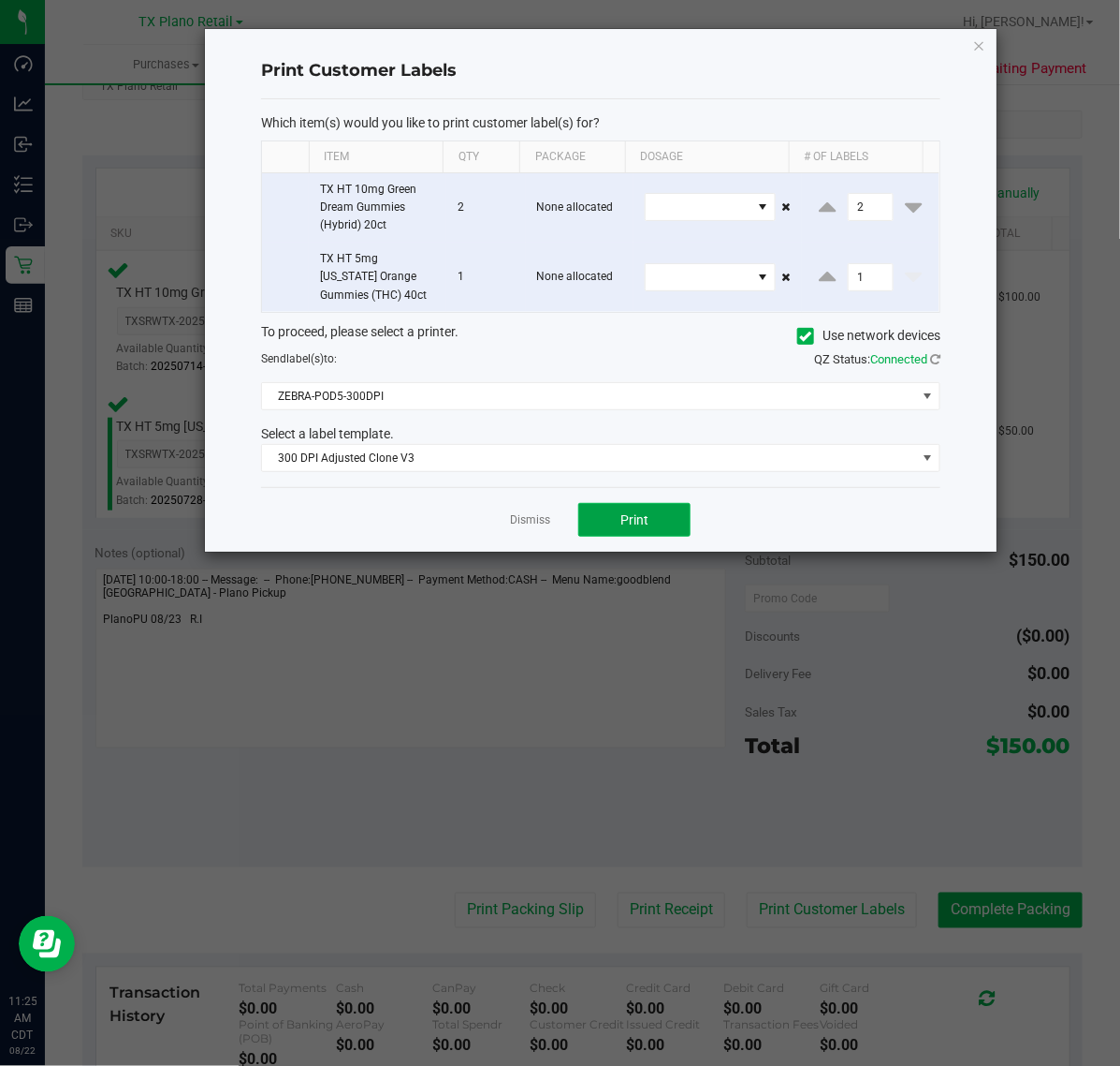
click at [637, 513] on span "Print" at bounding box center [635, 519] width 28 height 15
click at [517, 528] on link "Dismiss" at bounding box center [529, 519] width 40 height 16
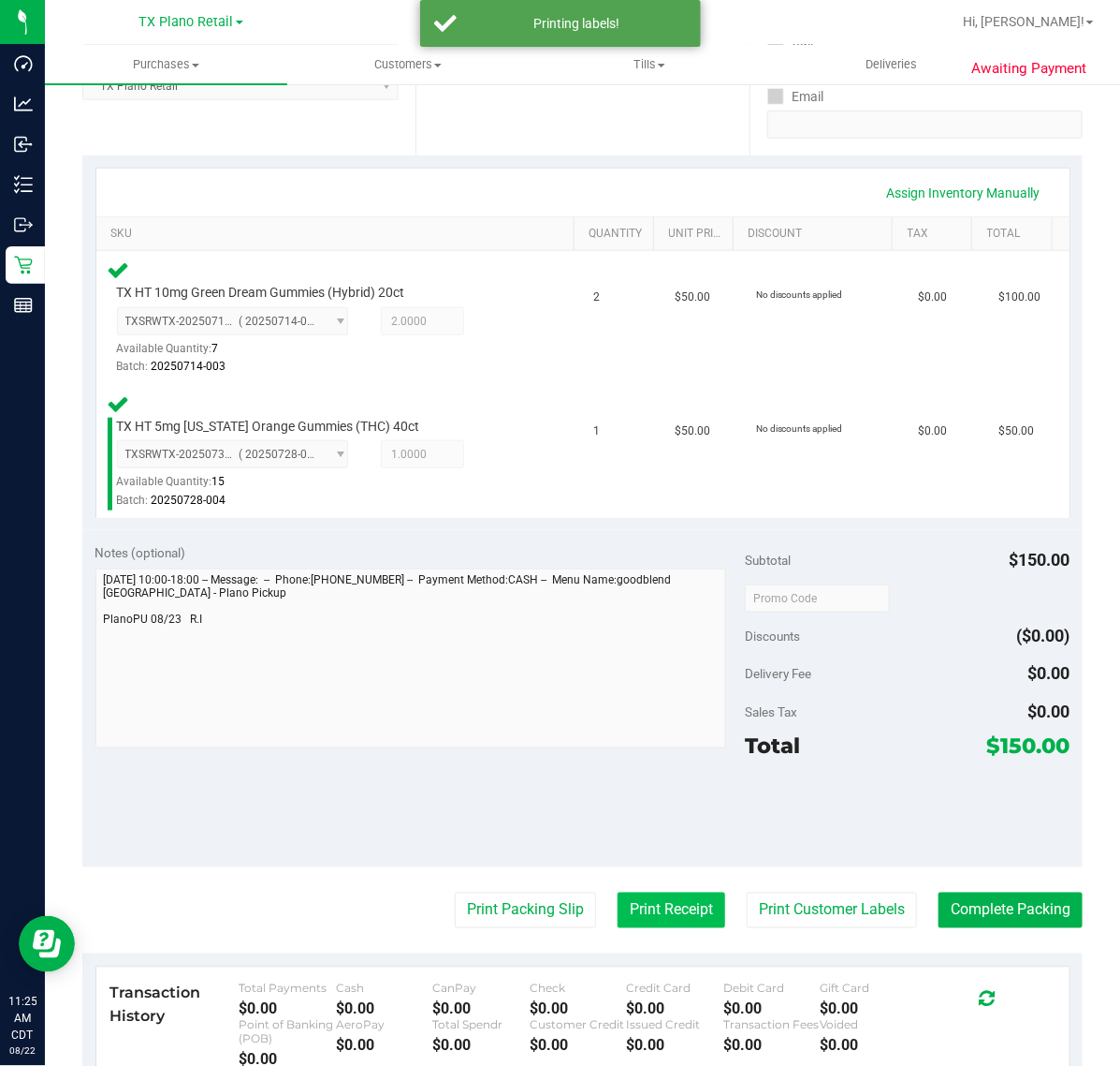
click at [667, 909] on button "Print Receipt" at bounding box center [671, 910] width 108 height 36
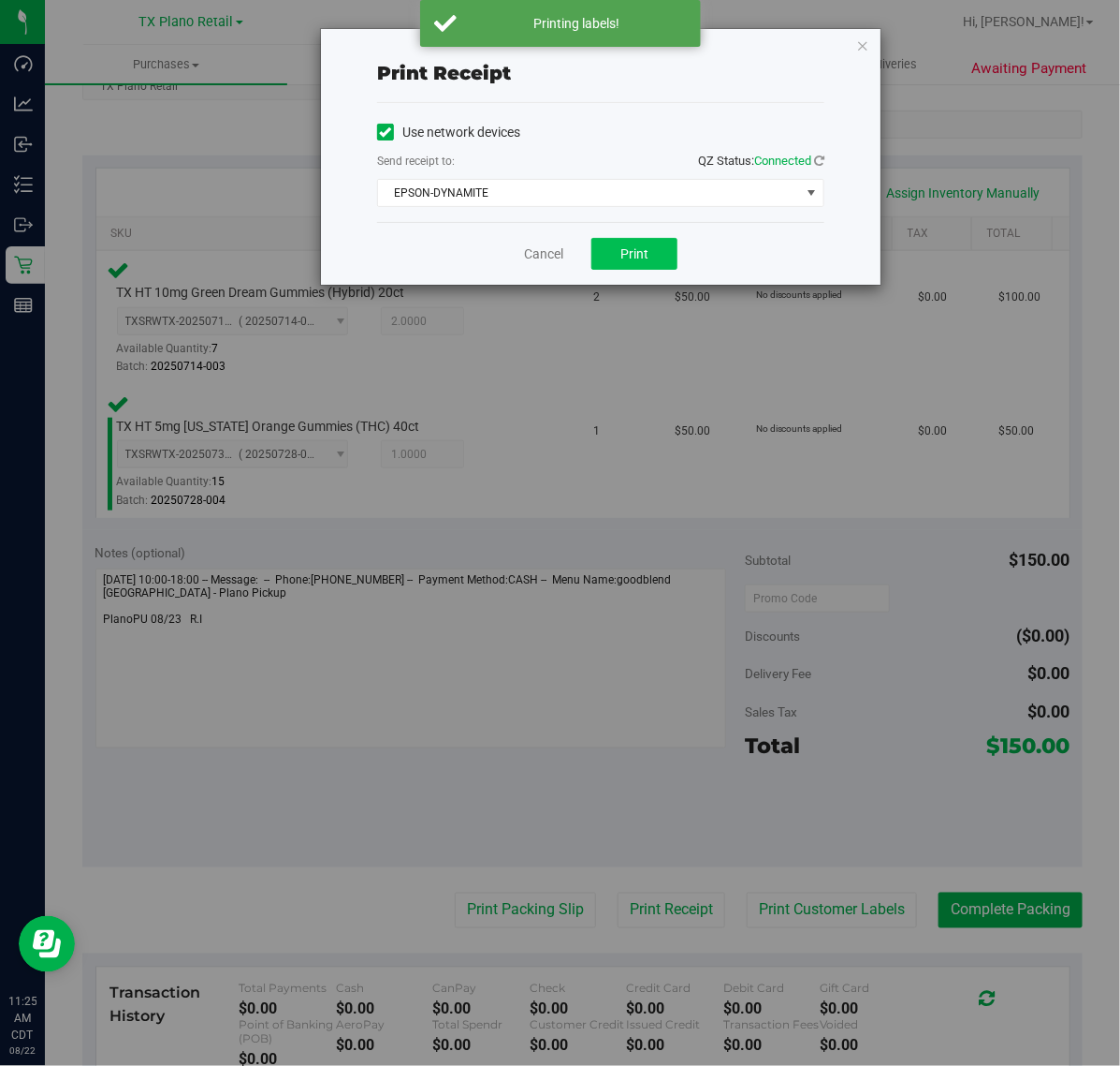
click at [638, 246] on span "Print" at bounding box center [635, 254] width 28 height 15
click at [538, 251] on link "Cancel" at bounding box center [536, 254] width 39 height 20
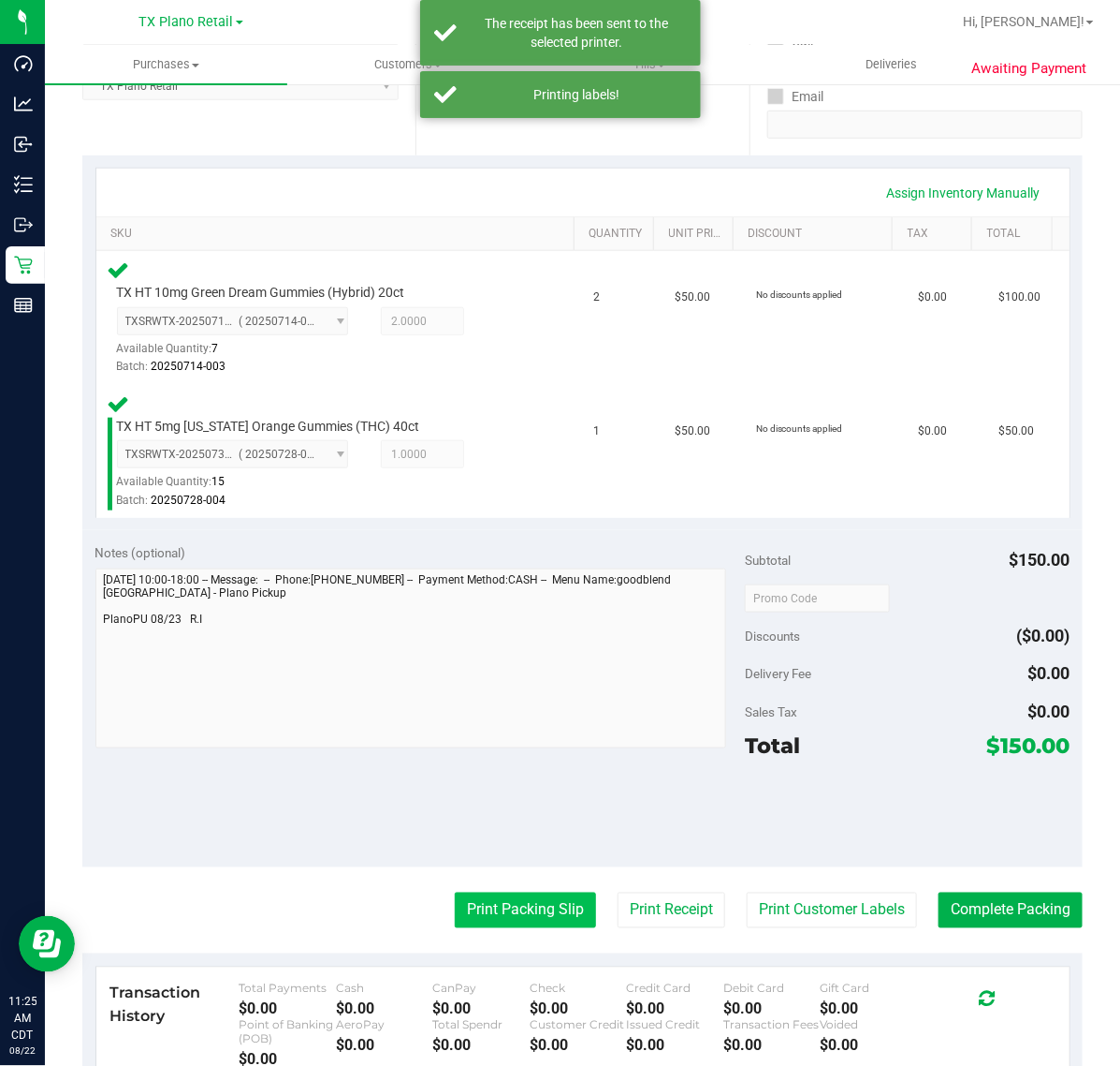
click at [474, 919] on button "Print Packing Slip" at bounding box center [526, 910] width 142 height 36
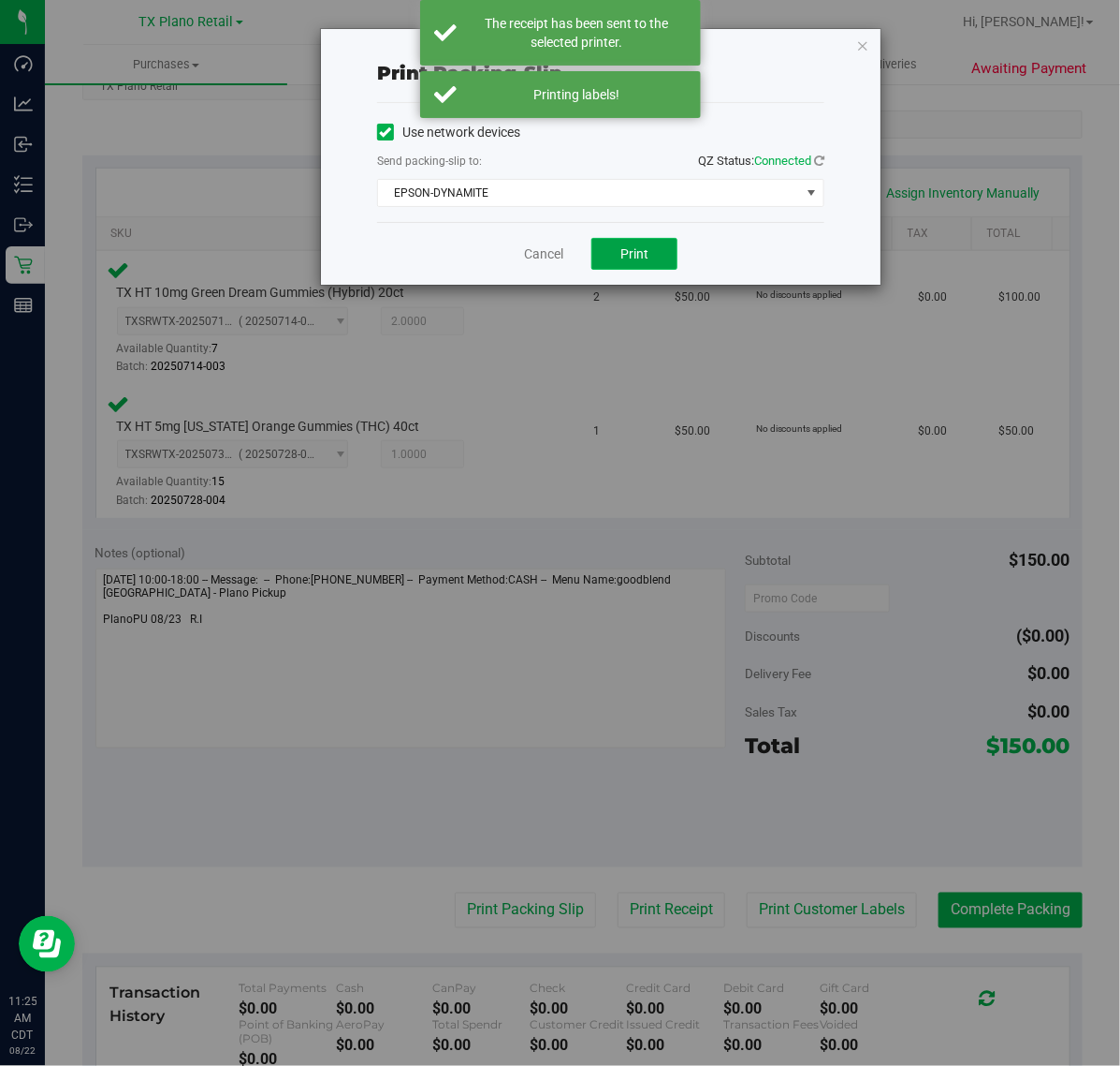
click at [637, 254] on span "Print" at bounding box center [635, 254] width 28 height 15
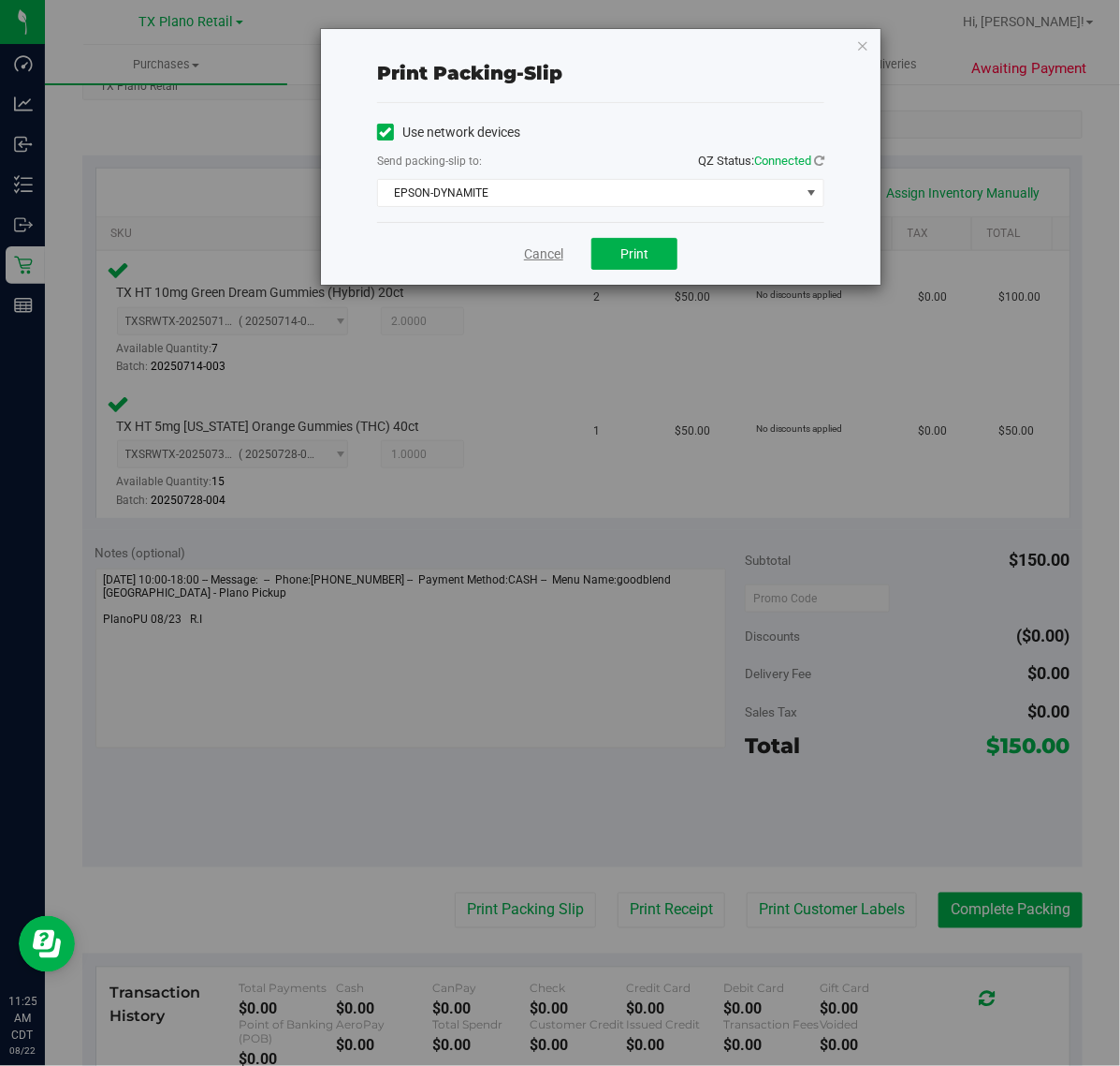
click at [539, 254] on link "Cancel" at bounding box center [544, 254] width 39 height 20
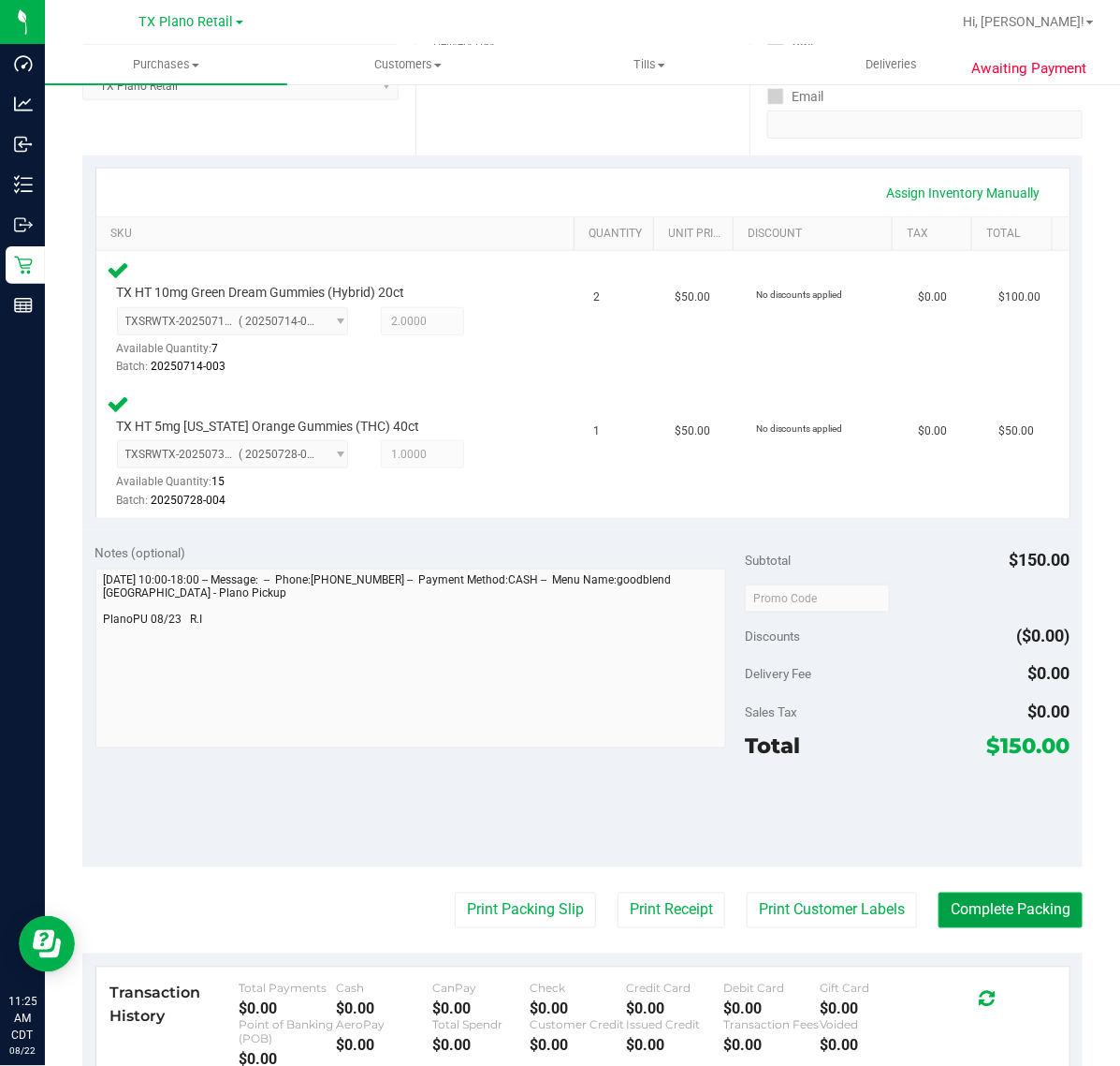
click at [960, 904] on button "Complete Packing" at bounding box center [1011, 910] width 145 height 36
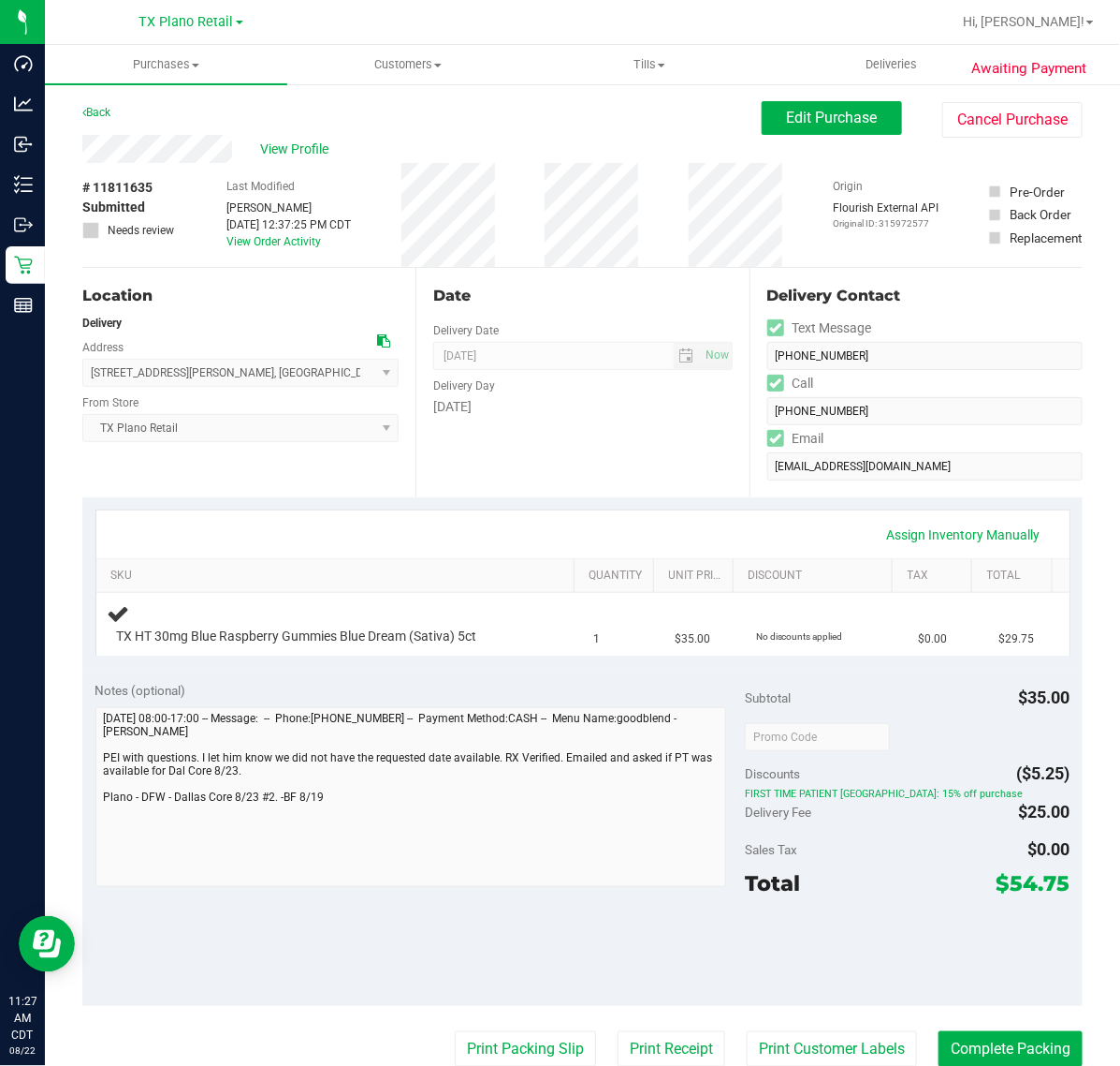
click at [625, 511] on div "Assign Inventory Manually" at bounding box center [583, 533] width 974 height 48
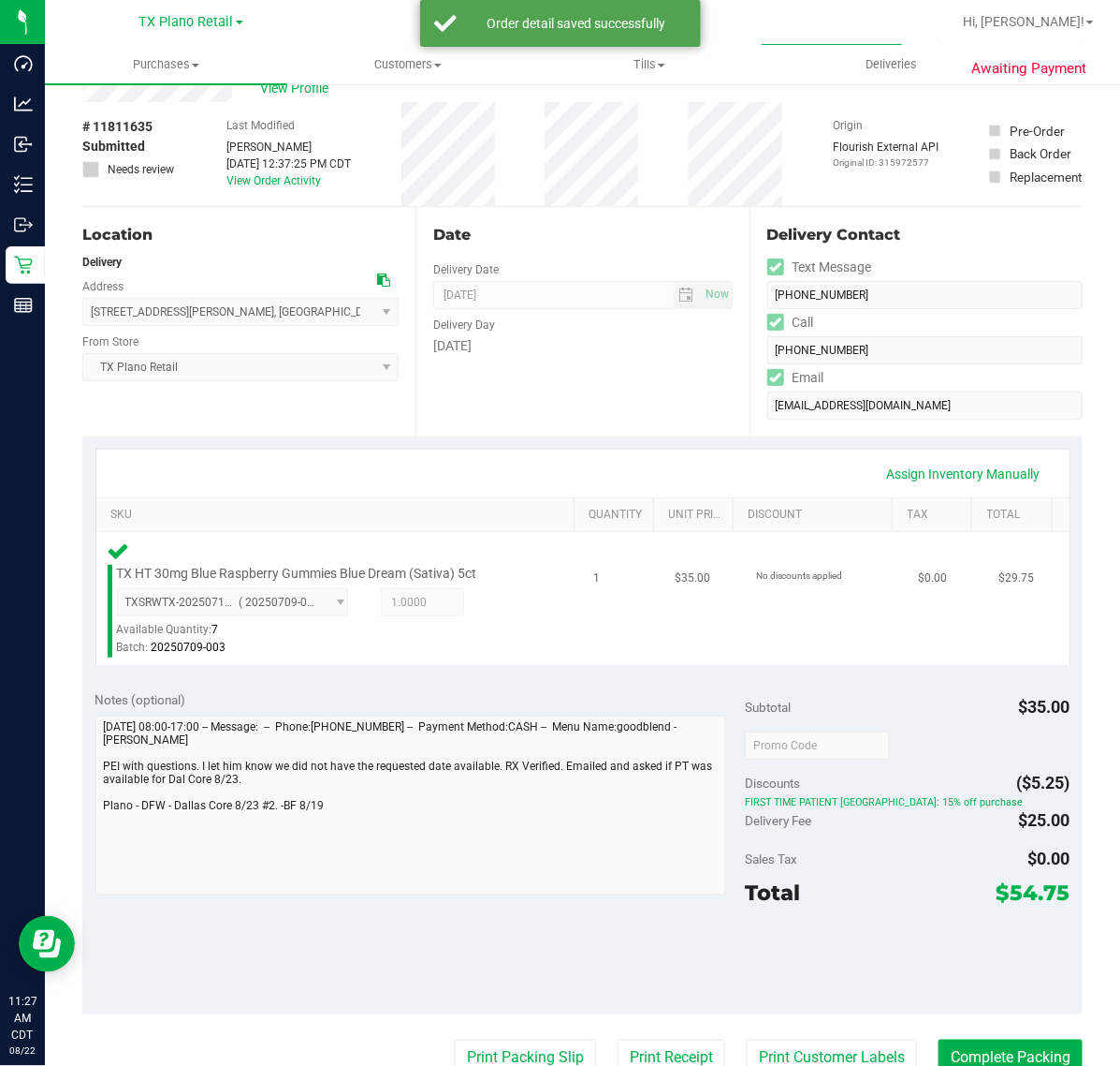
scroll to position [117, 0]
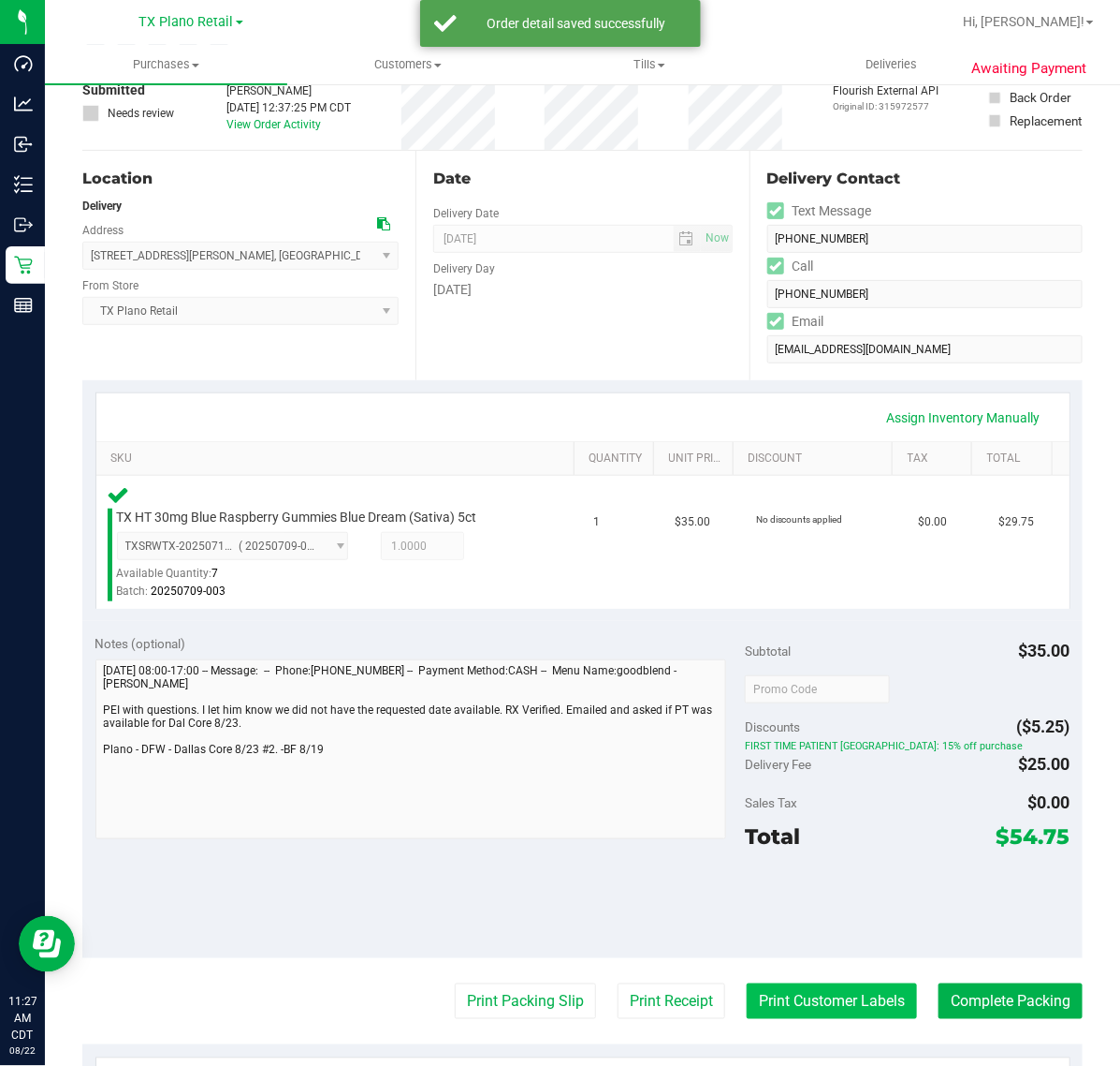
click at [786, 998] on button "Print Customer Labels" at bounding box center [832, 1001] width 170 height 36
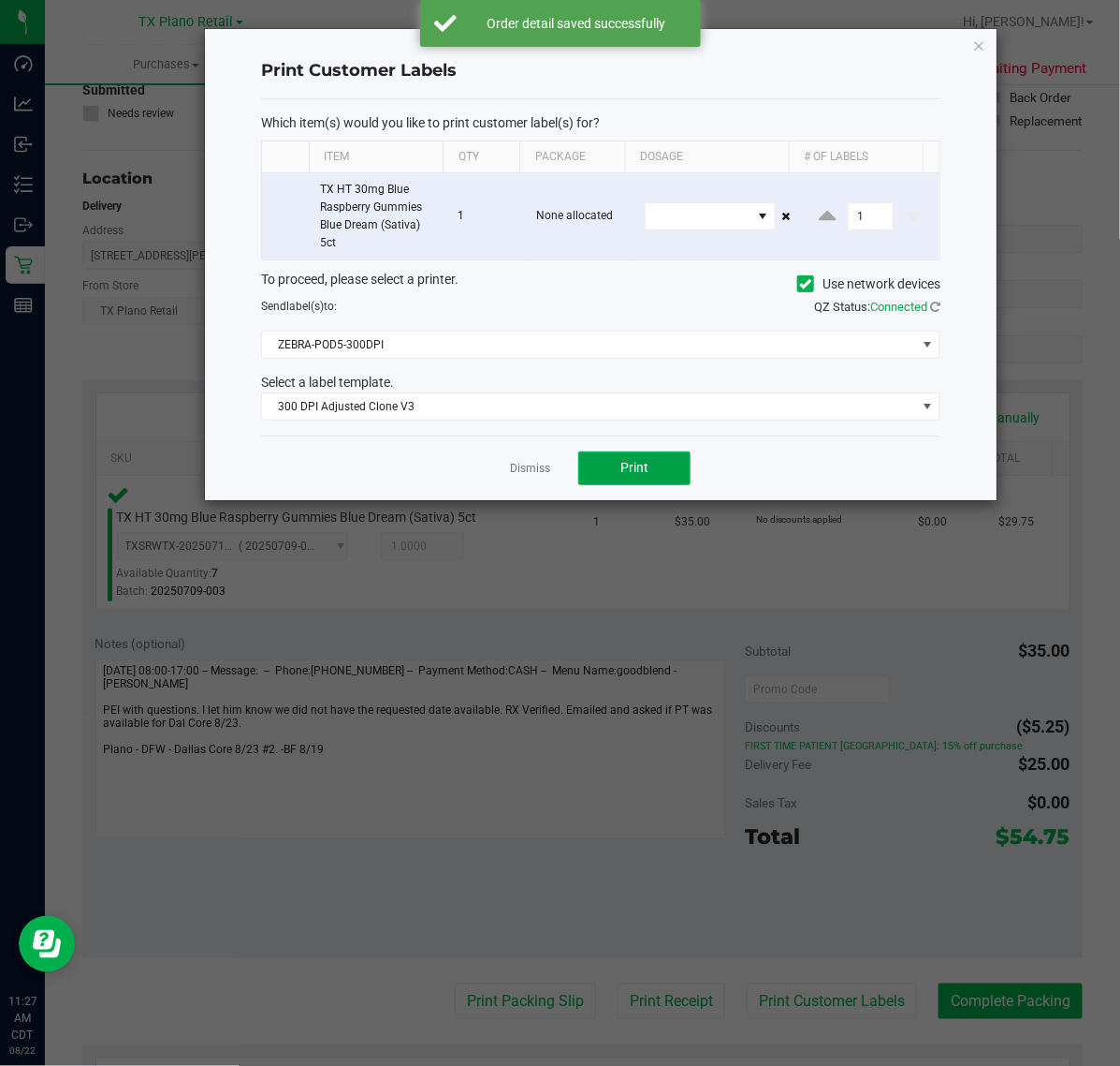
click at [672, 482] on button "Print" at bounding box center [635, 469] width 113 height 34
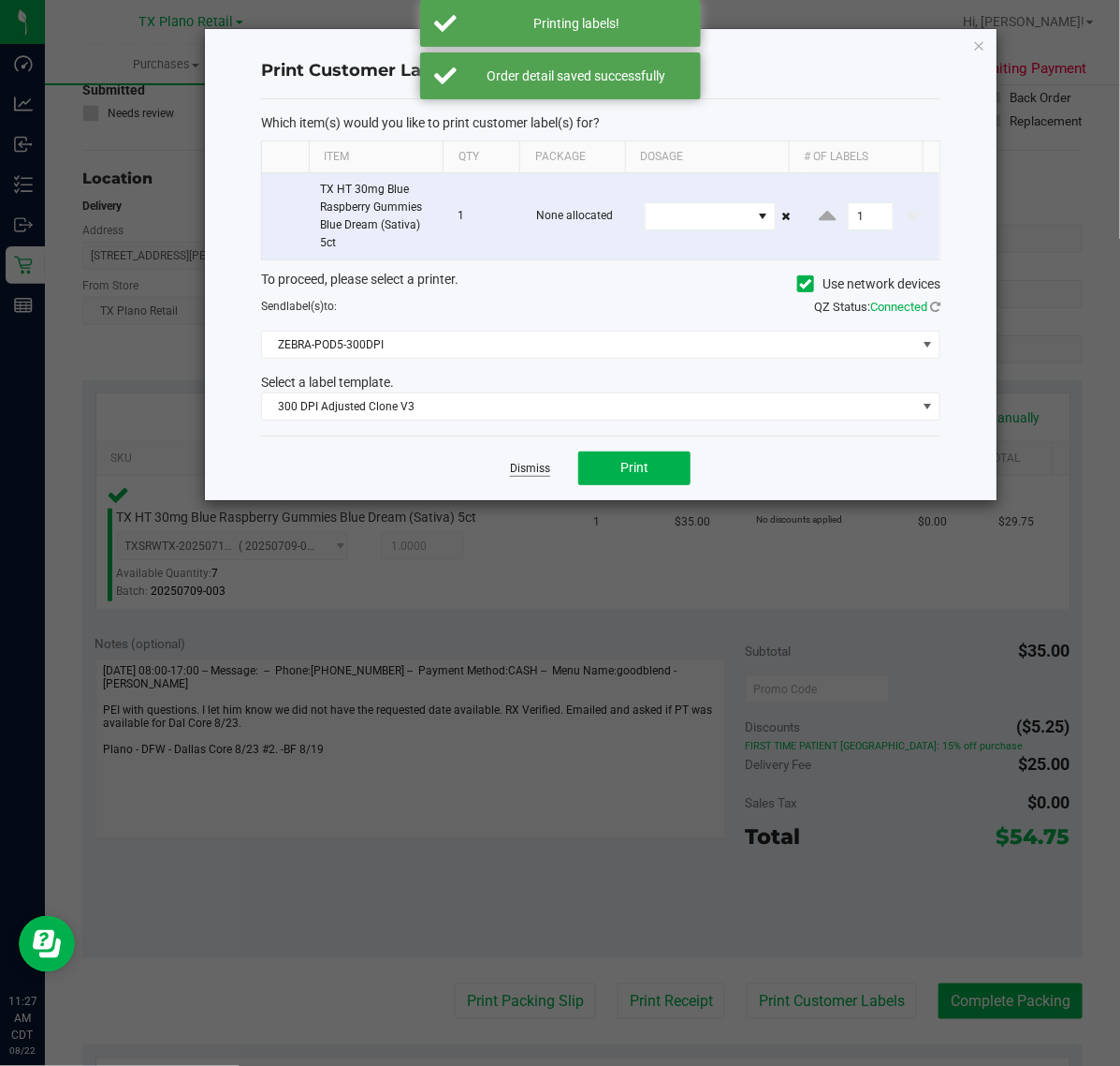
click at [534, 472] on link "Dismiss" at bounding box center [529, 469] width 40 height 16
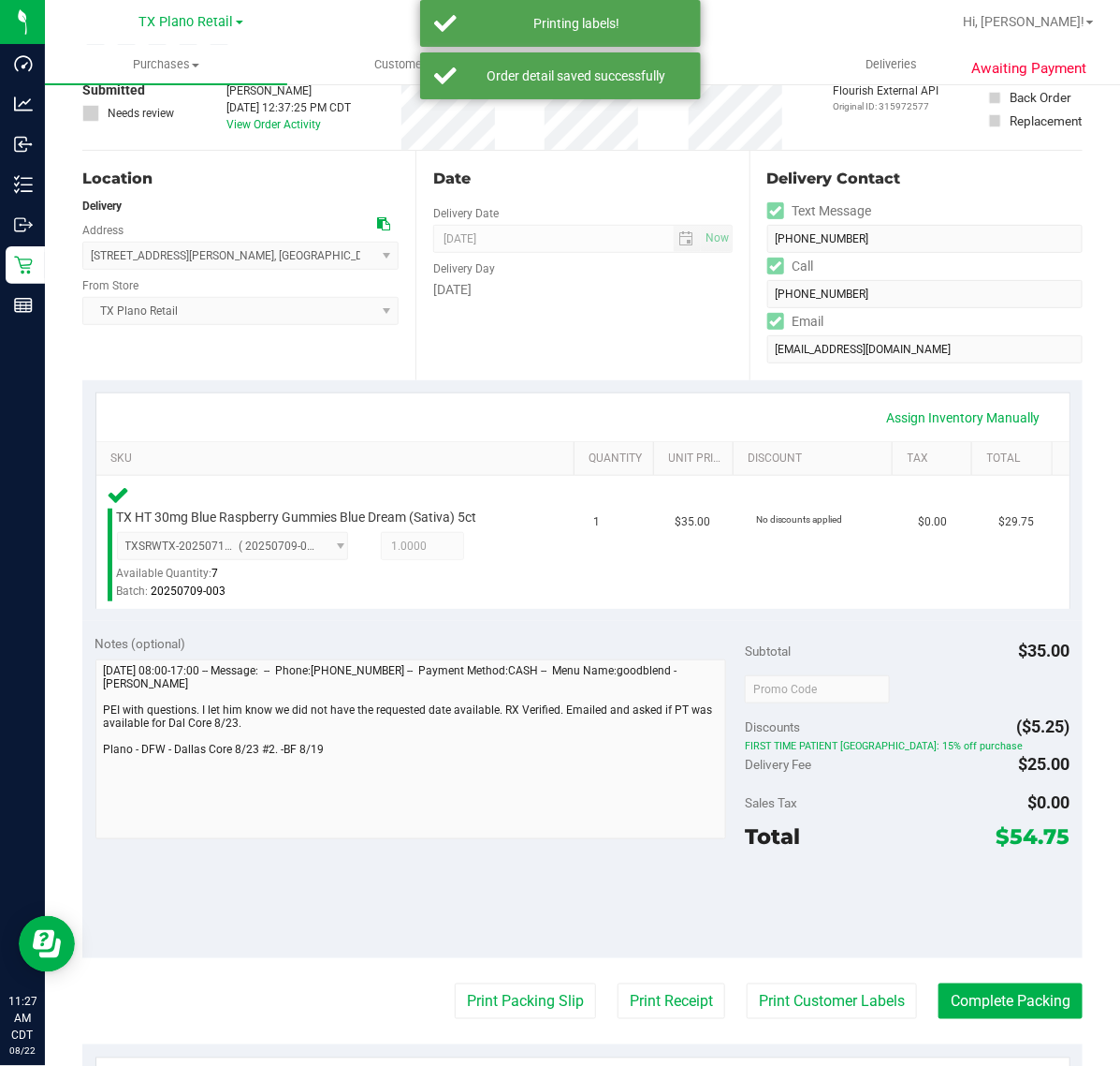
click at [663, 1022] on purchase-details "Back Edit Purchase Cancel Purchase View Profile # 11811635 Submitted Needs revi…" at bounding box center [583, 696] width 1001 height 1424
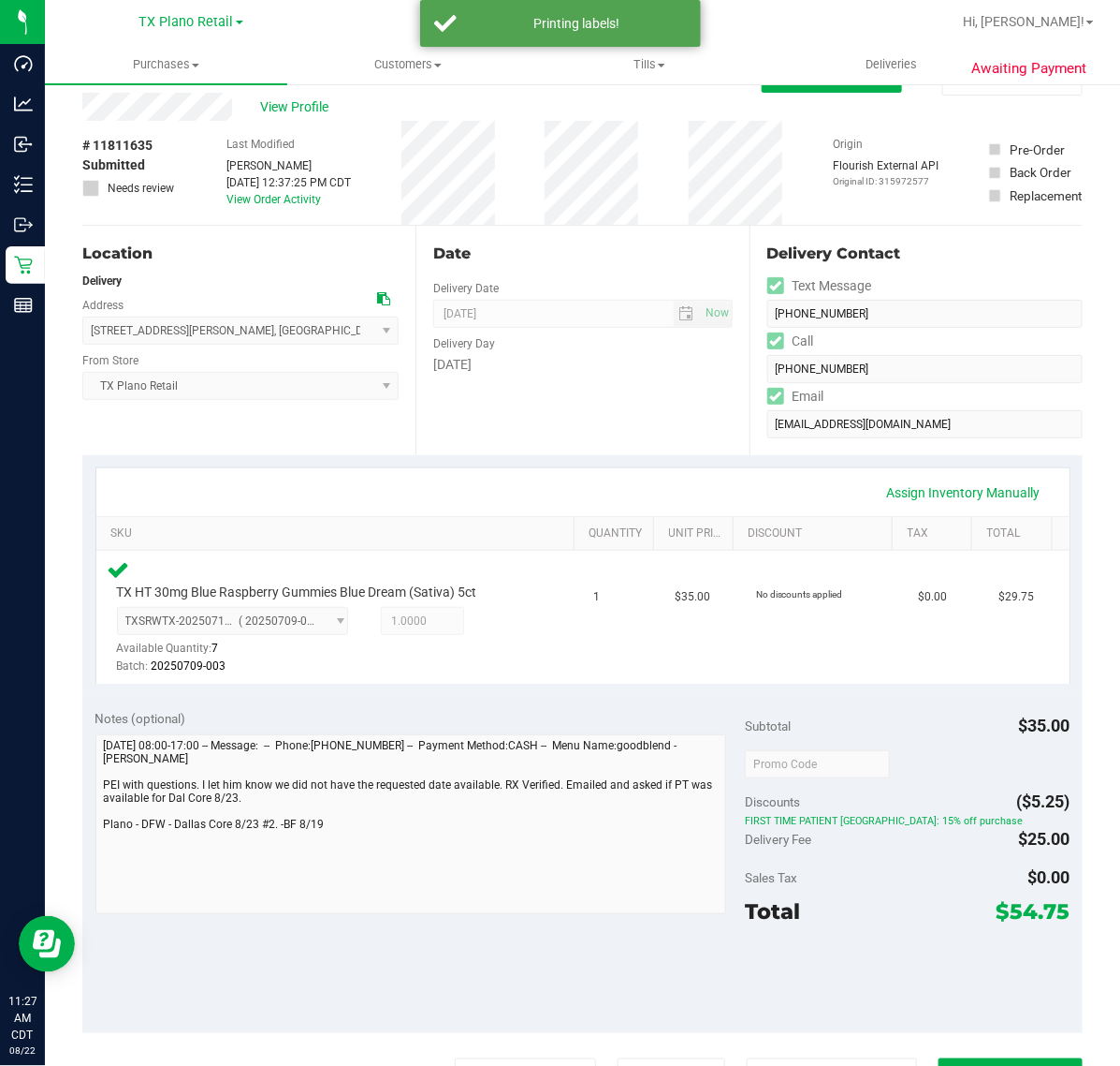
scroll to position [0, 0]
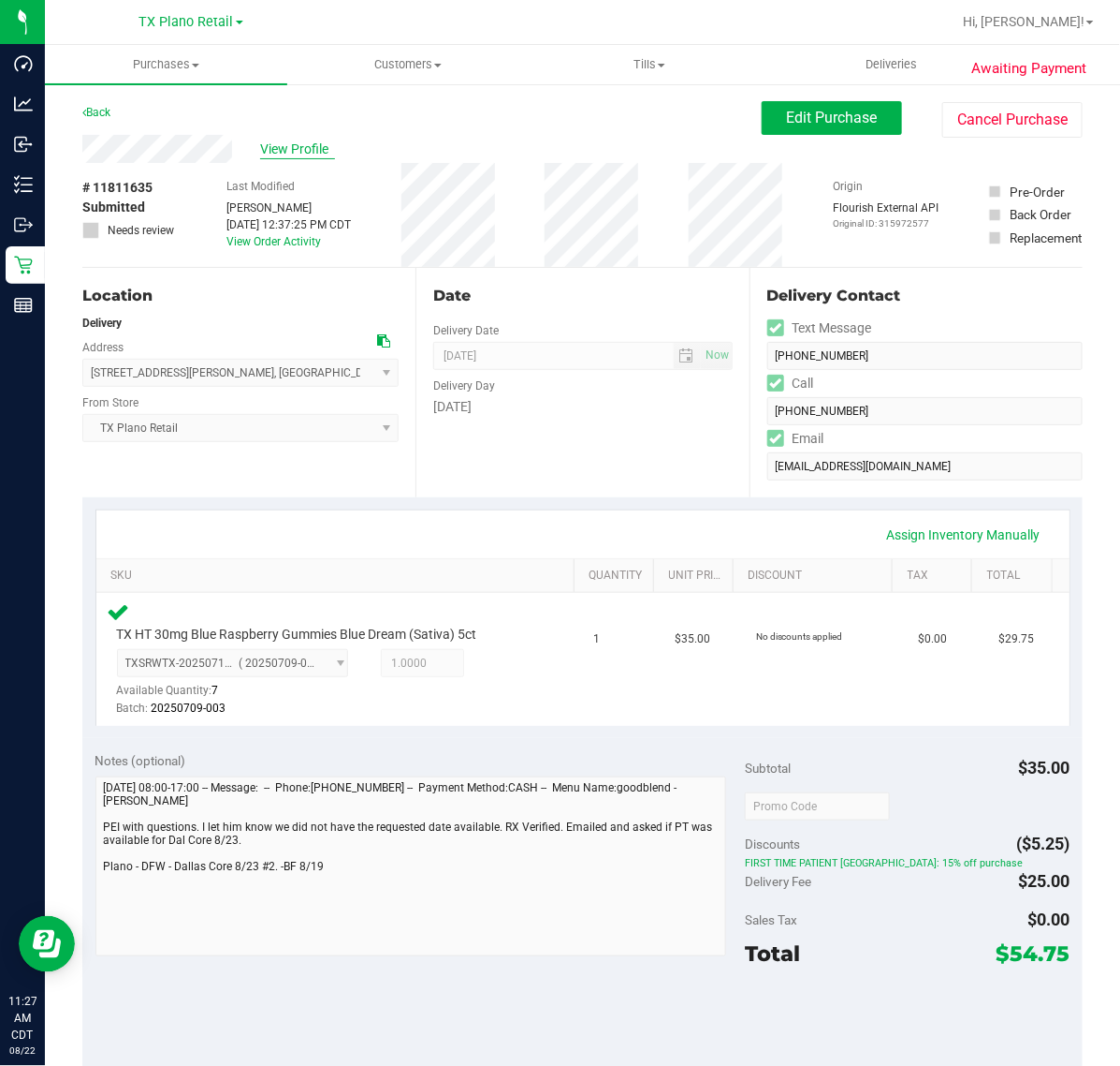
click at [315, 143] on span "View Profile" at bounding box center [298, 149] width 75 height 20
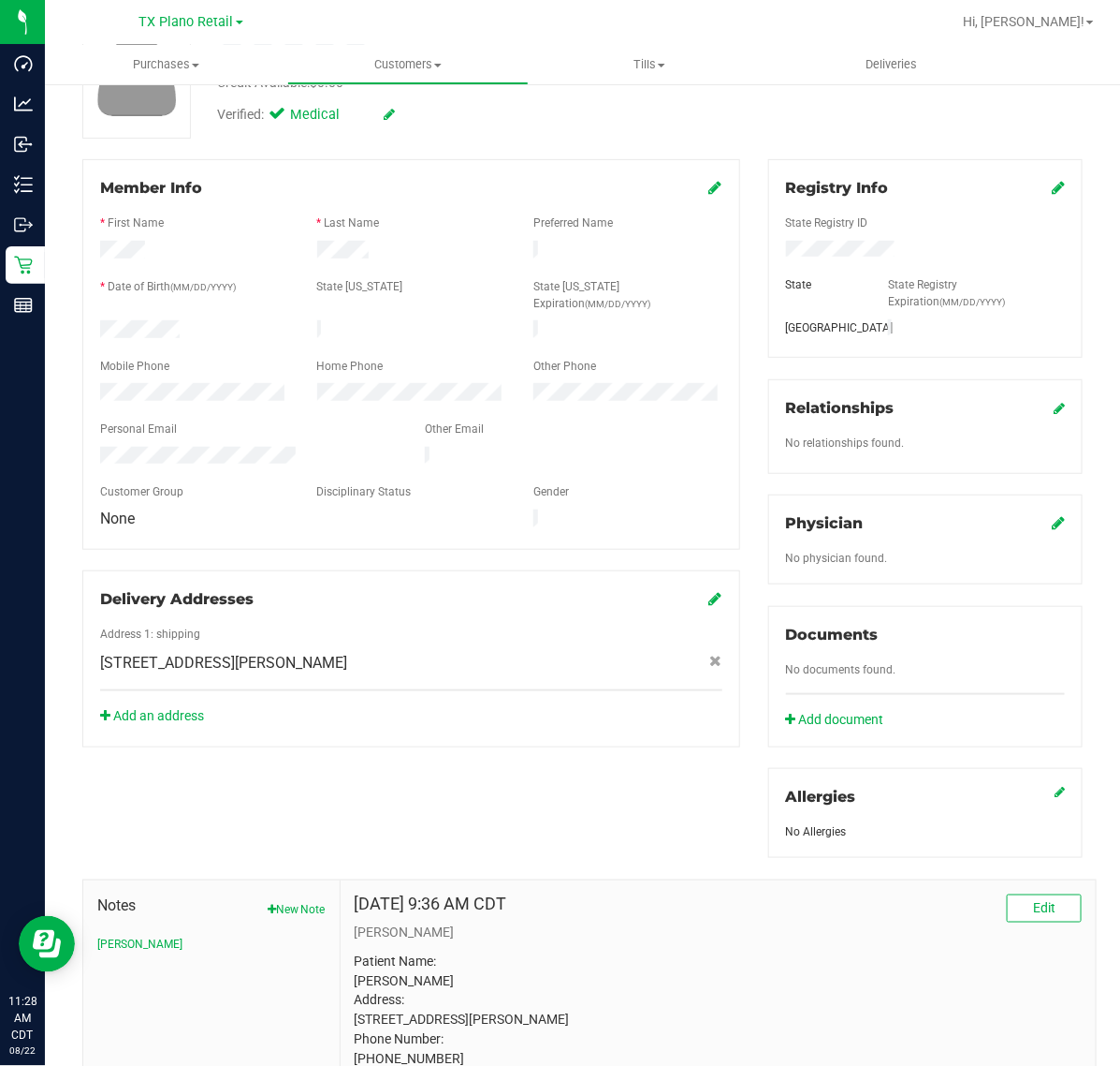
scroll to position [5, 0]
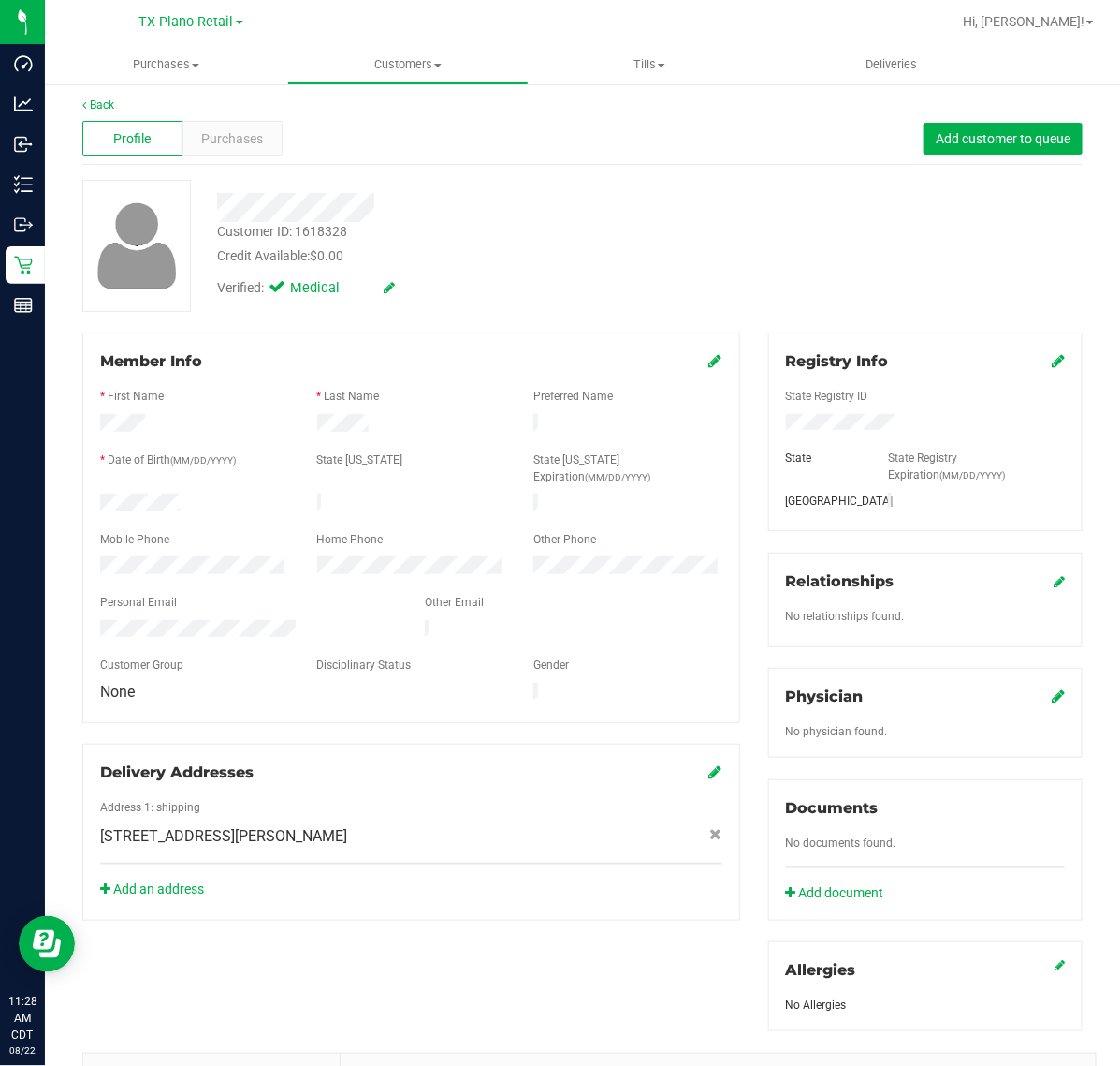
click at [1052, 695] on icon at bounding box center [1059, 696] width 13 height 15
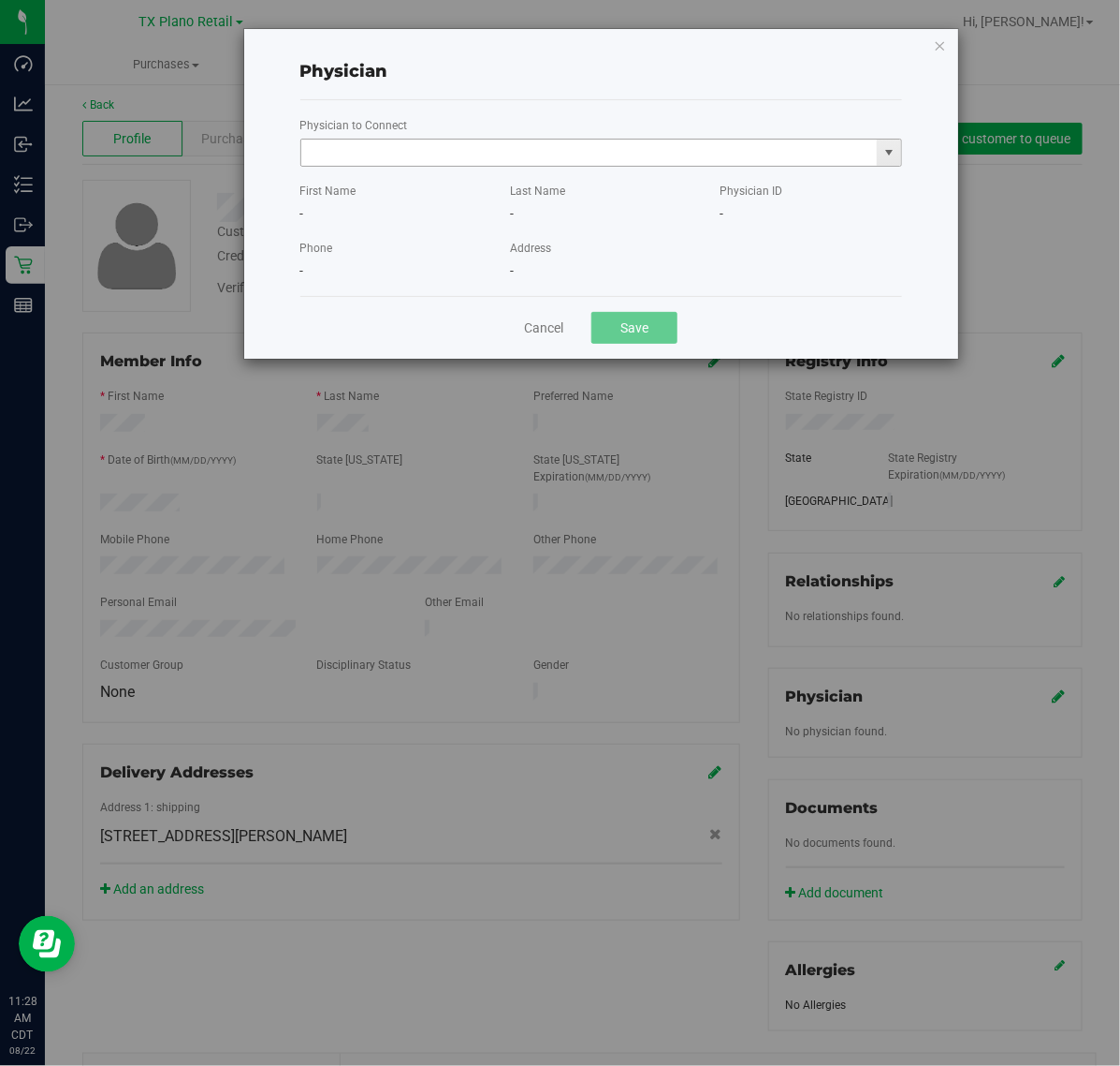
click at [700, 144] on input "text" at bounding box center [590, 153] width 576 height 26
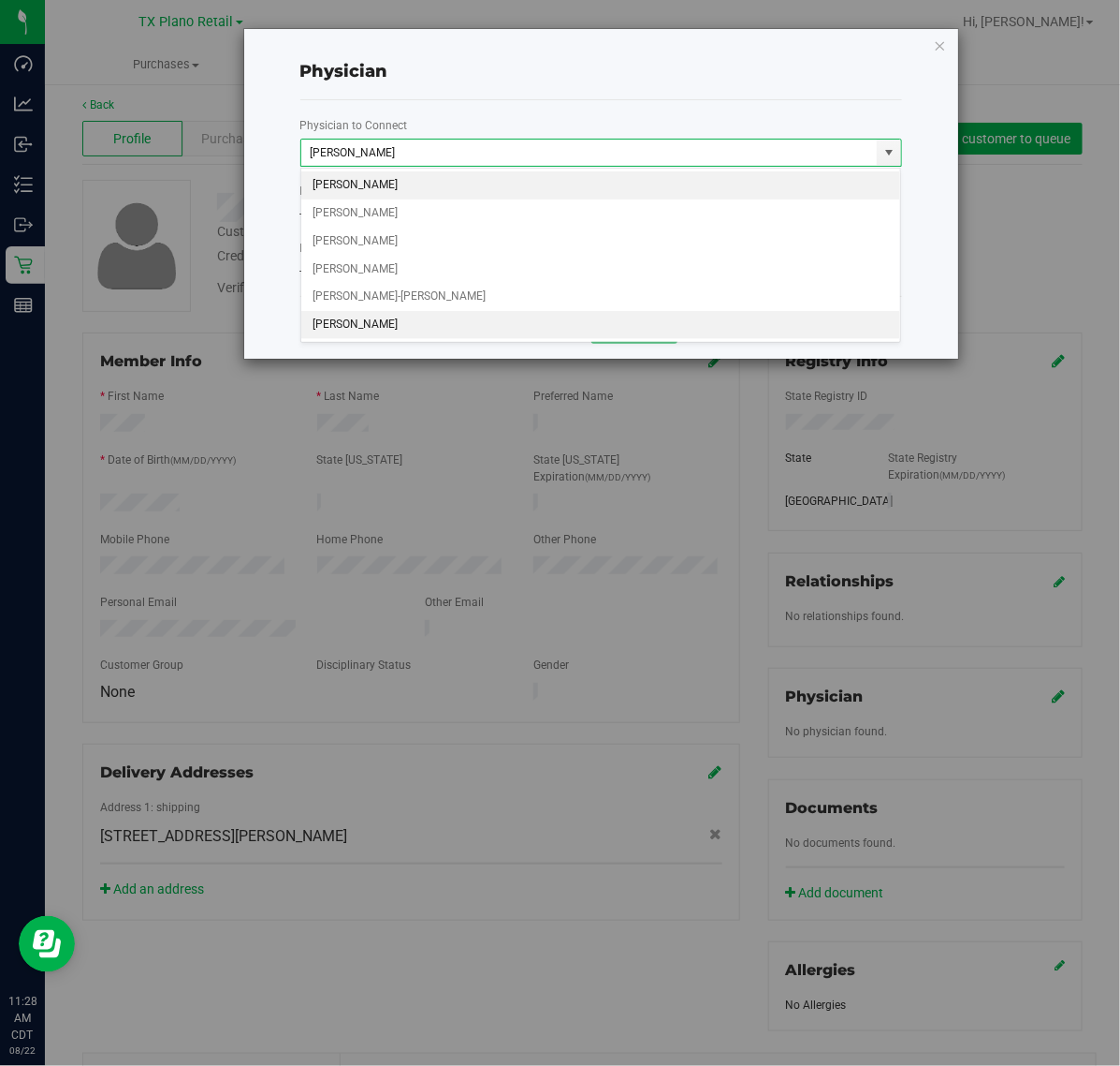
click at [545, 319] on li "An Chen" at bounding box center [601, 325] width 600 height 28
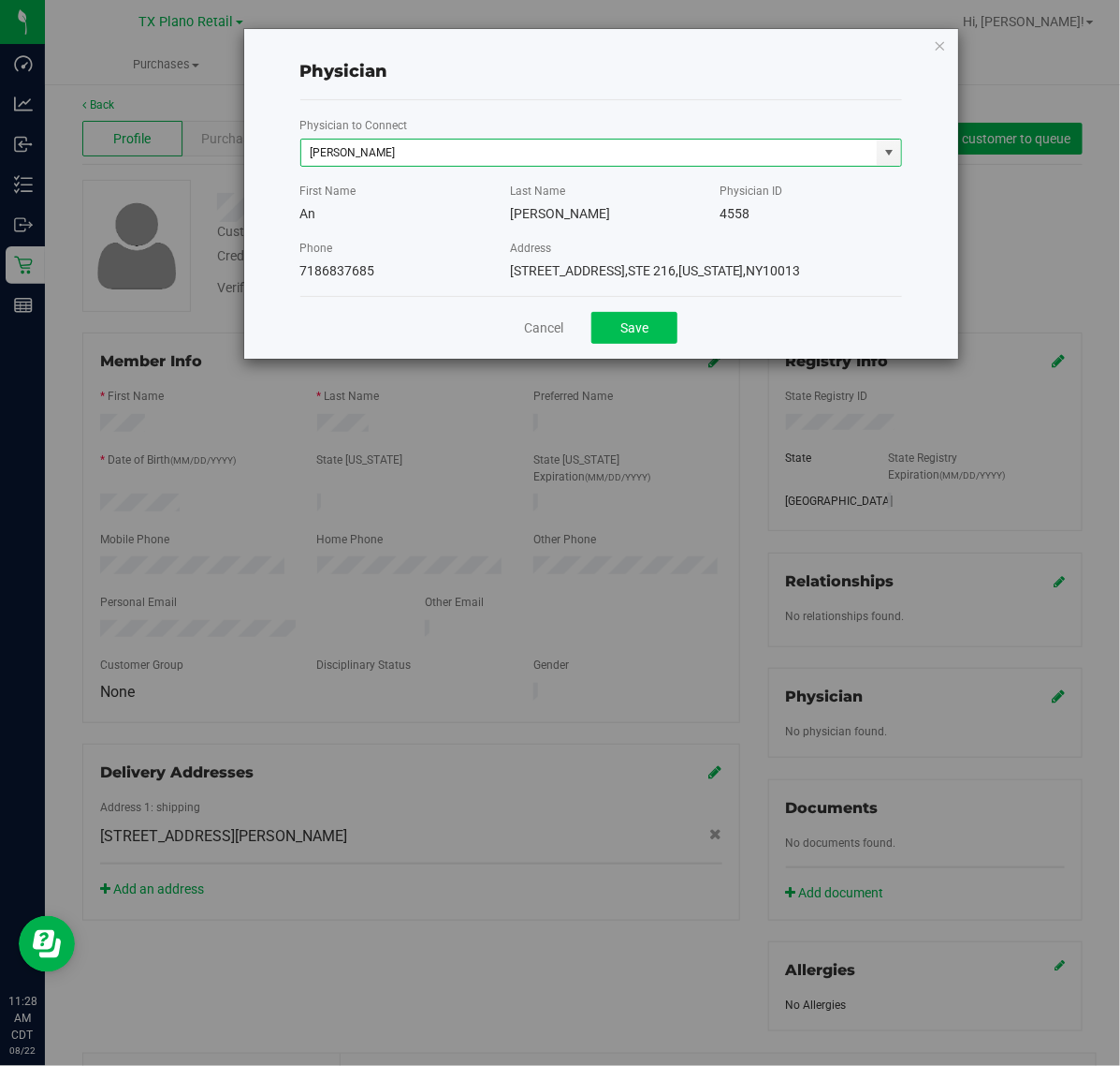
type input "An Chen"
click at [651, 332] on button "Save" at bounding box center [635, 328] width 86 height 32
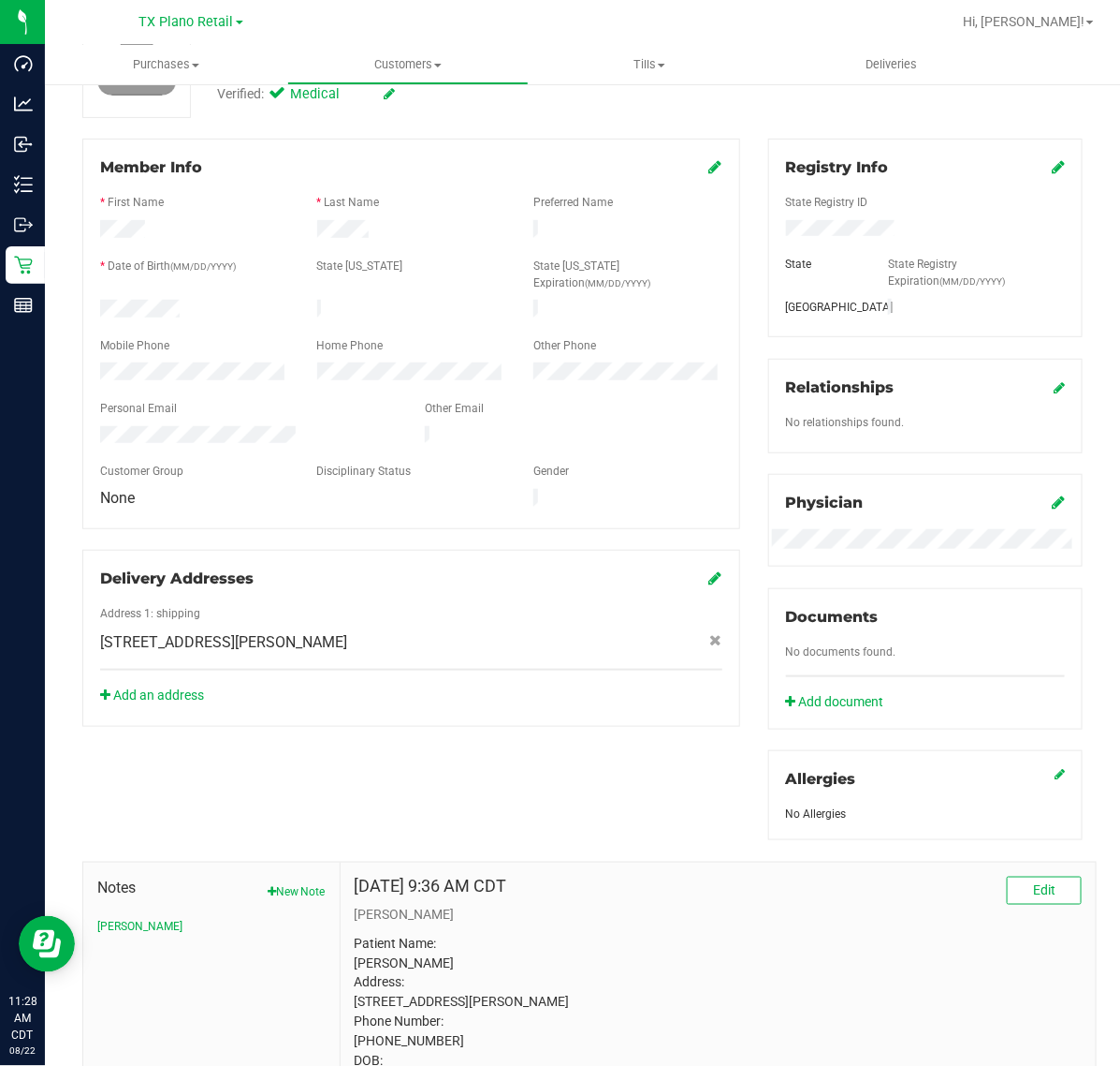
scroll to position [0, 0]
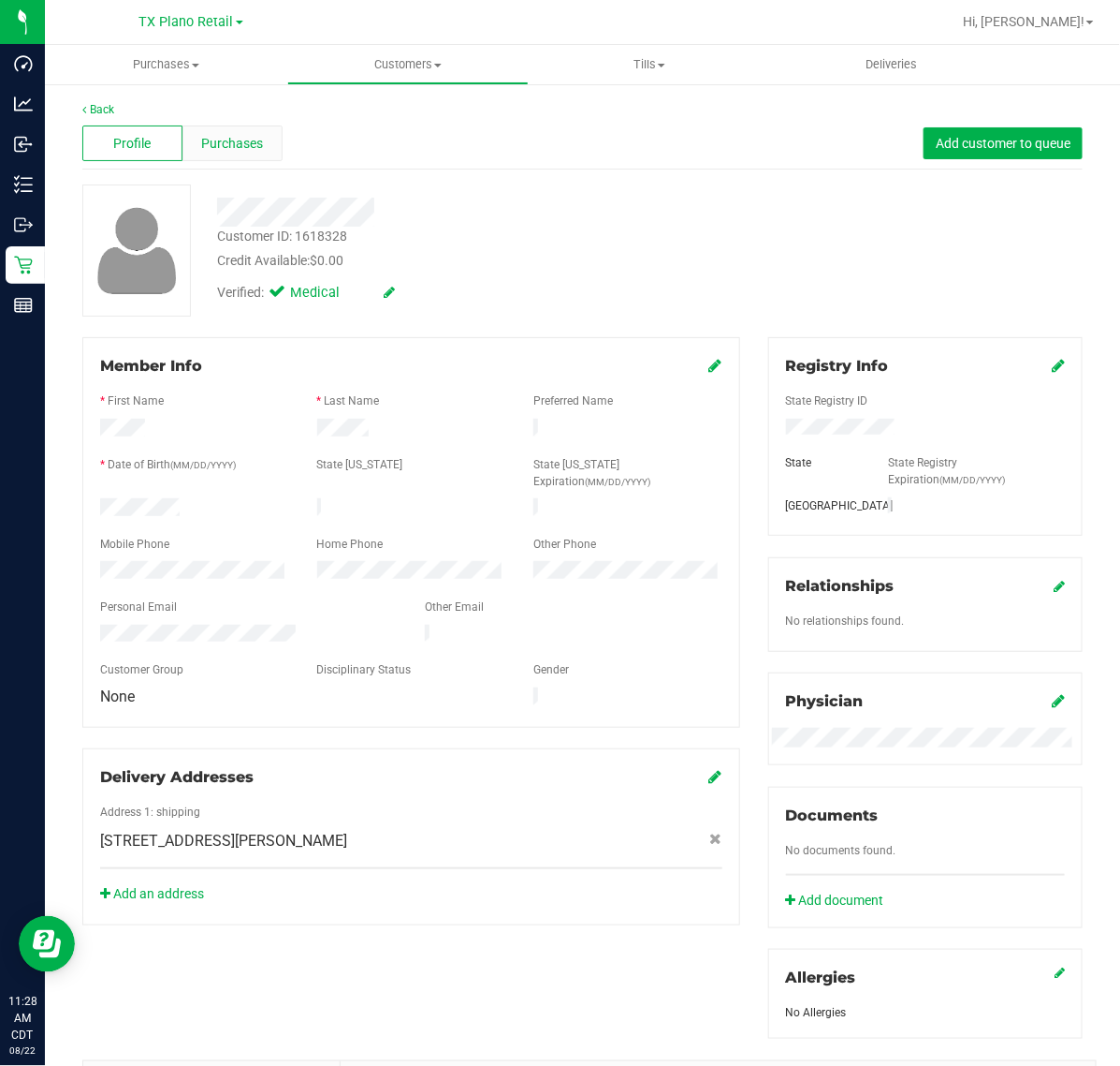
click at [220, 138] on span "Purchases" at bounding box center [232, 144] width 62 height 20
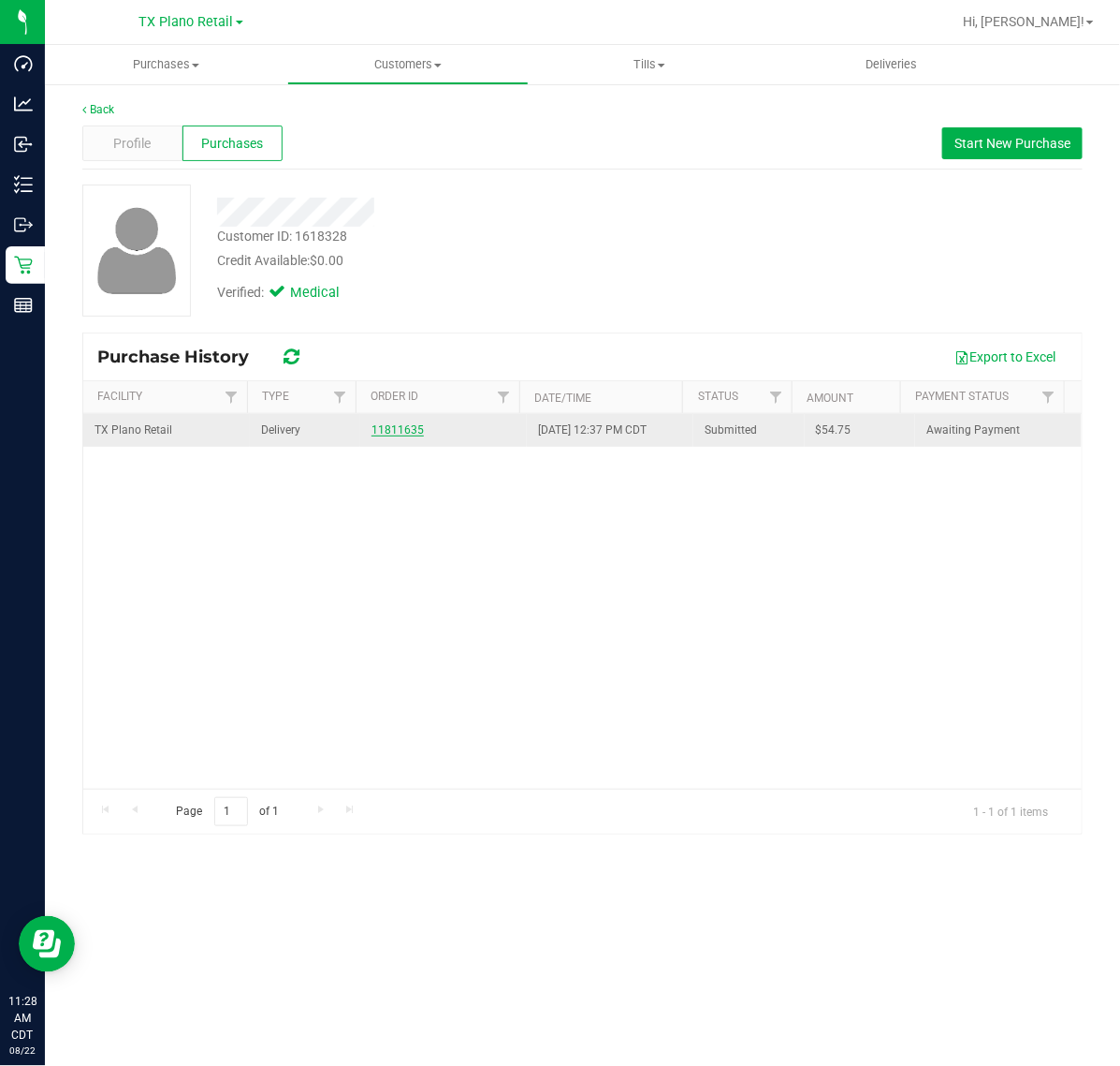
click at [395, 427] on link "11811635" at bounding box center [398, 430] width 53 height 13
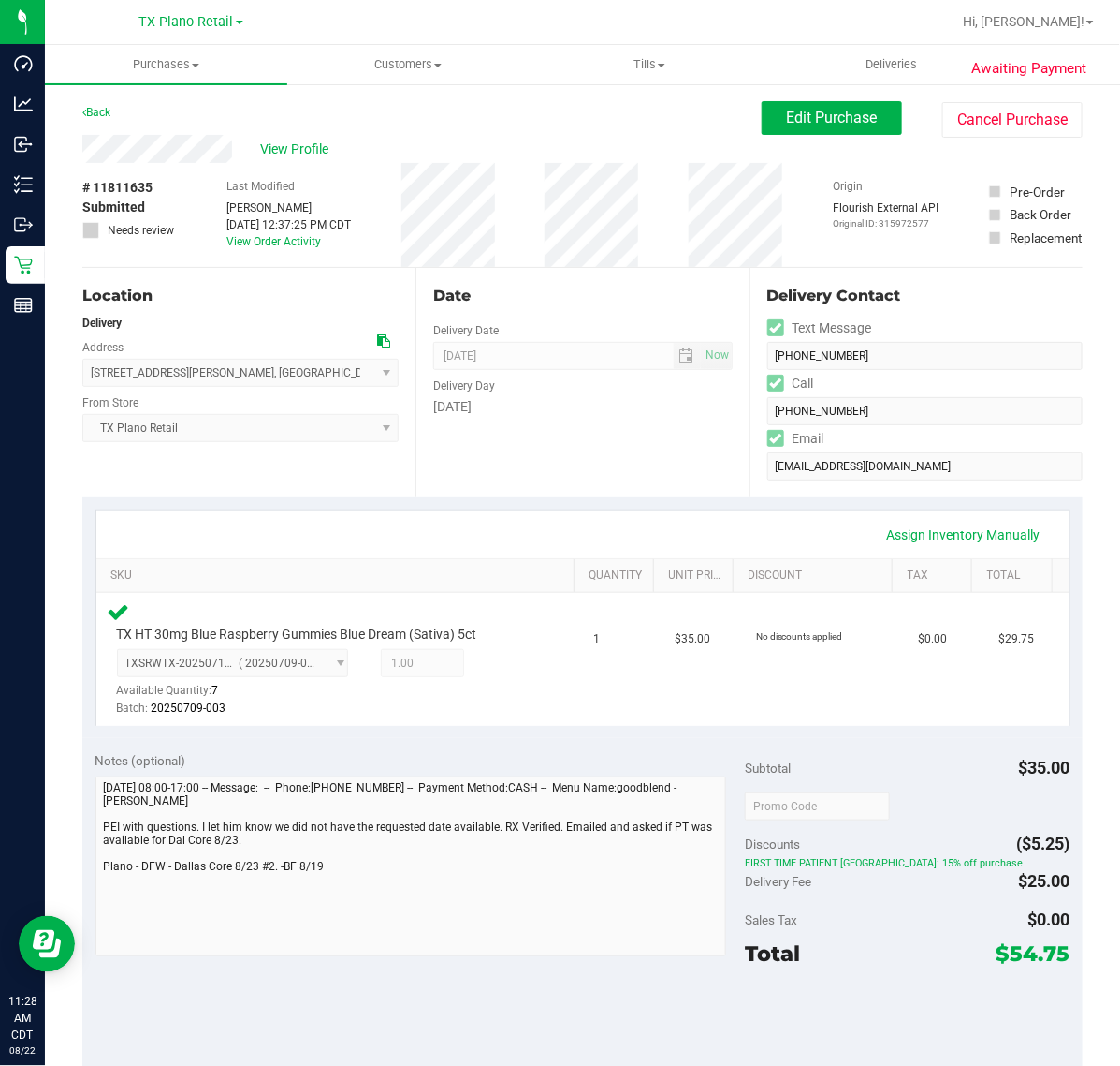
scroll to position [351, 0]
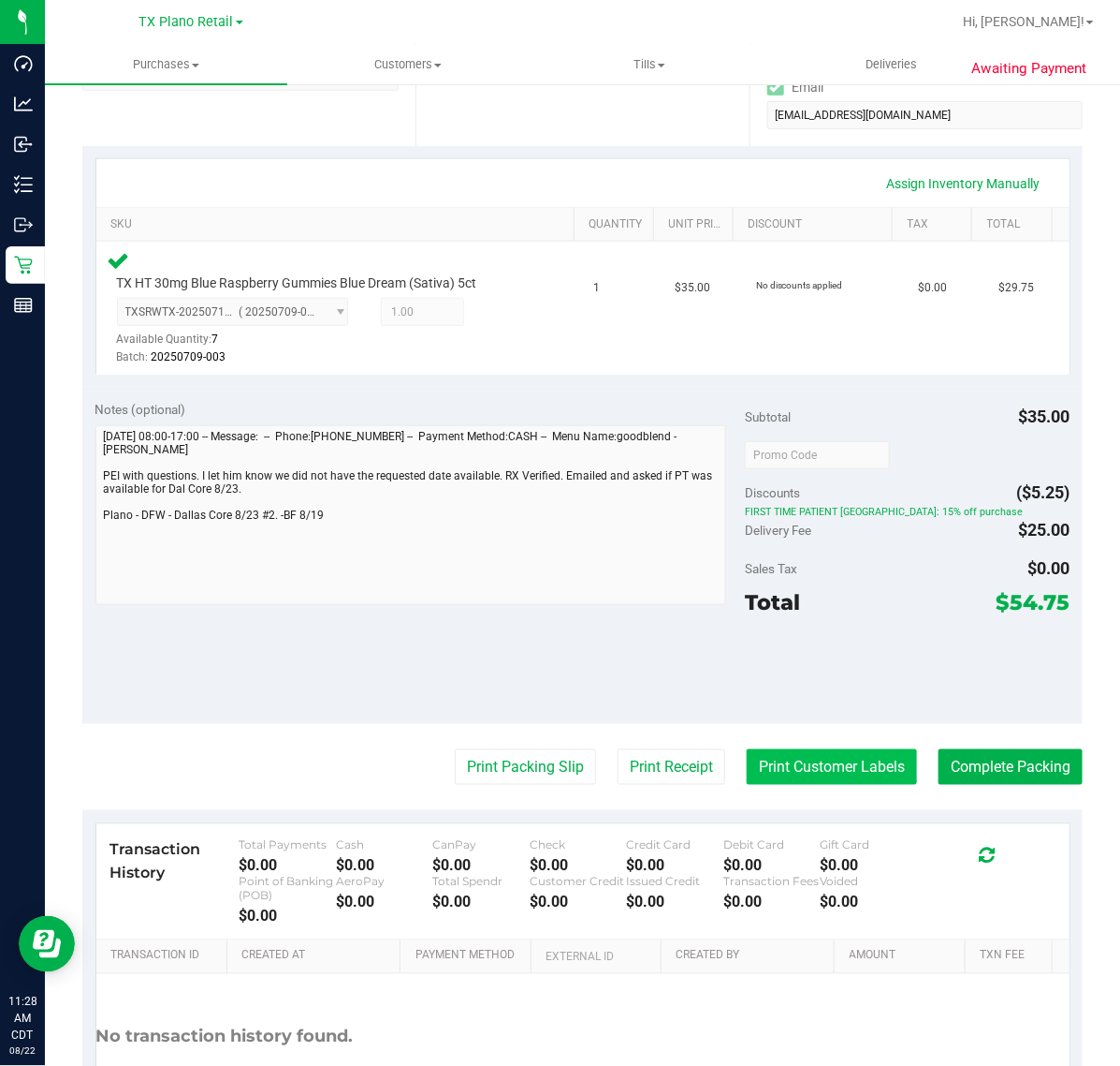
click at [757, 761] on button "Print Customer Labels" at bounding box center [832, 767] width 170 height 36
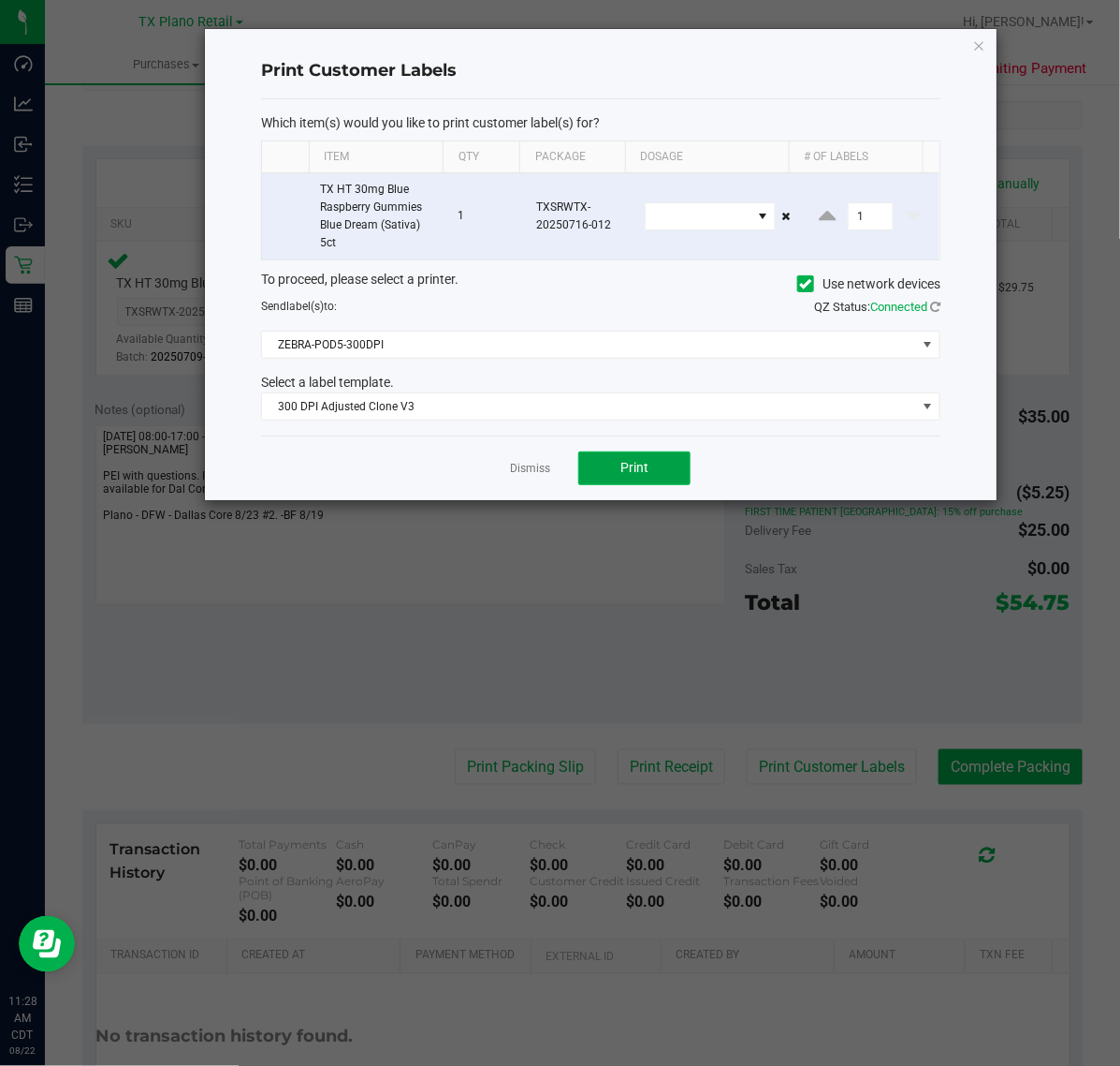
click at [619, 471] on button "Print" at bounding box center [635, 469] width 113 height 34
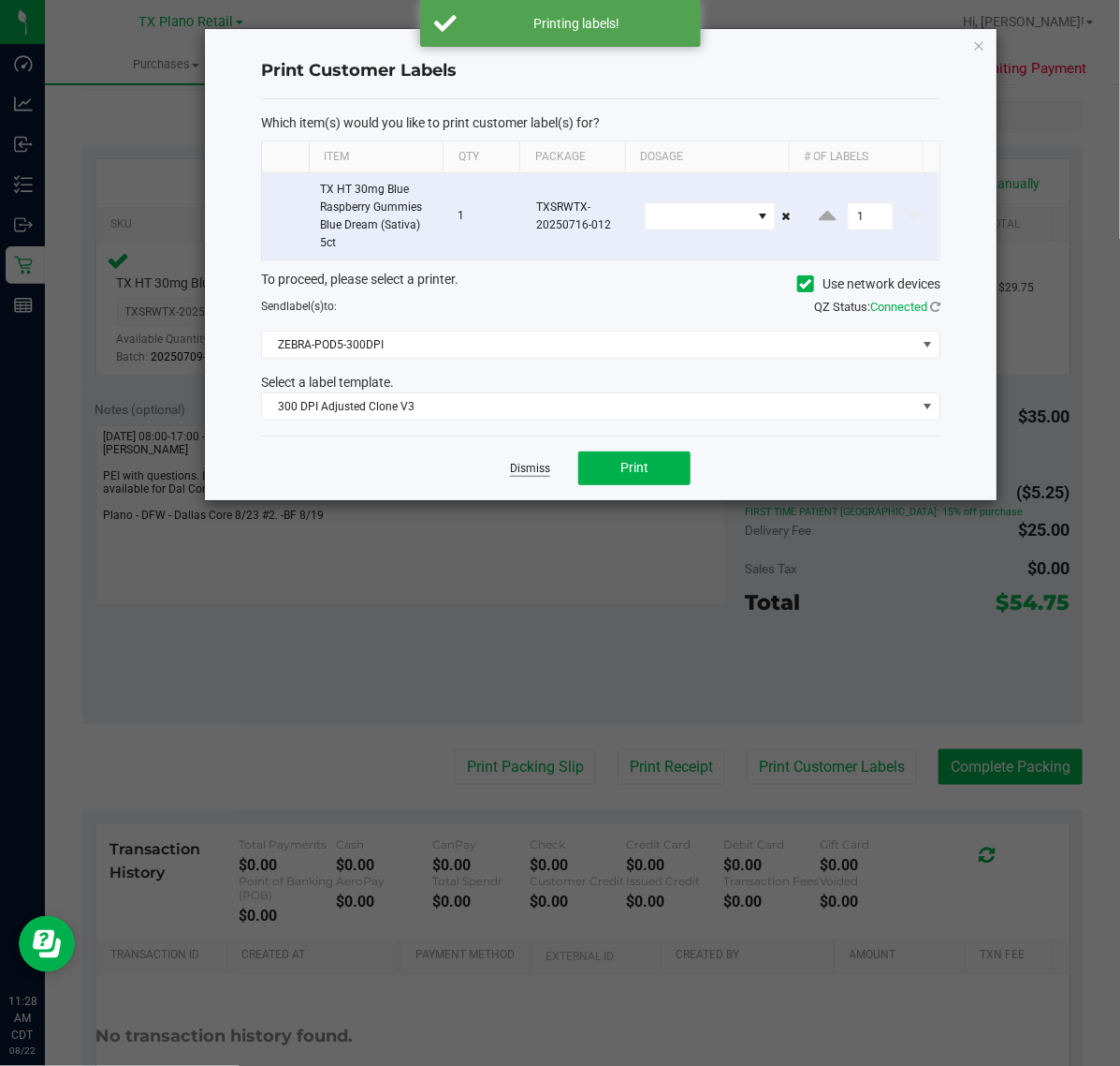
click at [522, 468] on link "Dismiss" at bounding box center [529, 469] width 40 height 16
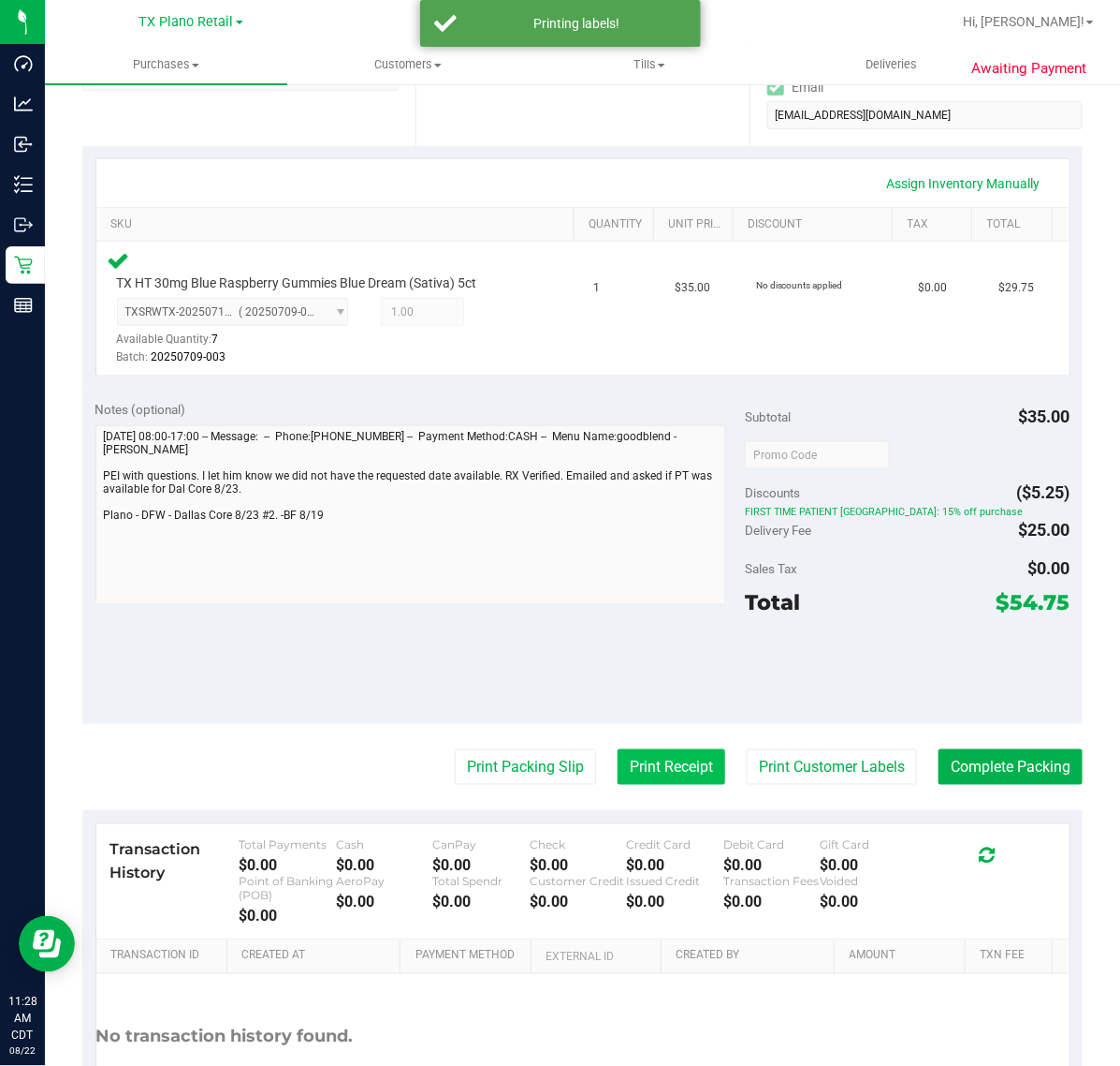
click at [663, 761] on button "Print Receipt" at bounding box center [671, 767] width 108 height 36
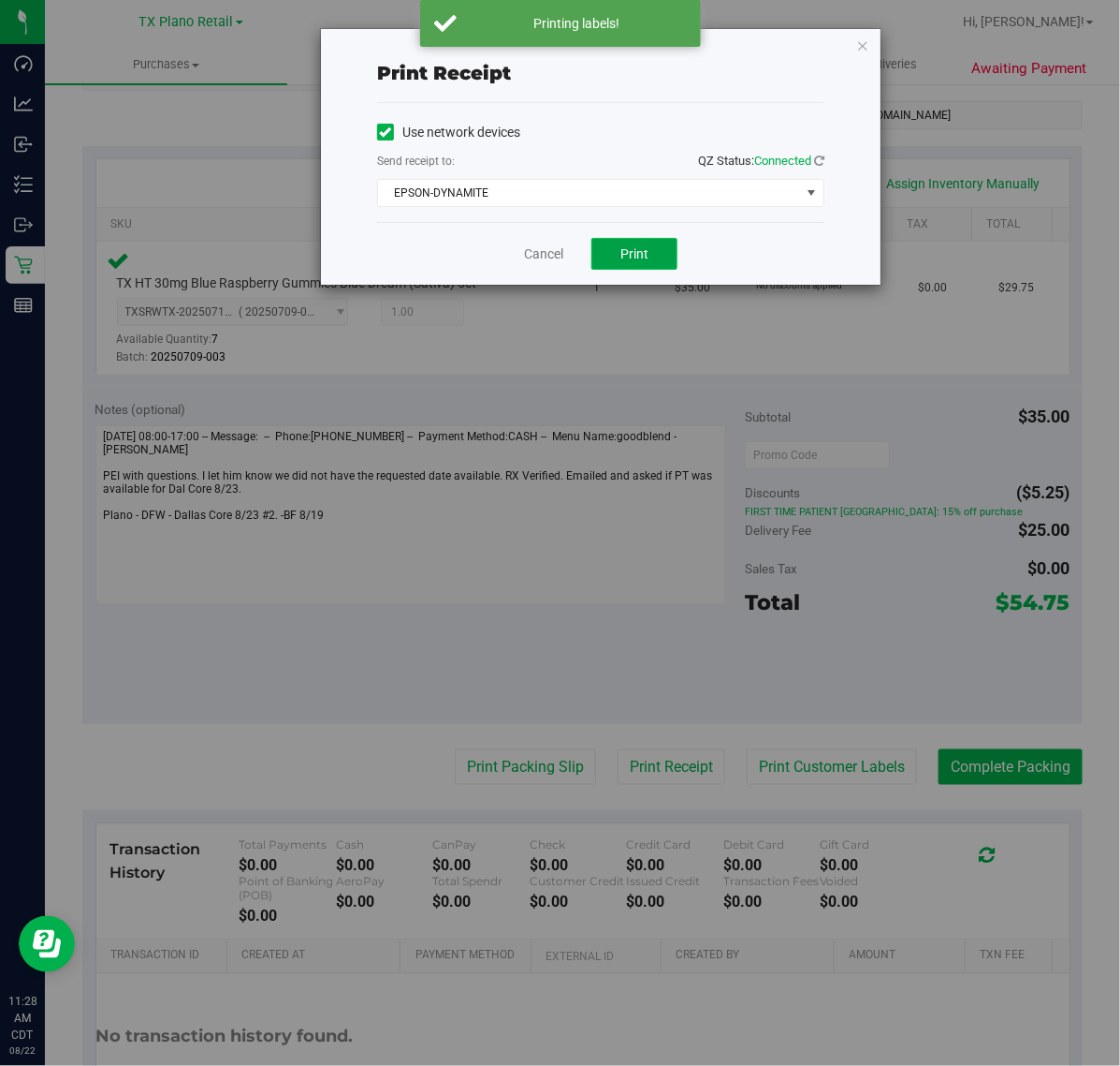
drag, startPoint x: 644, startPoint y: 267, endPoint x: 594, endPoint y: 255, distance: 51.4
click at [643, 265] on button "Print" at bounding box center [635, 254] width 86 height 32
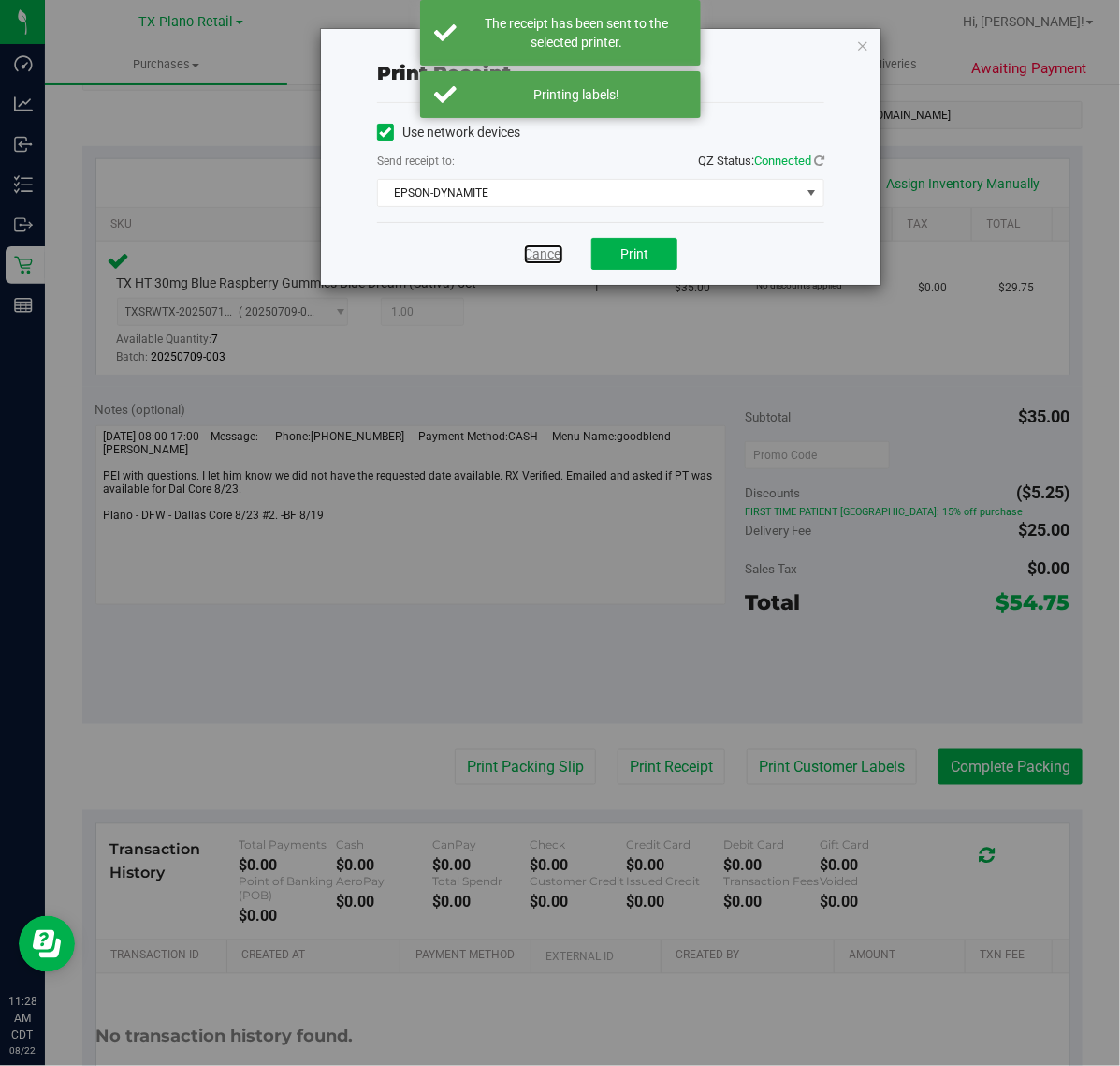
drag, startPoint x: 544, startPoint y: 255, endPoint x: 558, endPoint y: 559, distance: 304.3
click at [545, 255] on link "Cancel" at bounding box center [544, 254] width 39 height 20
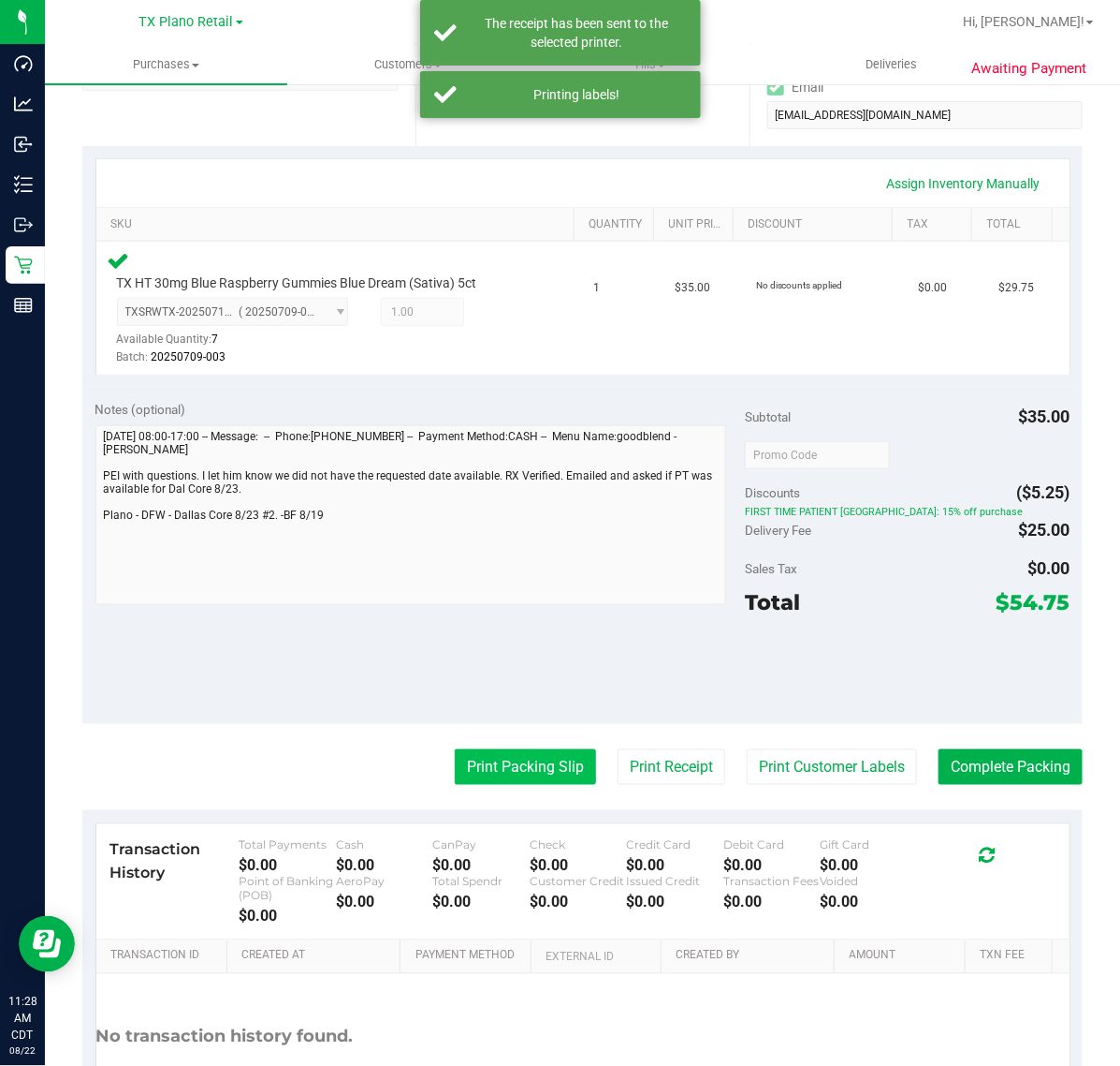
click at [484, 752] on button "Print Packing Slip" at bounding box center [526, 767] width 142 height 36
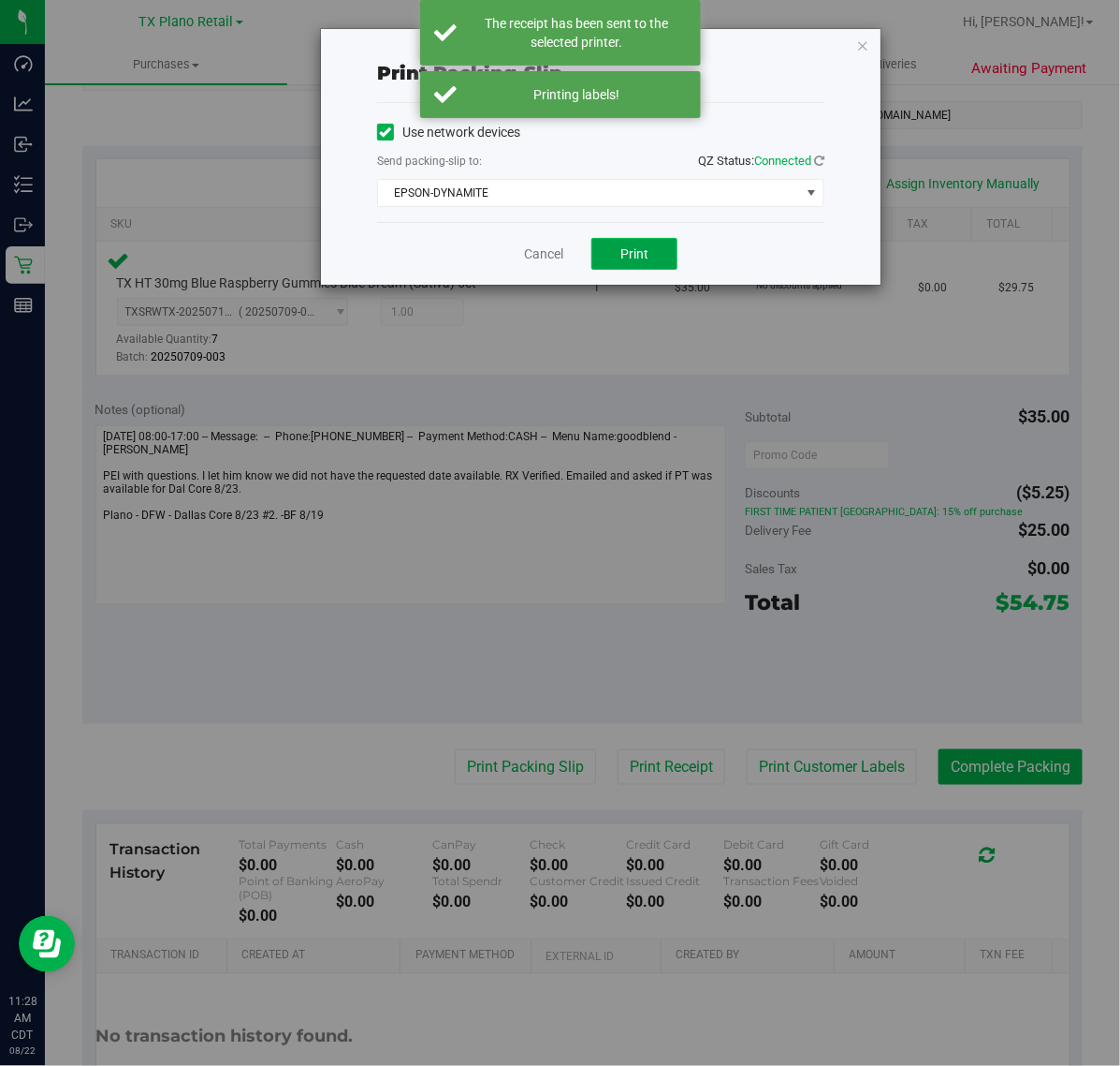
click at [624, 244] on button "Print" at bounding box center [635, 254] width 86 height 32
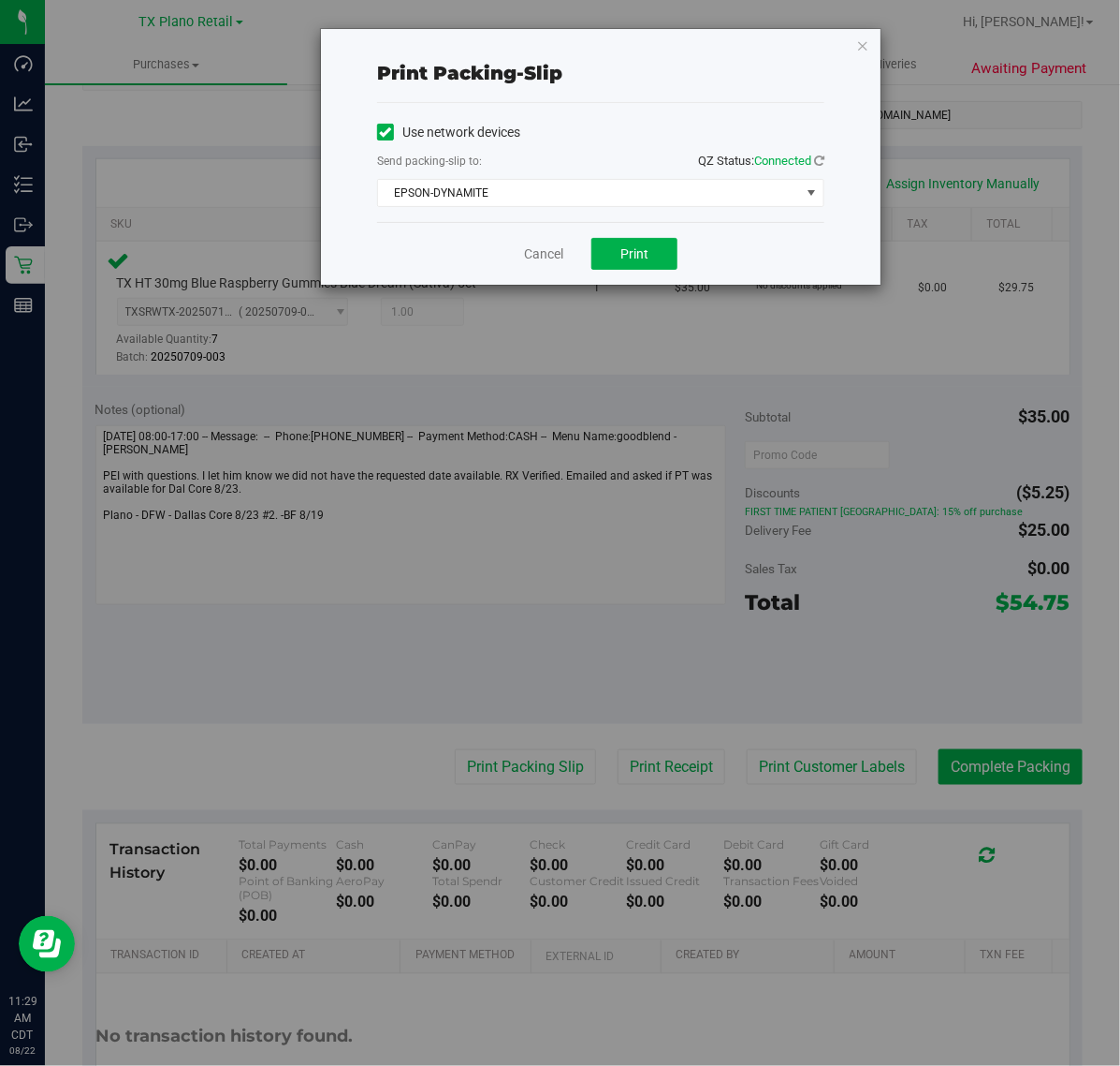
click at [754, 690] on div "Print packing-slip Use network devices Send packing-slip to: QZ Status: Connect…" at bounding box center [567, 533] width 1134 height 1066
click at [530, 251] on link "Cancel" at bounding box center [544, 254] width 39 height 20
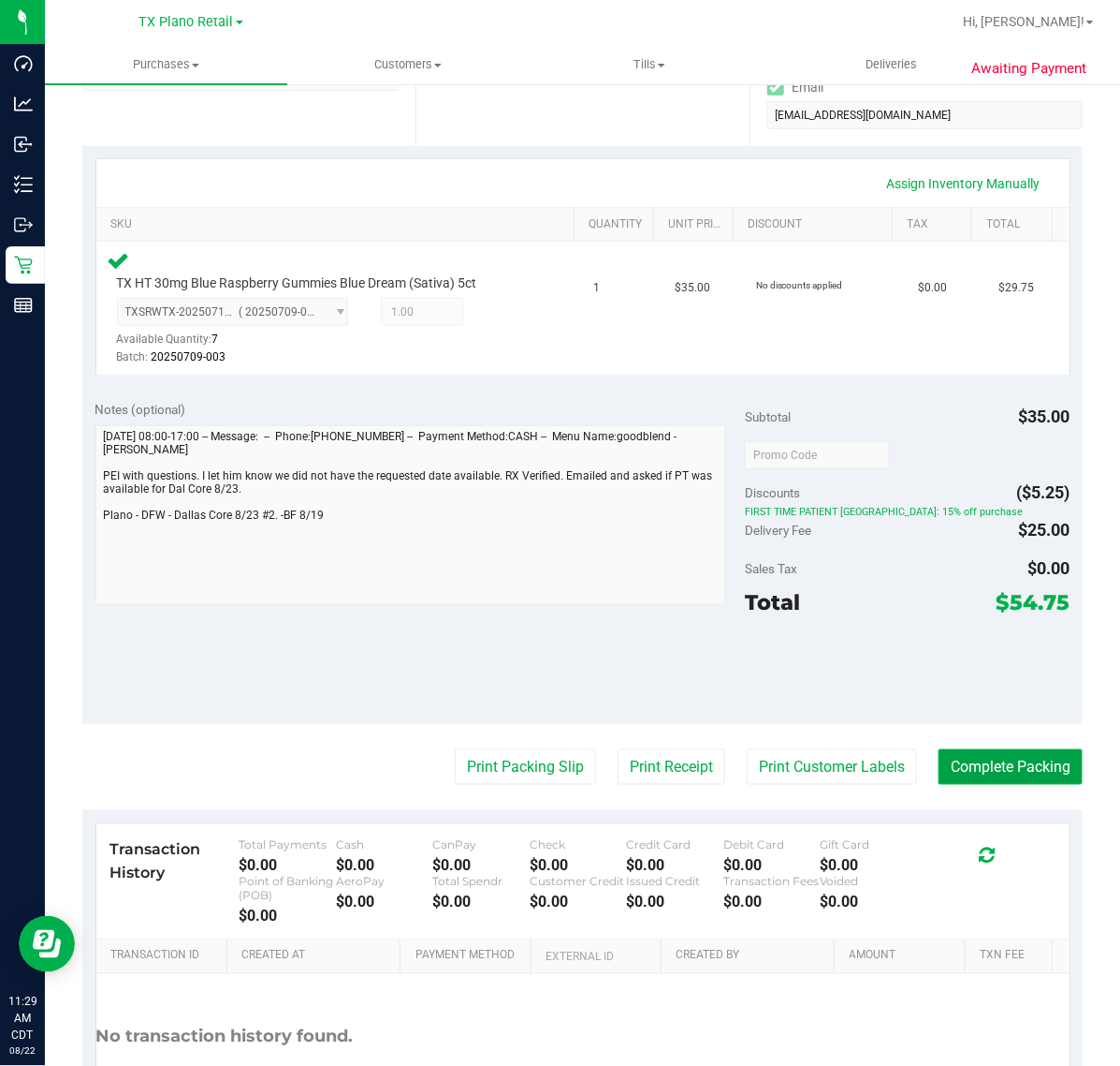
click at [1022, 774] on button "Complete Packing" at bounding box center [1011, 767] width 145 height 36
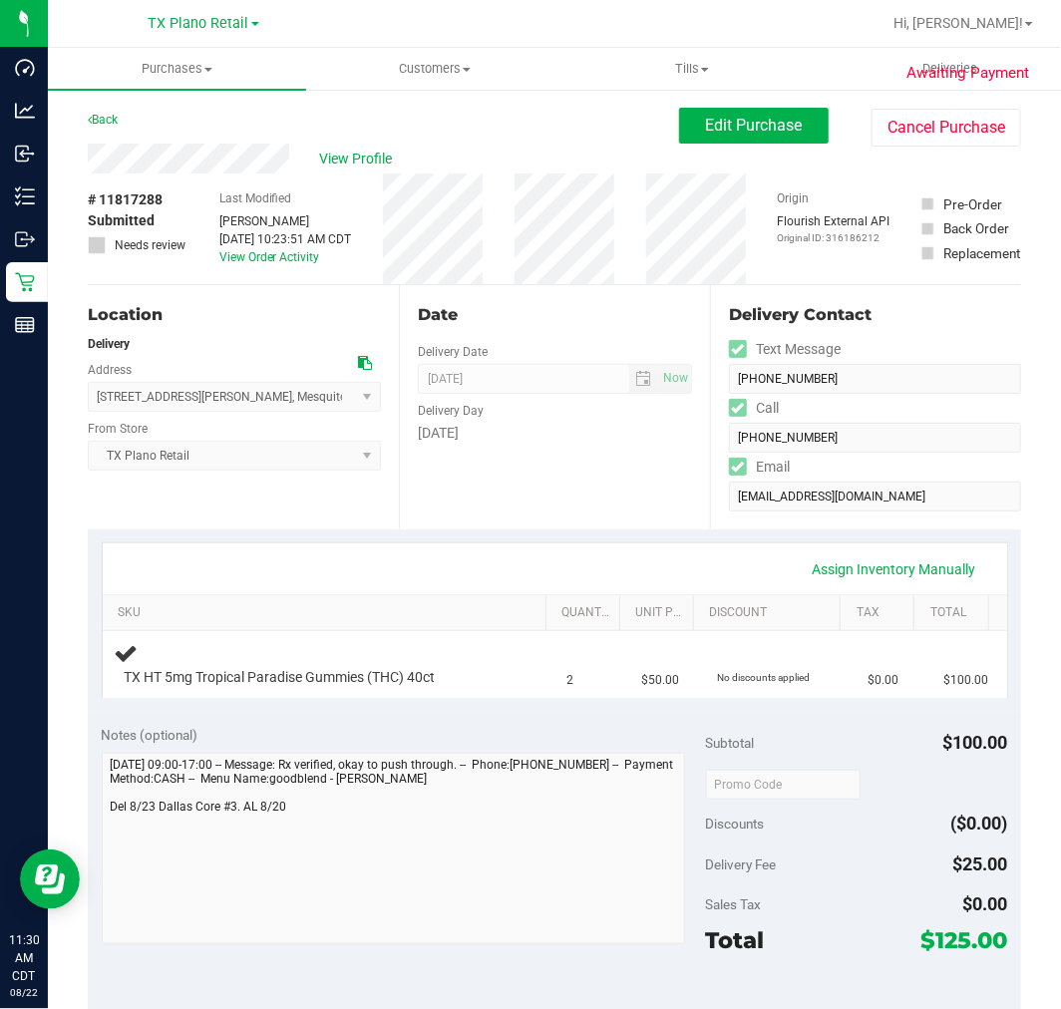
click at [534, 461] on div "Date Delivery Date [DATE] Now [DATE] 07:00 AM Now Delivery Day [DATE]" at bounding box center [554, 407] width 311 height 244
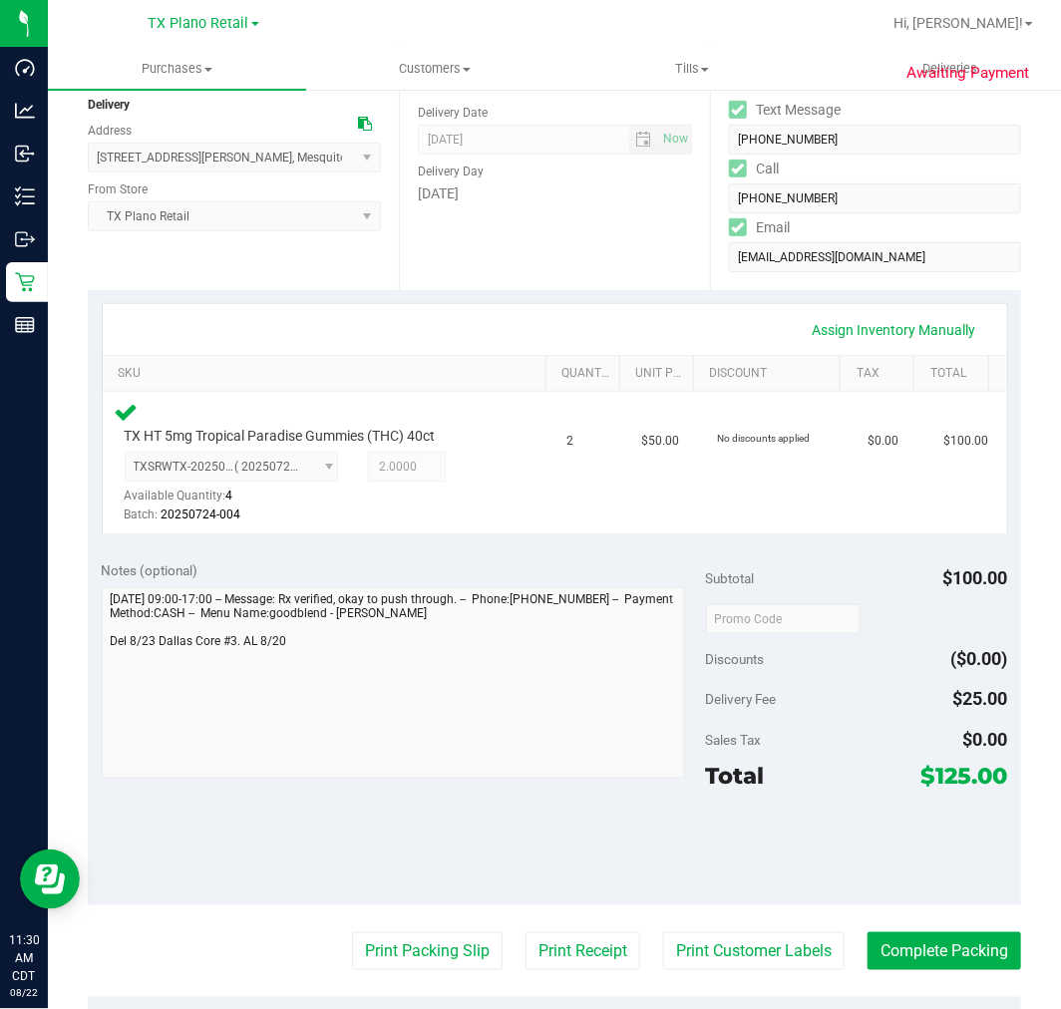
scroll to position [443, 0]
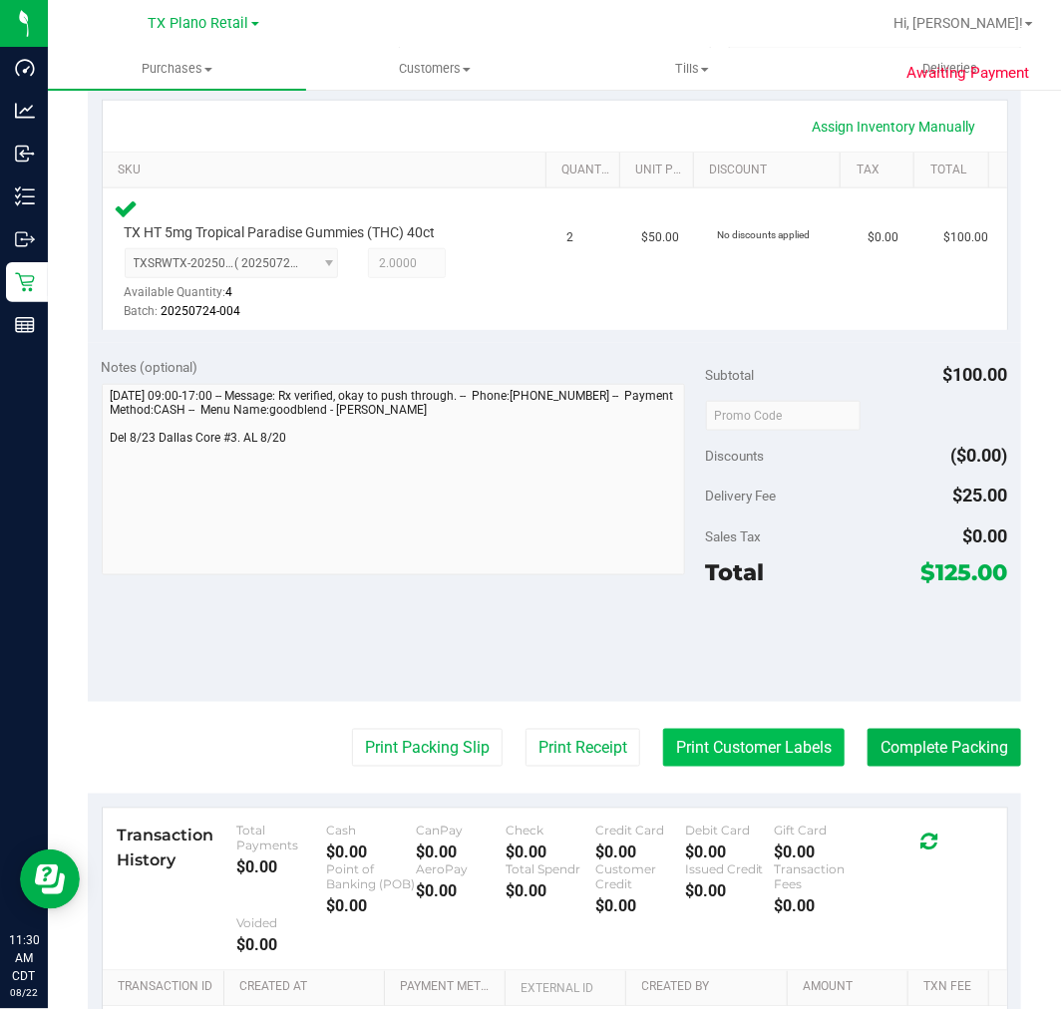
click at [739, 758] on button "Print Customer Labels" at bounding box center [753, 748] width 181 height 38
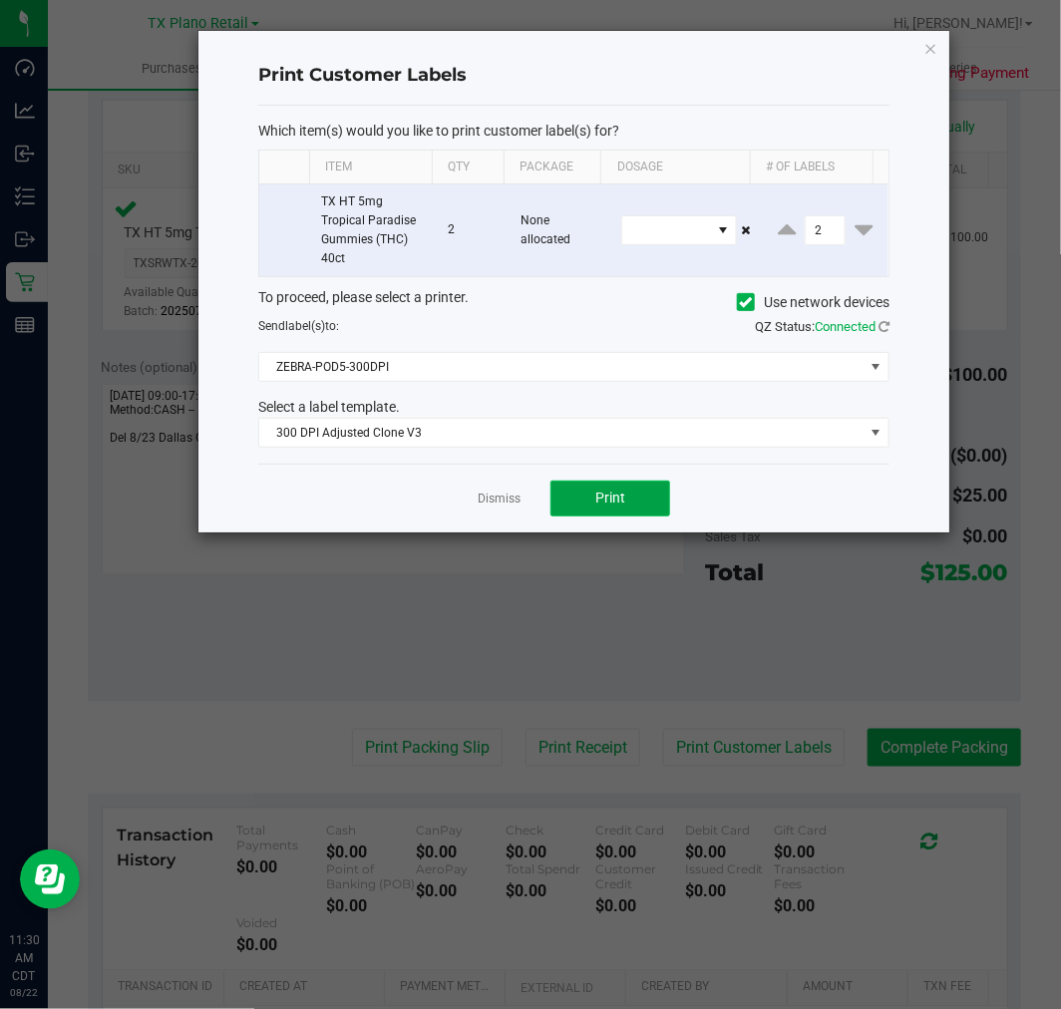
click at [581, 495] on button "Print" at bounding box center [610, 499] width 120 height 36
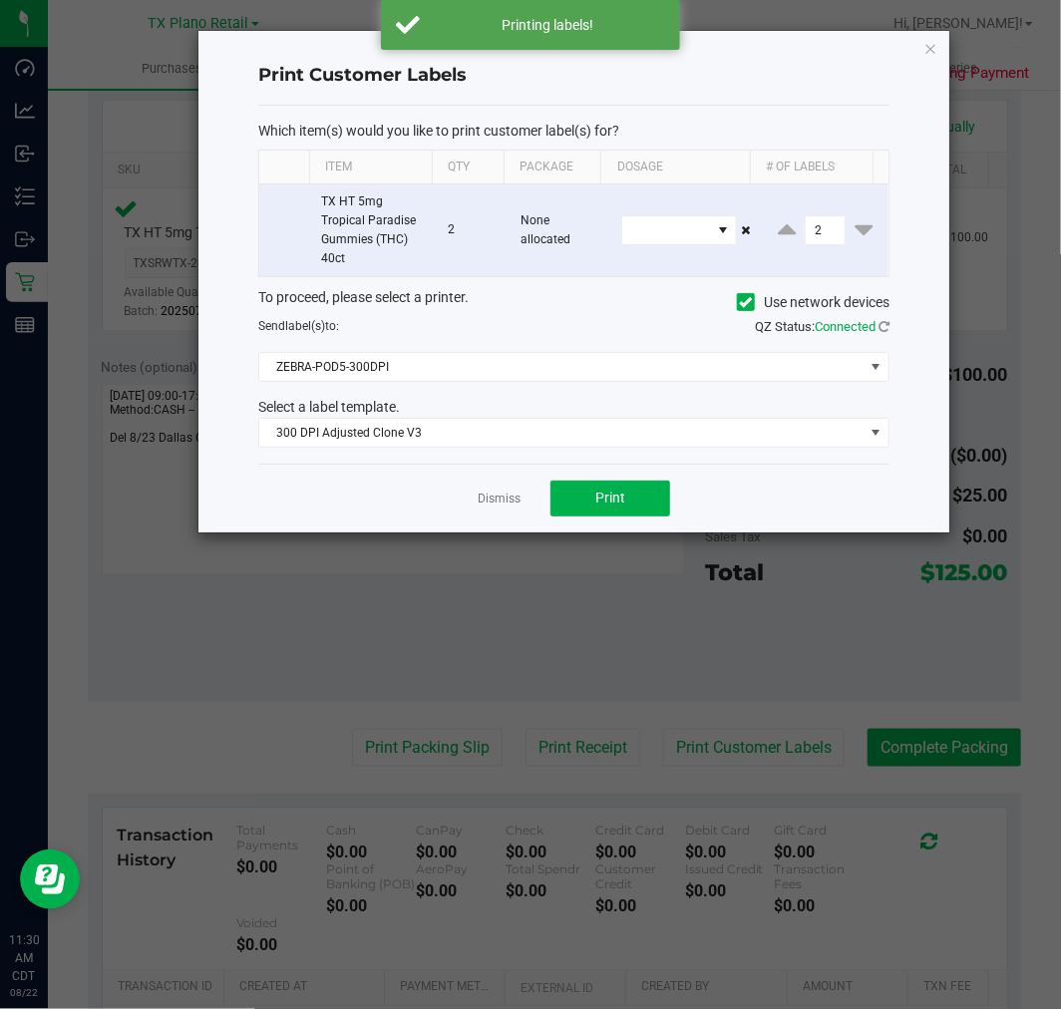
click at [510, 496] on link "Dismiss" at bounding box center [499, 499] width 43 height 17
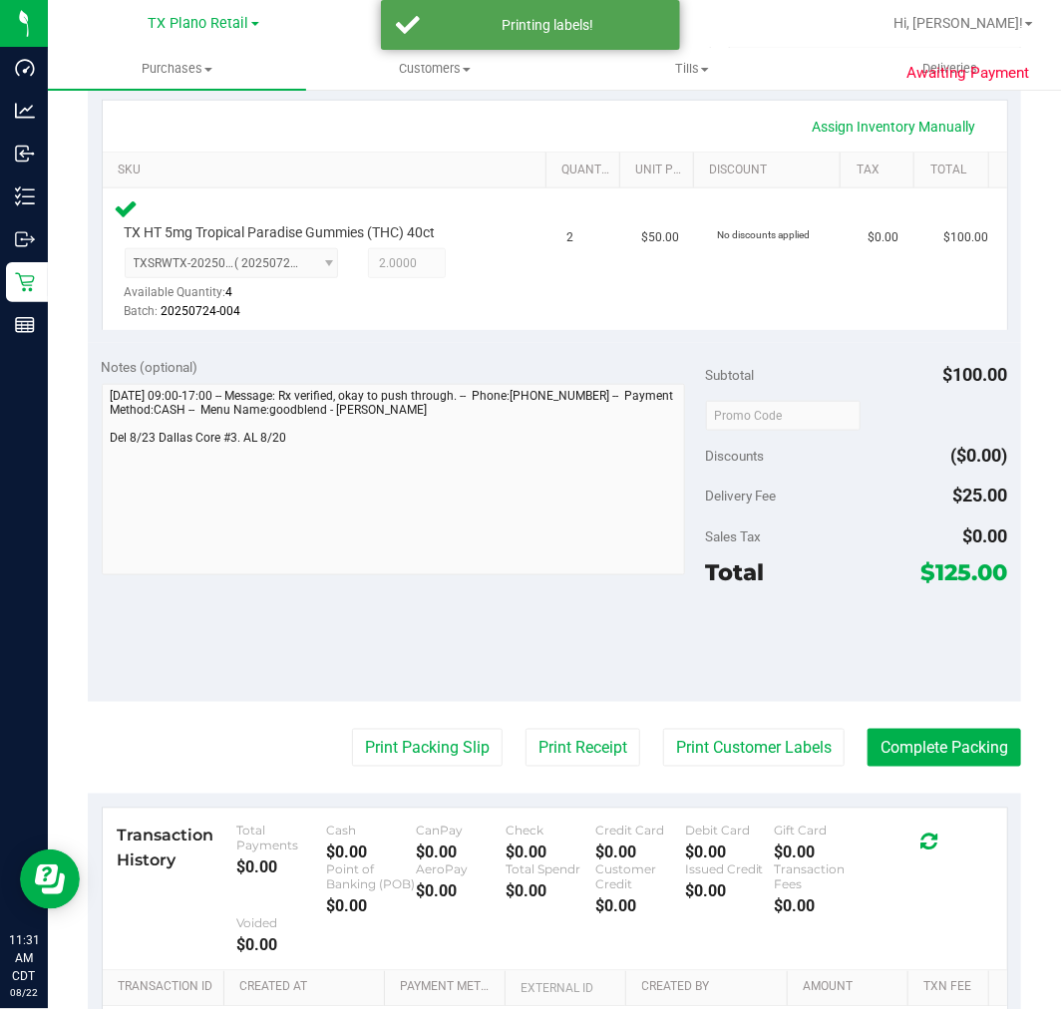
drag, startPoint x: 542, startPoint y: 770, endPoint x: 556, endPoint y: 723, distance: 48.9
click at [542, 769] on purchase-details "Back Edit Purchase Cancel Purchase View Profile # 11817288 Submitted Needs revi…" at bounding box center [554, 442] width 933 height 1555
click at [556, 723] on purchase-details "Back Edit Purchase Cancel Purchase View Profile # 11817288 Submitted Needs revi…" at bounding box center [554, 442] width 933 height 1555
click at [554, 738] on button "Print Receipt" at bounding box center [582, 748] width 115 height 38
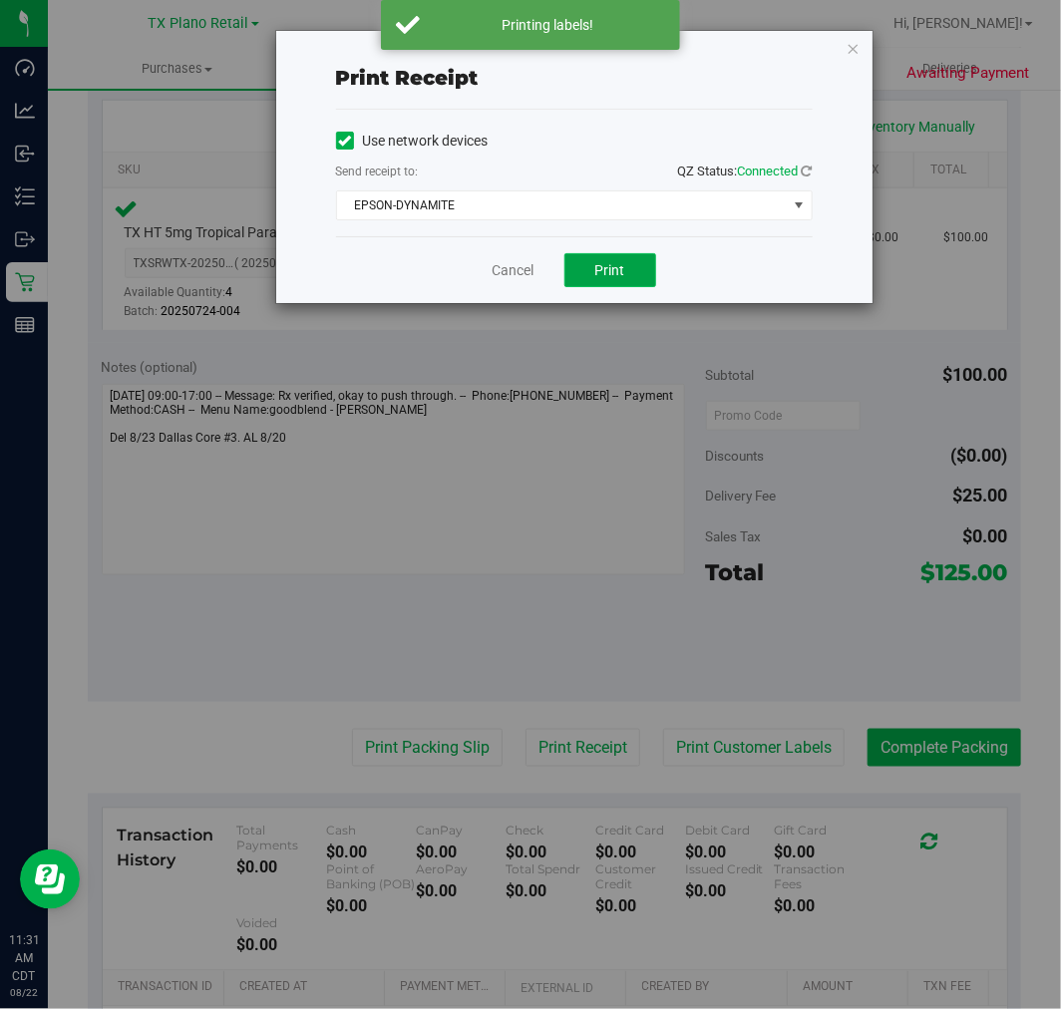
click at [578, 253] on button "Print" at bounding box center [610, 270] width 92 height 34
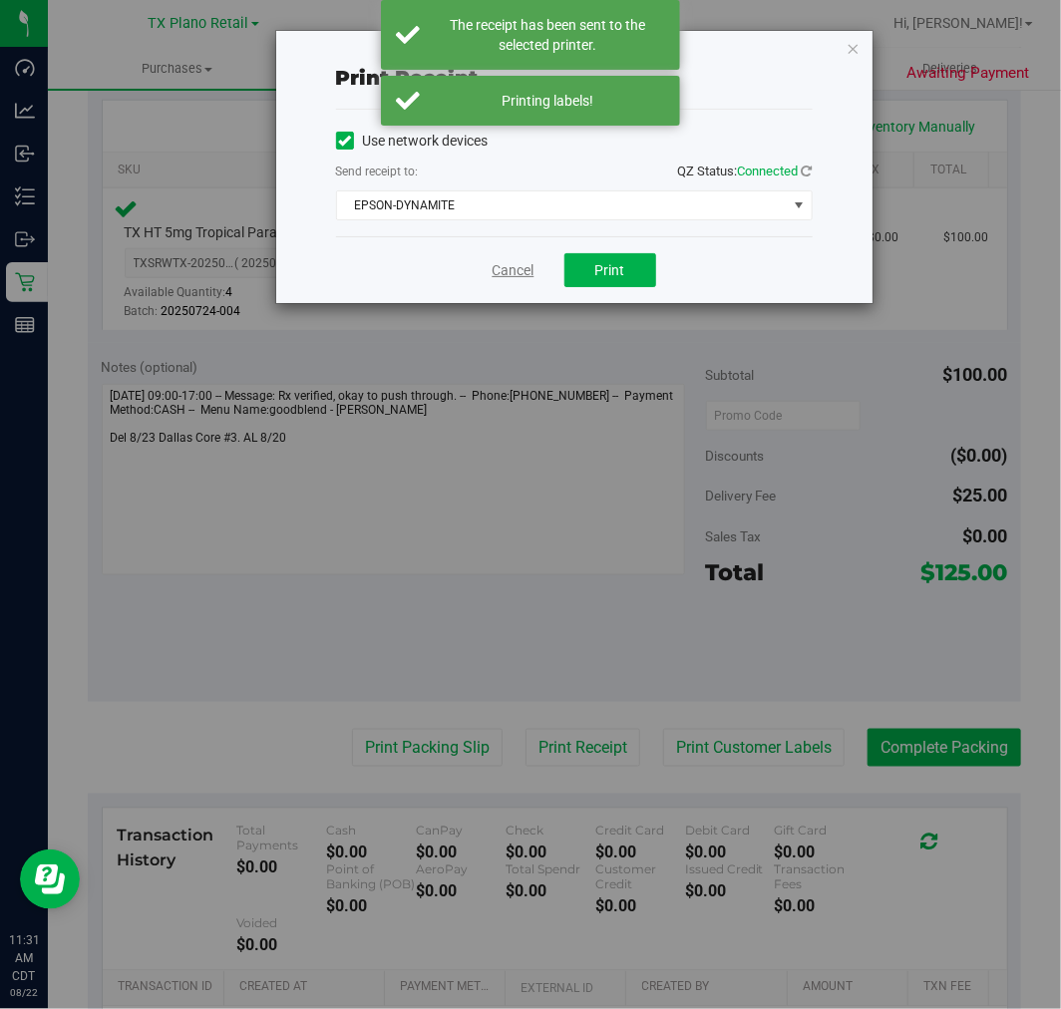
click at [519, 267] on link "Cancel" at bounding box center [514, 270] width 42 height 21
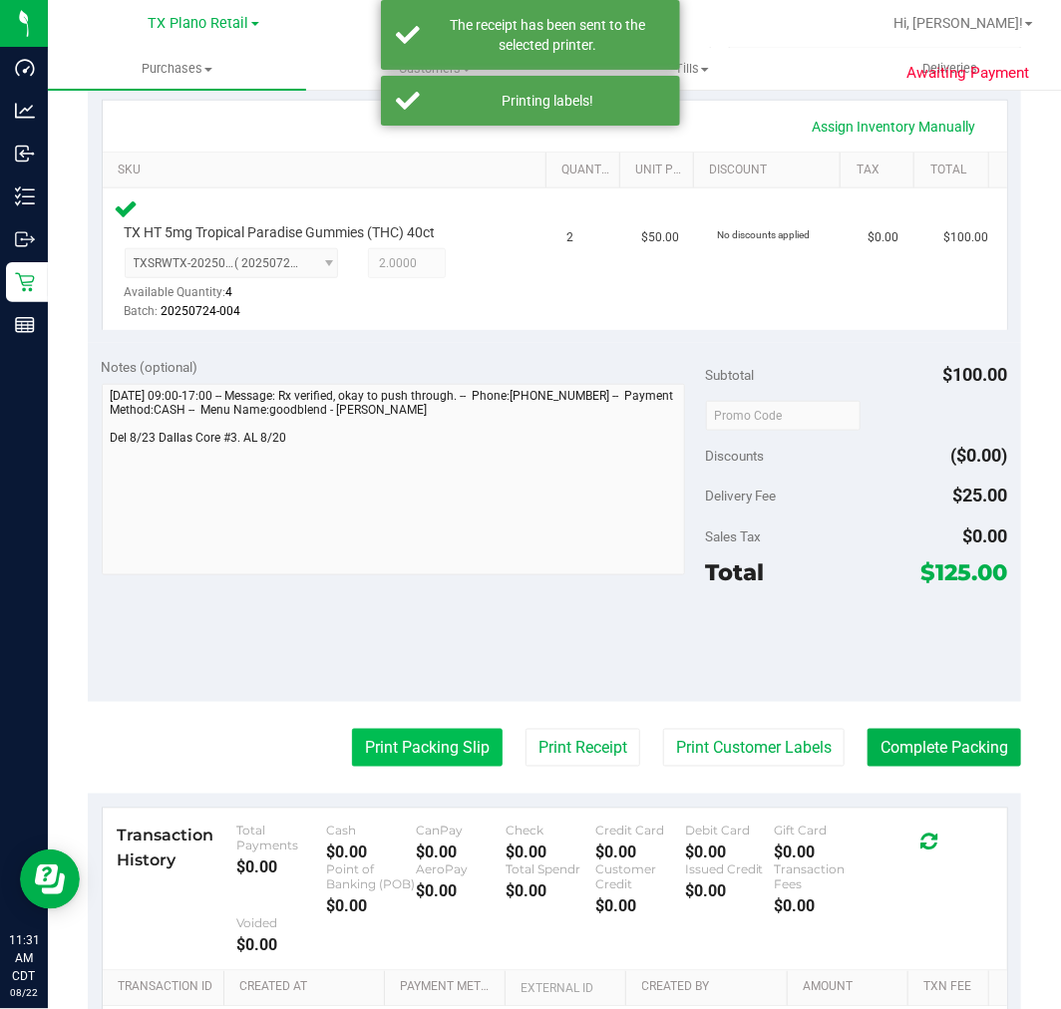
click at [434, 748] on button "Print Packing Slip" at bounding box center [427, 748] width 151 height 38
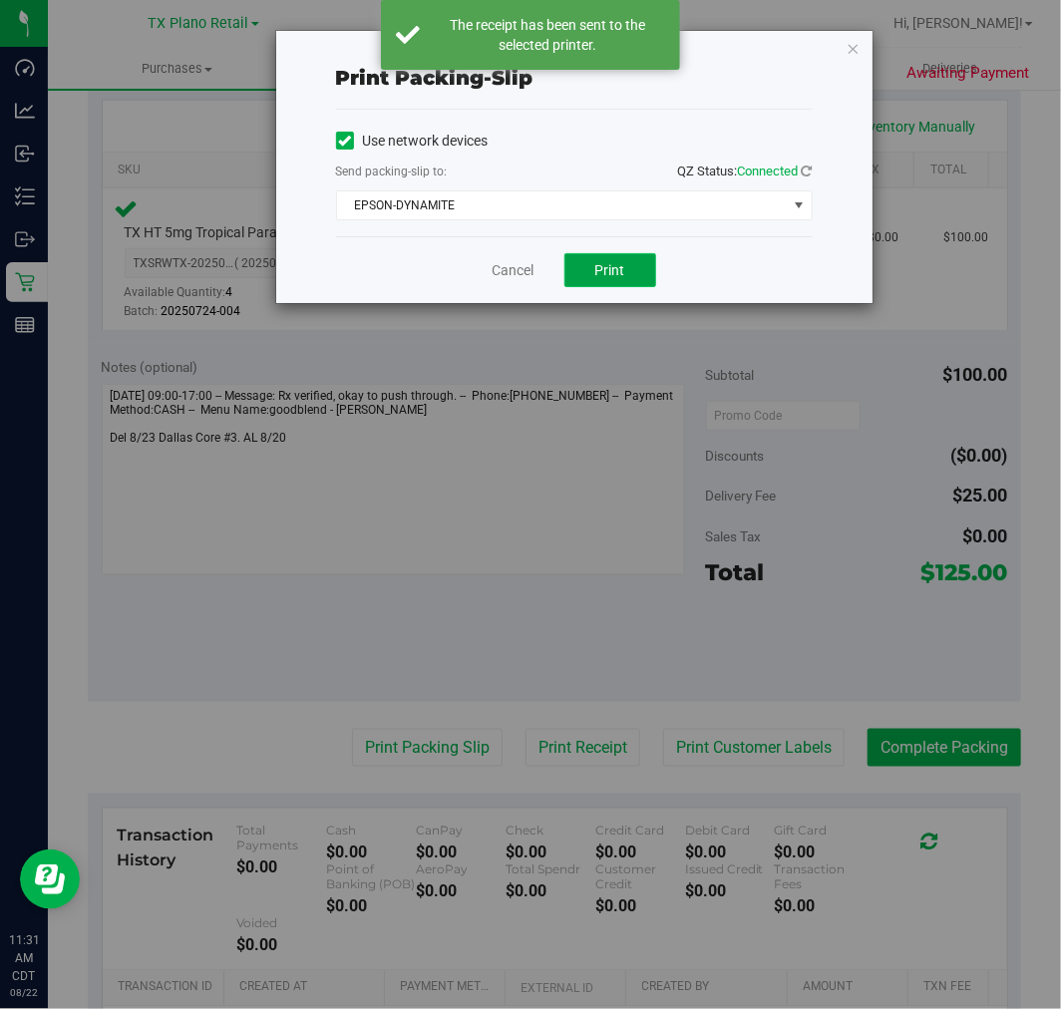
click at [626, 266] on button "Print" at bounding box center [610, 270] width 92 height 34
click at [530, 276] on link "Cancel" at bounding box center [514, 270] width 42 height 21
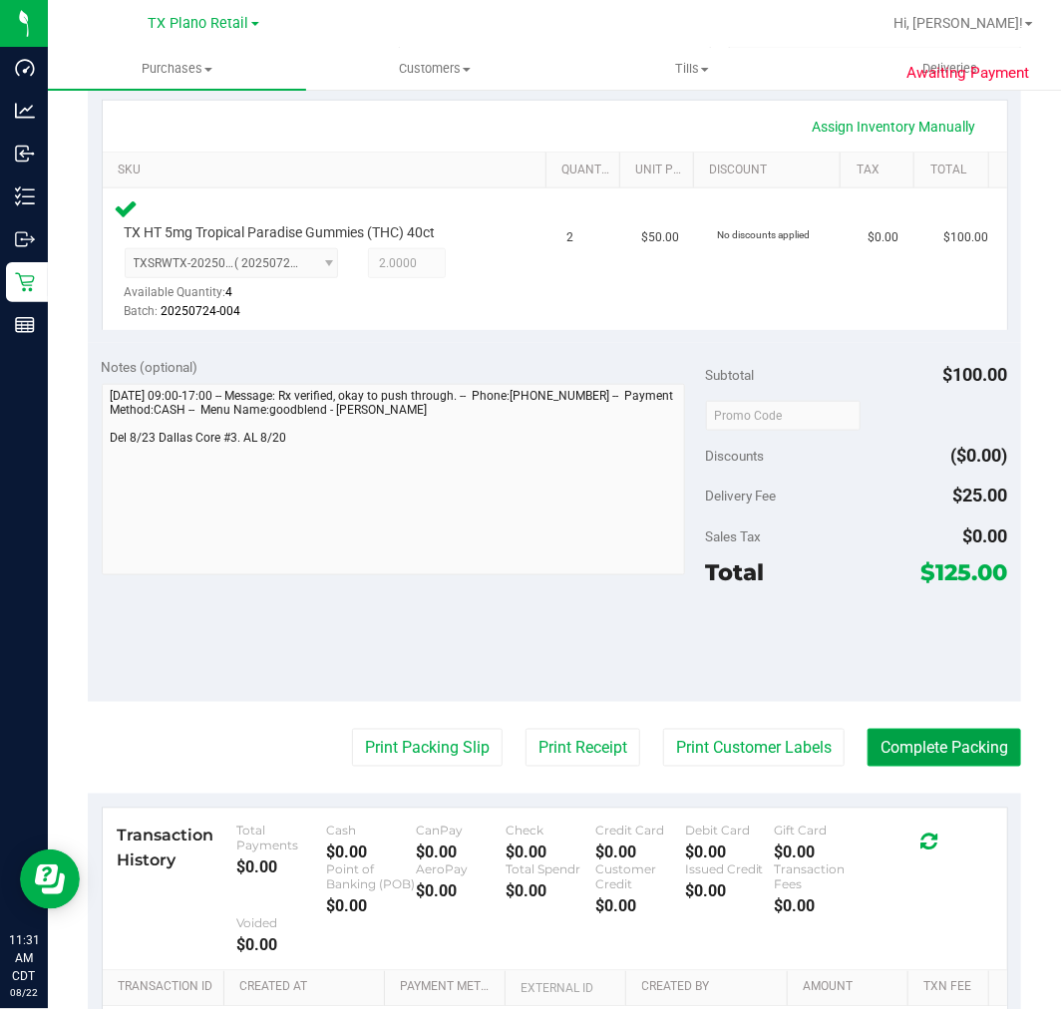
click at [915, 742] on button "Complete Packing" at bounding box center [944, 748] width 154 height 38
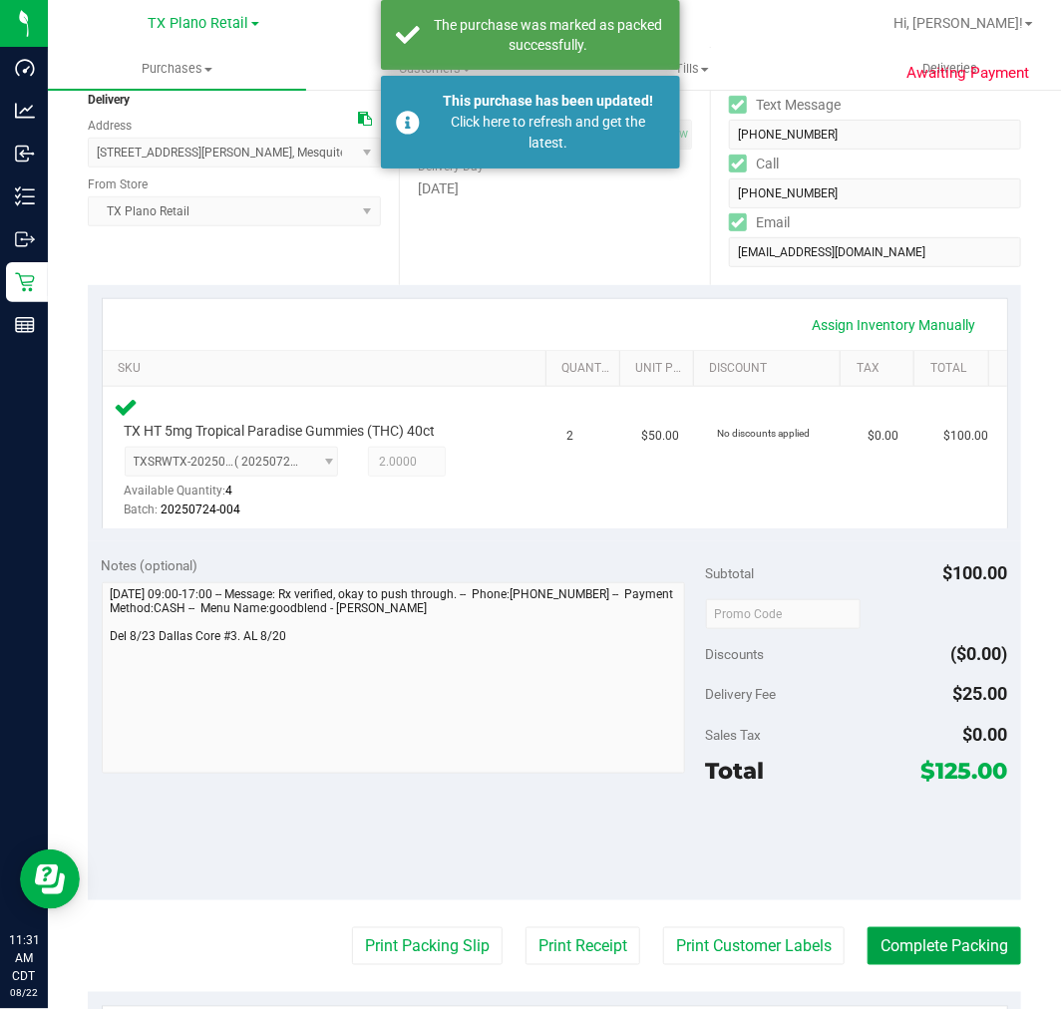
scroll to position [0, 0]
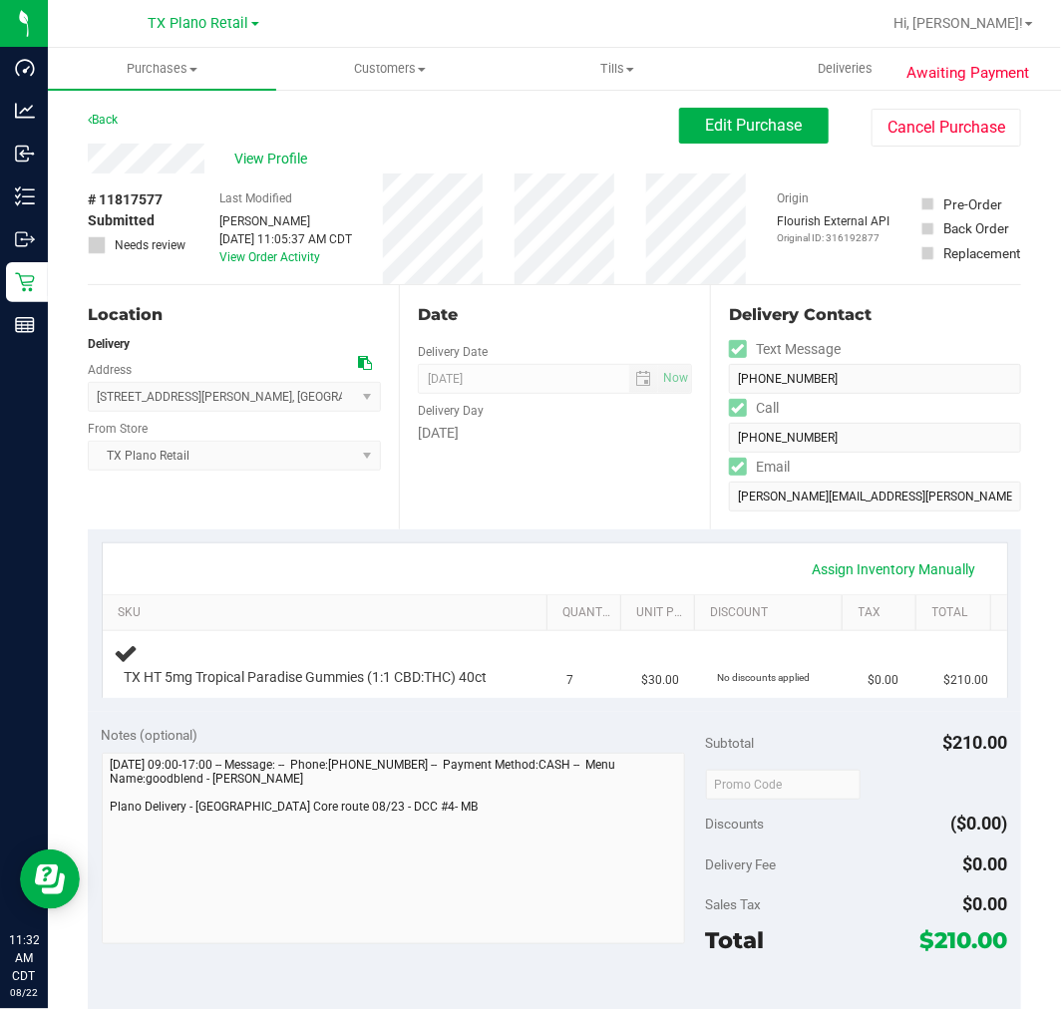
click at [598, 554] on div "Assign Inventory Manually" at bounding box center [555, 569] width 868 height 34
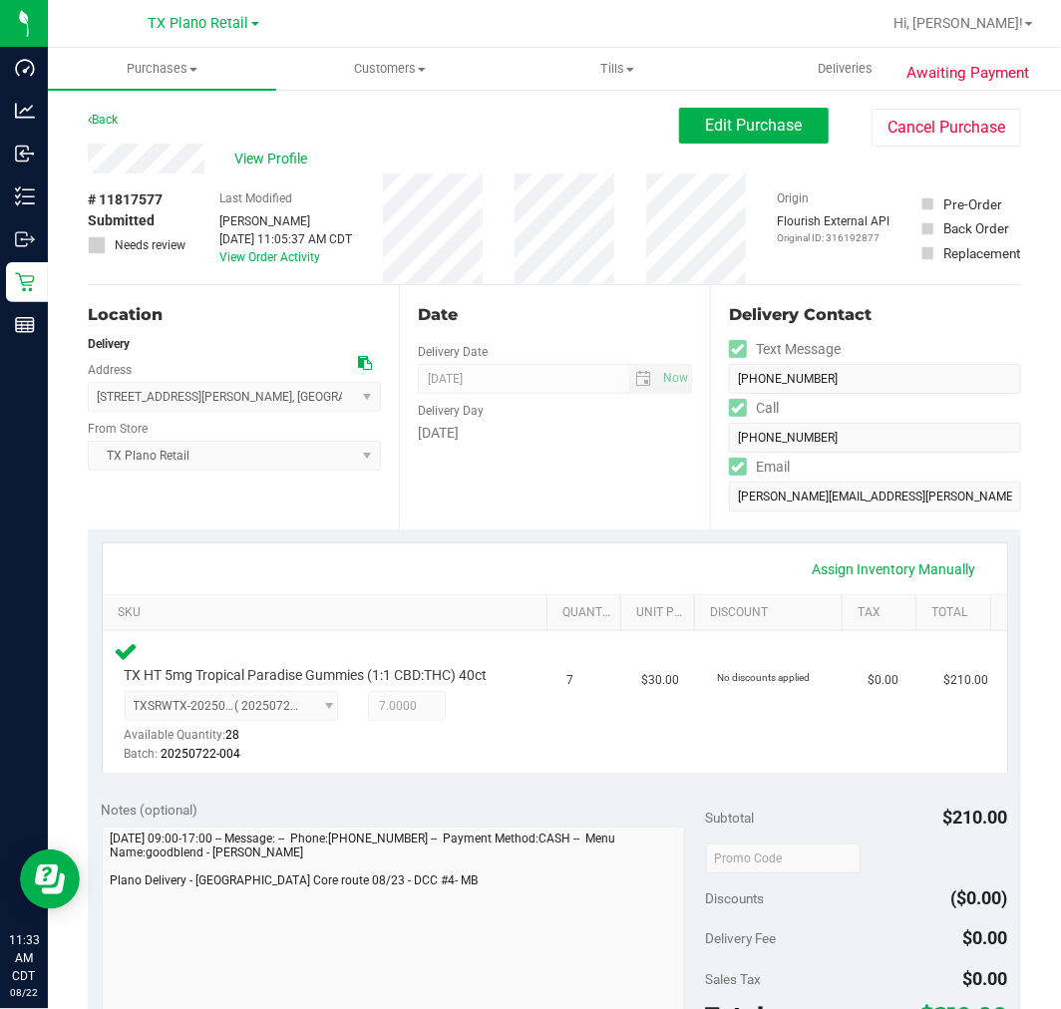
scroll to position [316, 0]
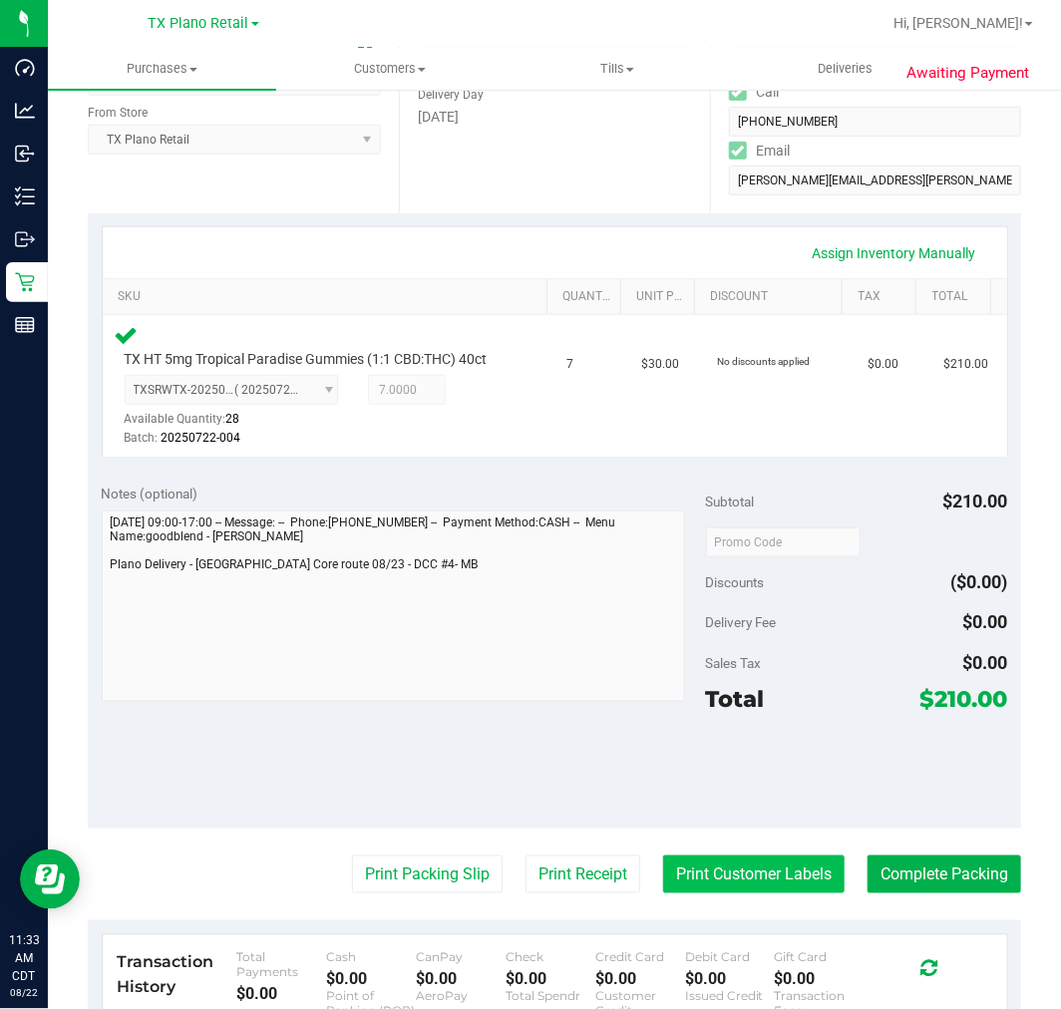
click at [754, 865] on button "Print Customer Labels" at bounding box center [753, 874] width 181 height 38
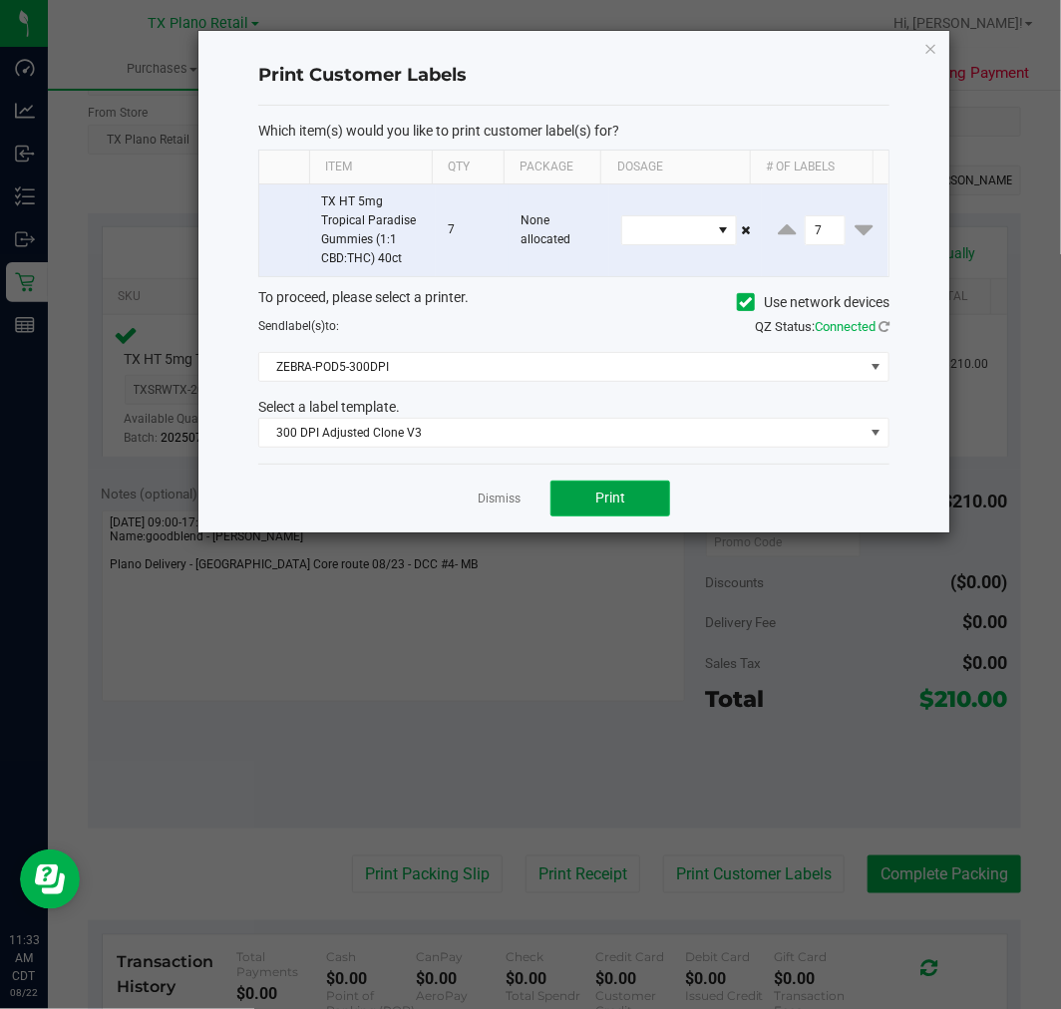
click at [608, 493] on span "Print" at bounding box center [610, 498] width 30 height 16
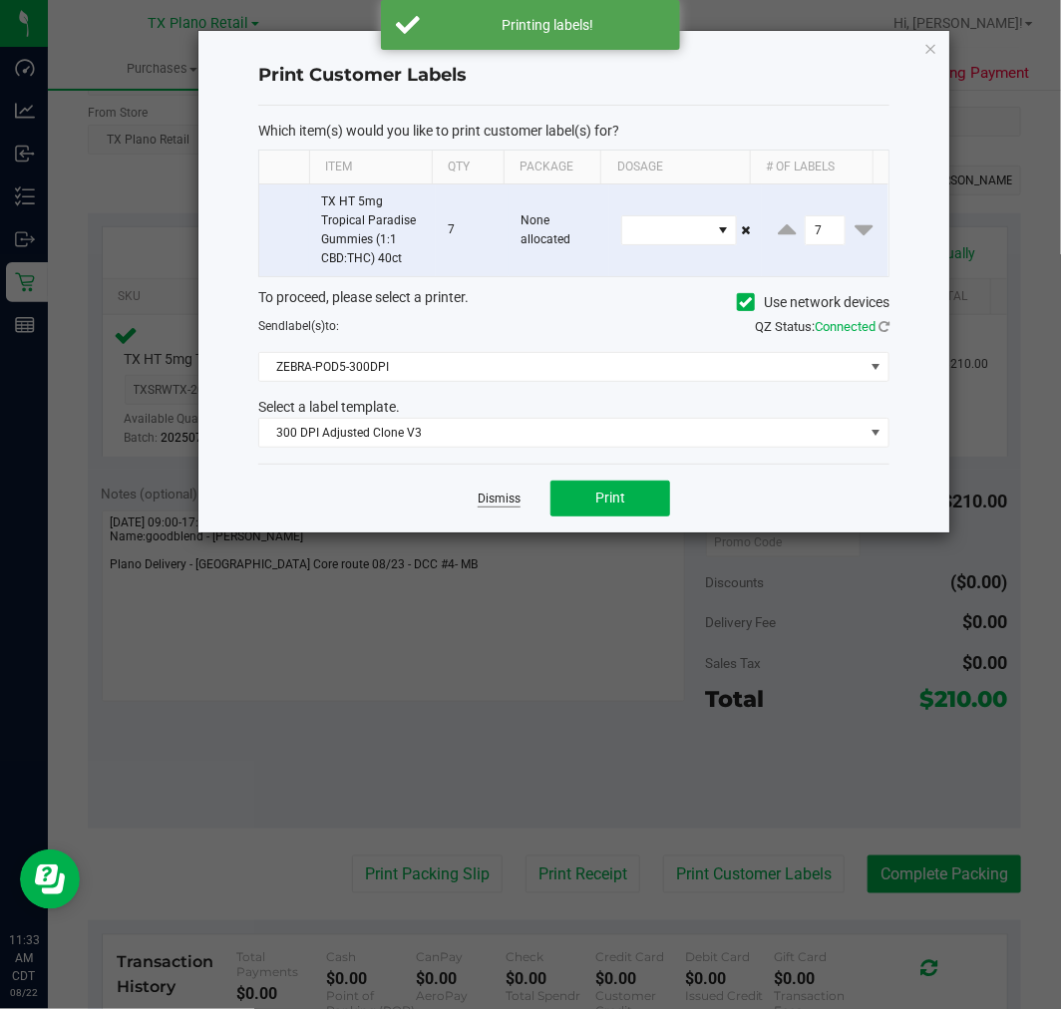
click at [496, 503] on link "Dismiss" at bounding box center [499, 499] width 43 height 17
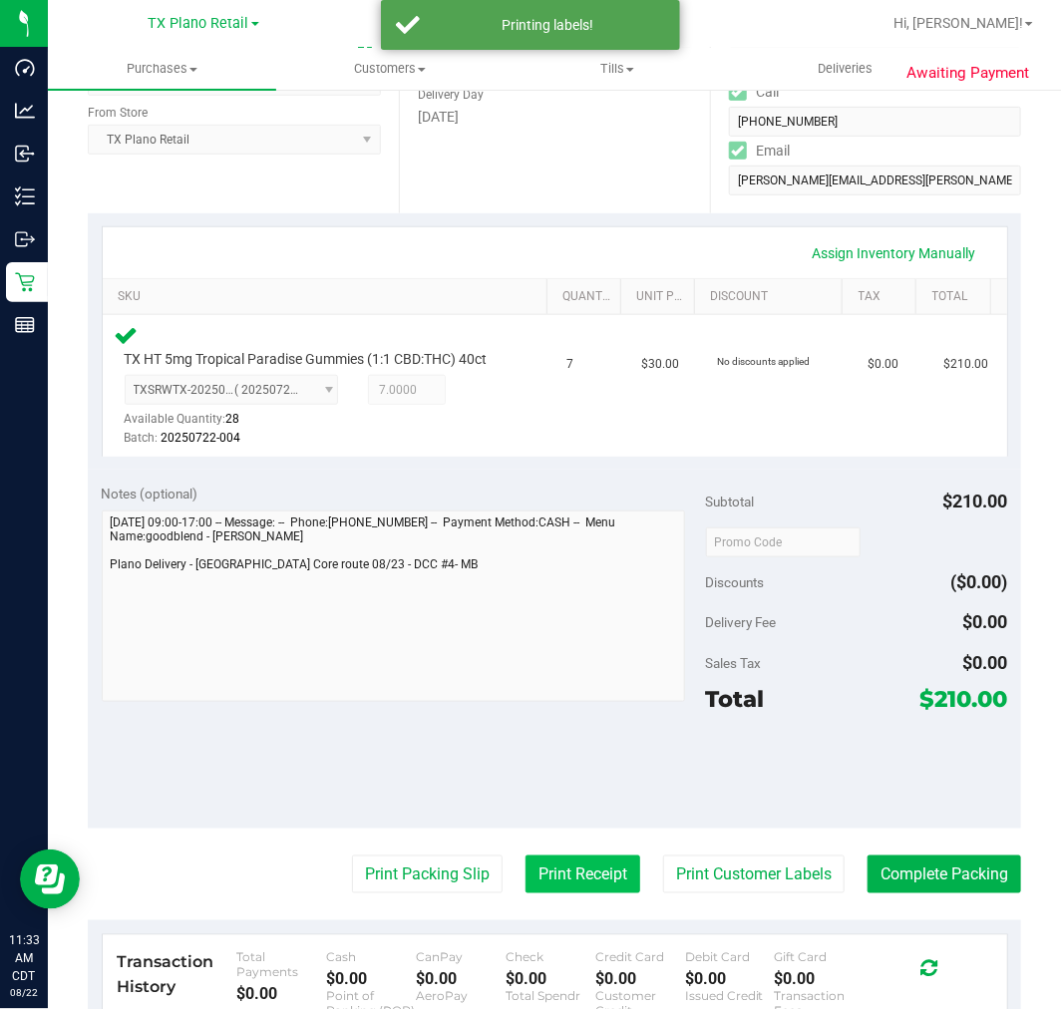
click at [599, 861] on button "Print Receipt" at bounding box center [582, 874] width 115 height 38
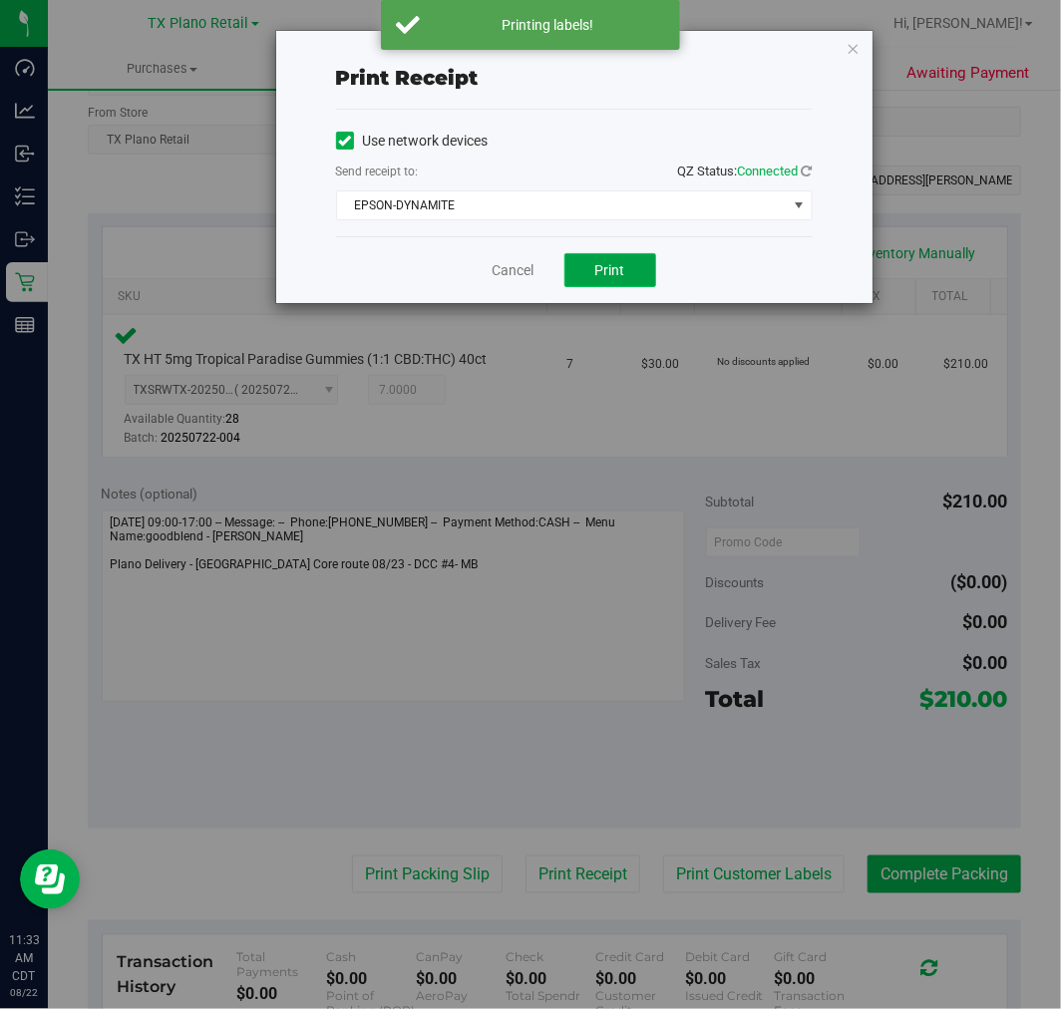
click at [609, 271] on span "Print" at bounding box center [610, 270] width 30 height 16
click at [511, 279] on link "Cancel" at bounding box center [514, 270] width 42 height 21
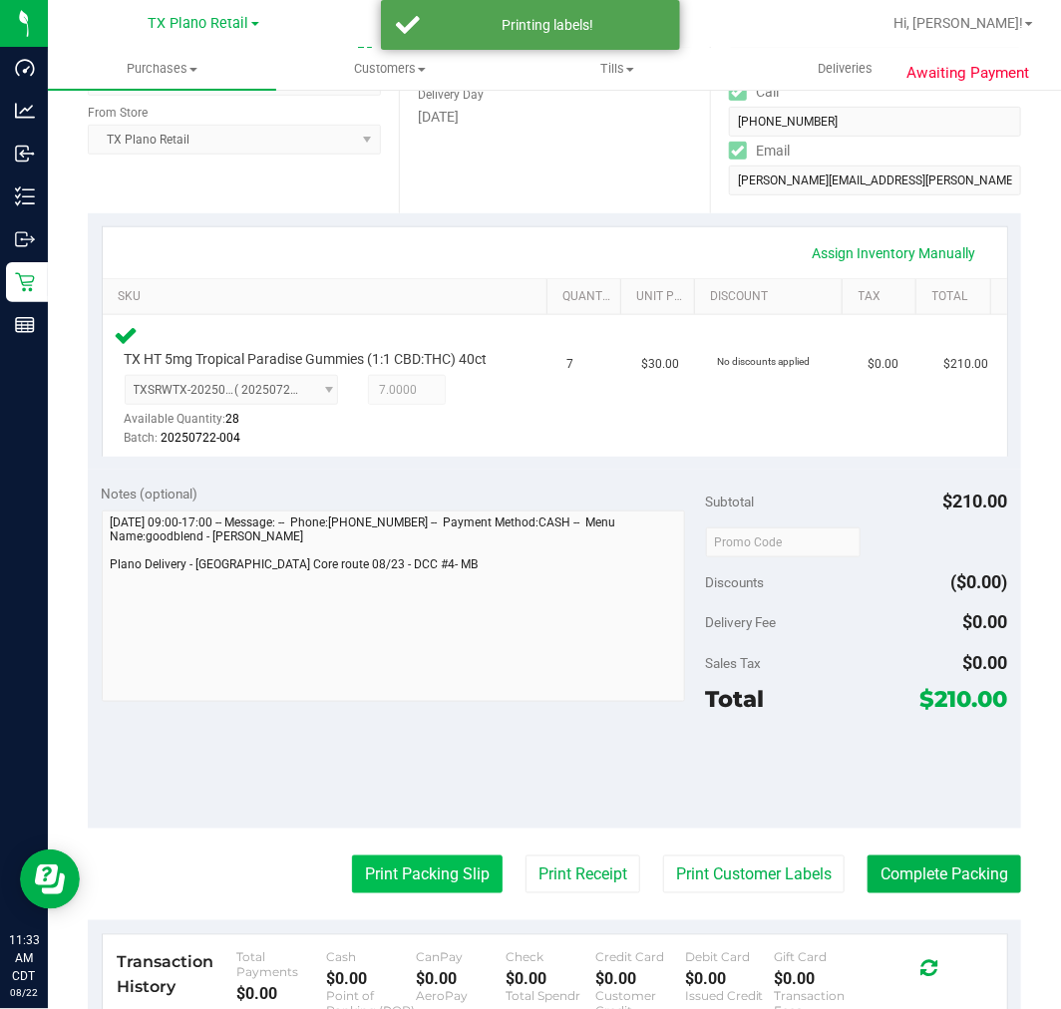
click at [423, 862] on button "Print Packing Slip" at bounding box center [427, 874] width 151 height 38
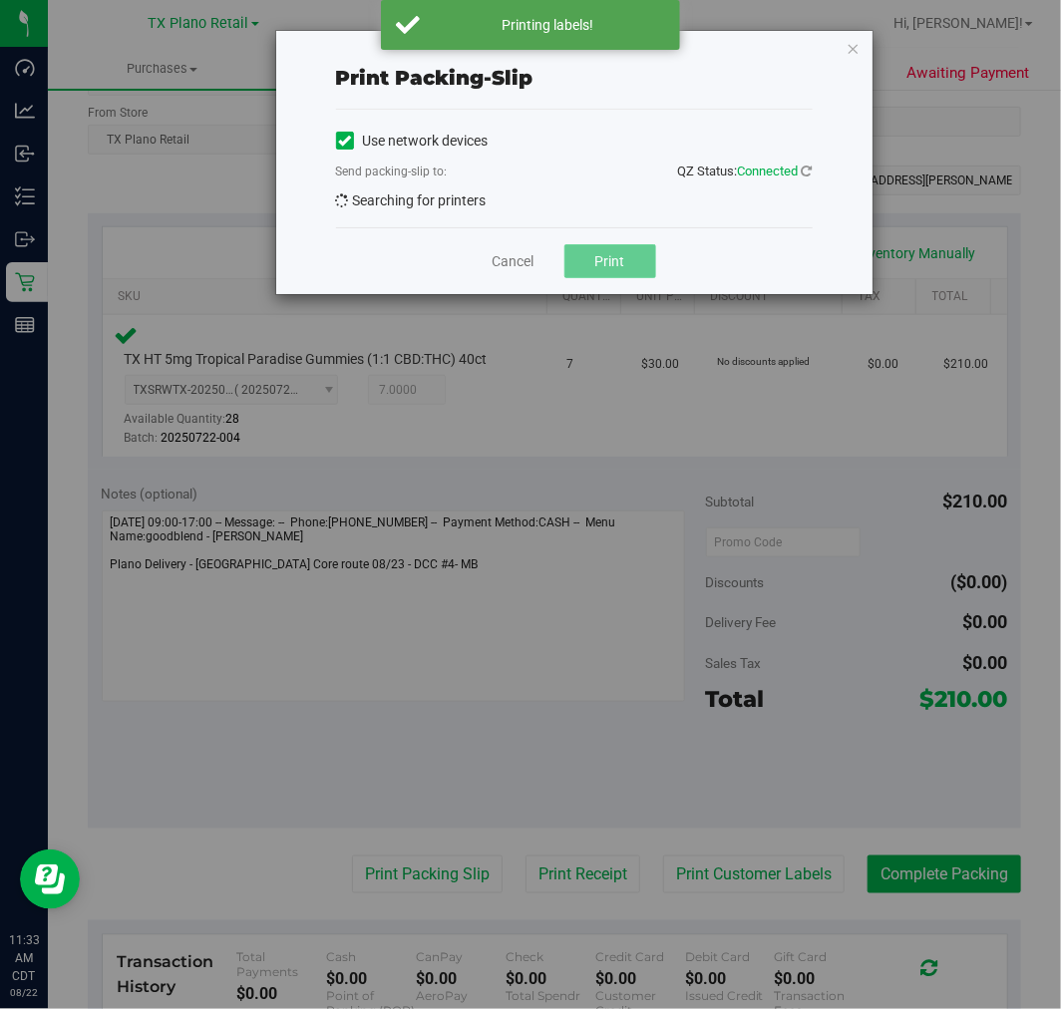
click at [592, 276] on button "Print" at bounding box center [610, 261] width 92 height 34
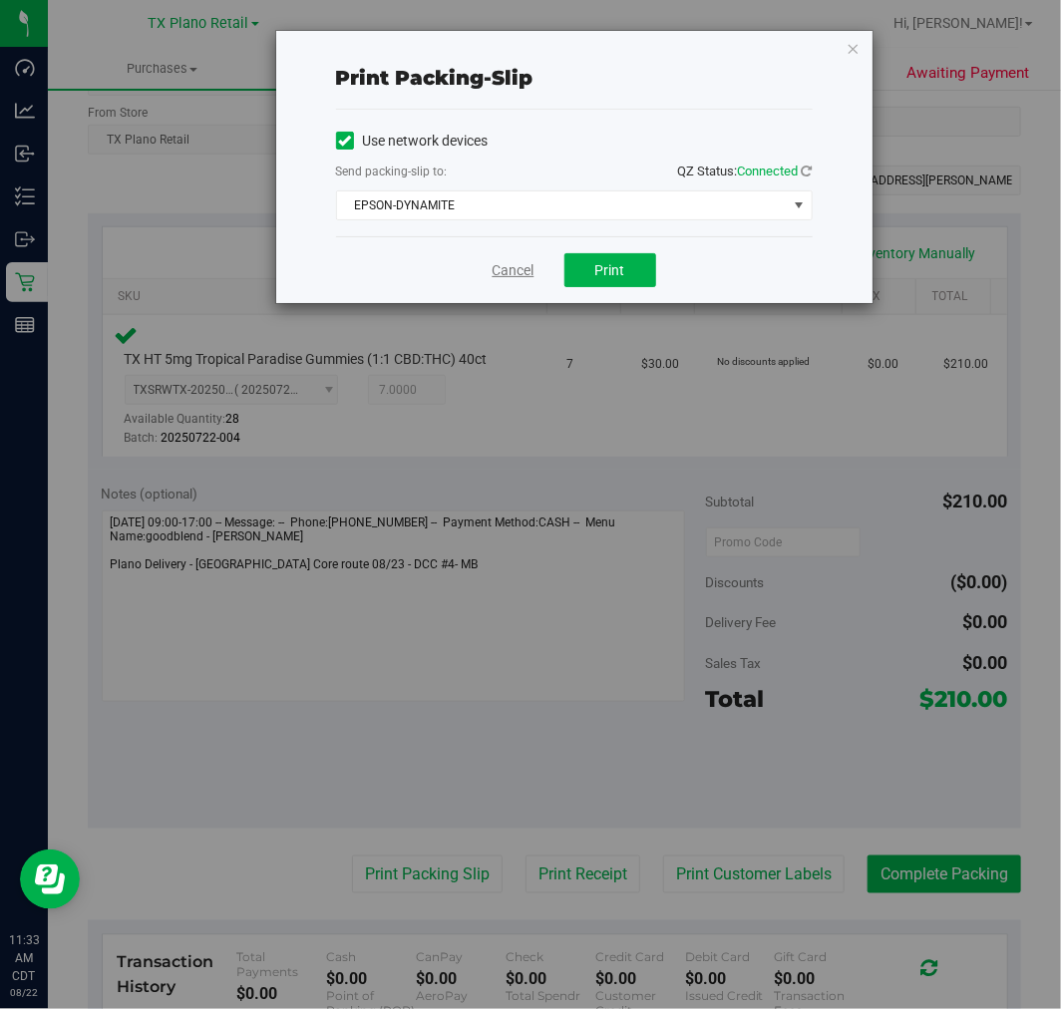
click at [529, 275] on link "Cancel" at bounding box center [514, 270] width 42 height 21
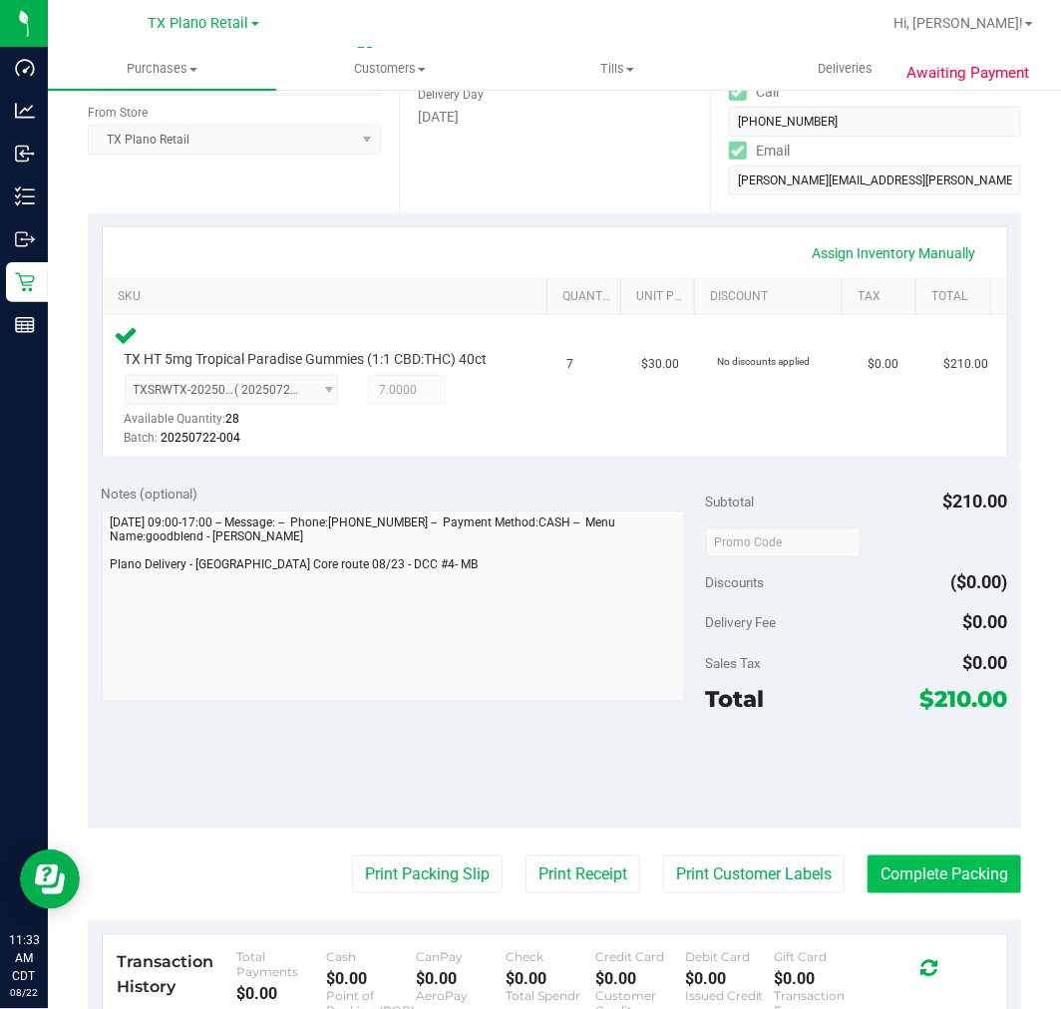
click at [914, 880] on button "Complete Packing" at bounding box center [944, 874] width 154 height 38
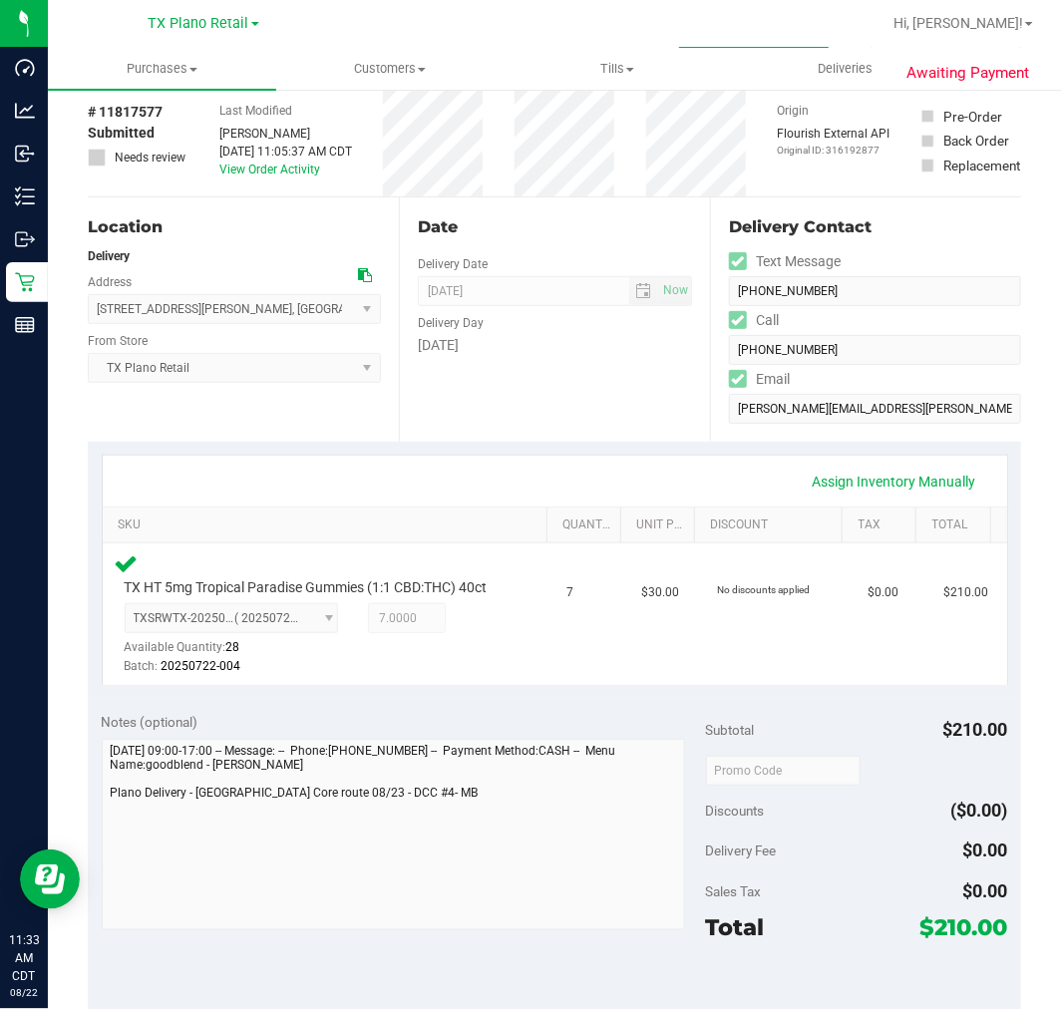
scroll to position [82, 0]
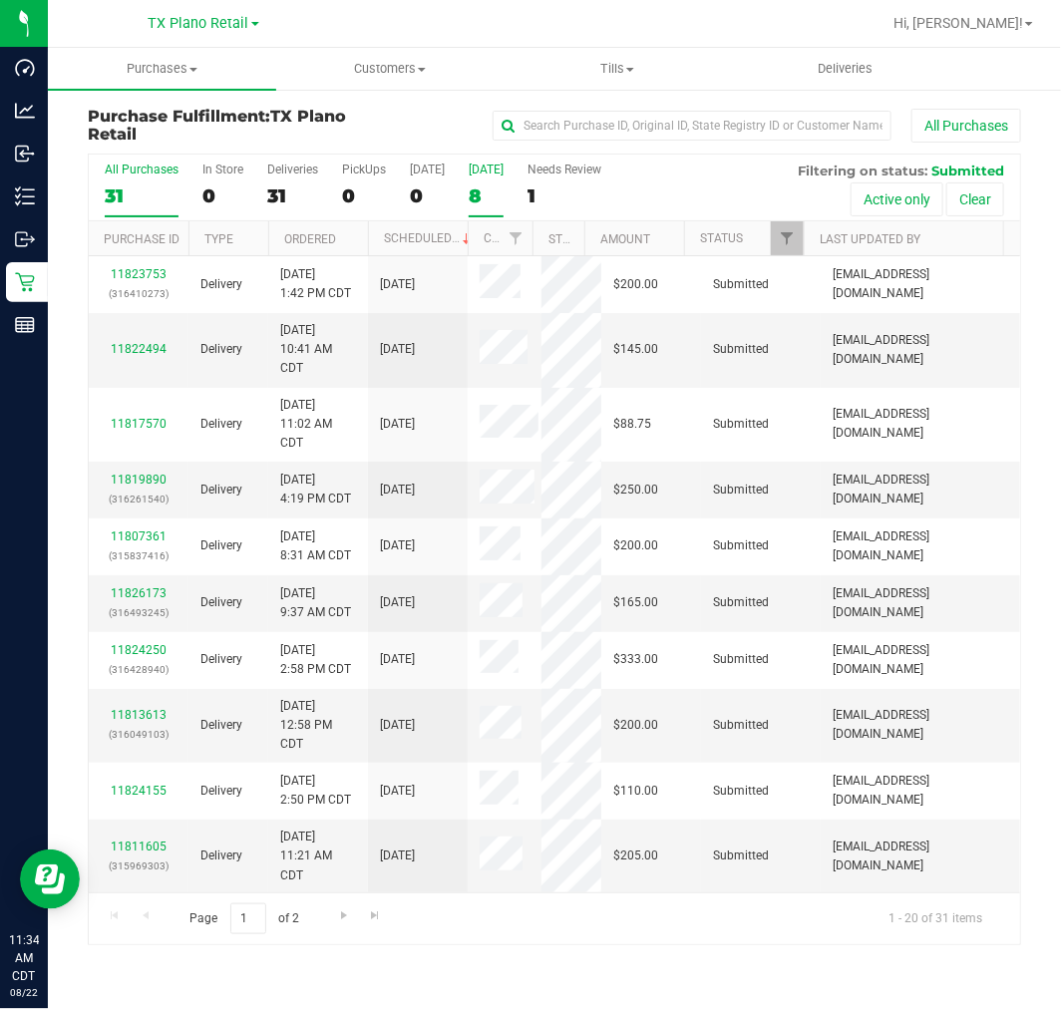
click at [469, 180] on label "[DATE] 8" at bounding box center [486, 190] width 35 height 55
click at [0, 0] on input "[DATE] 8" at bounding box center [0, 0] width 0 height 0
